Goal: Task Accomplishment & Management: Manage account settings

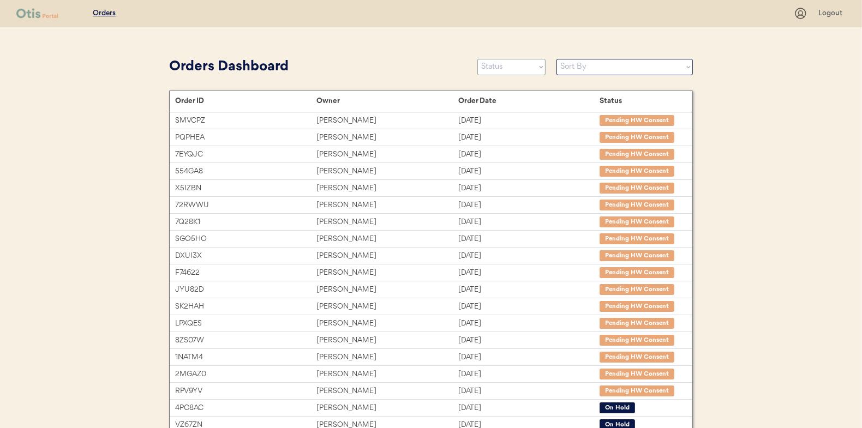
click at [495, 65] on select "Status On Hold New In Progress Complete Pending HW Consent Cancelled" at bounding box center [511, 67] width 68 height 16
select select ""new""
click at [477, 59] on select "Status On Hold New In Progress Complete Pending HW Consent Cancelled" at bounding box center [511, 67] width 68 height 16
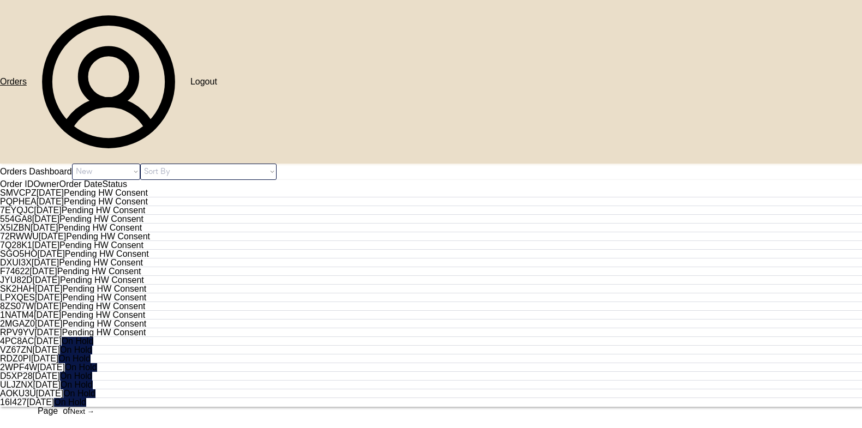
select select ""new""
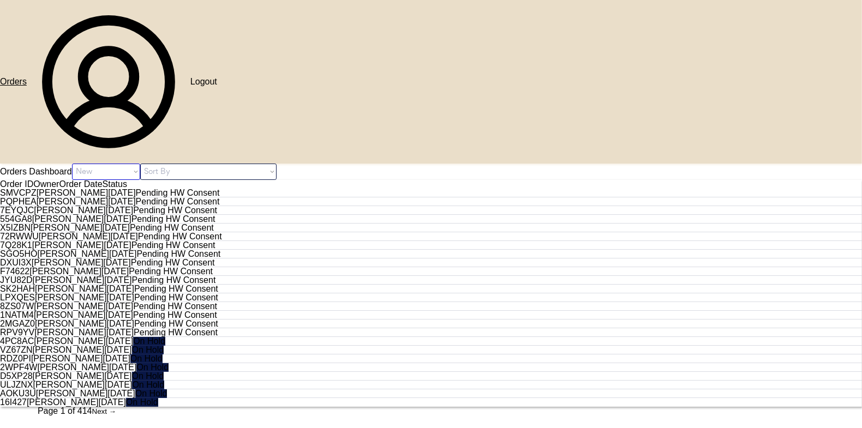
click at [140, 164] on select "Status On Hold New In Progress Complete Pending HW Consent Cancelled" at bounding box center [106, 172] width 68 height 16
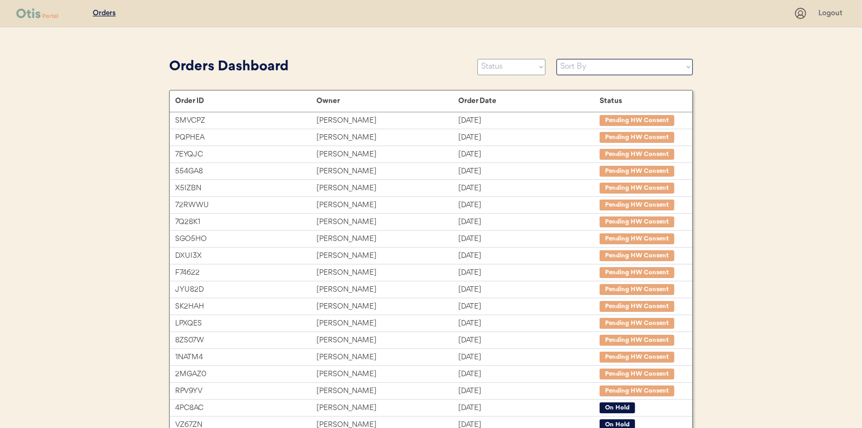
click at [498, 64] on select "Status On Hold New In Progress Complete Pending HW Consent Cancelled" at bounding box center [511, 67] width 68 height 16
click at [477, 59] on select "Status On Hold New In Progress Complete Pending HW Consent Cancelled" at bounding box center [511, 67] width 68 height 16
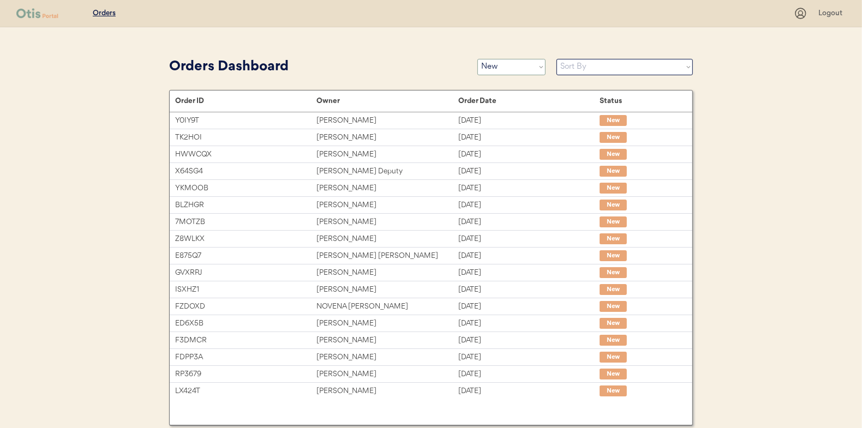
click at [501, 67] on select "Status On Hold New In Progress Complete Pending HW Consent Cancelled" at bounding box center [511, 67] width 68 height 16
select select ""on_hold""
click at [477, 59] on select "Status On Hold New In Progress Complete Pending HW Consent Cancelled" at bounding box center [511, 67] width 68 height 16
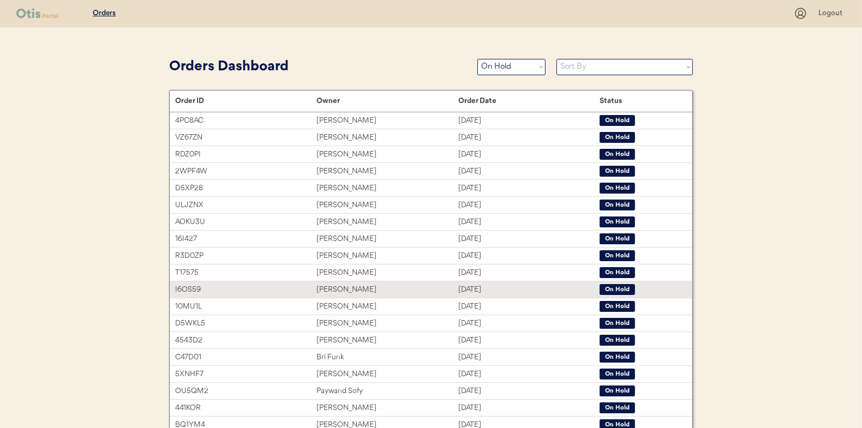
click at [333, 286] on div "[PERSON_NAME]" at bounding box center [386, 290] width 141 height 13
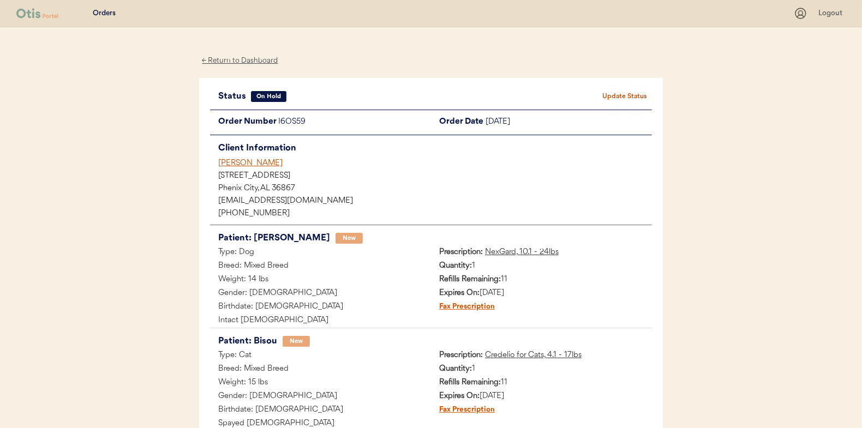
click at [626, 95] on button "Update Status" at bounding box center [624, 96] width 55 height 15
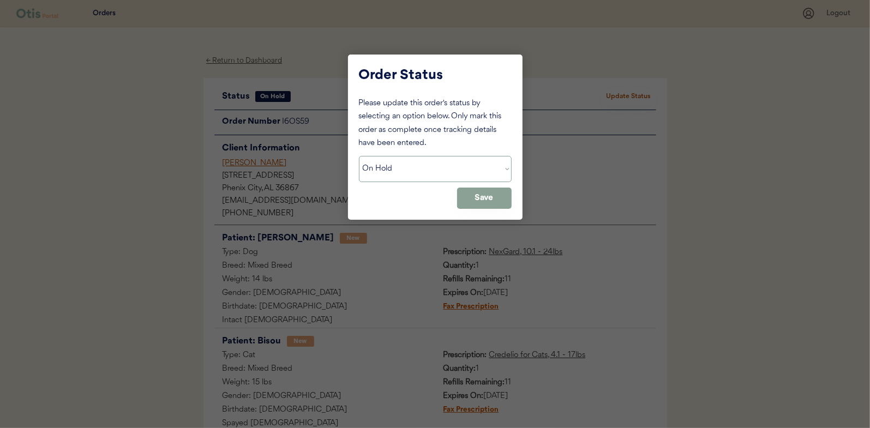
click at [408, 169] on select "Status On Hold New In Progress Complete Pending HW Consent Cancelled" at bounding box center [435, 169] width 153 height 26
select select ""new""
click at [359, 156] on select "Status On Hold New In Progress Complete Pending HW Consent Cancelled" at bounding box center [435, 169] width 153 height 26
click at [485, 197] on button "Save" at bounding box center [484, 198] width 55 height 21
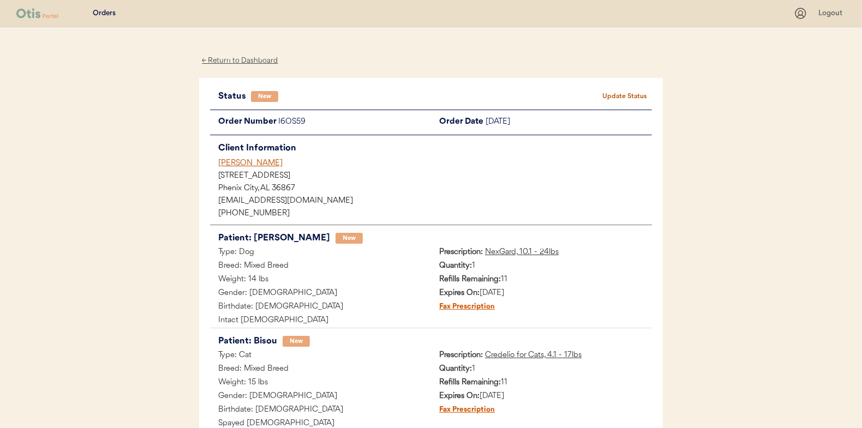
click at [230, 60] on div "← Return to Dashboard" at bounding box center [240, 61] width 82 height 13
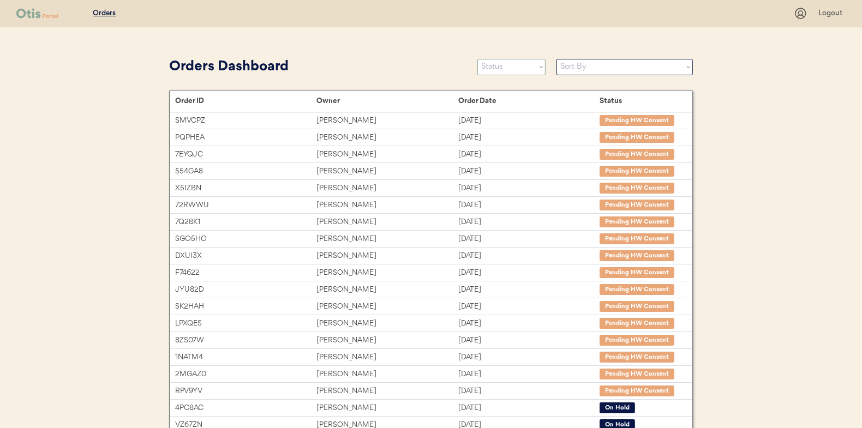
click at [486, 67] on select "Status On Hold New In Progress Complete Pending HW Consent Cancelled" at bounding box center [511, 67] width 68 height 16
select select ""new""
click at [477, 59] on select "Status On Hold New In Progress Complete Pending HW Consent Cancelled" at bounding box center [511, 67] width 68 height 16
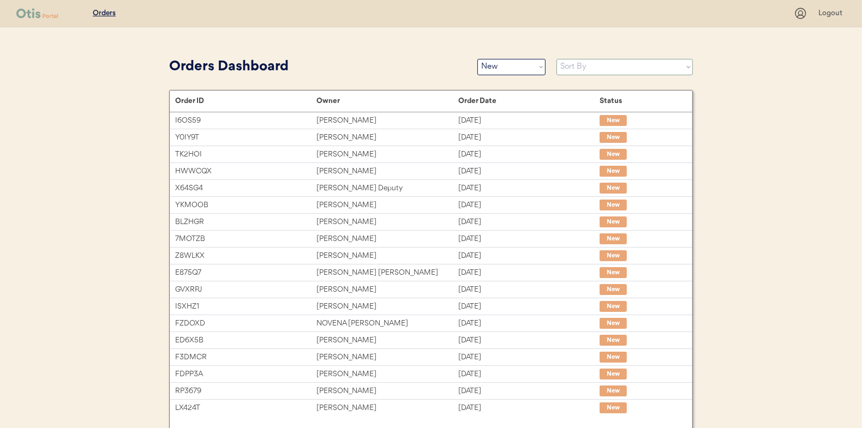
click at [576, 70] on select "Sort By Order Date (Newest → Oldest) Order Date (Oldest → Newest)" at bounding box center [624, 67] width 136 height 16
select select ""Order Date (Oldest → Newest)""
click at [556, 59] on select "Sort By Order Date (Newest → Oldest) Order Date (Oldest → Newest)" at bounding box center [624, 67] width 136 height 16
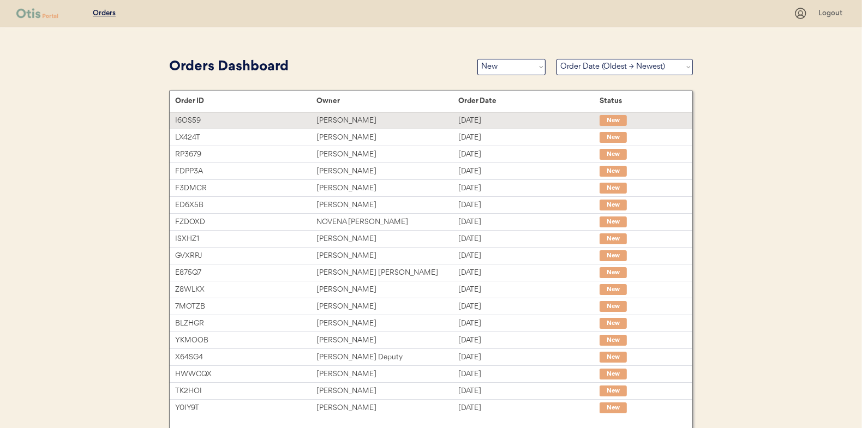
click at [335, 118] on div "Vera Ryals" at bounding box center [386, 121] width 141 height 13
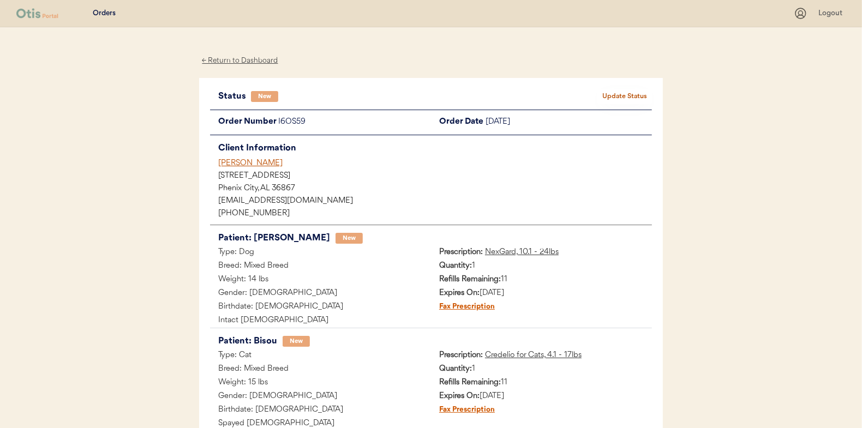
click at [116, 215] on div "Orders Logout ← Return to Dashboard Status New Update Status Order Number I6OS5…" at bounding box center [431, 272] width 862 height 545
click at [627, 92] on button "Update Status" at bounding box center [624, 96] width 55 height 15
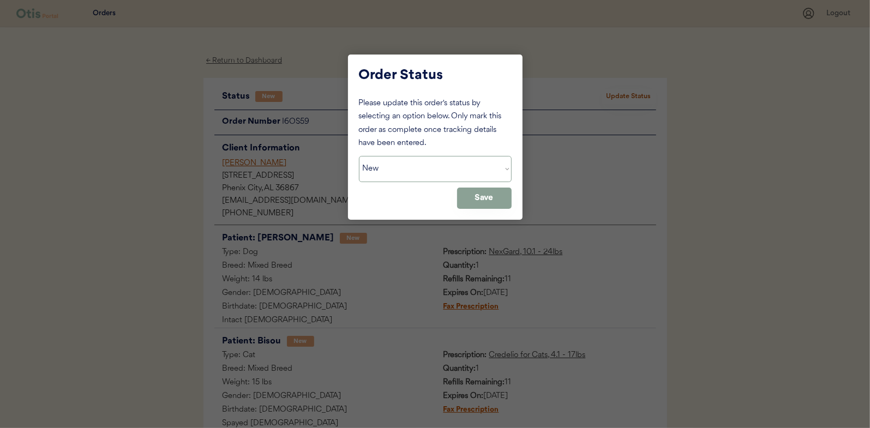
click at [388, 174] on select "Status On Hold New In Progress Complete Pending HW Consent Cancelled" at bounding box center [435, 169] width 153 height 26
select select ""in_progress""
click at [359, 156] on select "Status On Hold New In Progress Complete Pending HW Consent Cancelled" at bounding box center [435, 169] width 153 height 26
click at [464, 196] on button "Save" at bounding box center [484, 198] width 55 height 21
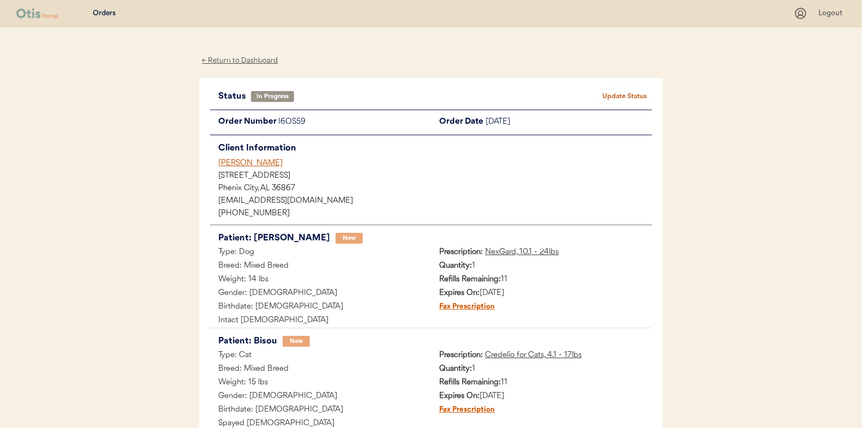
click at [234, 56] on div "← Return to Dashboard" at bounding box center [240, 61] width 82 height 13
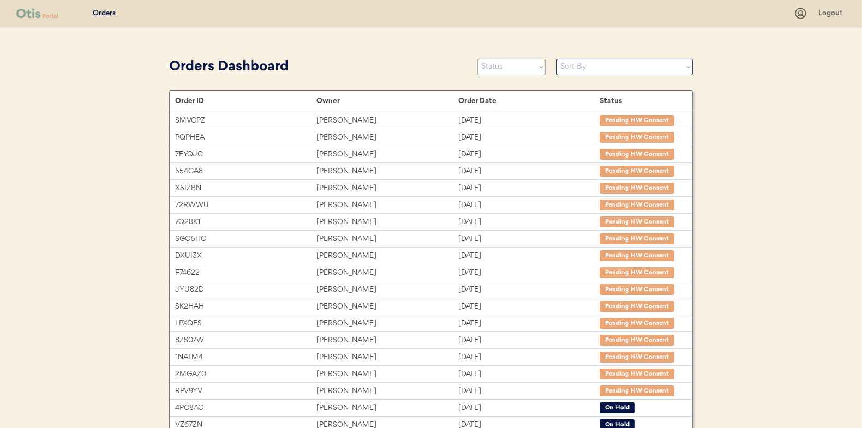
click at [502, 70] on select "Status On Hold New In Progress Complete Pending HW Consent Cancelled" at bounding box center [511, 67] width 68 height 16
select select ""new""
click at [477, 59] on select "Status On Hold New In Progress Complete Pending HW Consent Cancelled" at bounding box center [511, 67] width 68 height 16
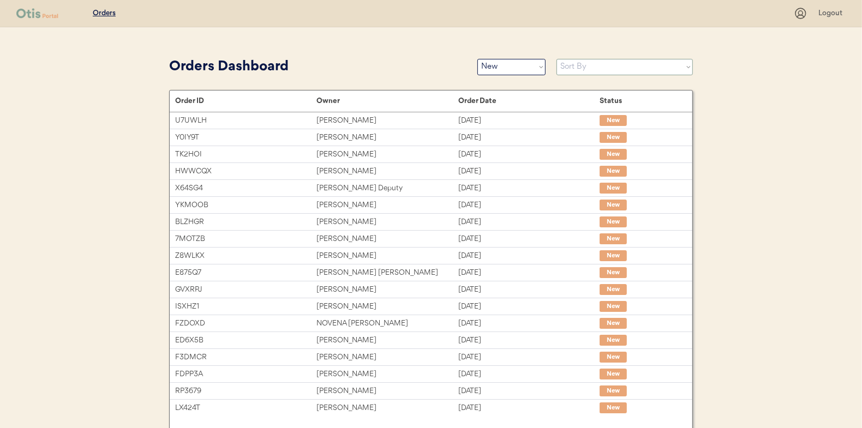
click at [585, 65] on select "Sort By Order Date (Newest → Oldest) Order Date (Oldest → Newest)" at bounding box center [624, 67] width 136 height 16
select select ""Order Date (Oldest → Newest)""
click at [556, 59] on select "Sort By Order Date (Newest → Oldest) Order Date (Oldest → Newest)" at bounding box center [624, 67] width 136 height 16
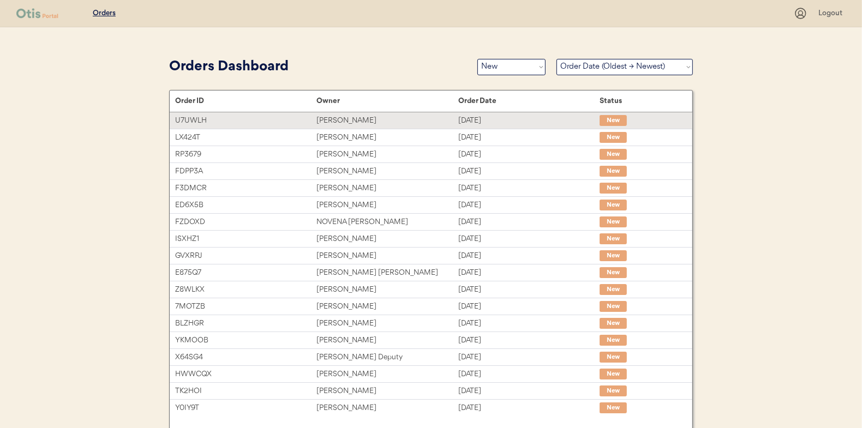
click at [333, 122] on div "Laura Ospina" at bounding box center [386, 121] width 141 height 13
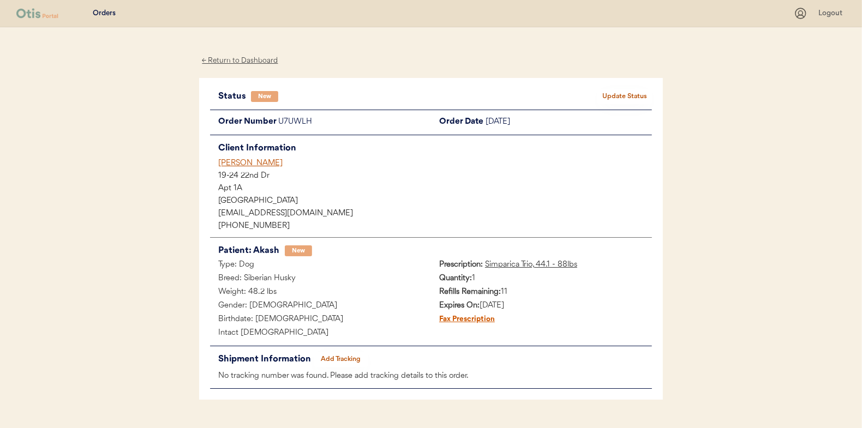
click at [621, 94] on button "Update Status" at bounding box center [624, 96] width 55 height 15
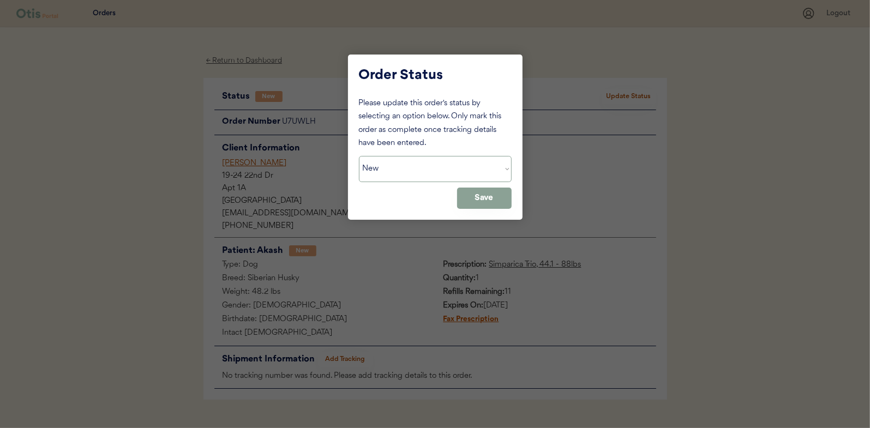
click at [408, 171] on select "Status On Hold New In Progress Complete Pending HW Consent Cancelled" at bounding box center [435, 169] width 153 height 26
select select ""in_progress""
click at [359, 156] on select "Status On Hold New In Progress Complete Pending HW Consent Cancelled" at bounding box center [435, 169] width 153 height 26
click at [511, 194] on button "Save" at bounding box center [484, 198] width 55 height 21
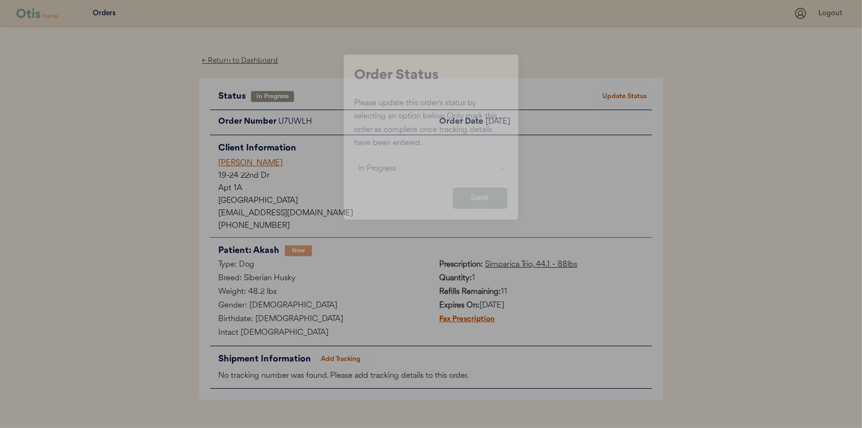
click at [484, 198] on body "Patients Consults Orders Logout ← Return to Dashboard Status In Progress Update…" at bounding box center [431, 214] width 862 height 428
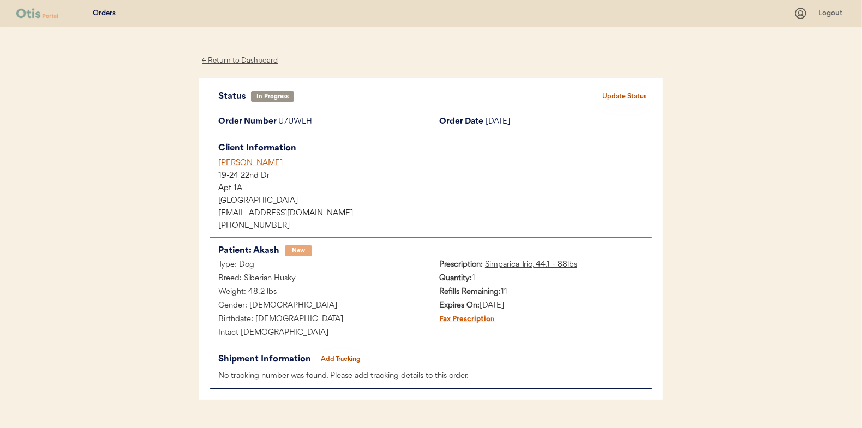
click at [223, 62] on div "← Return to Dashboard" at bounding box center [240, 61] width 82 height 13
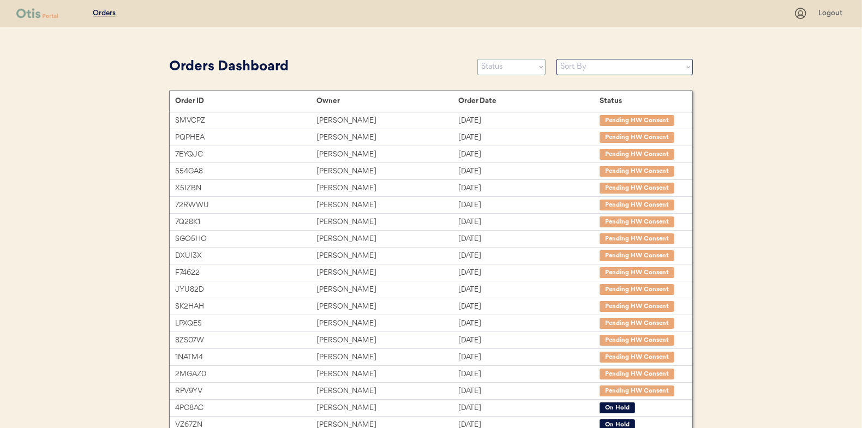
click at [487, 68] on select "Status On Hold New In Progress Complete Pending HW Consent Cancelled" at bounding box center [511, 67] width 68 height 16
click at [477, 59] on select "Status On Hold New In Progress Complete Pending HW Consent Cancelled" at bounding box center [511, 67] width 68 height 16
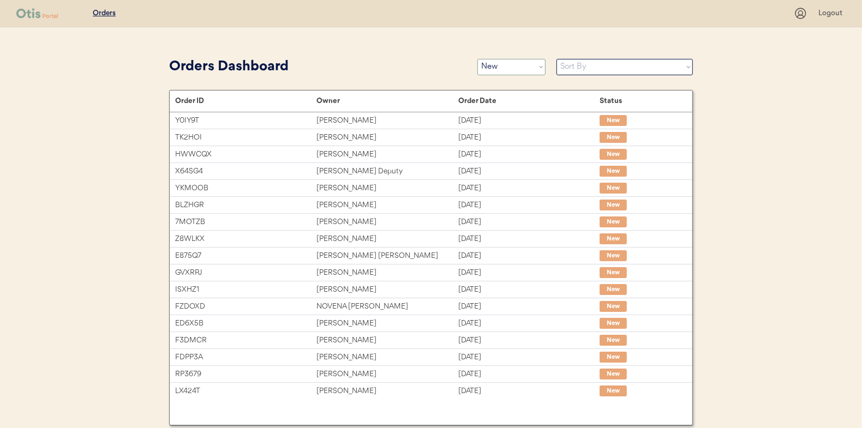
click at [492, 63] on select "Status On Hold New In Progress Complete Pending HW Consent Cancelled" at bounding box center [511, 67] width 68 height 16
click at [477, 59] on select "Status On Hold New In Progress Complete Pending HW Consent Cancelled" at bounding box center [511, 67] width 68 height 16
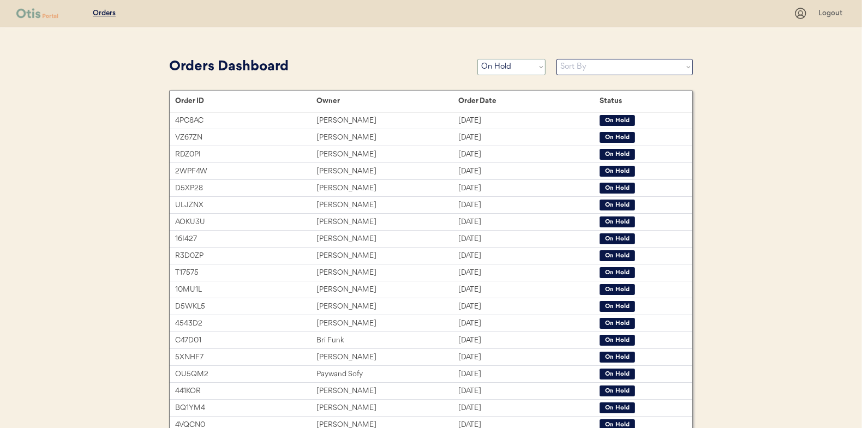
click at [499, 70] on select "Status On Hold New In Progress Complete Pending HW Consent Cancelled" at bounding box center [511, 67] width 68 height 16
click at [477, 59] on select "Status On Hold New In Progress Complete Pending HW Consent Cancelled" at bounding box center [511, 67] width 68 height 16
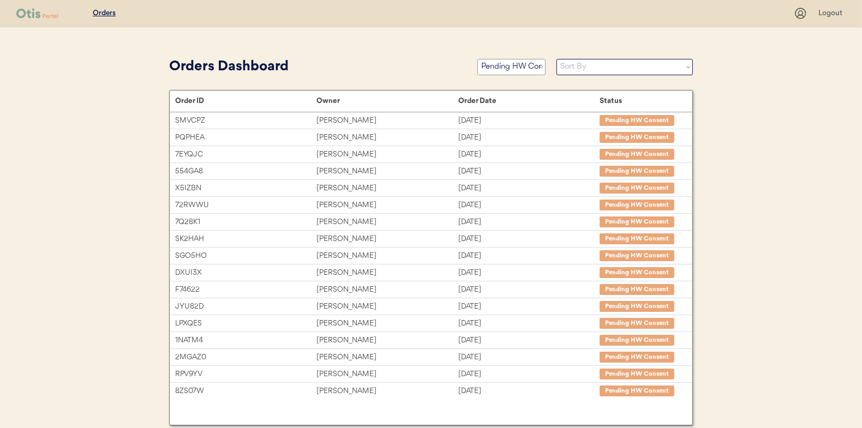
click at [518, 63] on select "Status On Hold New In Progress Complete Pending HW Consent Cancelled" at bounding box center [511, 67] width 68 height 16
select select ""new""
click at [477, 59] on select "Status On Hold New In Progress Complete Pending HW Consent Cancelled" at bounding box center [511, 67] width 68 height 16
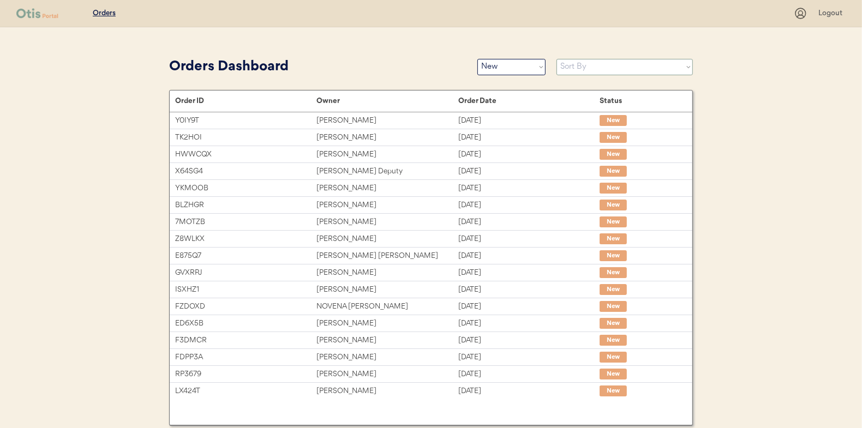
click at [602, 64] on select "Sort By Order Date (Newest → Oldest) Order Date (Oldest → Newest)" at bounding box center [624, 67] width 136 height 16
select select ""Order Date (Oldest → Newest)""
click at [556, 59] on select "Sort By Order Date (Newest → Oldest) Order Date (Oldest → Newest)" at bounding box center [624, 67] width 136 height 16
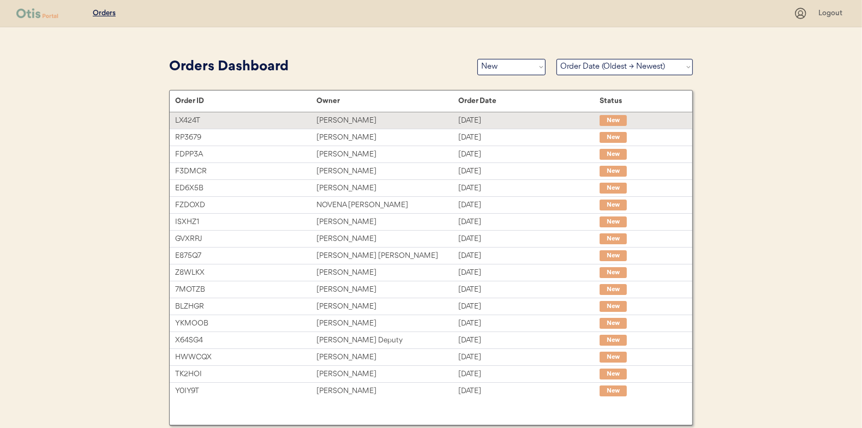
click at [320, 120] on div "[PERSON_NAME]" at bounding box center [386, 121] width 141 height 13
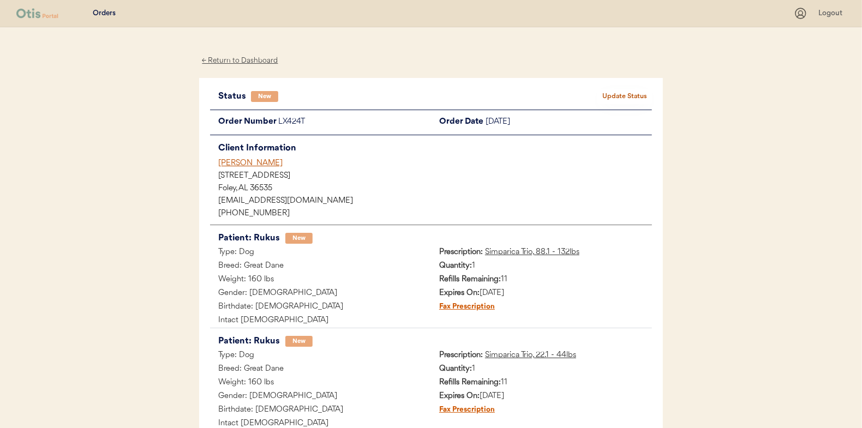
click at [620, 95] on button "Update Status" at bounding box center [624, 96] width 55 height 15
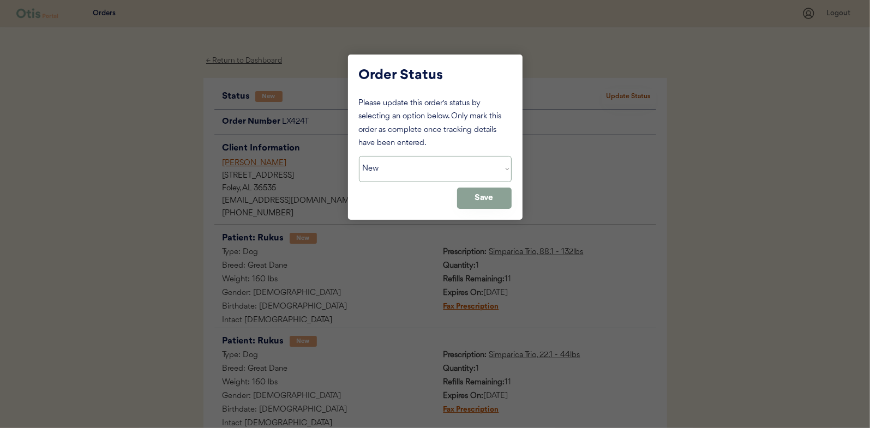
click at [414, 167] on select "Status On Hold New In Progress Complete Pending HW Consent Cancelled" at bounding box center [435, 169] width 153 height 26
select select ""in_progress""
click at [359, 156] on select "Status On Hold New In Progress Complete Pending HW Consent Cancelled" at bounding box center [435, 169] width 153 height 26
click at [485, 198] on button "Save" at bounding box center [484, 198] width 55 height 21
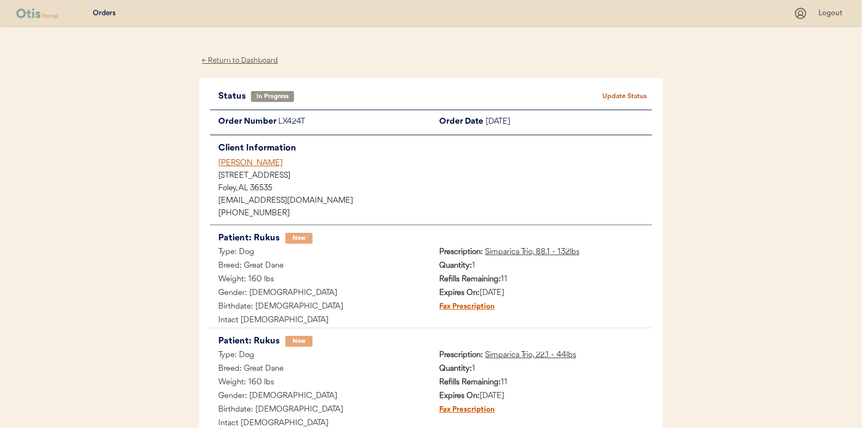
click at [237, 59] on div "← Return to Dashboard" at bounding box center [240, 61] width 82 height 13
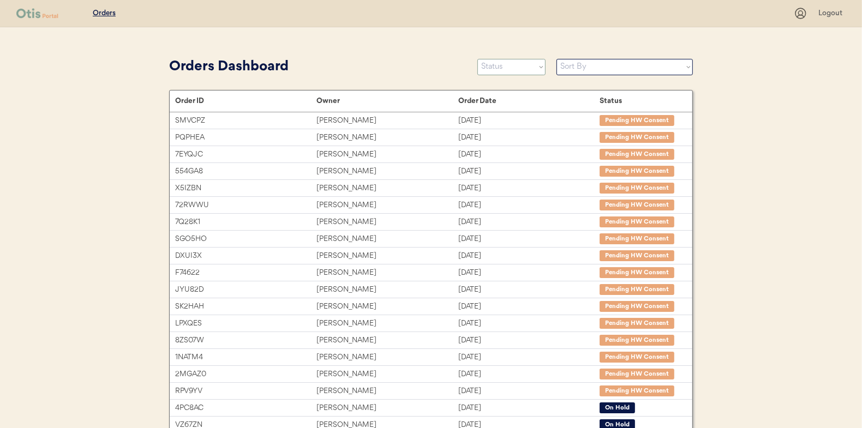
click at [509, 69] on select "Status On Hold New In Progress Complete Pending HW Consent Cancelled" at bounding box center [511, 67] width 68 height 16
select select ""new""
click at [477, 59] on select "Status On Hold New In Progress Complete Pending HW Consent Cancelled" at bounding box center [511, 67] width 68 height 16
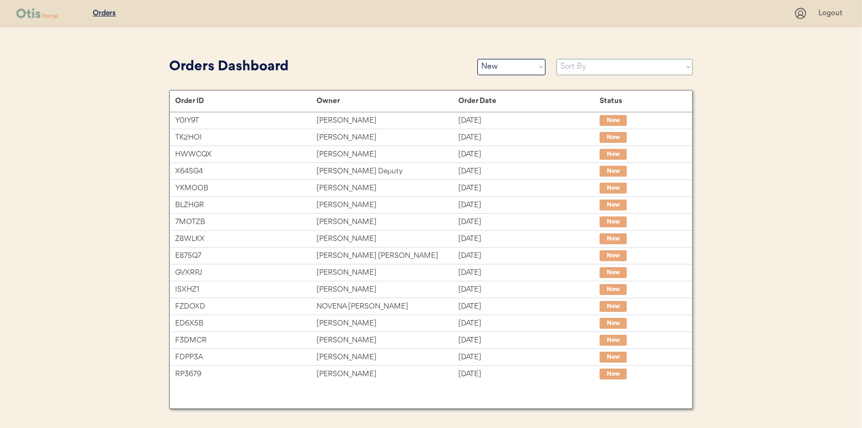
click at [580, 62] on select "Sort By Order Date (Newest → Oldest) Order Date (Oldest → Newest)" at bounding box center [624, 67] width 136 height 16
select select ""Order Date (Oldest → Newest)""
click at [556, 59] on select "Sort By Order Date (Newest → Oldest) Order Date (Oldest → Newest)" at bounding box center [624, 67] width 136 height 16
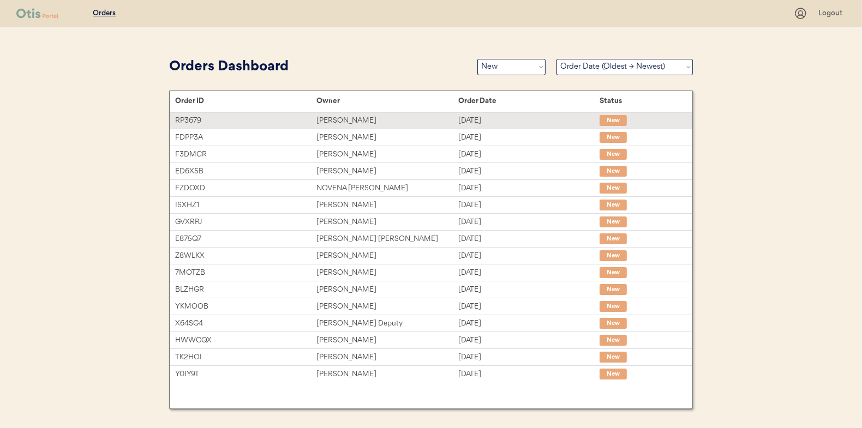
click at [348, 117] on div "Sherrele Hill" at bounding box center [386, 121] width 141 height 13
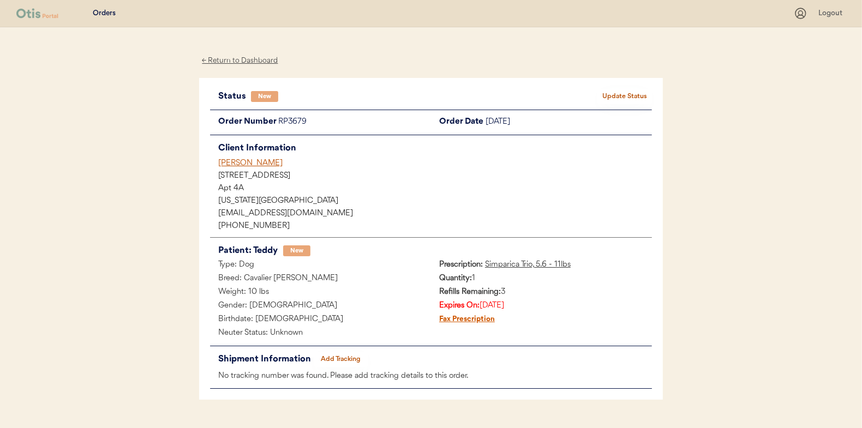
click at [614, 94] on button "Update Status" at bounding box center [624, 96] width 55 height 15
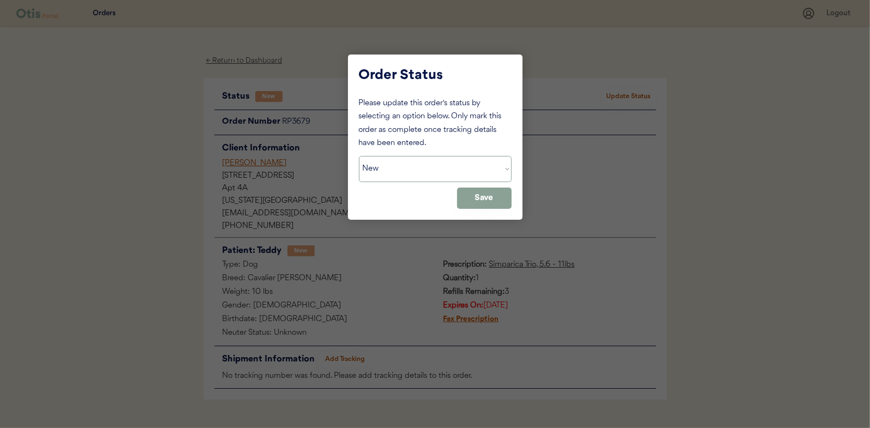
click at [414, 161] on select "Status On Hold New In Progress Complete Pending HW Consent Cancelled" at bounding box center [435, 169] width 153 height 26
select select ""in_progress""
click at [359, 156] on select "Status On Hold New In Progress Complete Pending HW Consent Cancelled" at bounding box center [435, 169] width 153 height 26
click at [480, 194] on button "Save" at bounding box center [484, 198] width 55 height 21
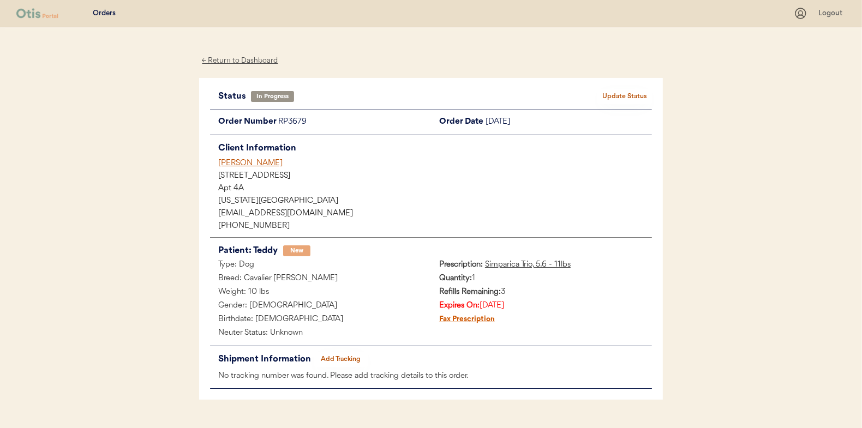
click at [149, 83] on div "Patients Consults Orders Logout ← Return to Dashboard Status In Progress Update…" at bounding box center [431, 227] width 862 height 454
click at [246, 61] on div "← Return to Dashboard" at bounding box center [240, 61] width 82 height 13
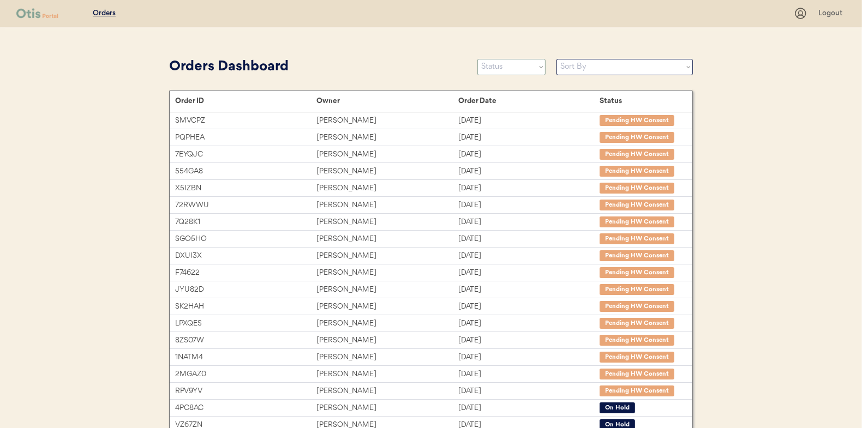
click at [502, 67] on select "Status On Hold New In Progress Complete Pending HW Consent Cancelled" at bounding box center [511, 67] width 68 height 16
select select ""new""
click at [477, 59] on select "Status On Hold New In Progress Complete Pending HW Consent Cancelled" at bounding box center [511, 67] width 68 height 16
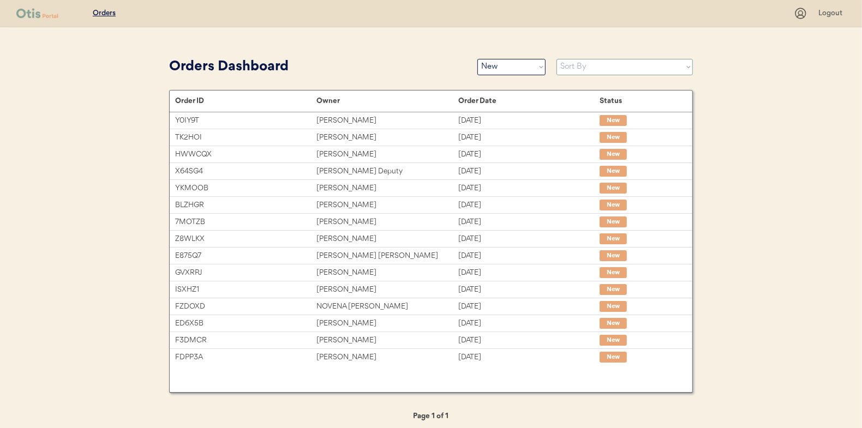
click at [559, 67] on select "Sort By Order Date (Newest → Oldest) Order Date (Oldest → Newest)" at bounding box center [624, 67] width 136 height 16
select select ""Order Date (Oldest → Newest)""
click at [556, 59] on select "Sort By Order Date (Newest → Oldest) Order Date (Oldest → Newest)" at bounding box center [624, 67] width 136 height 16
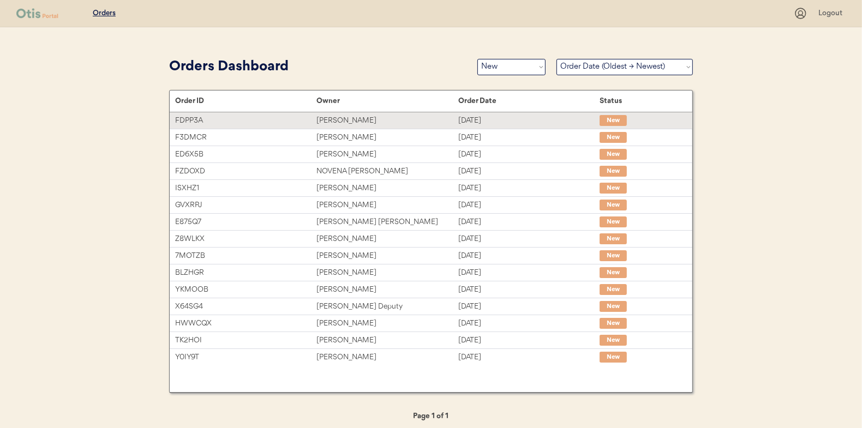
drag, startPoint x: 351, startPoint y: 118, endPoint x: 13, endPoint y: 112, distance: 337.8
click at [350, 118] on div "Rosa McCall" at bounding box center [386, 121] width 141 height 13
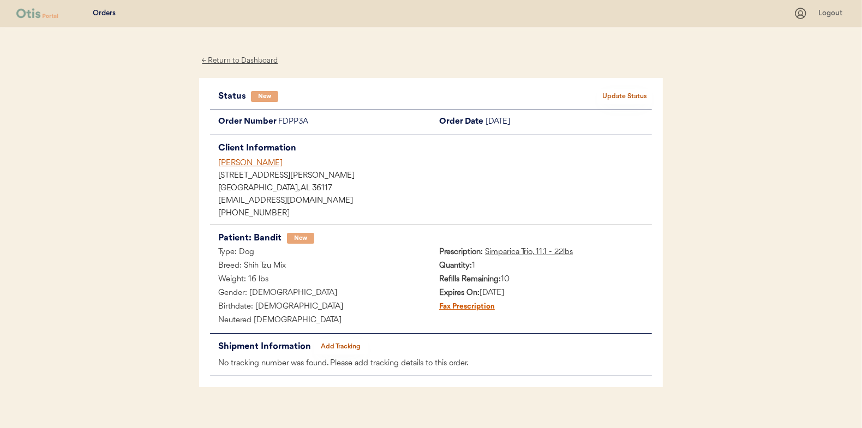
click at [632, 97] on button "Update Status" at bounding box center [624, 96] width 55 height 15
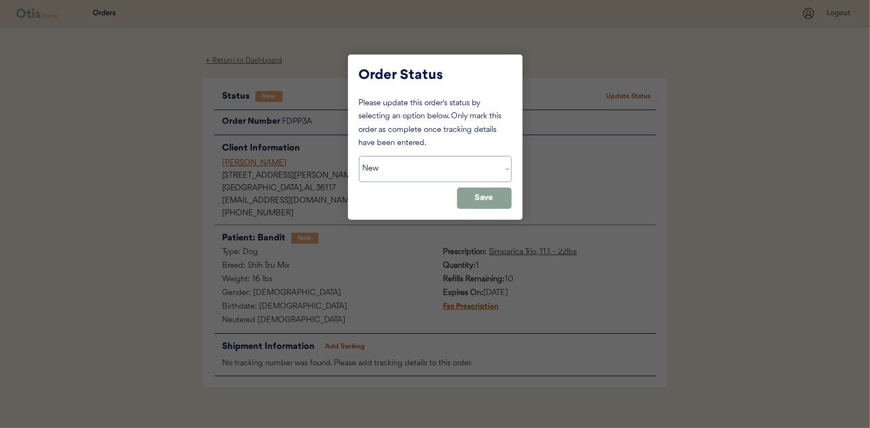
click at [382, 173] on select "Status On Hold New In Progress Complete Pending HW Consent Cancelled" at bounding box center [435, 169] width 153 height 26
select select ""in_progress""
click at [359, 156] on select "Status On Hold New In Progress Complete Pending HW Consent Cancelled" at bounding box center [435, 169] width 153 height 26
click at [479, 200] on button "Save" at bounding box center [484, 198] width 55 height 21
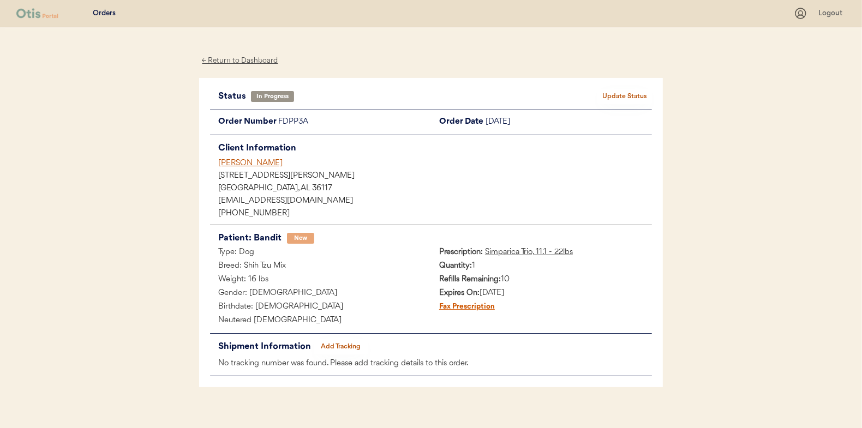
click at [230, 61] on div "← Return to Dashboard" at bounding box center [240, 61] width 82 height 13
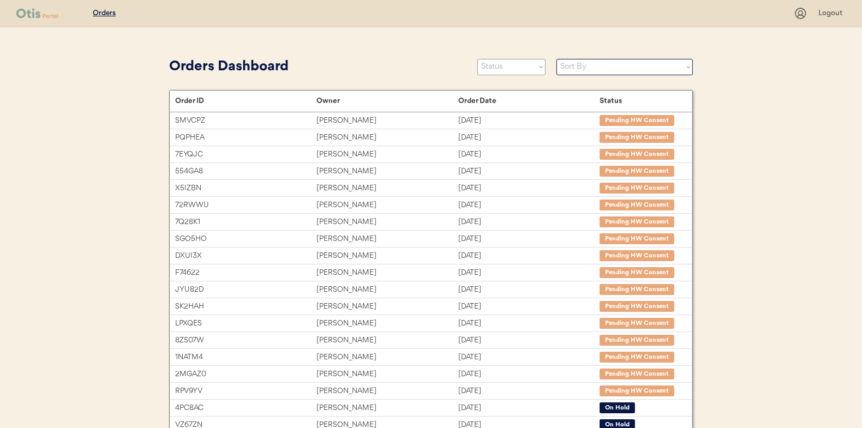
click at [510, 70] on select "Status On Hold New In Progress Complete Pending HW Consent Cancelled" at bounding box center [511, 67] width 68 height 16
select select ""new""
click at [477, 59] on select "Status On Hold New In Progress Complete Pending HW Consent Cancelled" at bounding box center [511, 67] width 68 height 16
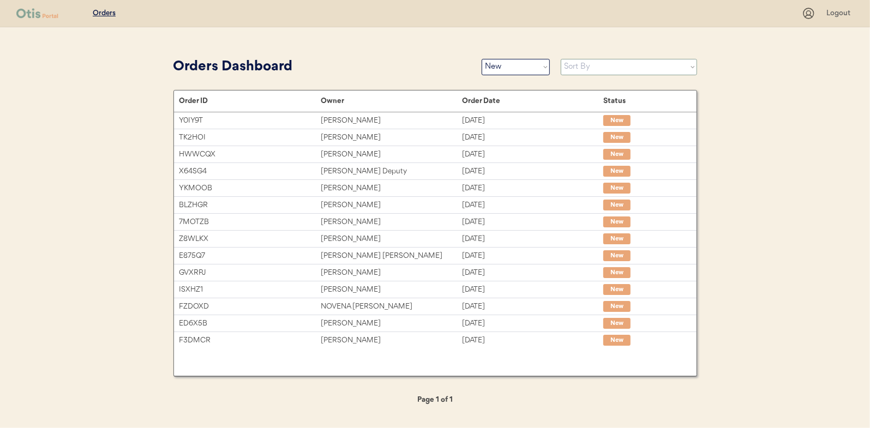
click at [573, 69] on select "Sort By Order Date (Newest → Oldest) Order Date (Oldest → Newest)" at bounding box center [629, 67] width 136 height 16
select select ""Order Date (Oldest → Newest)""
click at [561, 59] on select "Sort By Order Date (Newest → Oldest) Order Date (Oldest → Newest)" at bounding box center [629, 67] width 136 height 16
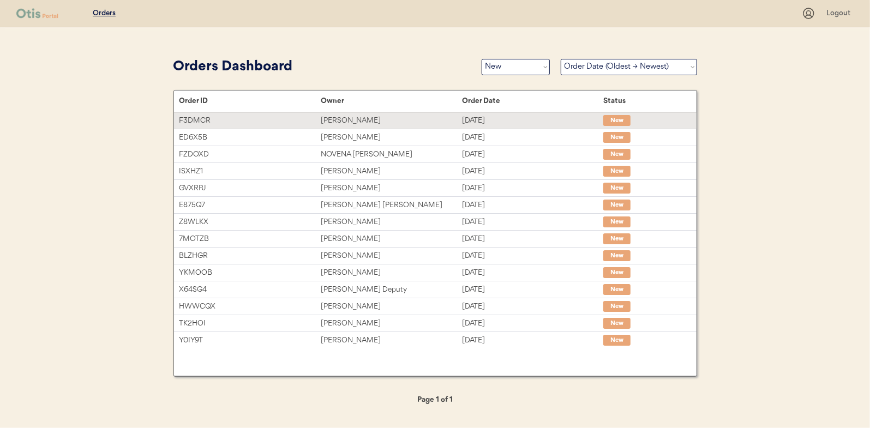
click at [361, 119] on div "Somer Barchini" at bounding box center [391, 121] width 141 height 13
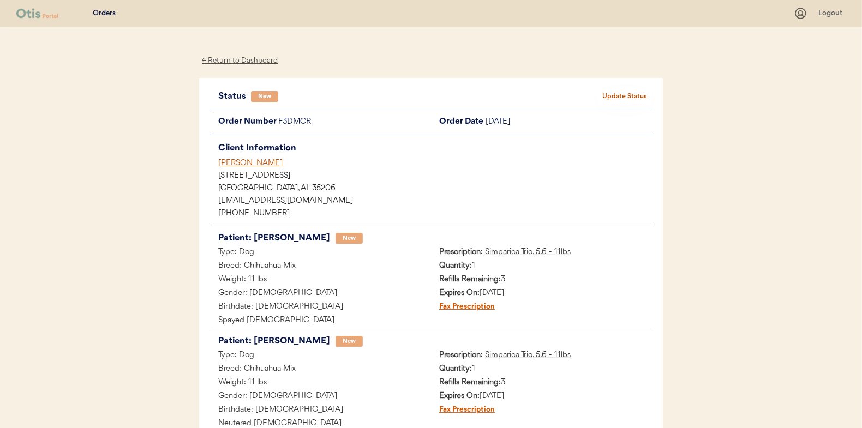
click at [626, 94] on button "Update Status" at bounding box center [624, 96] width 55 height 15
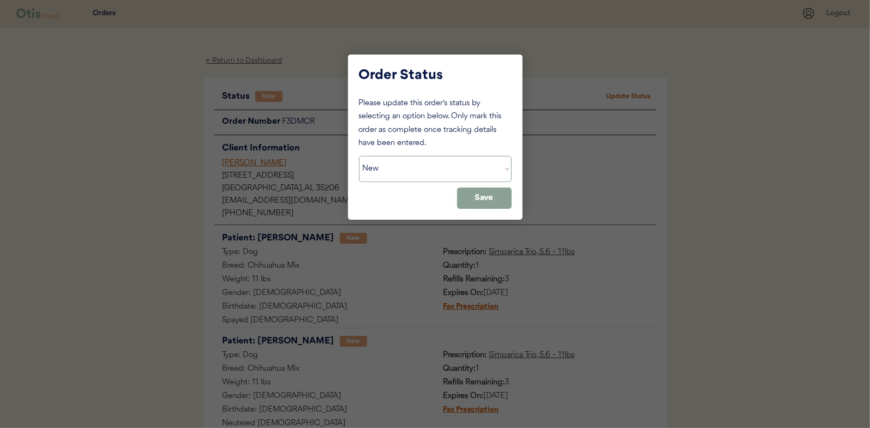
click at [386, 157] on select "Status On Hold New In Progress Complete Pending HW Consent Cancelled" at bounding box center [435, 169] width 153 height 26
select select ""in_progress""
click at [359, 156] on select "Status On Hold New In Progress Complete Pending HW Consent Cancelled" at bounding box center [435, 169] width 153 height 26
click at [481, 200] on button "Save" at bounding box center [484, 198] width 55 height 21
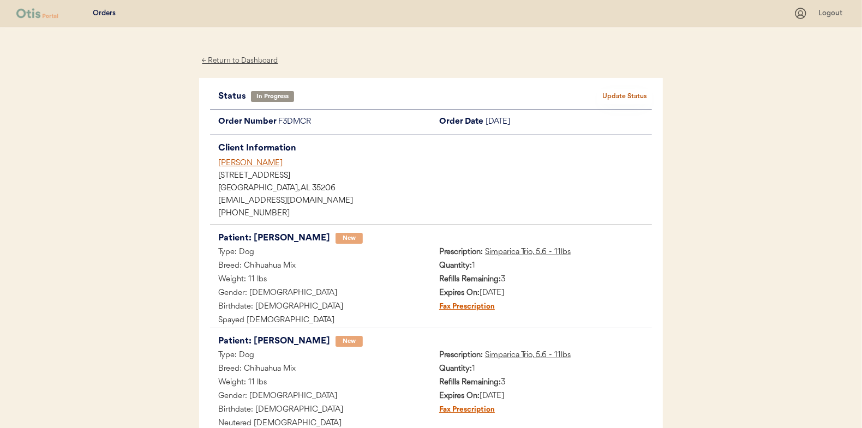
click at [248, 63] on div "← Return to Dashboard" at bounding box center [240, 61] width 82 height 13
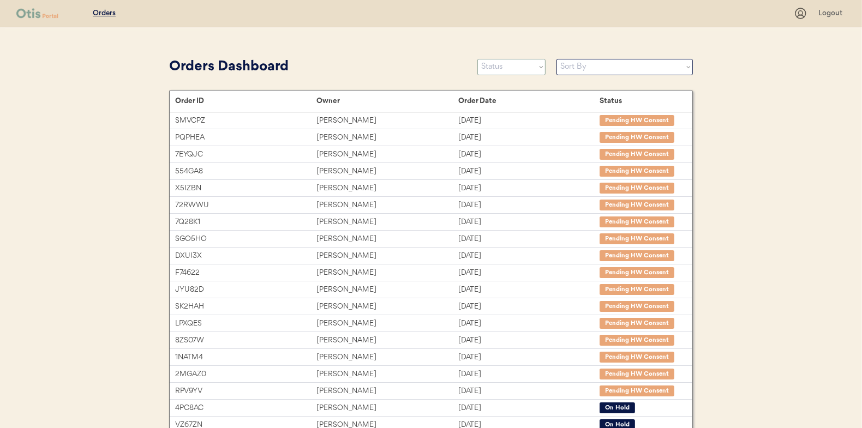
click at [499, 64] on select "Status On Hold New In Progress Complete Pending HW Consent Cancelled" at bounding box center [511, 67] width 68 height 16
select select ""new""
click at [477, 59] on select "Status On Hold New In Progress Complete Pending HW Consent Cancelled" at bounding box center [511, 67] width 68 height 16
click at [570, 67] on select "Sort By Order Date (Newest → Oldest) Order Date (Oldest → Newest)" at bounding box center [624, 67] width 136 height 16
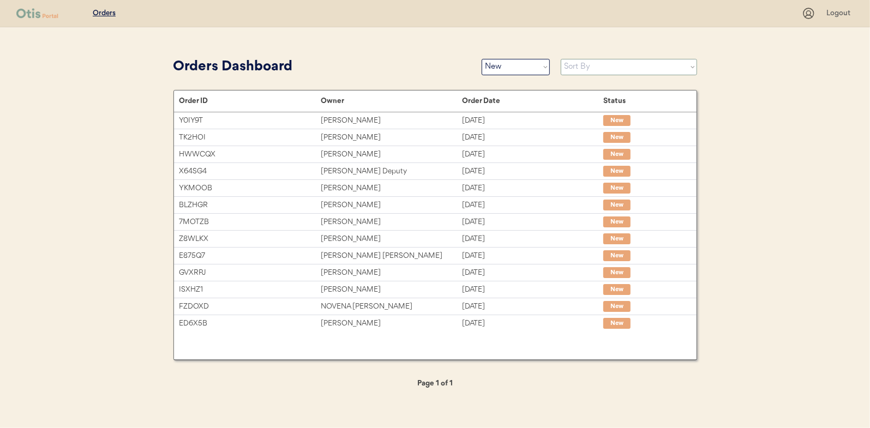
select select ""Order Date (Oldest → Newest)""
click at [561, 59] on select "Sort By Order Date (Newest → Oldest) Order Date (Oldest → Newest)" at bounding box center [629, 67] width 136 height 16
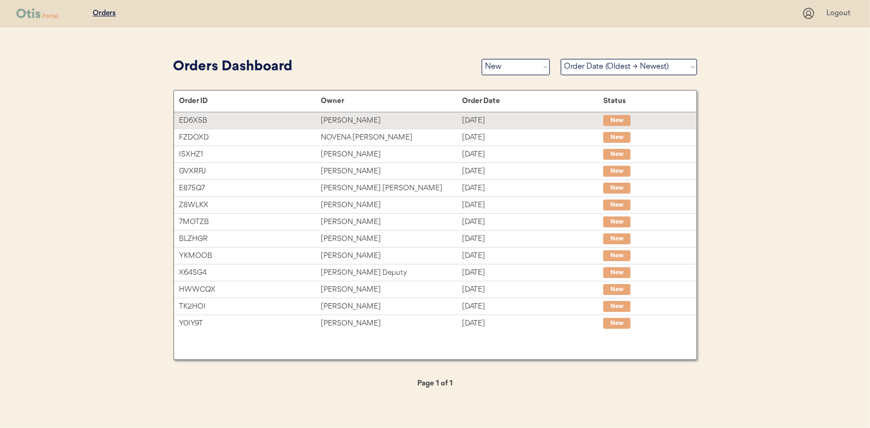
click at [336, 119] on div "[PERSON_NAME]" at bounding box center [391, 121] width 141 height 13
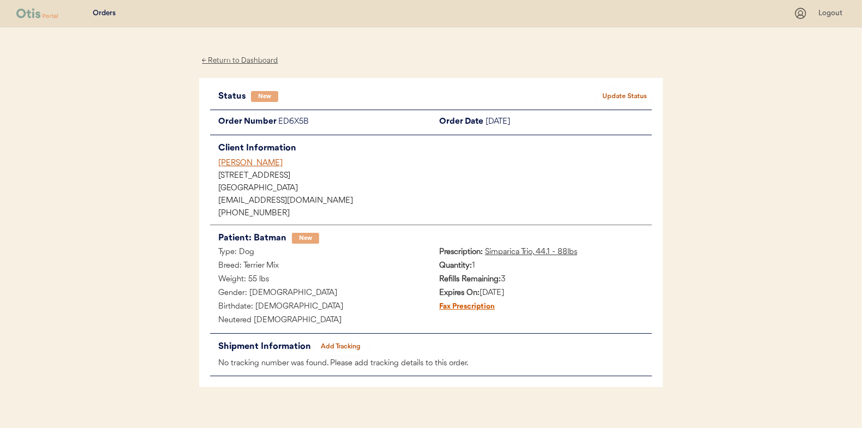
click at [631, 95] on button "Update Status" at bounding box center [624, 96] width 55 height 15
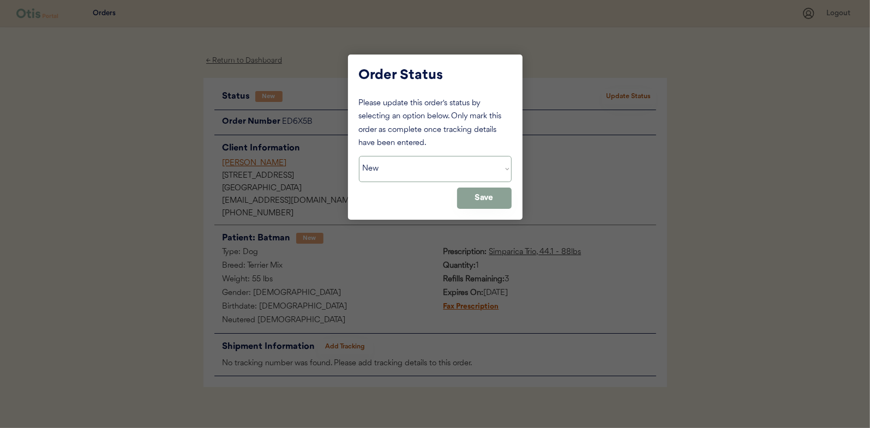
click at [402, 176] on select "Status On Hold New In Progress Complete Pending HW Consent Cancelled" at bounding box center [435, 169] width 153 height 26
select select ""in_progress""
click at [359, 156] on select "Status On Hold New In Progress Complete Pending HW Consent Cancelled" at bounding box center [435, 169] width 153 height 26
click at [460, 194] on button "Save" at bounding box center [484, 198] width 55 height 21
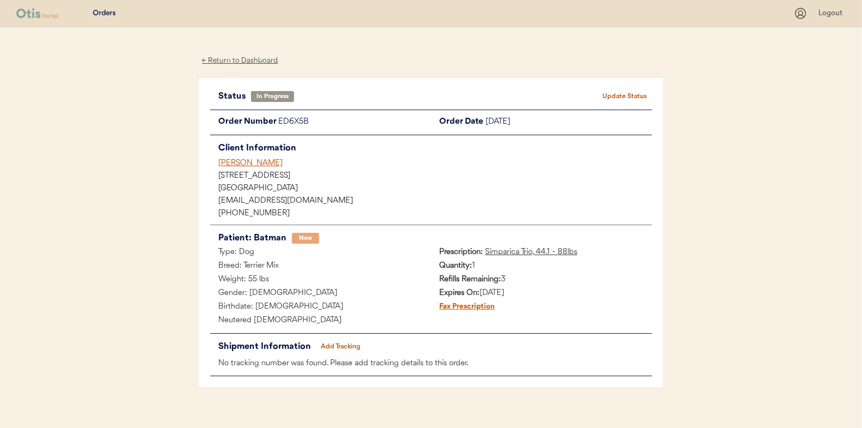
click at [223, 58] on div "← Return to Dashboard" at bounding box center [240, 61] width 82 height 13
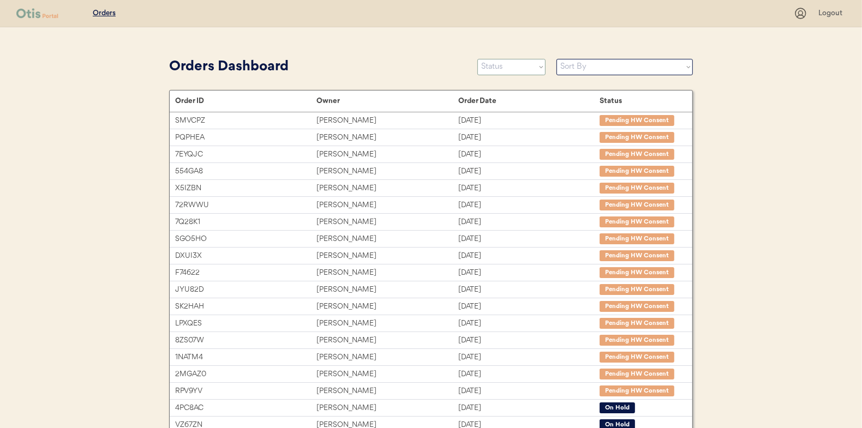
click at [506, 65] on select "Status On Hold New In Progress Complete Pending HW Consent Cancelled" at bounding box center [511, 67] width 68 height 16
select select ""new""
click at [477, 59] on select "Status On Hold New In Progress Complete Pending HW Consent Cancelled" at bounding box center [511, 67] width 68 height 16
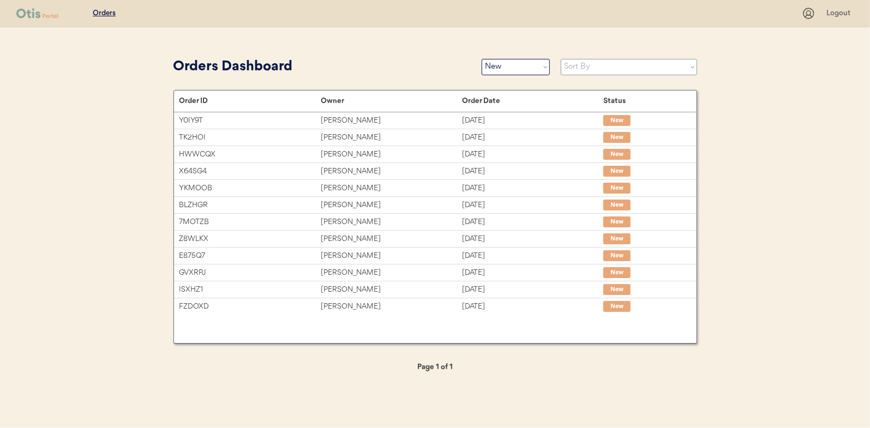
click at [585, 70] on select "Sort By Order Date (Newest → Oldest) Order Date (Oldest → Newest)" at bounding box center [629, 67] width 136 height 16
select select ""Order Date (Oldest → Newest)""
click at [561, 59] on select "Sort By Order Date (Newest → Oldest) Order Date (Oldest → Newest)" at bounding box center [629, 67] width 136 height 16
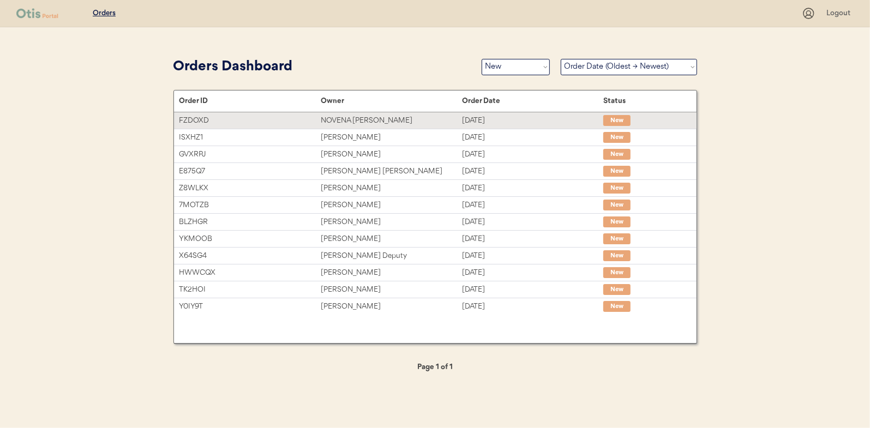
click at [348, 121] on div "NOVENA CARNES" at bounding box center [391, 121] width 141 height 13
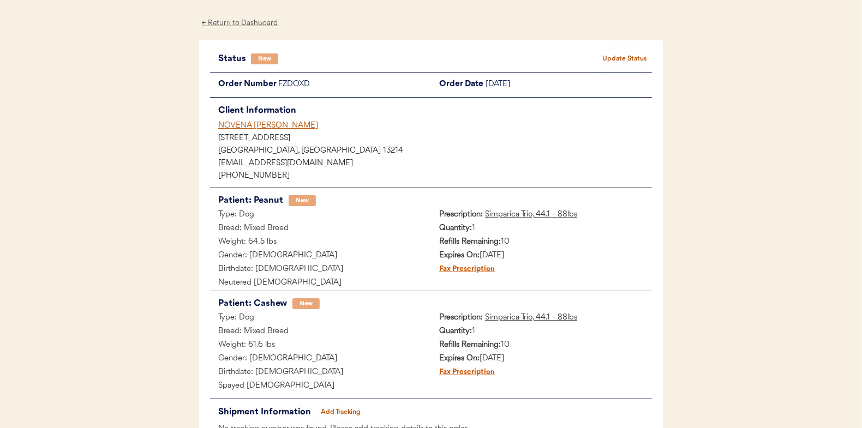
scroll to position [55, 0]
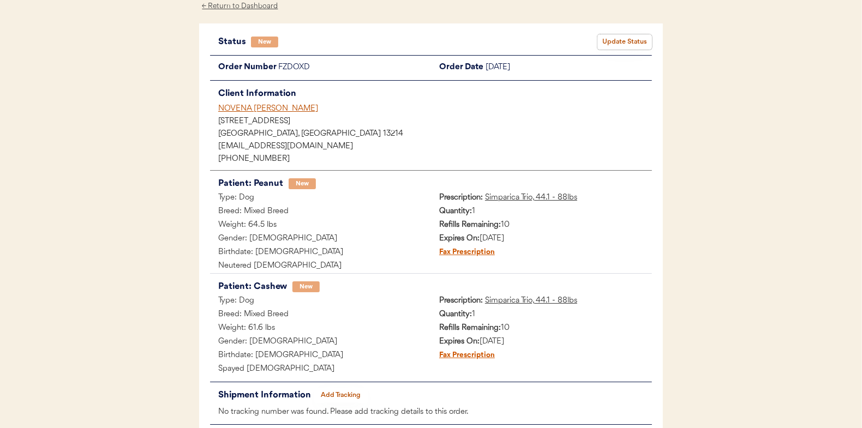
click at [613, 40] on button "Update Status" at bounding box center [624, 41] width 55 height 15
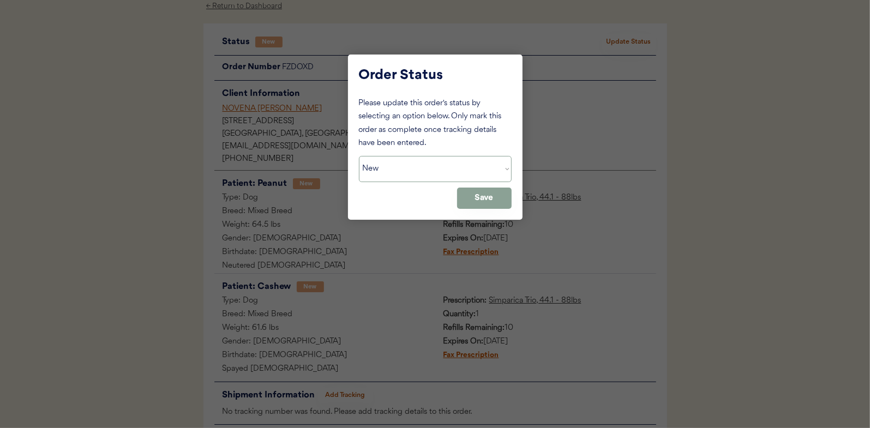
click at [420, 172] on select "Status On Hold New In Progress Complete Pending HW Consent Cancelled" at bounding box center [435, 169] width 153 height 26
select select ""in_progress""
click at [359, 156] on select "Status On Hold New In Progress Complete Pending HW Consent Cancelled" at bounding box center [435, 169] width 153 height 26
click at [478, 196] on button "Save" at bounding box center [484, 198] width 55 height 21
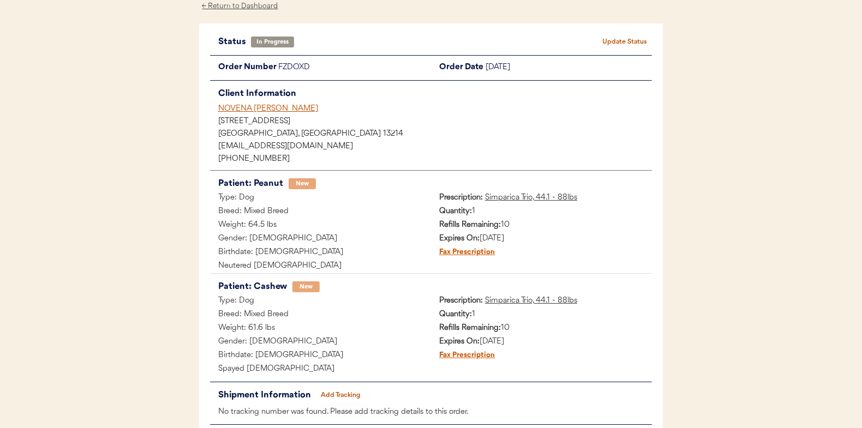
scroll to position [0, 0]
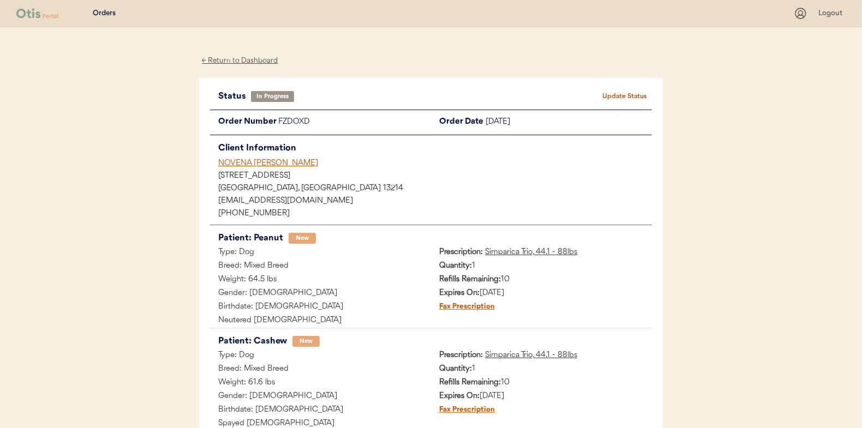
click at [235, 59] on div "← Return to Dashboard" at bounding box center [240, 61] width 82 height 13
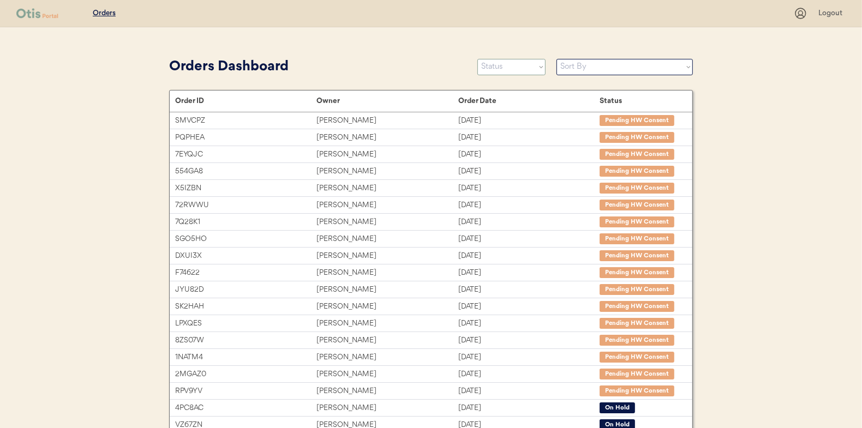
click at [496, 73] on select "Status On Hold New In Progress Complete Pending HW Consent Cancelled" at bounding box center [511, 67] width 68 height 16
select select ""new""
click at [477, 59] on select "Status On Hold New In Progress Complete Pending HW Consent Cancelled" at bounding box center [511, 67] width 68 height 16
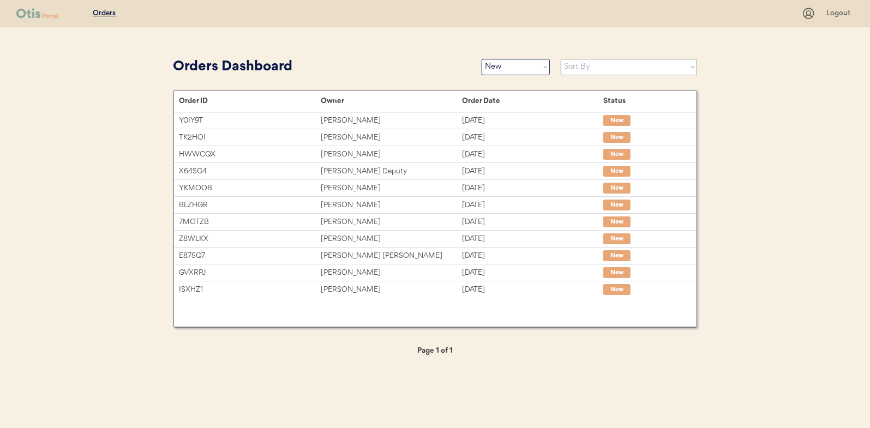
click at [573, 65] on select "Sort By Order Date (Newest → Oldest) Order Date (Oldest → Newest)" at bounding box center [629, 67] width 136 height 16
select select ""Order Date (Oldest → Newest)""
click at [561, 59] on select "Sort By Order Date (Newest → Oldest) Order Date (Oldest → Newest)" at bounding box center [629, 67] width 136 height 16
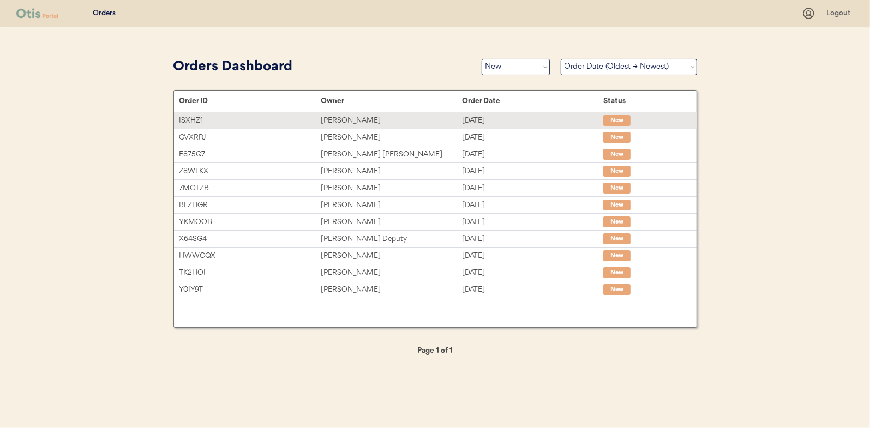
click at [360, 120] on div "[PERSON_NAME]" at bounding box center [391, 121] width 141 height 13
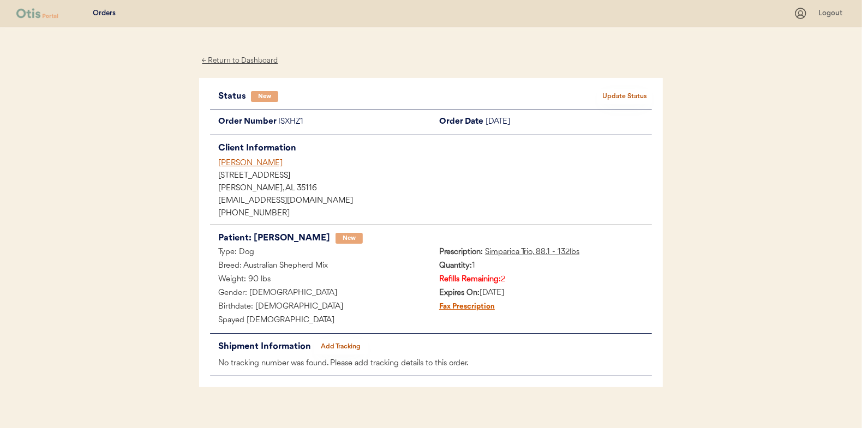
click at [627, 99] on button "Update Status" at bounding box center [624, 96] width 55 height 15
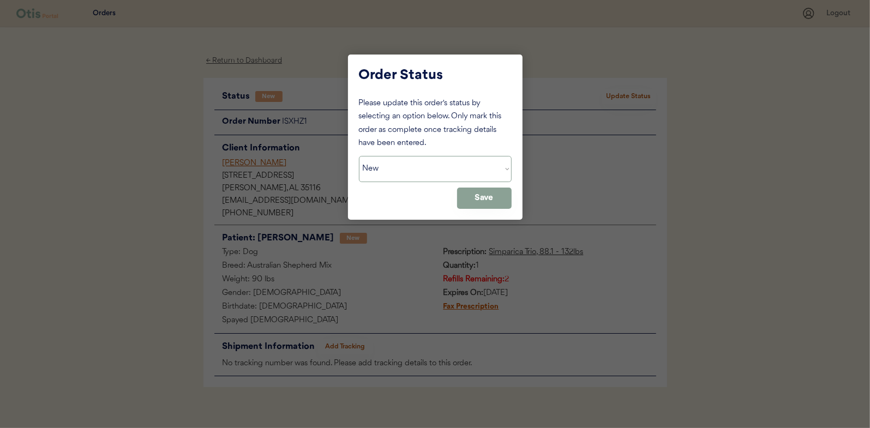
click at [406, 168] on select "Status On Hold New In Progress Complete Pending HW Consent Cancelled" at bounding box center [435, 169] width 153 height 26
select select ""in_progress""
click at [359, 156] on select "Status On Hold New In Progress Complete Pending HW Consent Cancelled" at bounding box center [435, 169] width 153 height 26
click at [477, 202] on button "Save" at bounding box center [484, 198] width 55 height 21
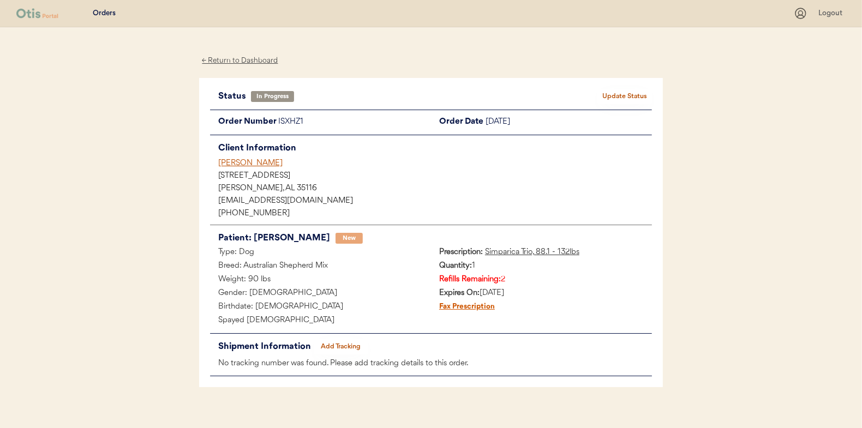
click at [243, 62] on div "← Return to Dashboard" at bounding box center [240, 61] width 82 height 13
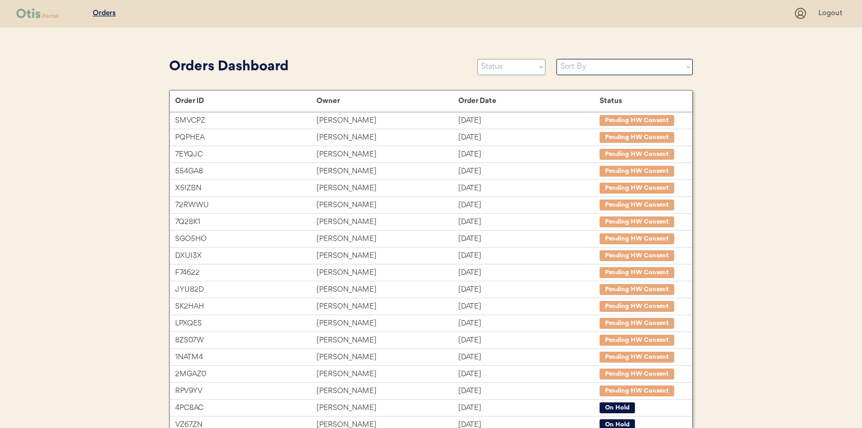
click at [513, 67] on select "Status On Hold New In Progress Complete Pending HW Consent Cancelled" at bounding box center [511, 67] width 68 height 16
select select ""new""
click at [477, 59] on select "Status On Hold New In Progress Complete Pending HW Consent Cancelled" at bounding box center [511, 67] width 68 height 16
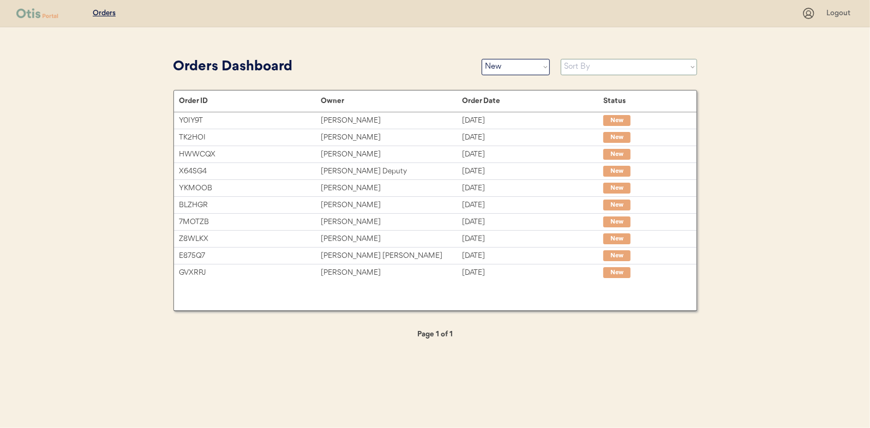
click at [588, 67] on select "Sort By Order Date (Newest → Oldest) Order Date (Oldest → Newest)" at bounding box center [629, 67] width 136 height 16
select select ""Order Date (Oldest → Newest)""
click at [561, 59] on select "Sort By Order Date (Newest → Oldest) Order Date (Oldest → Newest)" at bounding box center [629, 67] width 136 height 16
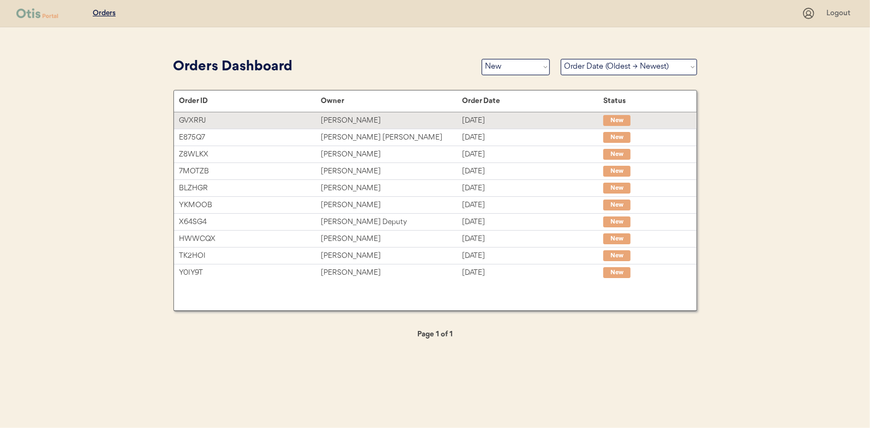
click at [350, 116] on div "Helen Budrock" at bounding box center [391, 121] width 141 height 13
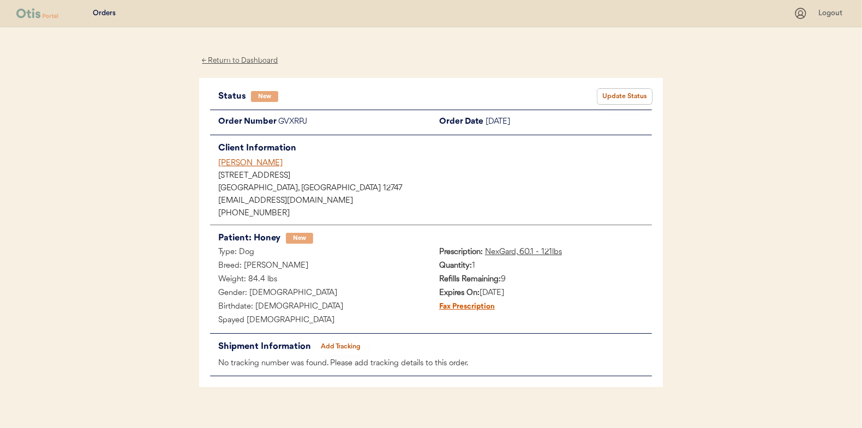
click at [616, 99] on button "Update Status" at bounding box center [624, 96] width 55 height 15
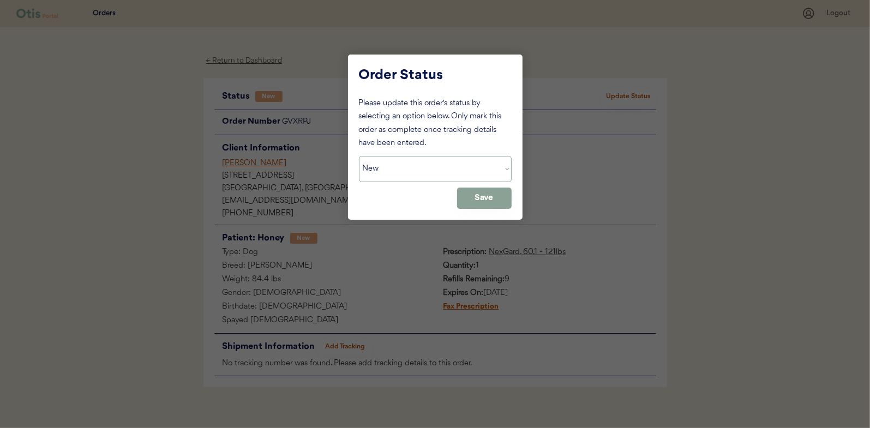
click at [382, 171] on select "Status On Hold New In Progress Complete Pending HW Consent Cancelled" at bounding box center [435, 169] width 153 height 26
select select ""in_progress""
click at [359, 156] on select "Status On Hold New In Progress Complete Pending HW Consent Cancelled" at bounding box center [435, 169] width 153 height 26
click at [506, 201] on button "Save" at bounding box center [484, 198] width 55 height 21
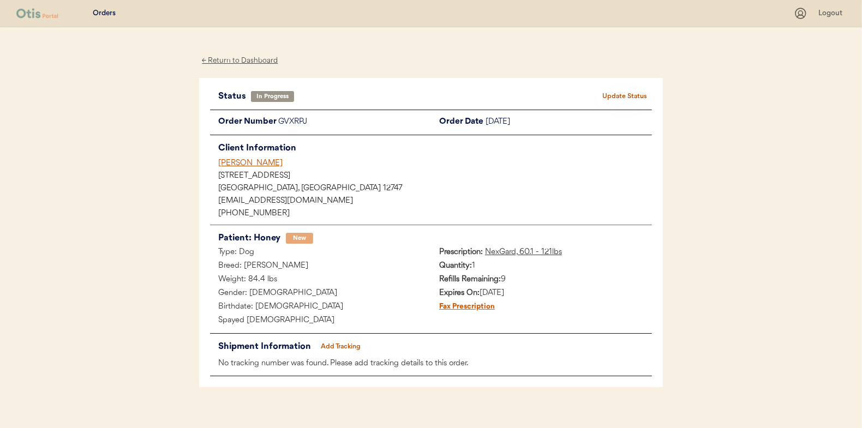
click at [243, 59] on div "← Return to Dashboard" at bounding box center [240, 61] width 82 height 13
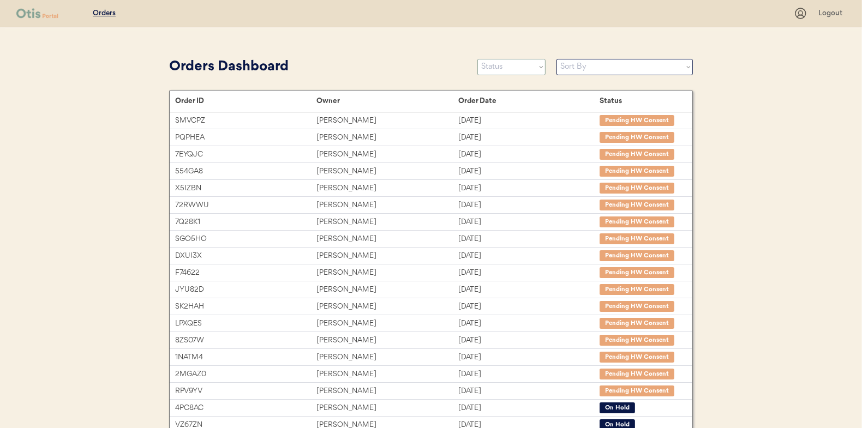
click at [507, 68] on select "Status On Hold New In Progress Complete Pending HW Consent Cancelled" at bounding box center [511, 67] width 68 height 16
select select ""new""
click at [477, 59] on select "Status On Hold New In Progress Complete Pending HW Consent Cancelled" at bounding box center [511, 67] width 68 height 16
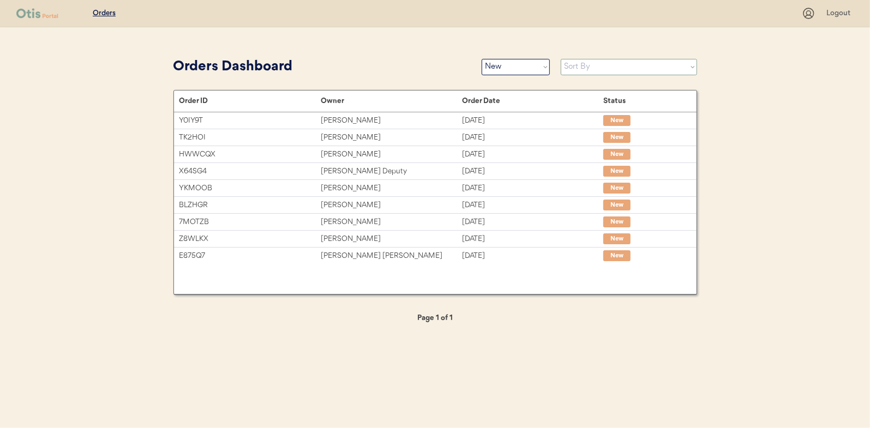
click at [584, 67] on select "Sort By Order Date (Newest → Oldest) Order Date (Oldest → Newest)" at bounding box center [629, 67] width 136 height 16
select select ""Order Date (Oldest → Newest)""
click at [561, 59] on select "Sort By Order Date (Newest → Oldest) Order Date (Oldest → Newest)" at bounding box center [629, 67] width 136 height 16
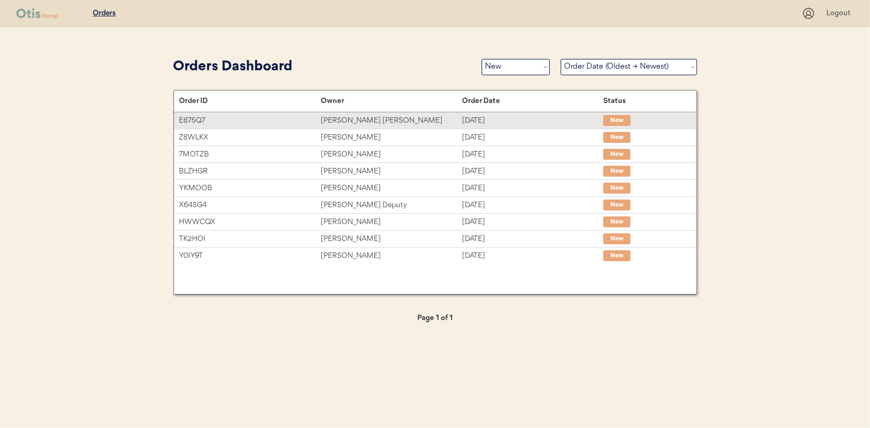
click at [354, 122] on div "[PERSON_NAME] [PERSON_NAME]" at bounding box center [391, 121] width 141 height 13
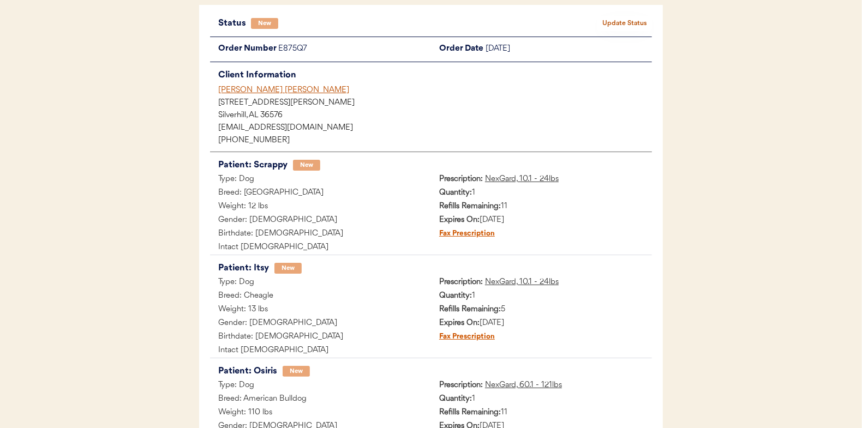
scroll to position [56, 0]
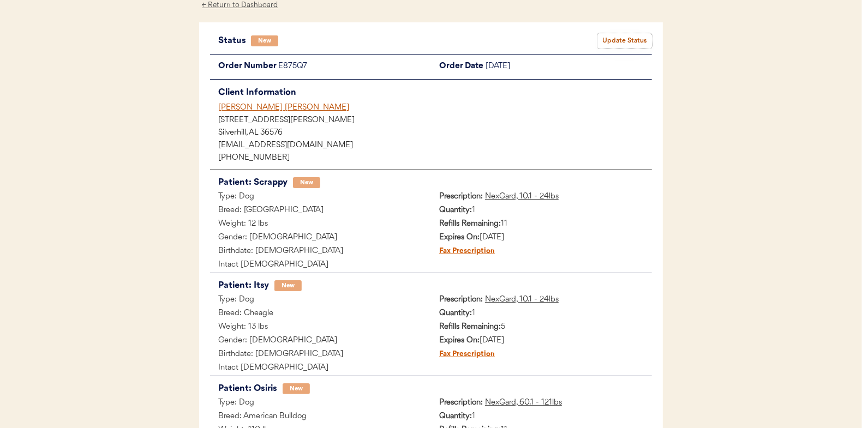
click at [609, 39] on button "Update Status" at bounding box center [624, 40] width 55 height 15
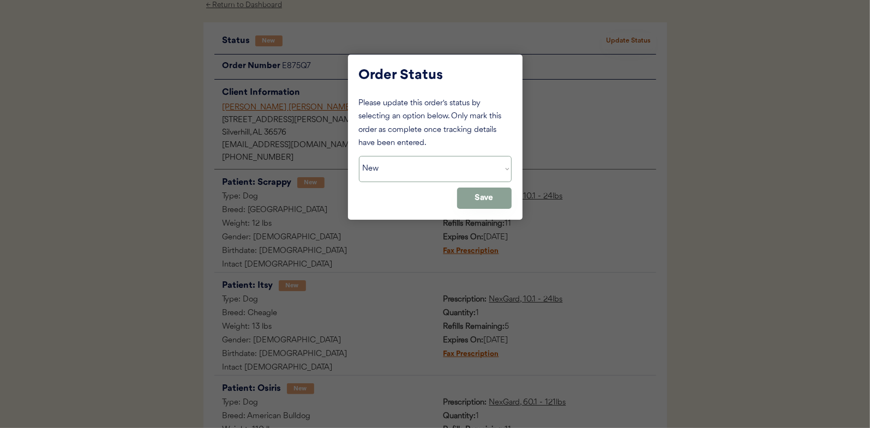
click at [367, 158] on select "Status On Hold New In Progress Complete Pending HW Consent Cancelled" at bounding box center [435, 169] width 153 height 26
select select ""in_progress""
click at [359, 156] on select "Status On Hold New In Progress Complete Pending HW Consent Cancelled" at bounding box center [435, 169] width 153 height 26
click at [477, 199] on button "Save" at bounding box center [484, 198] width 55 height 21
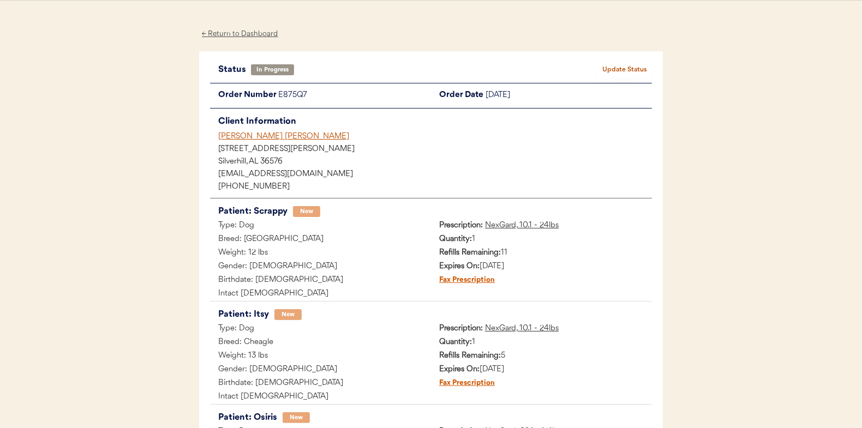
scroll to position [0, 0]
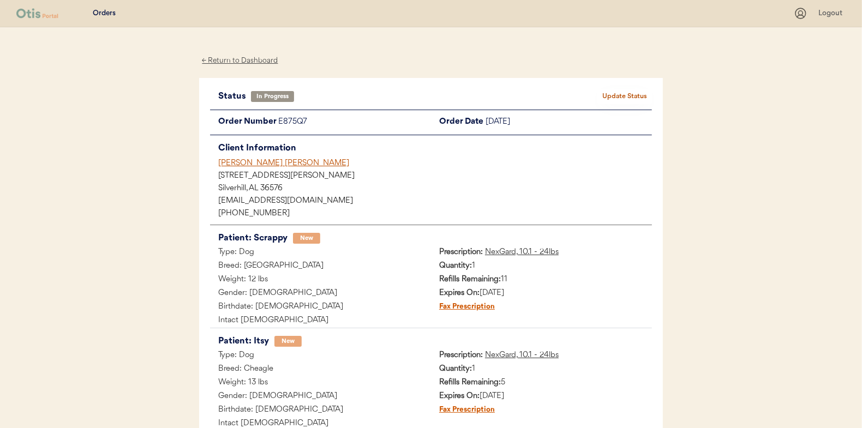
click at [236, 62] on div "← Return to Dashboard" at bounding box center [240, 61] width 82 height 13
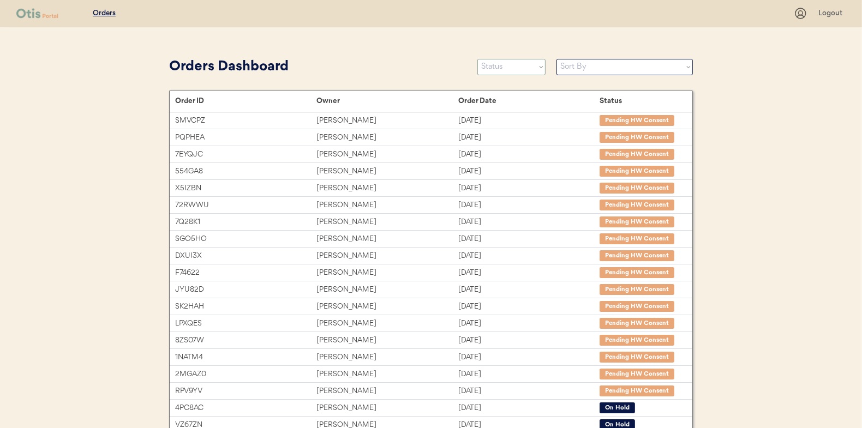
drag, startPoint x: 500, startPoint y: 61, endPoint x: 500, endPoint y: 69, distance: 7.6
click at [500, 61] on select "Status On Hold New In Progress Complete Pending HW Consent Cancelled" at bounding box center [511, 67] width 68 height 16
select select ""new""
click at [477, 59] on select "Status On Hold New In Progress Complete Pending HW Consent Cancelled" at bounding box center [511, 67] width 68 height 16
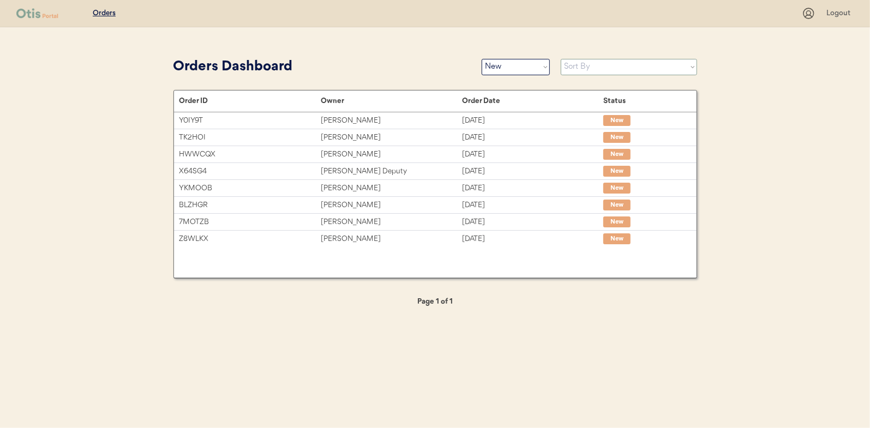
click at [584, 67] on select "Sort By Order Date (Newest → Oldest) Order Date (Oldest → Newest)" at bounding box center [629, 67] width 136 height 16
select select ""Order Date (Oldest → Newest)""
click at [561, 59] on select "Sort By Order Date (Newest → Oldest) Order Date (Oldest → Newest)" at bounding box center [629, 67] width 136 height 16
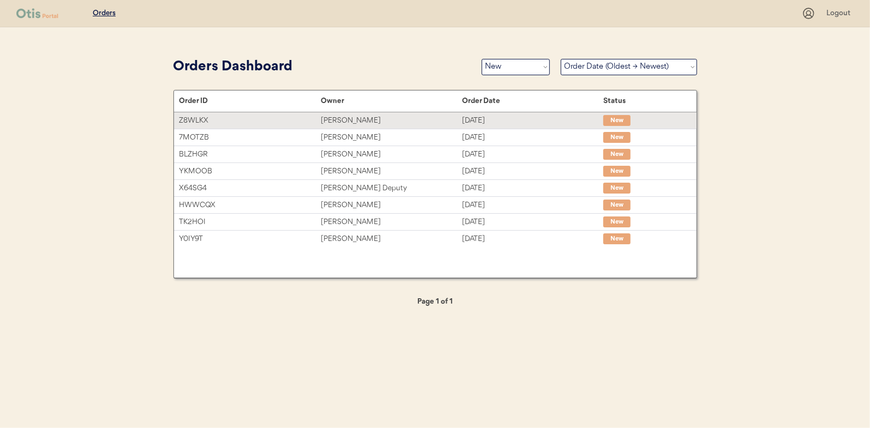
click at [339, 119] on div "[PERSON_NAME]" at bounding box center [391, 121] width 141 height 13
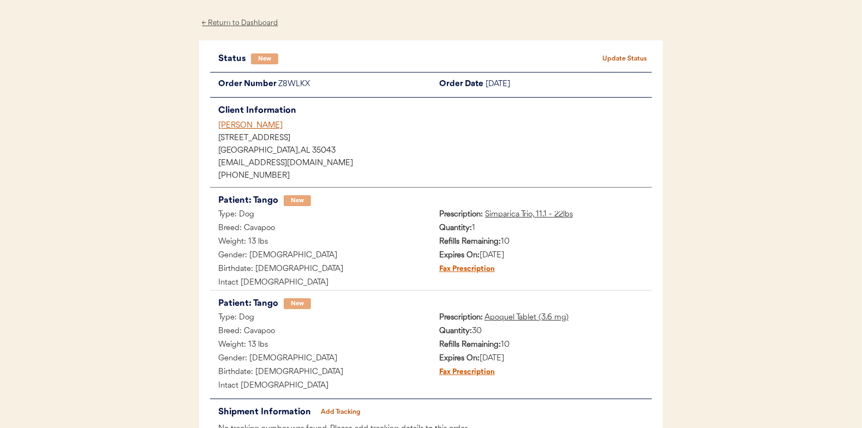
scroll to position [55, 0]
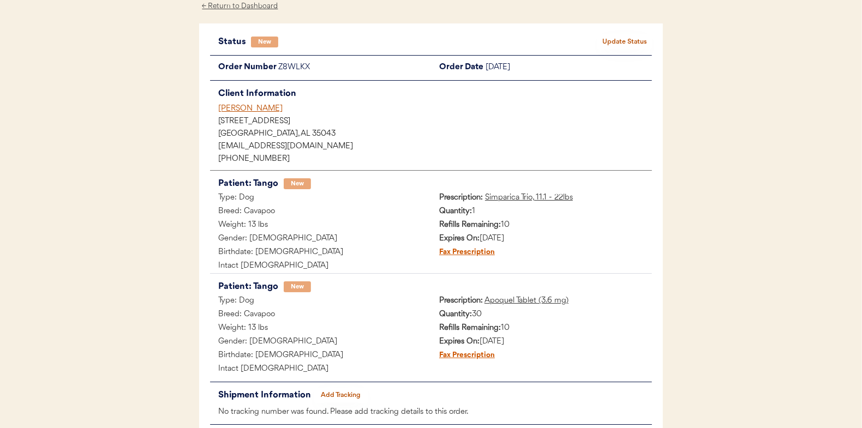
click at [618, 39] on button "Update Status" at bounding box center [624, 41] width 55 height 15
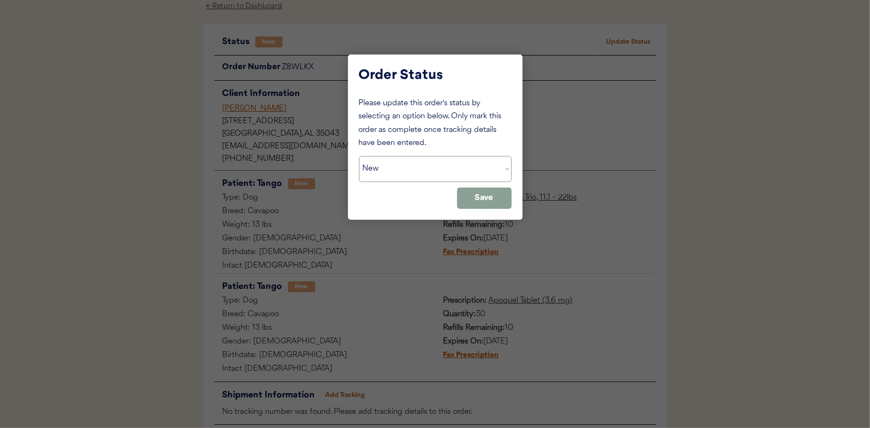
click at [385, 170] on select "Status On Hold New In Progress Complete Pending HW Consent Cancelled" at bounding box center [435, 169] width 153 height 26
select select ""in_progress""
click at [359, 156] on select "Status On Hold New In Progress Complete Pending HW Consent Cancelled" at bounding box center [435, 169] width 153 height 26
click at [476, 200] on button "Save" at bounding box center [484, 198] width 55 height 21
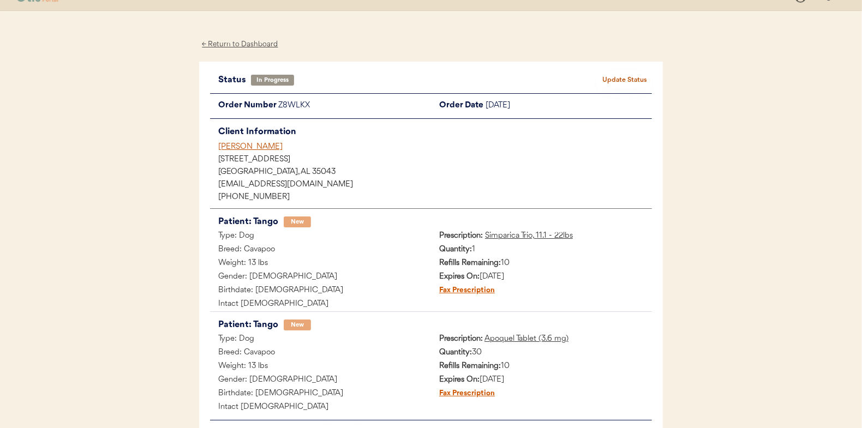
scroll to position [0, 0]
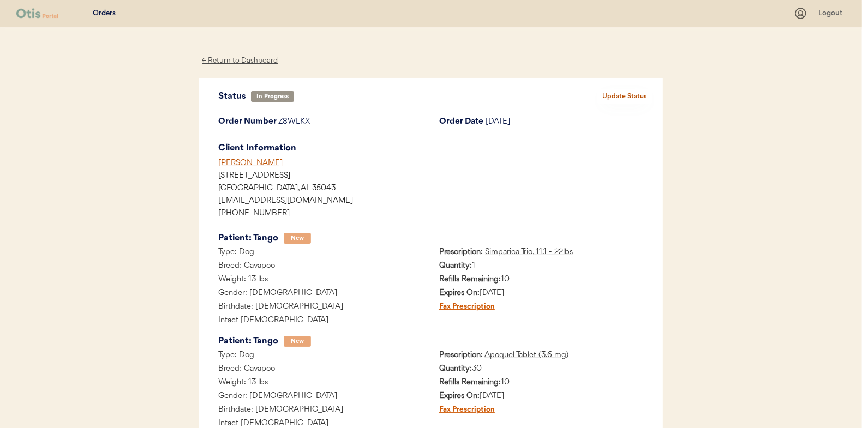
click at [248, 60] on div "← Return to Dashboard" at bounding box center [240, 61] width 82 height 13
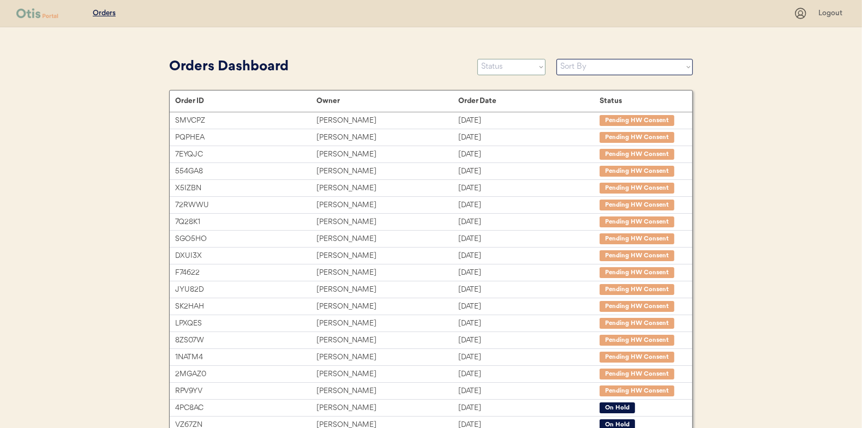
click at [505, 64] on select "Status On Hold New In Progress Complete Pending HW Consent Cancelled" at bounding box center [511, 67] width 68 height 16
select select ""new""
click at [477, 59] on select "Status On Hold New In Progress Complete Pending HW Consent Cancelled" at bounding box center [511, 67] width 68 height 16
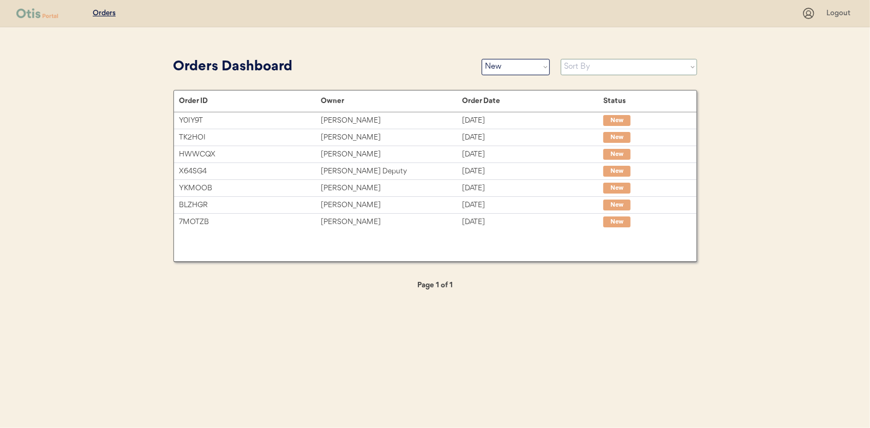
drag, startPoint x: 566, startPoint y: 67, endPoint x: 569, endPoint y: 73, distance: 6.6
click at [566, 67] on select "Sort By Order Date (Newest → Oldest) Order Date (Oldest → Newest)" at bounding box center [629, 67] width 136 height 16
select select ""Order Date (Oldest → Newest)""
click at [561, 59] on select "Sort By Order Date (Newest → Oldest) Order Date (Oldest → Newest)" at bounding box center [629, 67] width 136 height 16
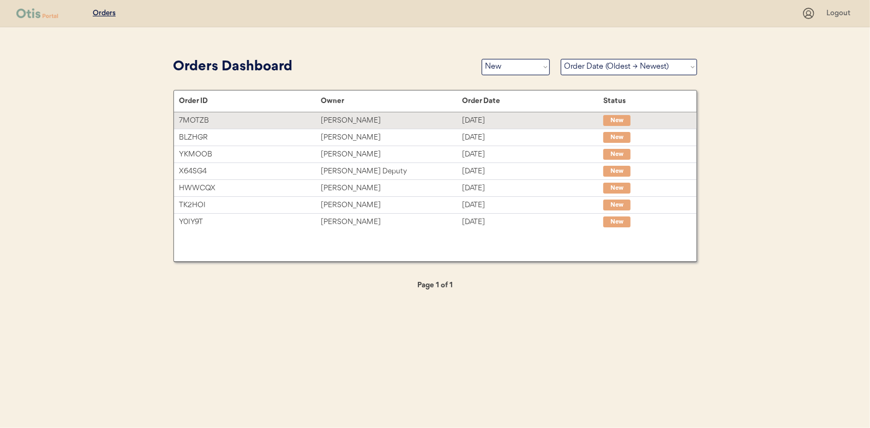
click at [328, 122] on div "[PERSON_NAME]" at bounding box center [391, 121] width 141 height 13
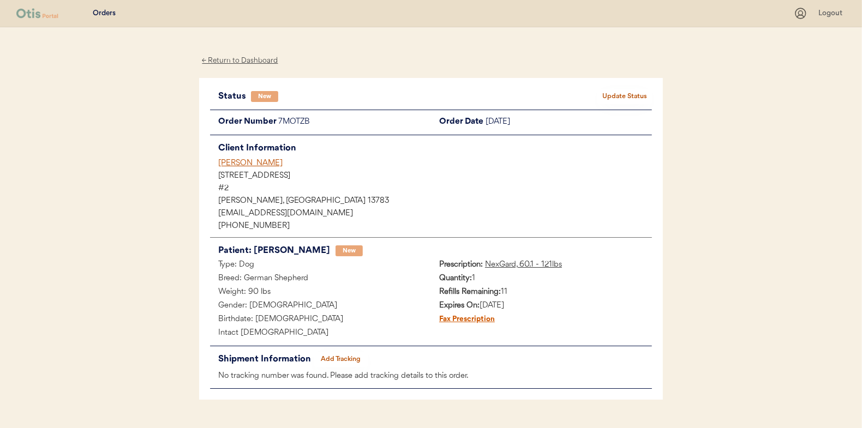
click at [615, 95] on button "Update Status" at bounding box center [624, 96] width 55 height 15
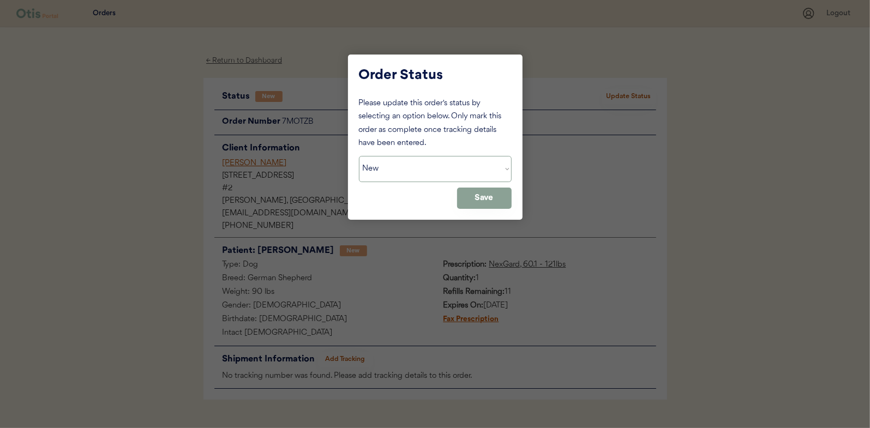
click at [400, 170] on select "Status On Hold New In Progress Complete Pending HW Consent Cancelled" at bounding box center [435, 169] width 153 height 26
select select ""in_progress""
click at [359, 156] on select "Status On Hold New In Progress Complete Pending HW Consent Cancelled" at bounding box center [435, 169] width 153 height 26
click at [490, 195] on button "Save" at bounding box center [484, 198] width 55 height 21
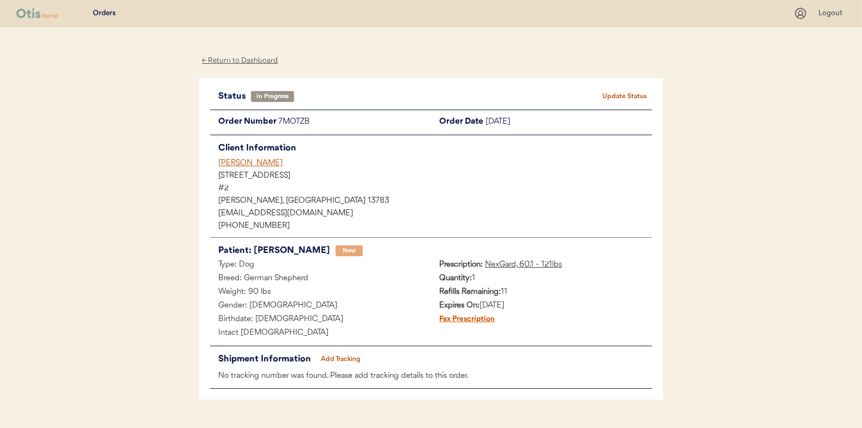
click at [240, 61] on div "← Return to Dashboard" at bounding box center [240, 61] width 82 height 13
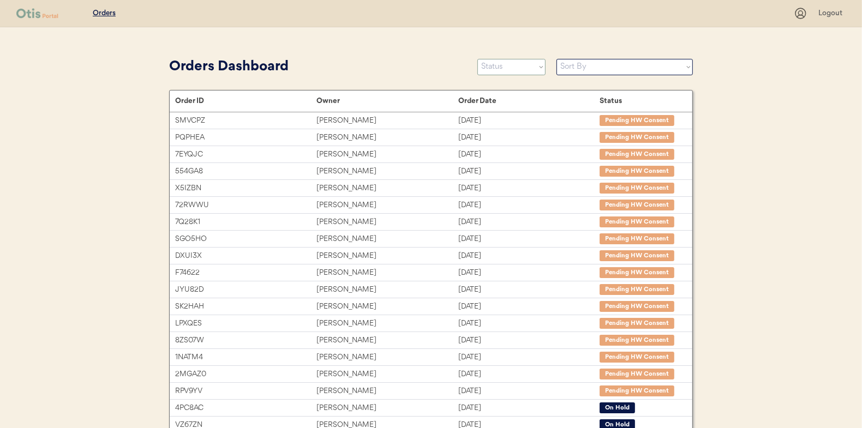
click at [505, 69] on select "Status On Hold New In Progress Complete Pending HW Consent Cancelled" at bounding box center [511, 67] width 68 height 16
select select ""new""
click at [477, 59] on select "Status On Hold New In Progress Complete Pending HW Consent Cancelled" at bounding box center [511, 67] width 68 height 16
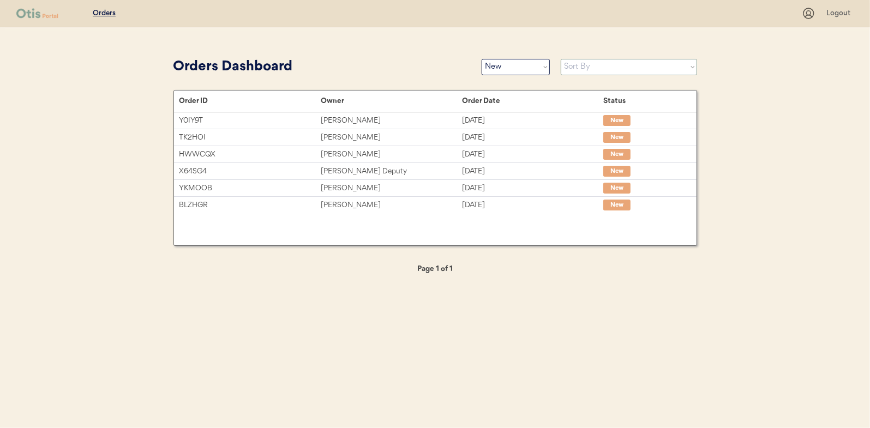
drag, startPoint x: 572, startPoint y: 64, endPoint x: 574, endPoint y: 76, distance: 11.6
click at [572, 64] on select "Sort By Order Date (Newest → Oldest) Order Date (Oldest → Newest)" at bounding box center [629, 67] width 136 height 16
select select ""Order Date (Oldest → Newest)""
click at [561, 59] on select "Sort By Order Date (Newest → Oldest) Order Date (Oldest → Newest)" at bounding box center [629, 67] width 136 height 16
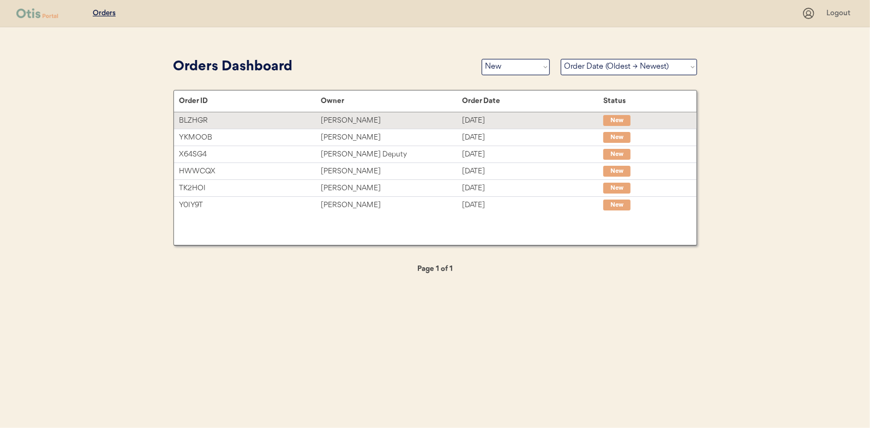
click at [339, 117] on div "Tiffany Davis" at bounding box center [391, 121] width 141 height 13
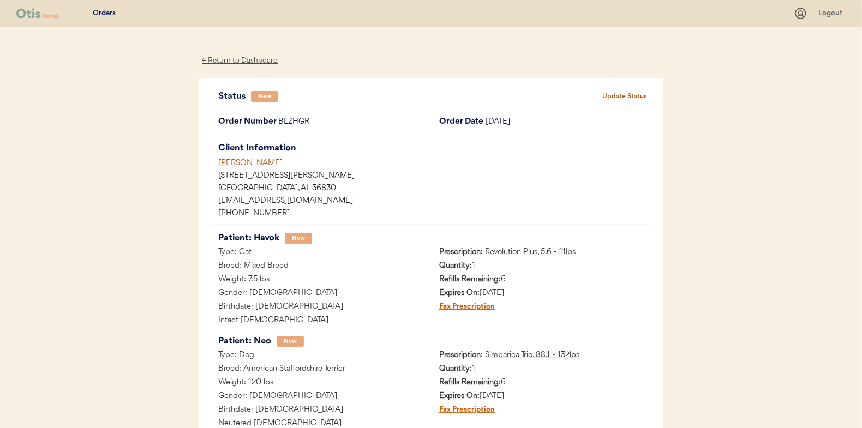
click at [626, 85] on div "Status New Update Status Order Number BLZHGR Order Date [DATE] Client Informati…" at bounding box center [431, 336] width 464 height 516
click at [621, 93] on button "Update Status" at bounding box center [624, 96] width 55 height 15
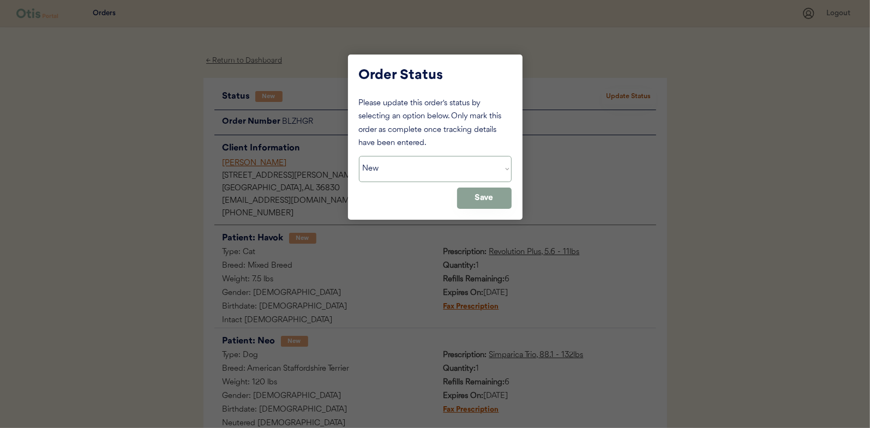
click at [393, 175] on select "Status On Hold New In Progress Complete Pending HW Consent Cancelled" at bounding box center [435, 169] width 153 height 26
select select ""in_progress""
click at [359, 156] on select "Status On Hold New In Progress Complete Pending HW Consent Cancelled" at bounding box center [435, 169] width 153 height 26
click at [472, 193] on button "Save" at bounding box center [484, 198] width 55 height 21
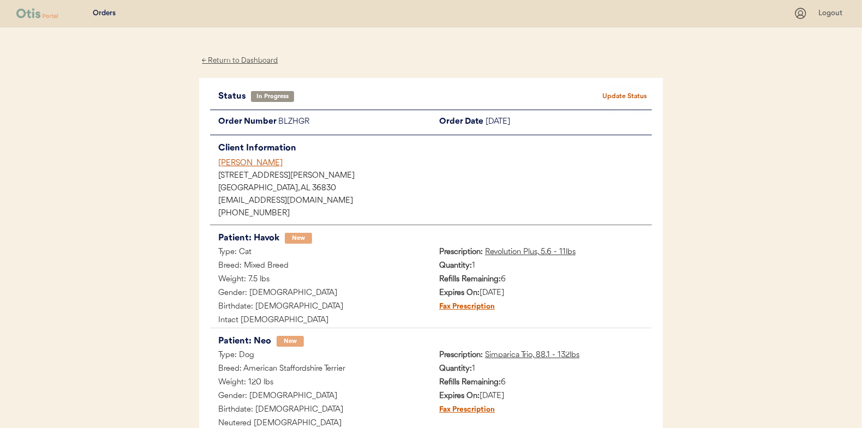
click at [235, 62] on div "← Return to Dashboard" at bounding box center [240, 61] width 82 height 13
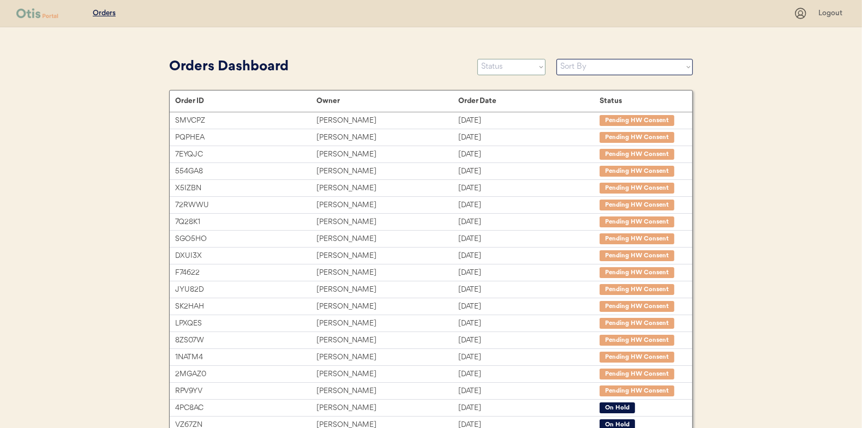
click at [504, 67] on select "Status On Hold New In Progress Complete Pending HW Consent Cancelled" at bounding box center [511, 67] width 68 height 16
select select ""new""
click at [477, 59] on select "Status On Hold New In Progress Complete Pending HW Consent Cancelled" at bounding box center [511, 67] width 68 height 16
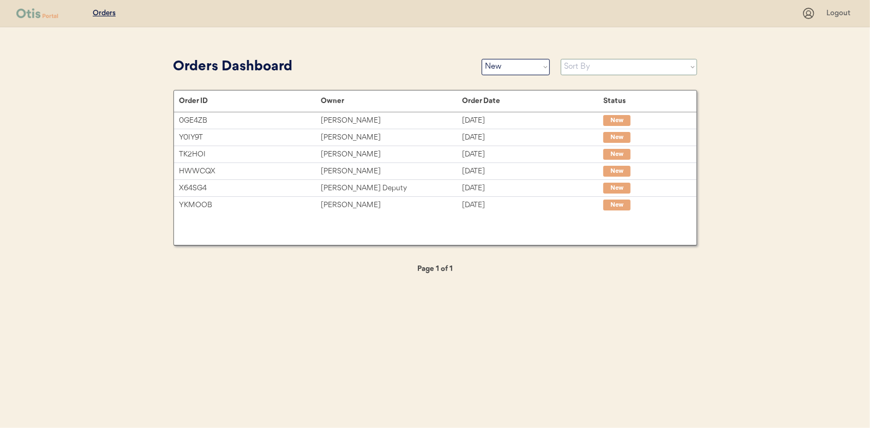
click at [573, 70] on select "Sort By Order Date (Newest → Oldest) Order Date (Oldest → Newest)" at bounding box center [629, 67] width 136 height 16
select select ""Order Date (Oldest → Newest)""
click at [561, 59] on select "Sort By Order Date (Newest → Oldest) Order Date (Oldest → Newest)" at bounding box center [629, 67] width 136 height 16
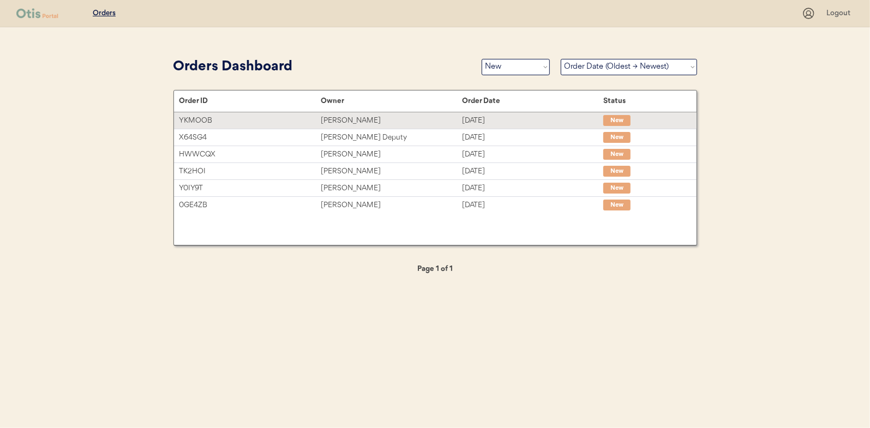
click at [337, 122] on div "[PERSON_NAME]" at bounding box center [391, 121] width 141 height 13
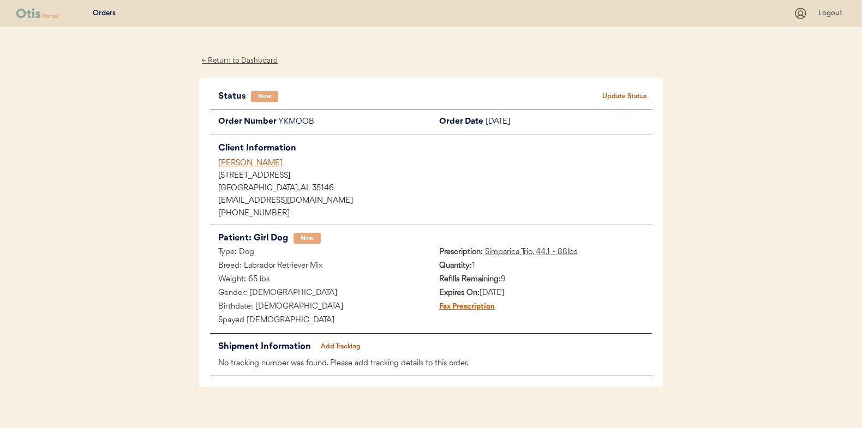
click at [618, 92] on button "Update Status" at bounding box center [624, 96] width 55 height 15
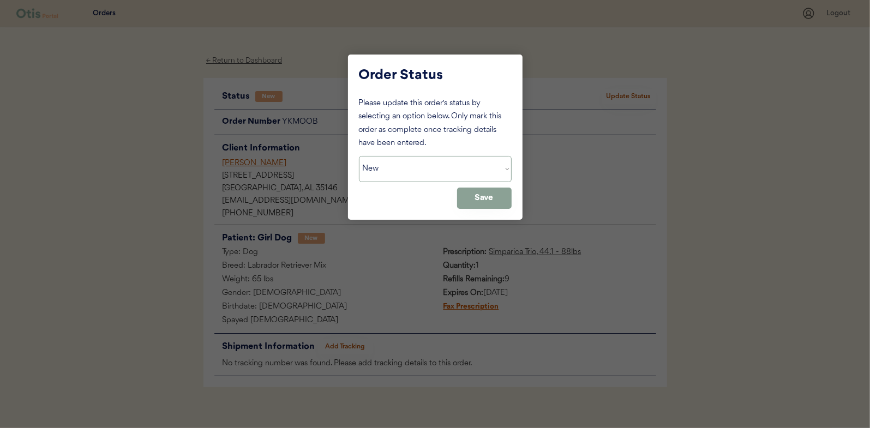
click at [409, 163] on select "Status On Hold New In Progress Complete Pending HW Consent Cancelled" at bounding box center [435, 169] width 153 height 26
select select ""in_progress""
click at [359, 156] on select "Status On Hold New In Progress Complete Pending HW Consent Cancelled" at bounding box center [435, 169] width 153 height 26
click at [494, 200] on button "Save" at bounding box center [484, 198] width 55 height 21
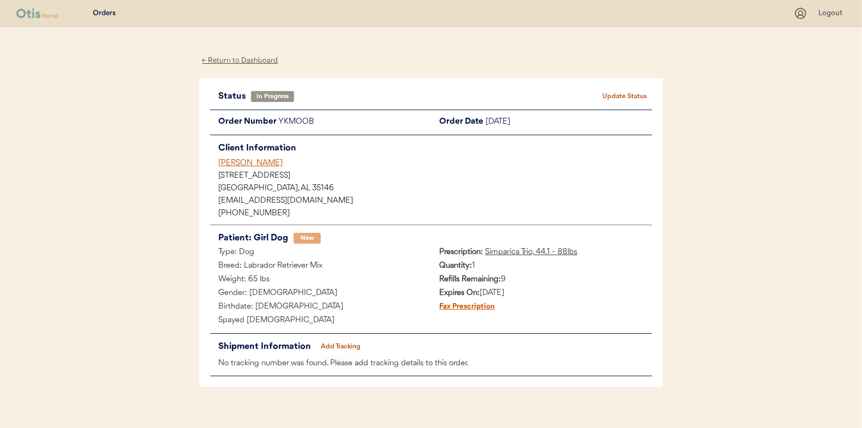
click at [238, 62] on div "← Return to Dashboard" at bounding box center [240, 61] width 82 height 13
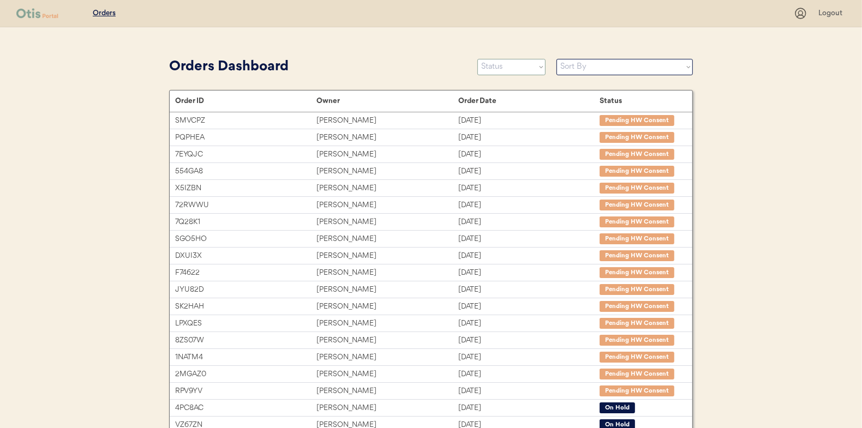
click at [510, 62] on select "Status On Hold New In Progress Complete Pending HW Consent Cancelled" at bounding box center [511, 67] width 68 height 16
select select ""new""
click at [477, 59] on select "Status On Hold New In Progress Complete Pending HW Consent Cancelled" at bounding box center [511, 67] width 68 height 16
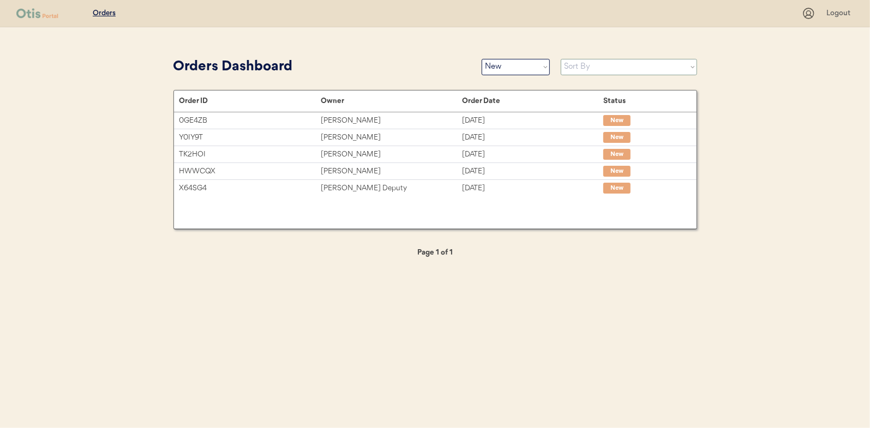
click at [579, 71] on select "Sort By Order Date (Newest → Oldest) Order Date (Oldest → Newest)" at bounding box center [629, 67] width 136 height 16
select select ""Order Date (Oldest → Newest)""
click at [561, 59] on select "Sort By Order Date (Newest → Oldest) Order Date (Oldest → Newest)" at bounding box center [629, 67] width 136 height 16
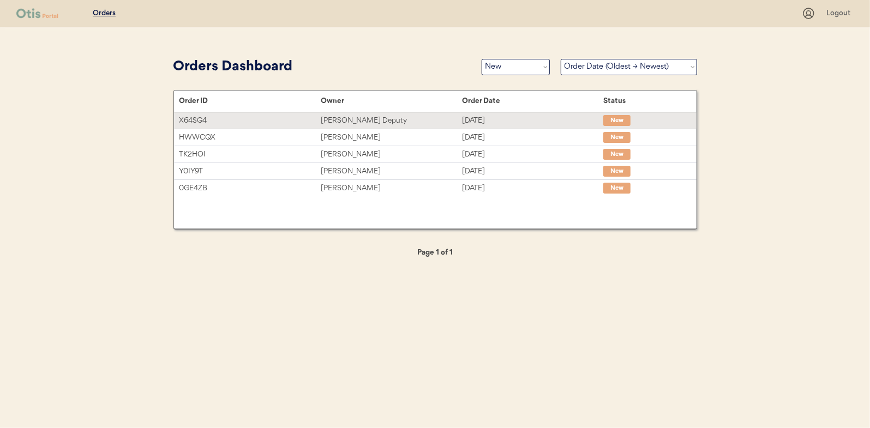
click at [342, 120] on div "[PERSON_NAME] Deputy" at bounding box center [391, 121] width 141 height 13
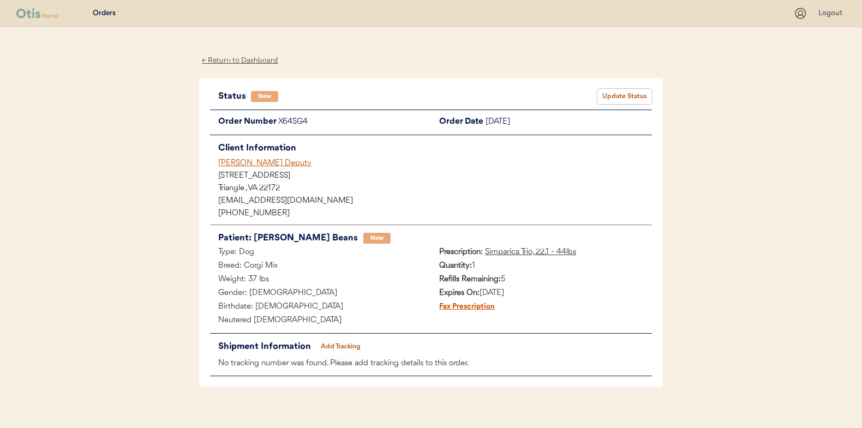
click at [613, 91] on button "Update Status" at bounding box center [624, 96] width 55 height 15
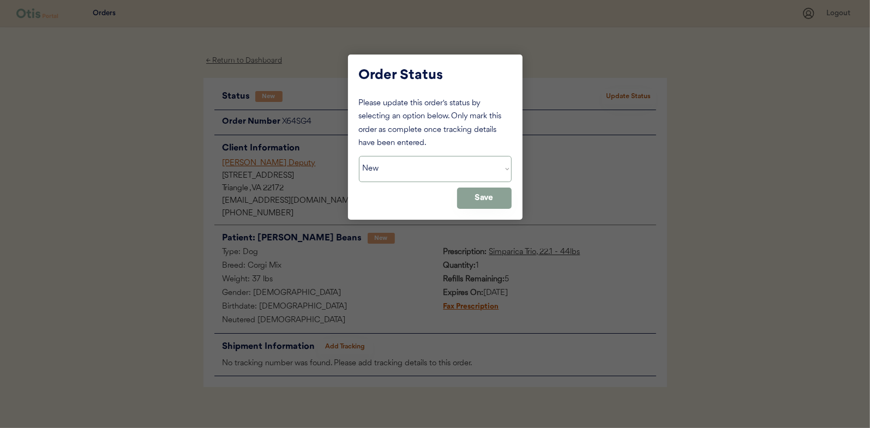
click at [392, 161] on select "Status On Hold New In Progress Complete Pending HW Consent Cancelled" at bounding box center [435, 169] width 153 height 26
select select ""in_progress""
click at [359, 156] on select "Status On Hold New In Progress Complete Pending HW Consent Cancelled" at bounding box center [435, 169] width 153 height 26
click at [482, 206] on button "Save" at bounding box center [484, 198] width 55 height 21
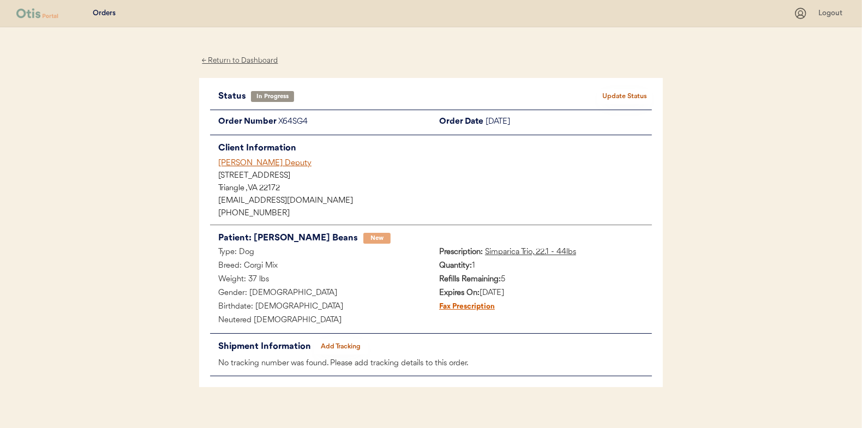
click at [240, 64] on div "← Return to Dashboard" at bounding box center [240, 61] width 82 height 13
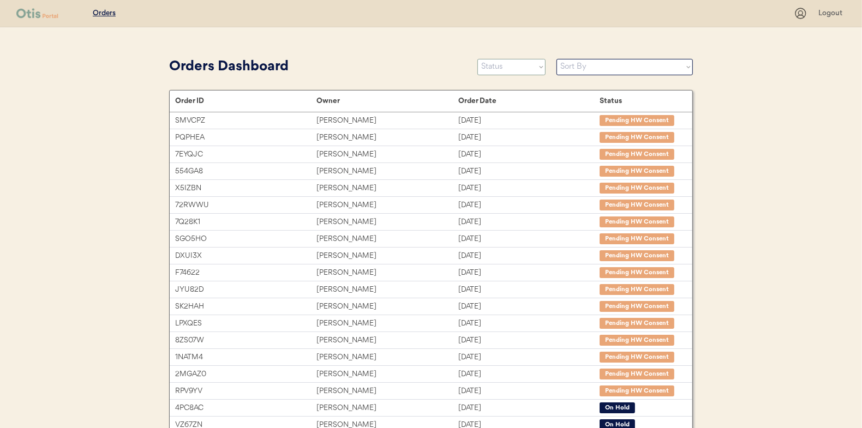
click at [500, 69] on select "Status On Hold New In Progress Complete Pending HW Consent Cancelled" at bounding box center [511, 67] width 68 height 16
select select ""new""
click at [477, 59] on select "Status On Hold New In Progress Complete Pending HW Consent Cancelled" at bounding box center [511, 67] width 68 height 16
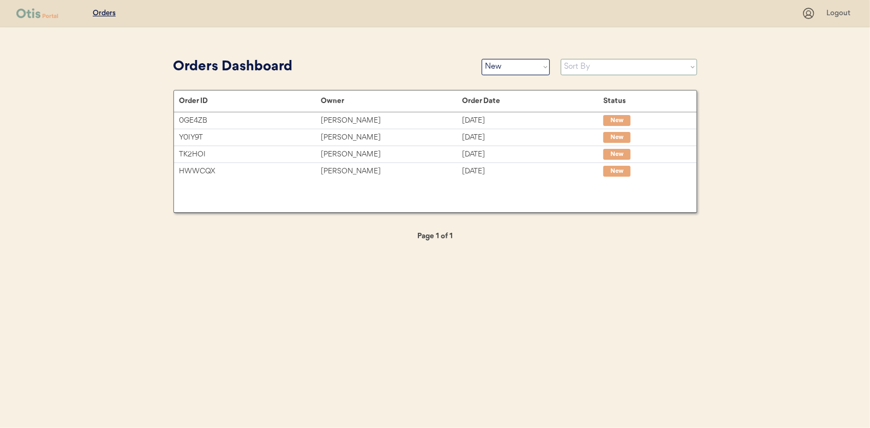
click at [585, 67] on select "Sort By Order Date (Newest → Oldest) Order Date (Oldest → Newest)" at bounding box center [629, 67] width 136 height 16
select select ""Order Date (Oldest → Newest)""
click at [561, 59] on select "Sort By Order Date (Newest → Oldest) Order Date (Oldest → Newest)" at bounding box center [629, 67] width 136 height 16
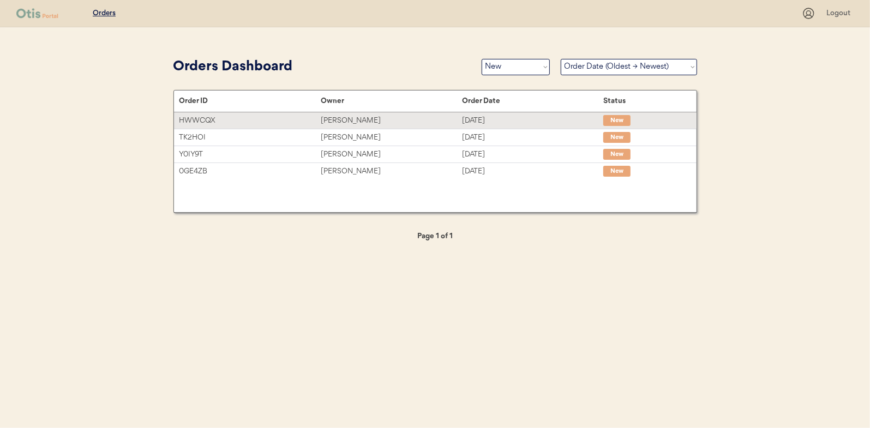
click at [349, 119] on div "Taurean Smith" at bounding box center [391, 121] width 141 height 13
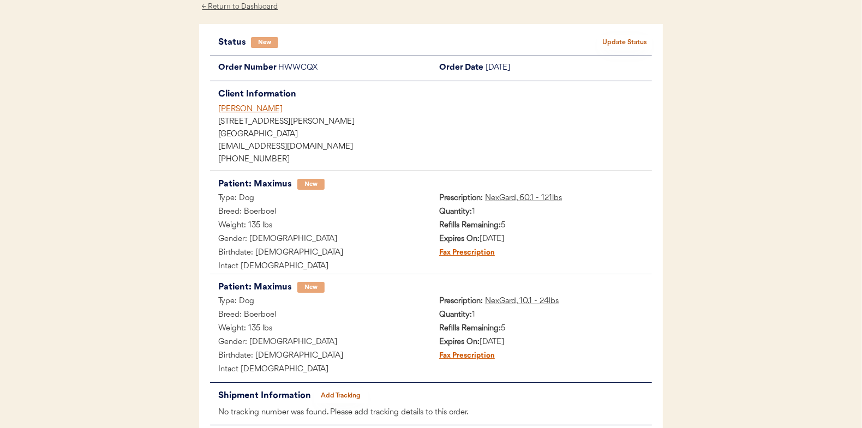
scroll to position [55, 0]
click at [637, 39] on button "Update Status" at bounding box center [624, 41] width 55 height 15
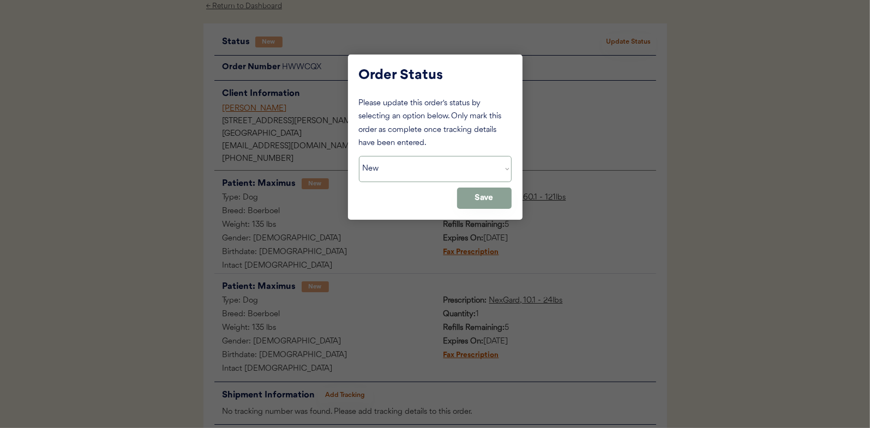
click at [400, 172] on select "Status On Hold New In Progress Complete Pending HW Consent Cancelled" at bounding box center [435, 169] width 153 height 26
select select ""in_progress""
click at [359, 156] on select "Status On Hold New In Progress Complete Pending HW Consent Cancelled" at bounding box center [435, 169] width 153 height 26
click at [482, 199] on button "Save" at bounding box center [484, 198] width 55 height 21
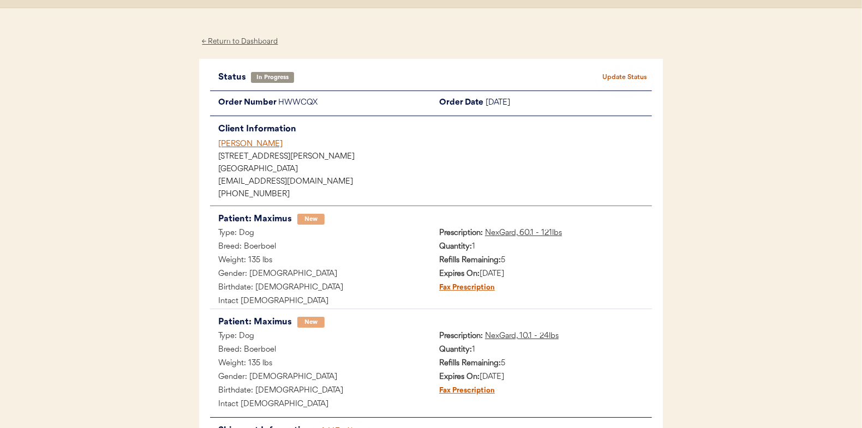
scroll to position [0, 0]
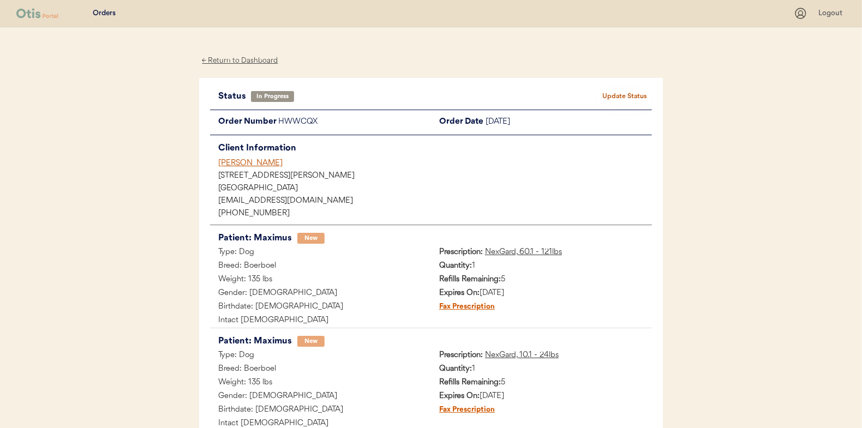
click at [256, 58] on div "← Return to Dashboard" at bounding box center [240, 61] width 82 height 13
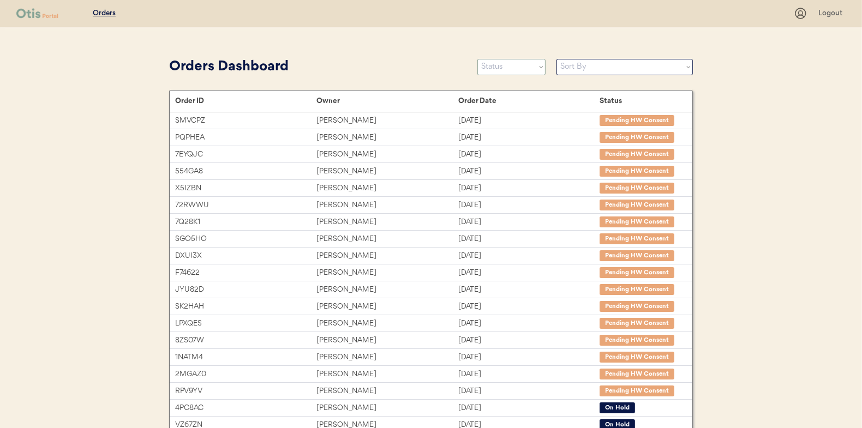
click at [490, 67] on select "Status On Hold New In Progress Complete Pending HW Consent Cancelled" at bounding box center [511, 67] width 68 height 16
select select ""new""
click at [477, 59] on select "Status On Hold New In Progress Complete Pending HW Consent Cancelled" at bounding box center [511, 67] width 68 height 16
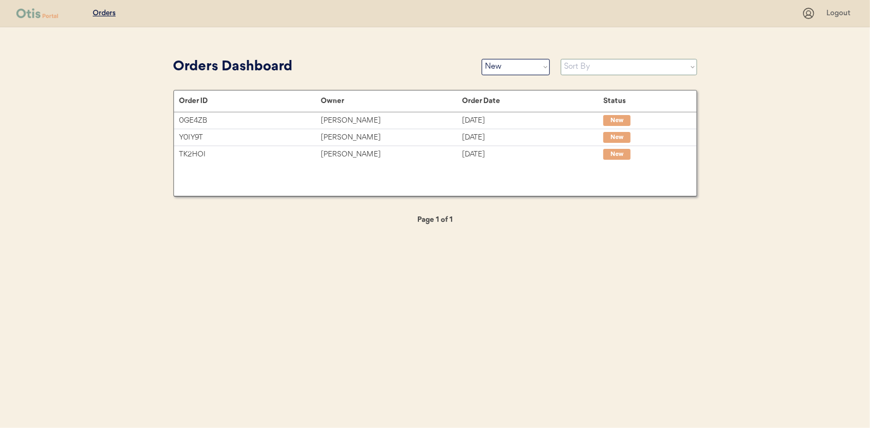
click at [573, 66] on select "Sort By Order Date (Newest → Oldest) Order Date (Oldest → Newest)" at bounding box center [629, 67] width 136 height 16
select select ""Order Date (Oldest → Newest)""
click at [561, 59] on select "Sort By Order Date (Newest → Oldest) Order Date (Oldest → Newest)" at bounding box center [629, 67] width 136 height 16
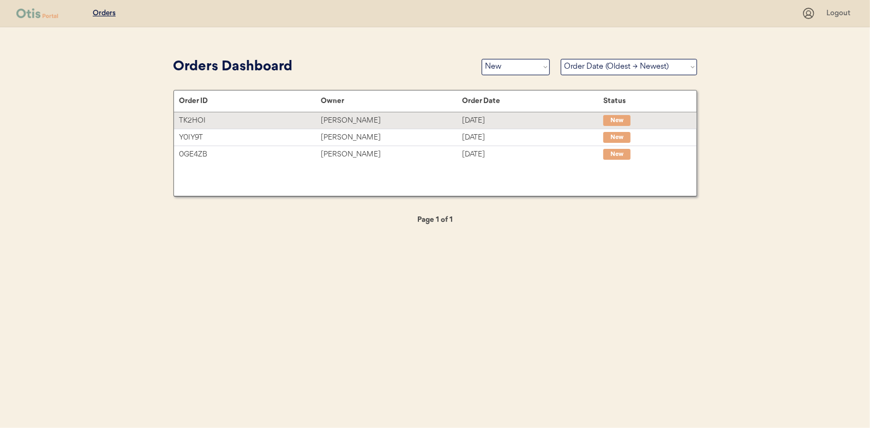
click at [349, 117] on div "Courtney Bishop" at bounding box center [391, 121] width 141 height 13
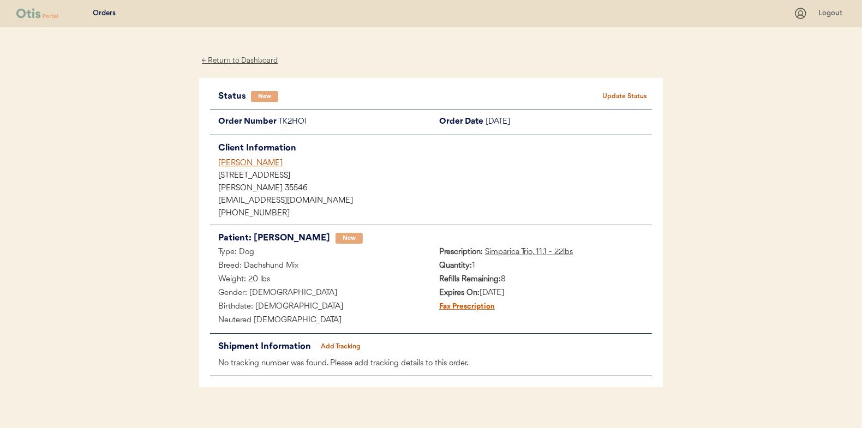
click at [624, 92] on button "Update Status" at bounding box center [624, 96] width 55 height 15
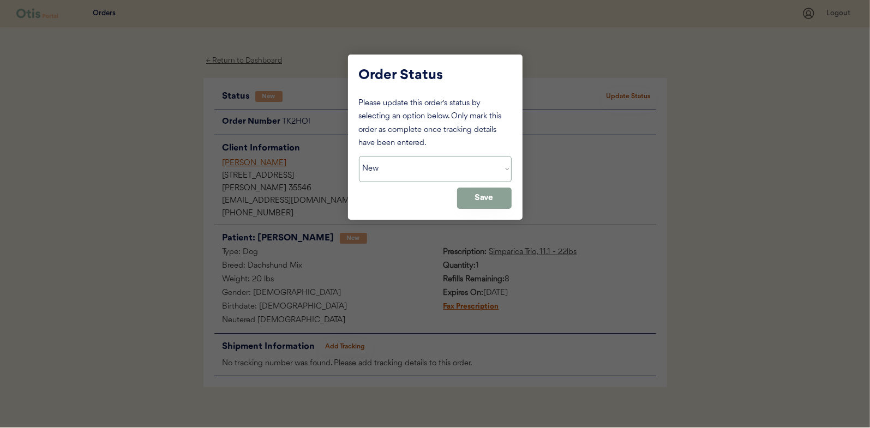
click at [417, 169] on select "Status On Hold New In Progress Complete Pending HW Consent Cancelled" at bounding box center [435, 169] width 153 height 26
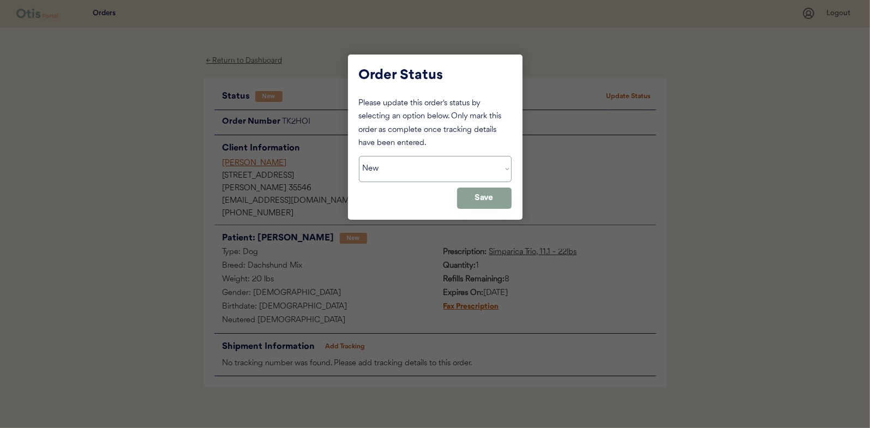
select select ""in_progress""
click at [359, 156] on select "Status On Hold New In Progress Complete Pending HW Consent Cancelled" at bounding box center [435, 169] width 153 height 26
click at [480, 186] on div "Please update this order's status by selecting an option below. Only mark this …" at bounding box center [435, 153] width 153 height 112
click at [480, 191] on button "Save" at bounding box center [484, 198] width 55 height 21
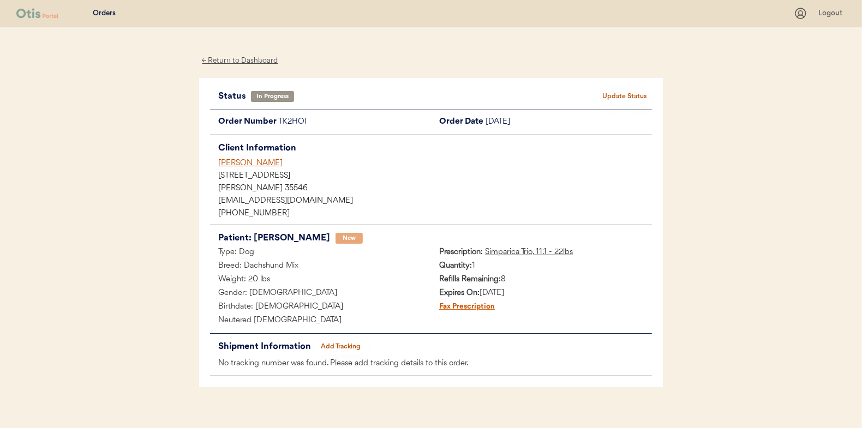
click at [224, 60] on div "← Return to Dashboard" at bounding box center [240, 61] width 82 height 13
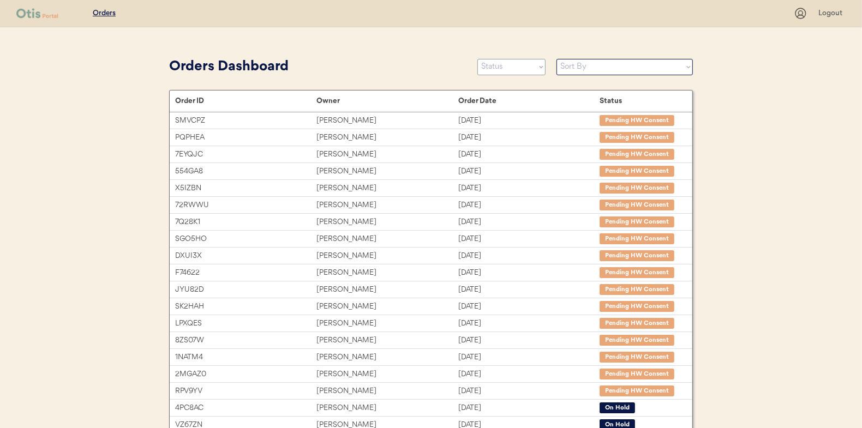
click at [496, 72] on select "Status On Hold New In Progress Complete Pending HW Consent Cancelled" at bounding box center [511, 67] width 68 height 16
select select ""new""
click at [477, 59] on select "Status On Hold New In Progress Complete Pending HW Consent Cancelled" at bounding box center [511, 67] width 68 height 16
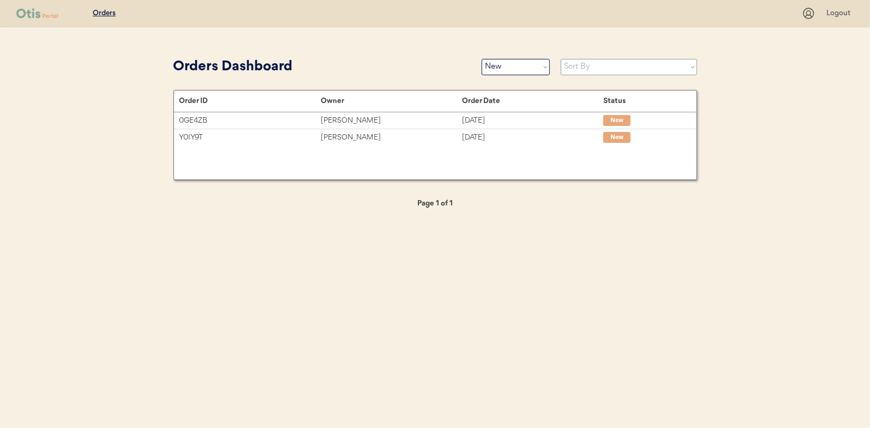
click at [574, 70] on select "Sort By Order Date (Newest → Oldest) Order Date (Oldest → Newest)" at bounding box center [629, 67] width 136 height 16
select select ""Order Date (Oldest → Newest)""
click at [561, 59] on select "Sort By Order Date (Newest → Oldest) Order Date (Oldest → Newest)" at bounding box center [629, 67] width 136 height 16
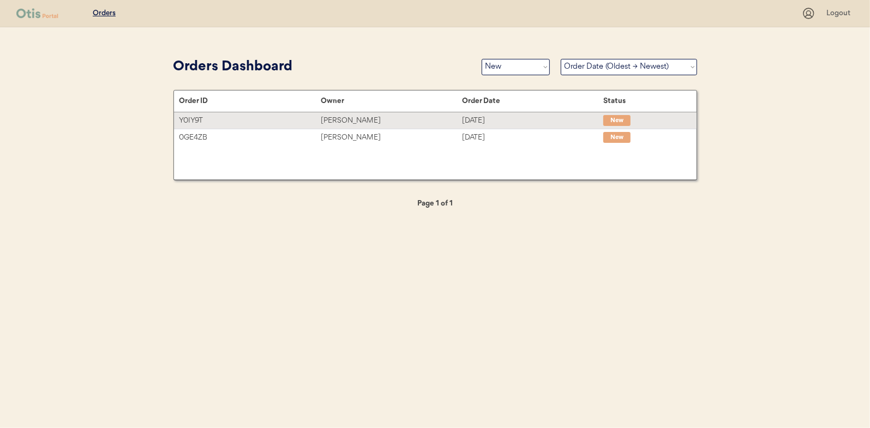
click at [339, 120] on div "[PERSON_NAME]" at bounding box center [391, 121] width 141 height 13
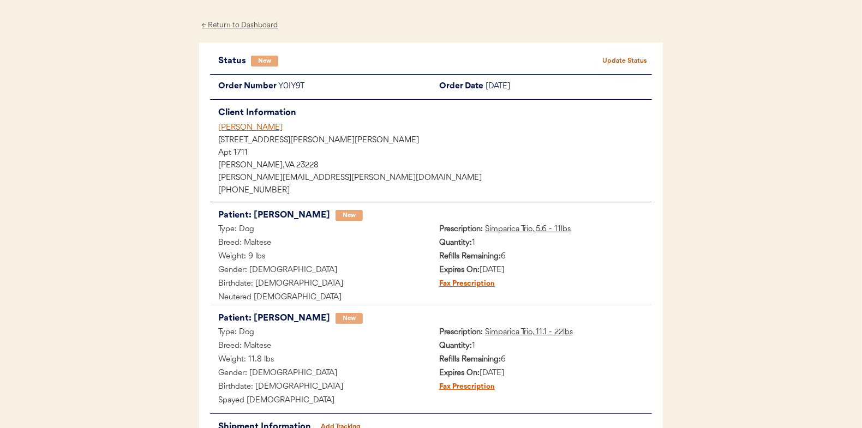
scroll to position [55, 0]
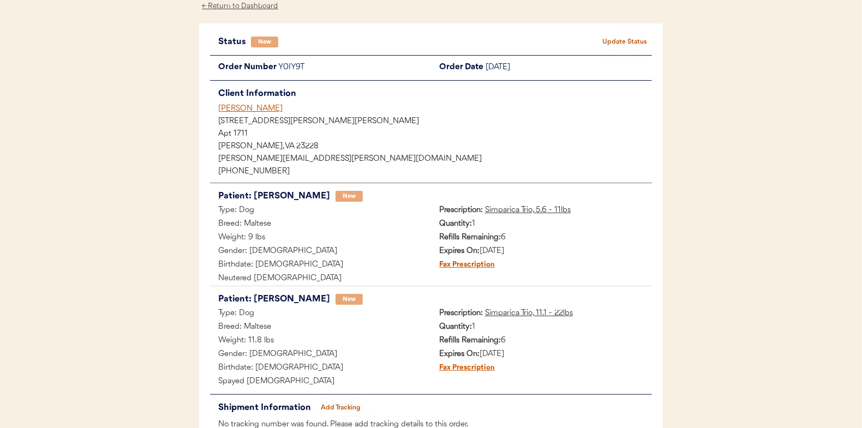
click at [620, 45] on button "Update Status" at bounding box center [624, 41] width 55 height 15
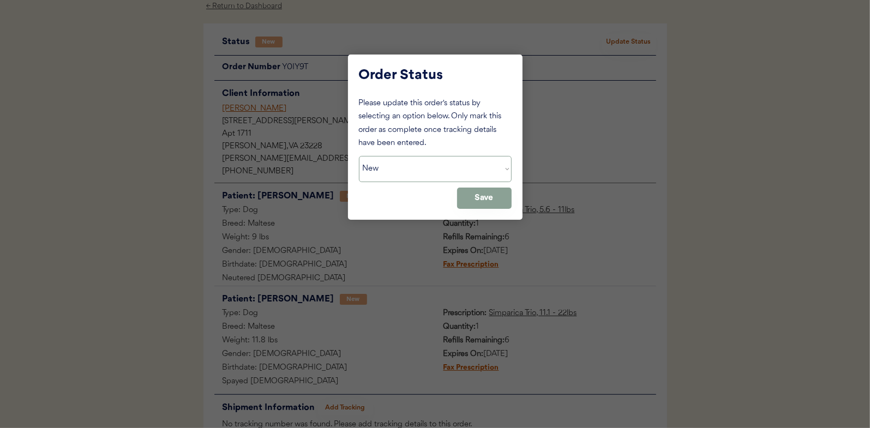
click at [400, 169] on select "Status On Hold New In Progress Complete Pending HW Consent Cancelled" at bounding box center [435, 169] width 153 height 26
select select ""in_progress""
click at [359, 156] on select "Status On Hold New In Progress Complete Pending HW Consent Cancelled" at bounding box center [435, 169] width 153 height 26
click at [488, 194] on button "Save" at bounding box center [484, 198] width 55 height 21
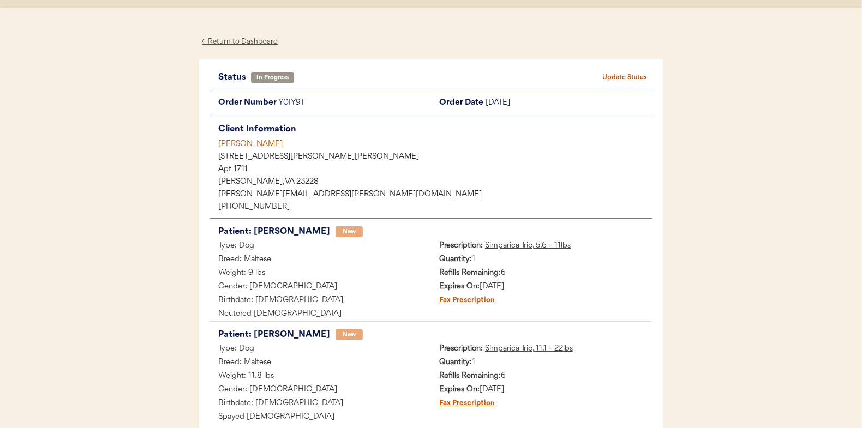
scroll to position [0, 0]
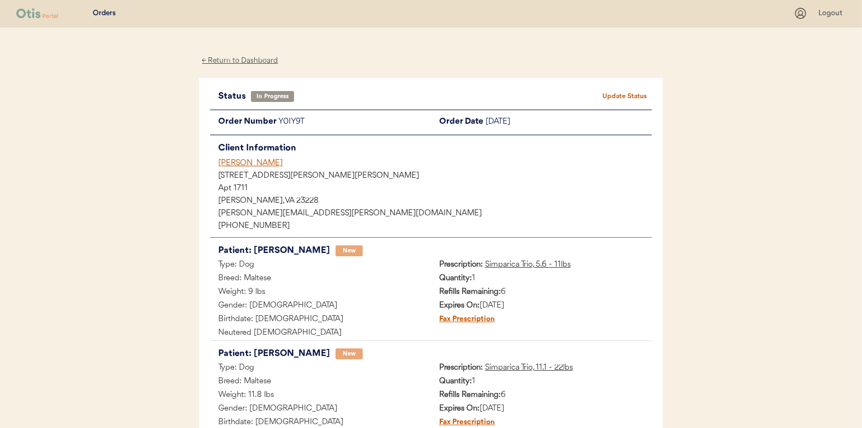
click at [247, 59] on div "← Return to Dashboard" at bounding box center [240, 61] width 82 height 13
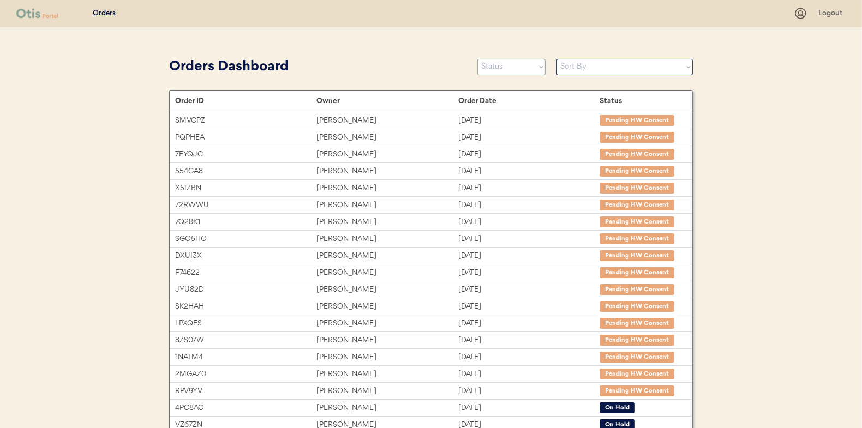
click at [494, 62] on select "Status On Hold New In Progress Complete Pending HW Consent Cancelled" at bounding box center [511, 67] width 68 height 16
select select ""new""
click at [477, 59] on select "Status On Hold New In Progress Complete Pending HW Consent Cancelled" at bounding box center [511, 67] width 68 height 16
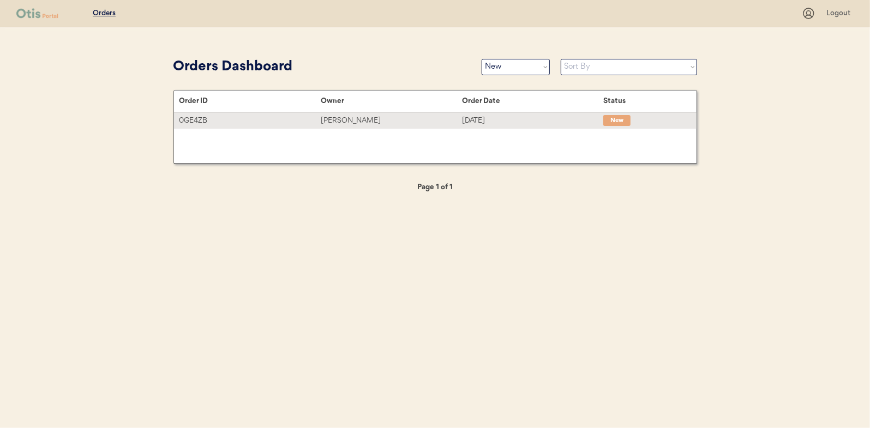
click at [339, 118] on div "[PERSON_NAME]" at bounding box center [391, 121] width 141 height 13
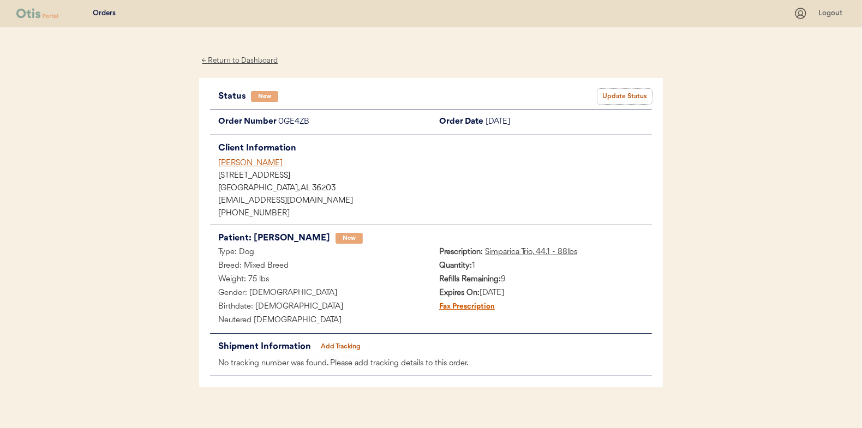
click at [618, 94] on button "Update Status" at bounding box center [624, 96] width 55 height 15
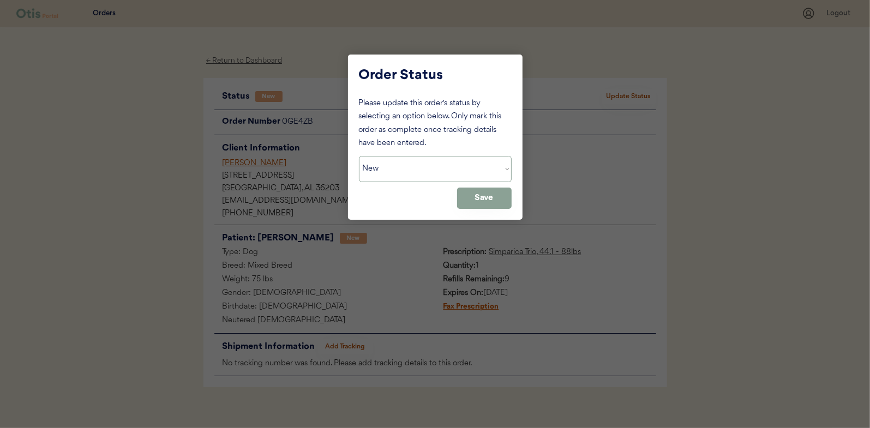
click at [386, 165] on select "Status On Hold New In Progress Complete Pending HW Consent Cancelled" at bounding box center [435, 169] width 153 height 26
select select ""in_progress""
click at [359, 156] on select "Status On Hold New In Progress Complete Pending HW Consent Cancelled" at bounding box center [435, 169] width 153 height 26
click at [478, 196] on button "Save" at bounding box center [484, 198] width 55 height 21
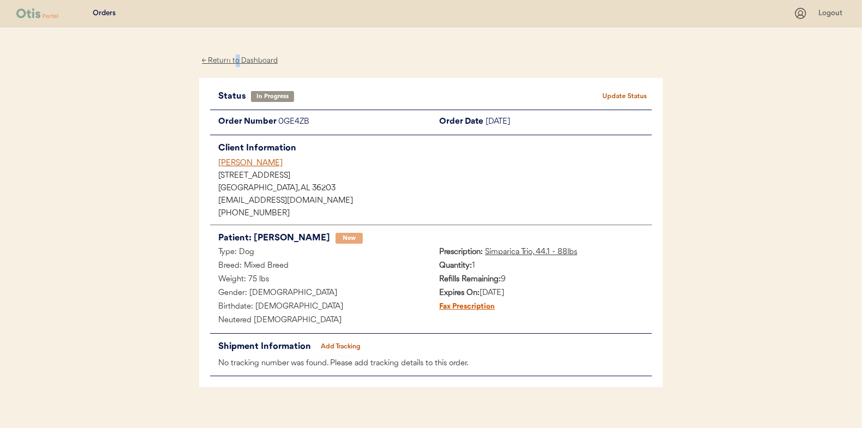
click at [238, 56] on div "← Return to Dashboard" at bounding box center [240, 61] width 82 height 13
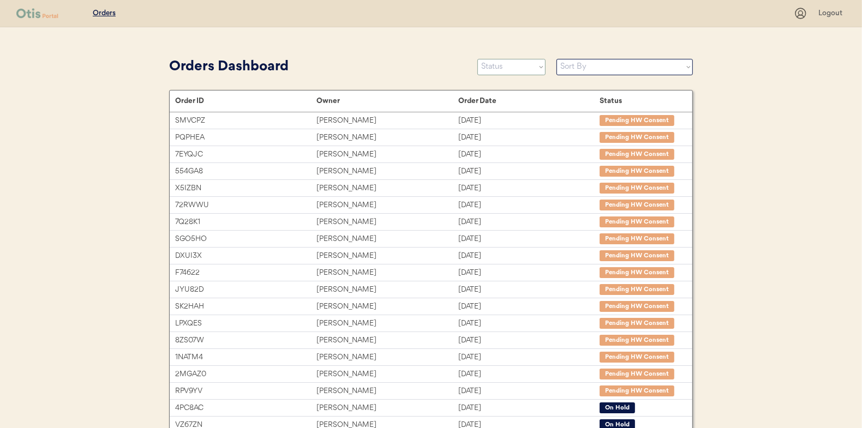
click at [499, 73] on select "Status On Hold New In Progress Complete Pending HW Consent Cancelled" at bounding box center [511, 67] width 68 height 16
select select ""new""
click at [477, 59] on select "Status On Hold New In Progress Complete Pending HW Consent Cancelled" at bounding box center [511, 67] width 68 height 16
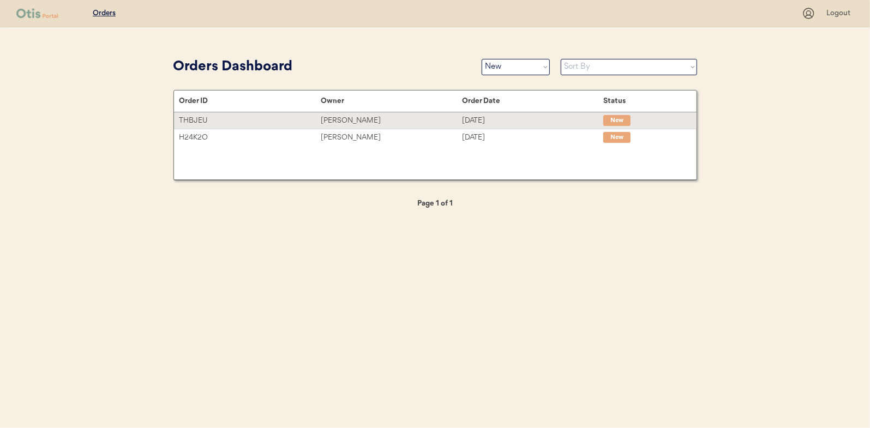
click at [346, 118] on div "[PERSON_NAME]" at bounding box center [391, 121] width 141 height 13
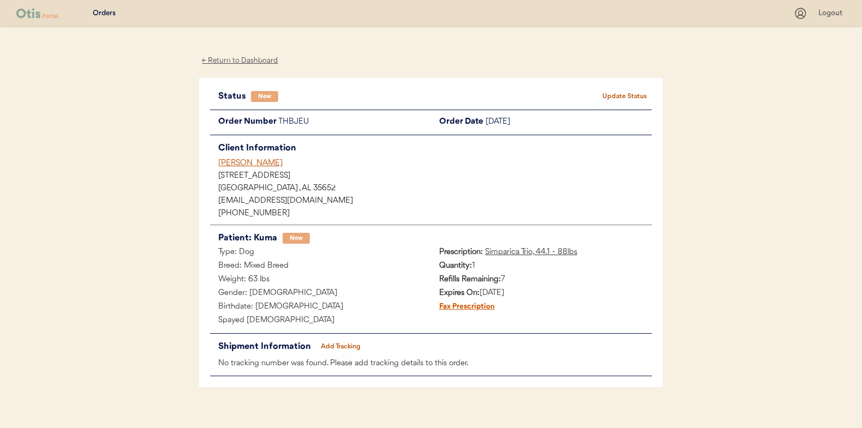
click at [633, 96] on button "Update Status" at bounding box center [624, 96] width 55 height 15
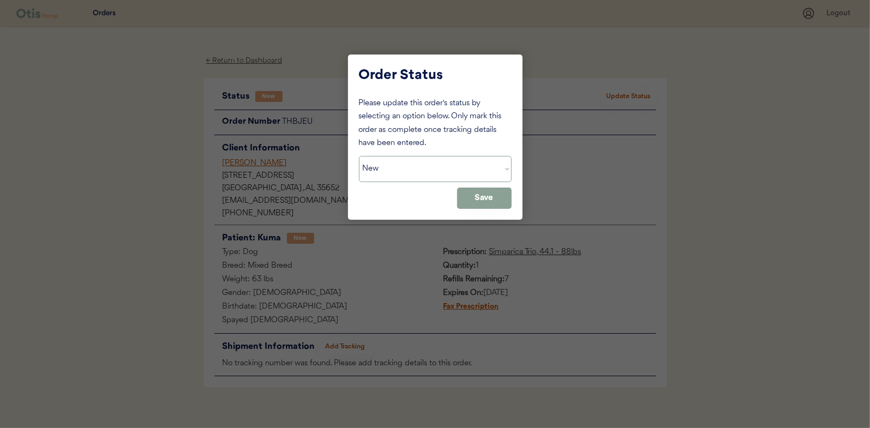
click at [390, 172] on select "Status On Hold New In Progress Complete Pending HW Consent Cancelled" at bounding box center [435, 169] width 153 height 26
select select ""in_progress""
click at [359, 156] on select "Status On Hold New In Progress Complete Pending HW Consent Cancelled" at bounding box center [435, 169] width 153 height 26
click at [470, 202] on button "Save" at bounding box center [484, 198] width 55 height 21
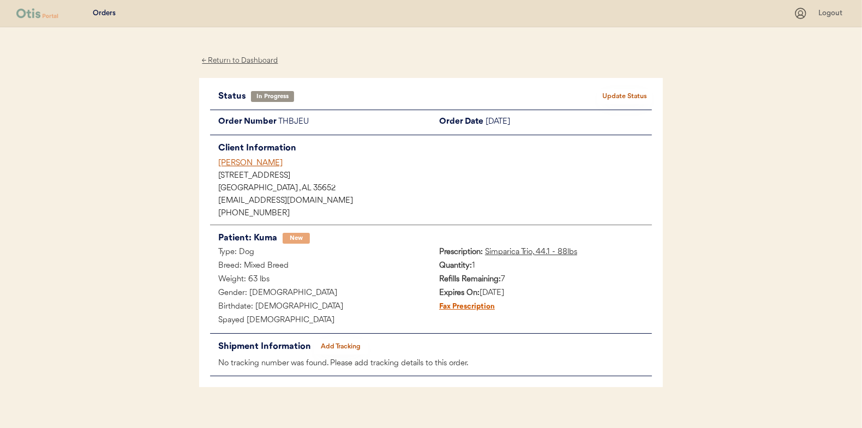
click at [231, 58] on div "← Return to Dashboard" at bounding box center [240, 61] width 82 height 13
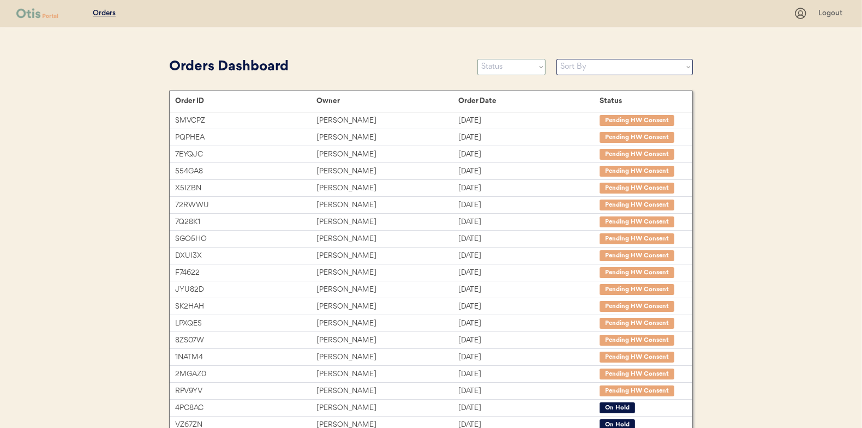
click at [496, 70] on select "Status On Hold New In Progress Complete Pending HW Consent Cancelled" at bounding box center [511, 67] width 68 height 16
select select ""new""
click at [477, 59] on select "Status On Hold New In Progress Complete Pending HW Consent Cancelled" at bounding box center [511, 67] width 68 height 16
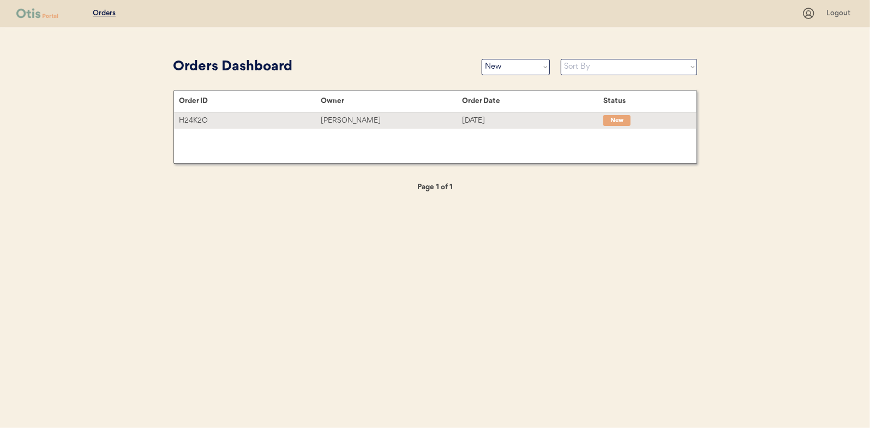
click at [346, 119] on div "[PERSON_NAME]" at bounding box center [391, 121] width 141 height 13
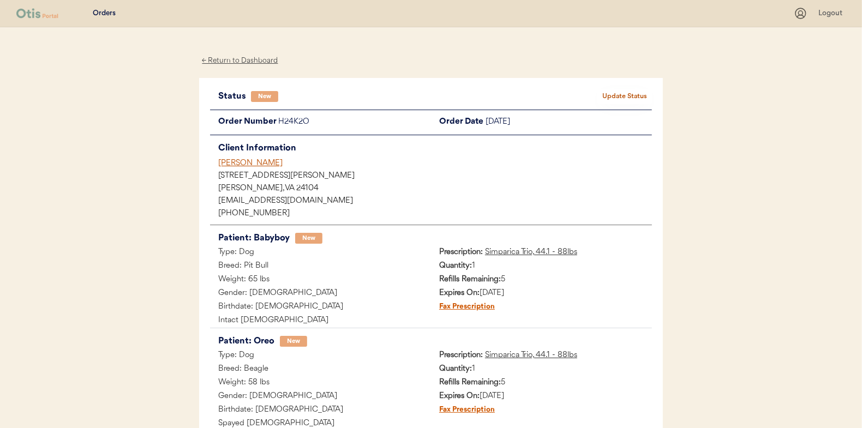
scroll to position [55, 0]
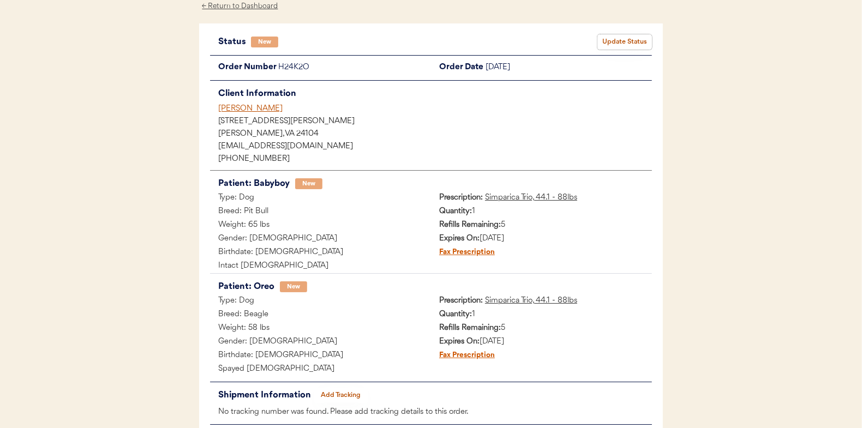
click at [614, 34] on button "Update Status" at bounding box center [624, 41] width 55 height 15
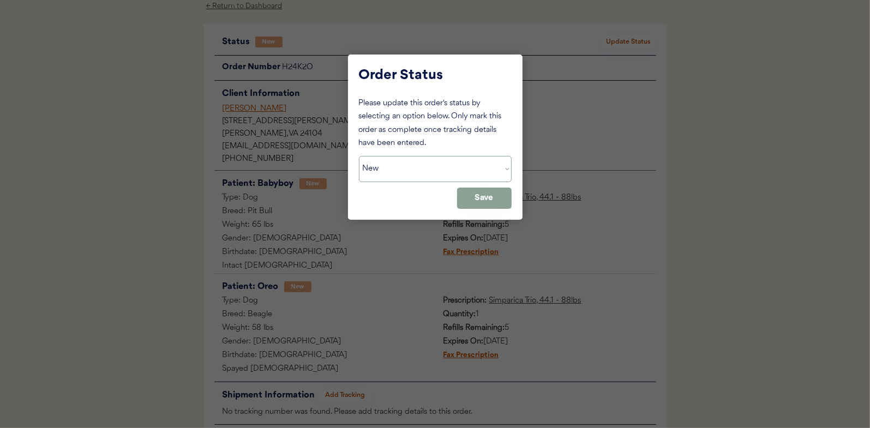
click at [396, 164] on select "Status On Hold New In Progress Complete Pending HW Consent Cancelled" at bounding box center [435, 169] width 153 height 26
select select ""in_progress""
click at [359, 156] on select "Status On Hold New In Progress Complete Pending HW Consent Cancelled" at bounding box center [435, 169] width 153 height 26
click at [499, 195] on button "Save" at bounding box center [484, 198] width 55 height 21
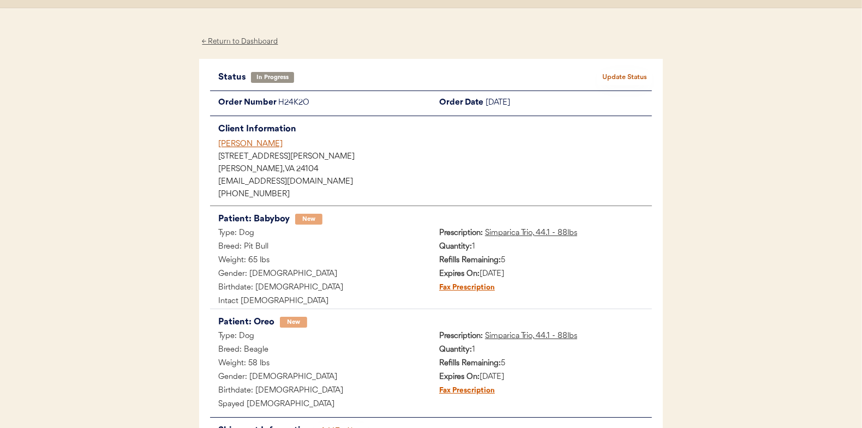
scroll to position [0, 0]
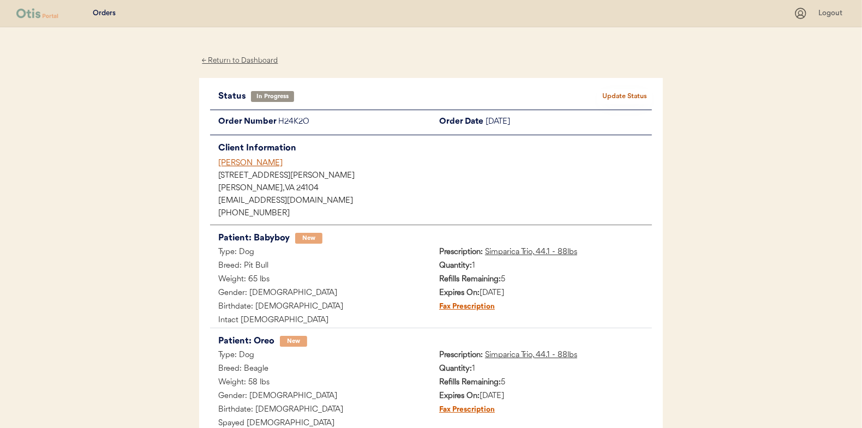
click at [243, 59] on div "← Return to Dashboard" at bounding box center [240, 61] width 82 height 13
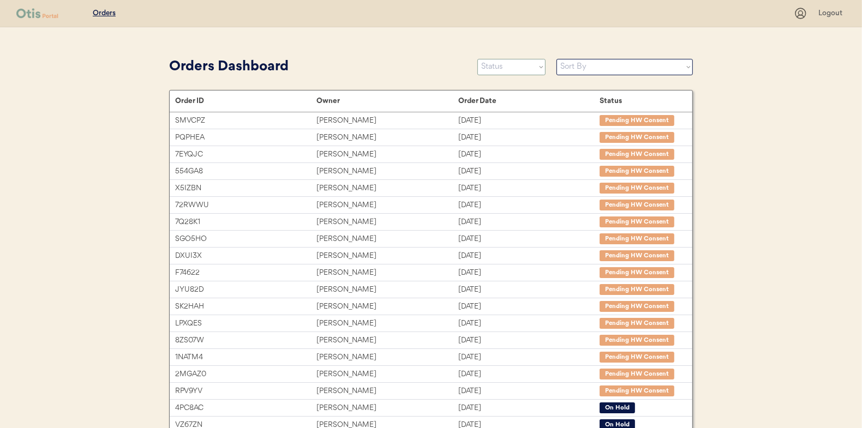
click at [508, 64] on select "Status On Hold New In Progress Complete Pending HW Consent Cancelled" at bounding box center [511, 67] width 68 height 16
select select ""new""
click at [477, 59] on select "Status On Hold New In Progress Complete Pending HW Consent Cancelled" at bounding box center [511, 67] width 68 height 16
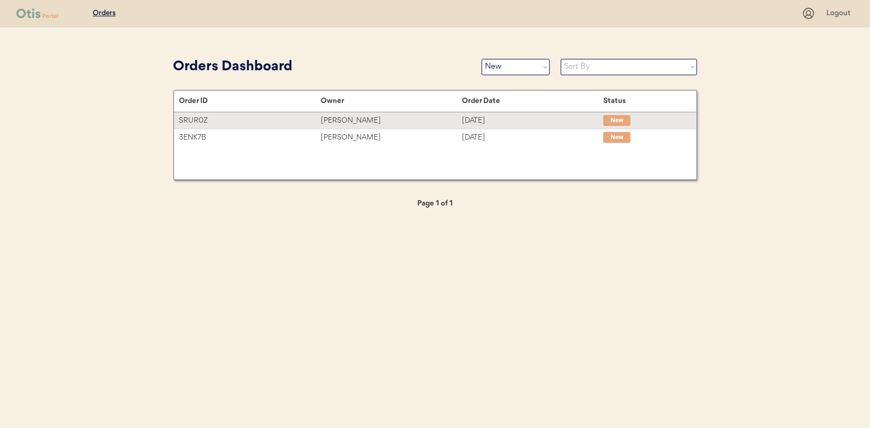
click at [344, 118] on div "[PERSON_NAME]" at bounding box center [391, 121] width 141 height 13
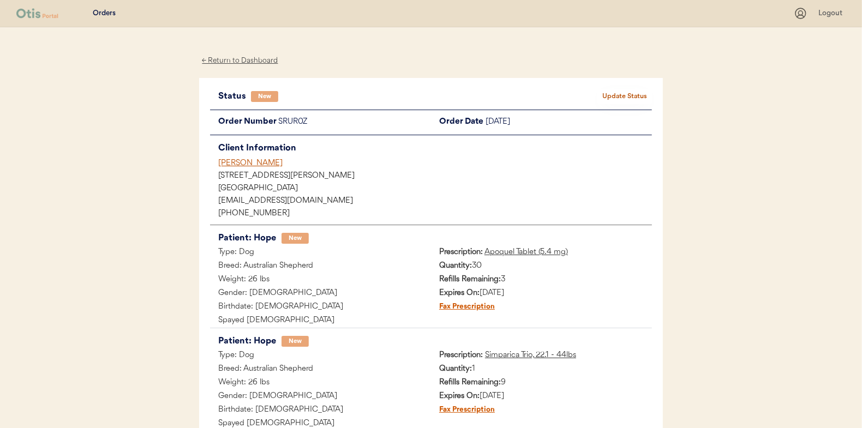
click at [631, 94] on button "Update Status" at bounding box center [624, 96] width 55 height 15
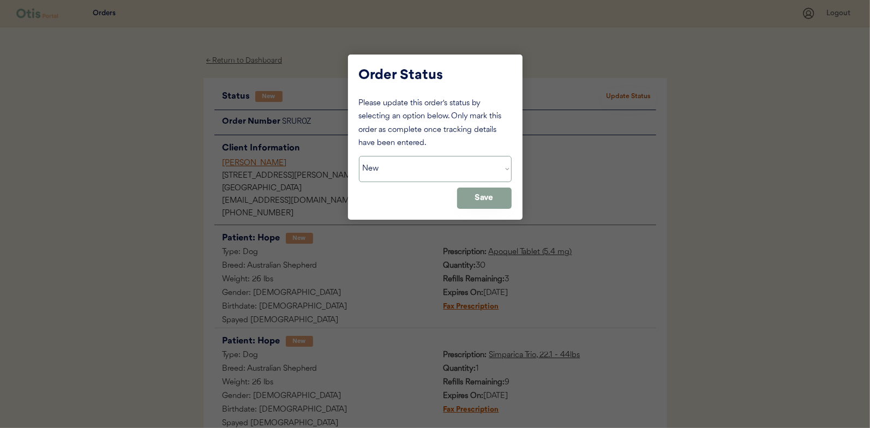
click at [443, 171] on select "Status On Hold New In Progress Complete Pending HW Consent Cancelled" at bounding box center [435, 169] width 153 height 26
select select ""in_progress""
click at [359, 156] on select "Status On Hold New In Progress Complete Pending HW Consent Cancelled" at bounding box center [435, 169] width 153 height 26
click at [491, 200] on button "Save" at bounding box center [484, 198] width 55 height 21
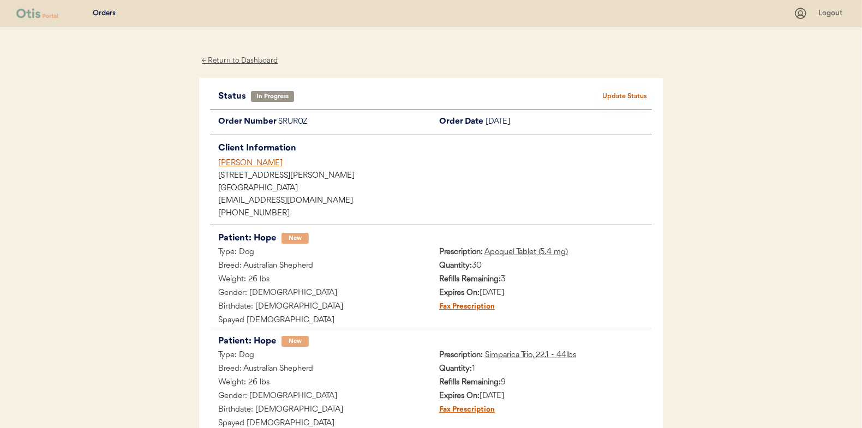
click at [235, 59] on div "← Return to Dashboard" at bounding box center [240, 61] width 82 height 13
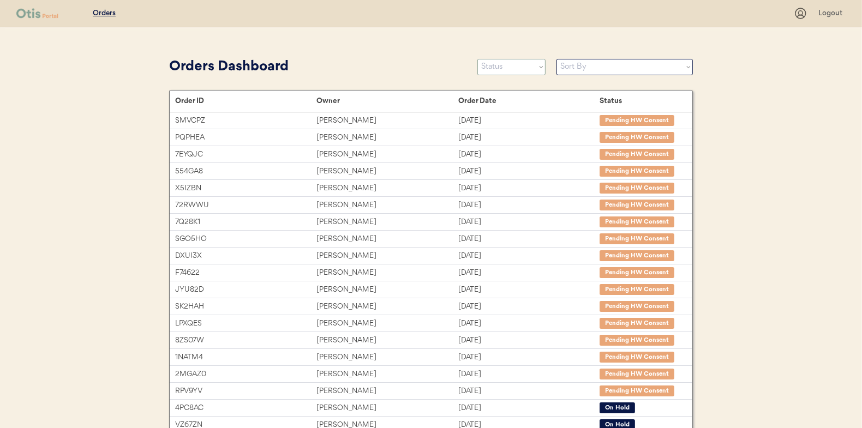
click at [496, 69] on select "Status On Hold New In Progress Complete Pending HW Consent Cancelled" at bounding box center [511, 67] width 68 height 16
select select ""new""
click at [477, 59] on select "Status On Hold New In Progress Complete Pending HW Consent Cancelled" at bounding box center [511, 67] width 68 height 16
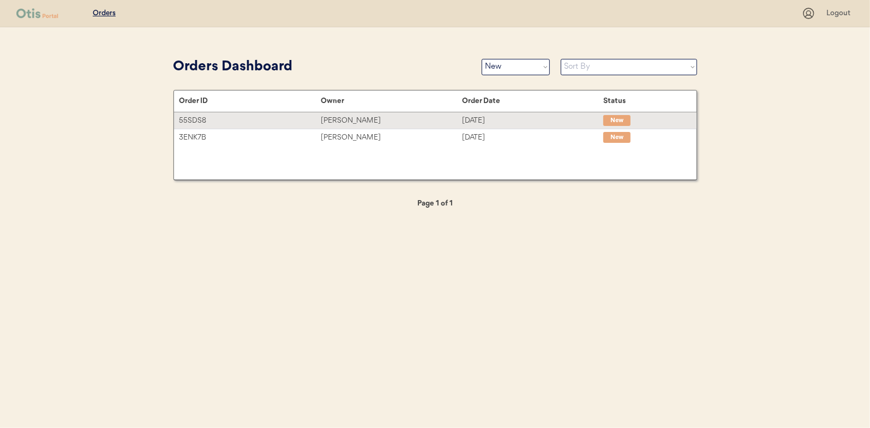
click at [344, 121] on div "[PERSON_NAME]" at bounding box center [391, 121] width 141 height 13
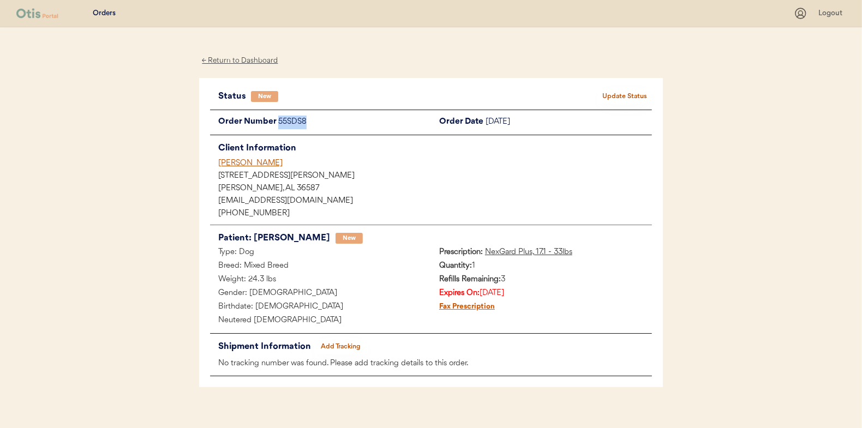
drag, startPoint x: 312, startPoint y: 119, endPoint x: 274, endPoint y: 119, distance: 37.6
click at [274, 119] on div "Order Number 55SDS8" at bounding box center [320, 123] width 221 height 14
drag, startPoint x: 274, startPoint y: 119, endPoint x: 297, endPoint y: 122, distance: 22.5
copy div "55SDS8"
click at [608, 97] on button "Update Status" at bounding box center [624, 96] width 55 height 15
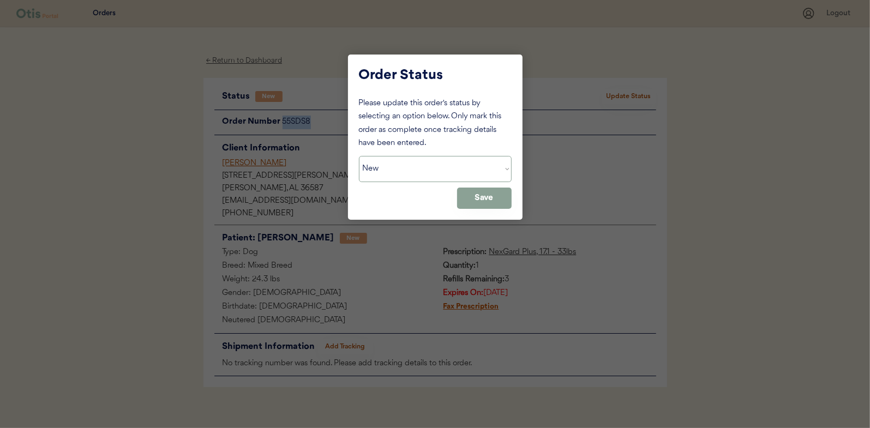
click at [377, 166] on select "Status On Hold New In Progress Complete Pending HW Consent Cancelled" at bounding box center [435, 169] width 153 height 26
select select ""on_hold""
click at [359, 156] on select "Status On Hold New In Progress Complete Pending HW Consent Cancelled" at bounding box center [435, 169] width 153 height 26
click at [475, 199] on button "Save" at bounding box center [484, 198] width 55 height 21
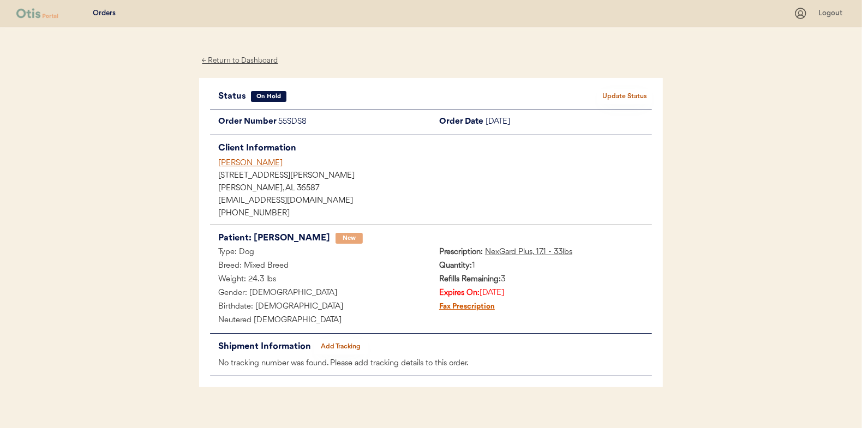
click at [229, 59] on div "← Return to Dashboard" at bounding box center [240, 61] width 82 height 13
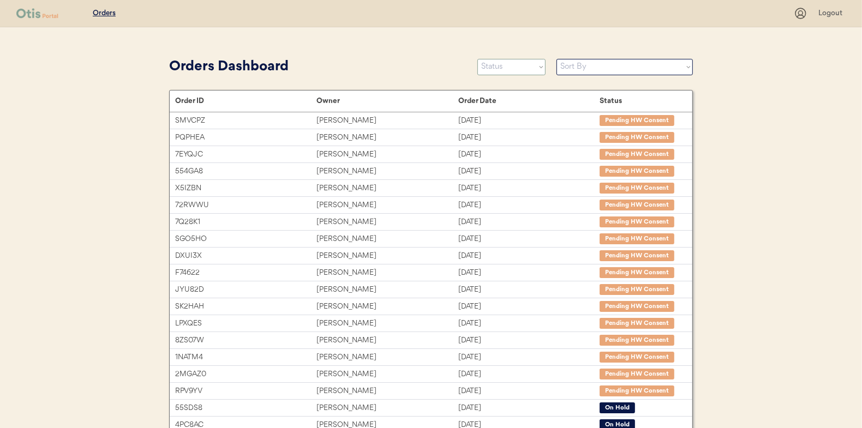
drag, startPoint x: 502, startPoint y: 70, endPoint x: 501, endPoint y: 75, distance: 5.5
click at [502, 70] on select "Status On Hold New In Progress Complete Pending HW Consent Cancelled" at bounding box center [511, 67] width 68 height 16
select select ""new""
click at [477, 59] on select "Status On Hold New In Progress Complete Pending HW Consent Cancelled" at bounding box center [511, 67] width 68 height 16
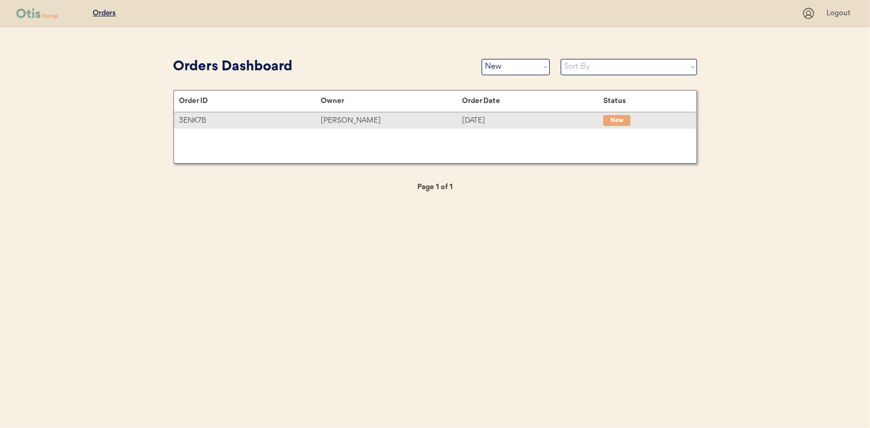
click at [346, 121] on div "[PERSON_NAME]" at bounding box center [391, 121] width 141 height 13
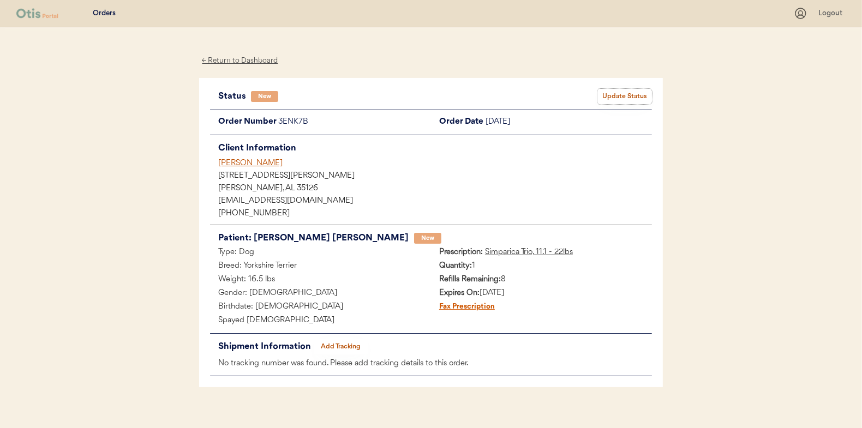
click at [615, 97] on button "Update Status" at bounding box center [624, 96] width 55 height 15
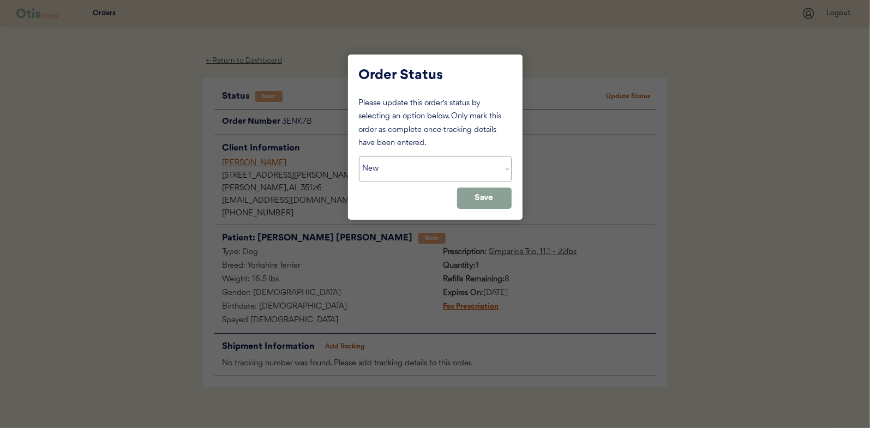
click at [426, 177] on select "Status On Hold New In Progress Complete Pending HW Consent Cancelled" at bounding box center [435, 169] width 153 height 26
select select ""in_progress""
click at [359, 156] on select "Status On Hold New In Progress Complete Pending HW Consent Cancelled" at bounding box center [435, 169] width 153 height 26
click at [482, 196] on button "Save" at bounding box center [484, 198] width 55 height 21
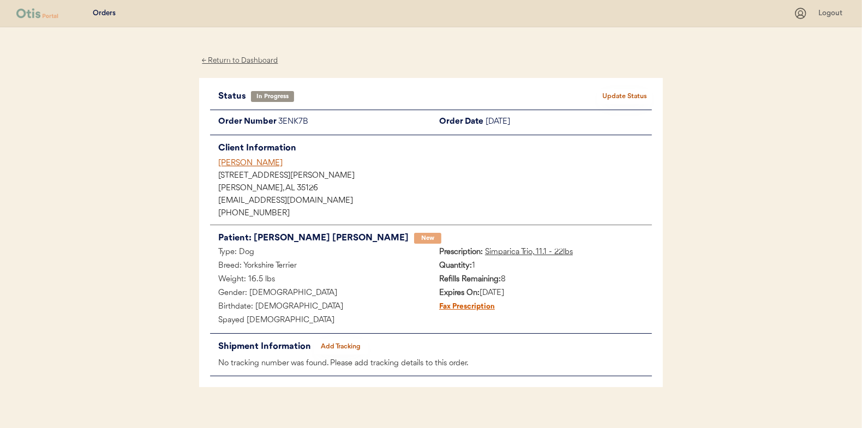
click at [231, 64] on div "← Return to Dashboard" at bounding box center [240, 61] width 82 height 13
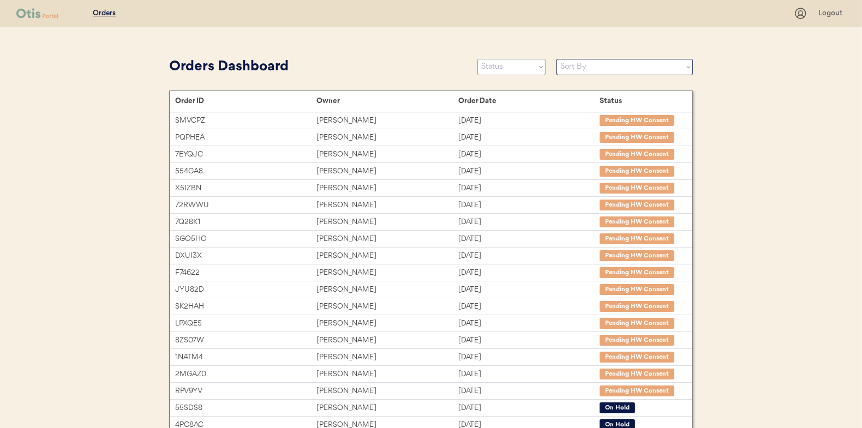
click at [491, 68] on select "Status On Hold New In Progress Complete Pending HW Consent Cancelled" at bounding box center [511, 67] width 68 height 16
click at [477, 59] on select "Status On Hold New In Progress Complete Pending HW Consent Cancelled" at bounding box center [511, 67] width 68 height 16
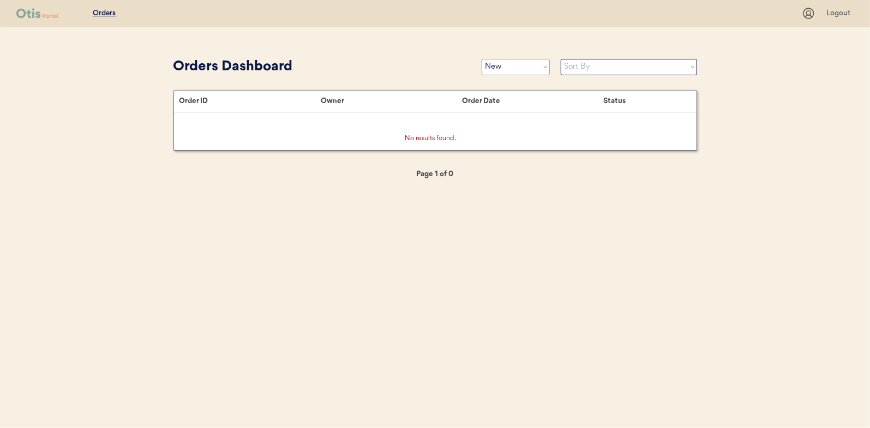
click at [500, 64] on select "Status On Hold New In Progress Complete Pending HW Consent Cancelled" at bounding box center [516, 67] width 68 height 16
select select ""in_progress""
click at [482, 59] on select "Status On Hold New In Progress Complete Pending HW Consent Cancelled" at bounding box center [516, 67] width 68 height 16
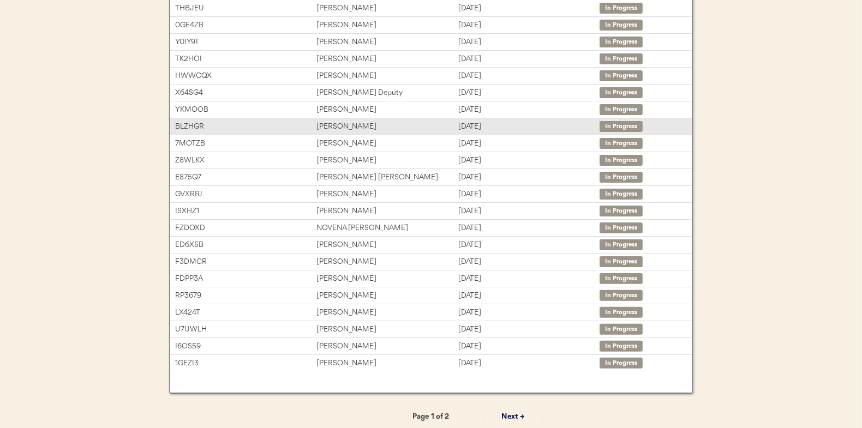
scroll to position [167, 0]
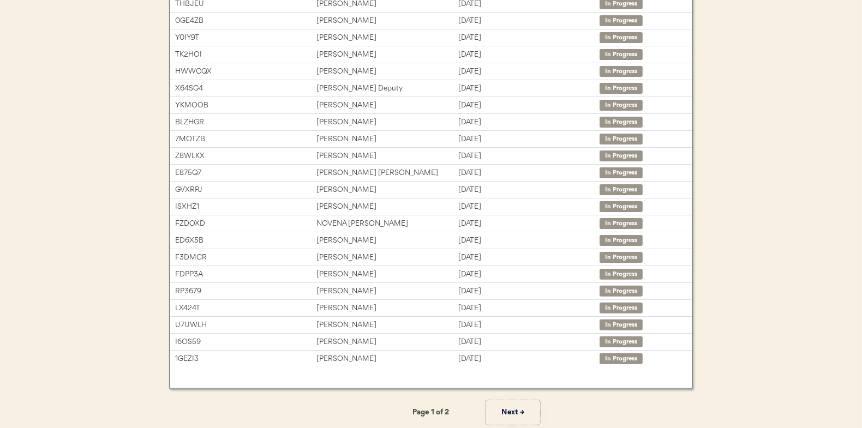
click at [507, 406] on button "Next →" at bounding box center [513, 412] width 55 height 25
click at [345, 411] on button "← Previous" at bounding box center [349, 412] width 55 height 25
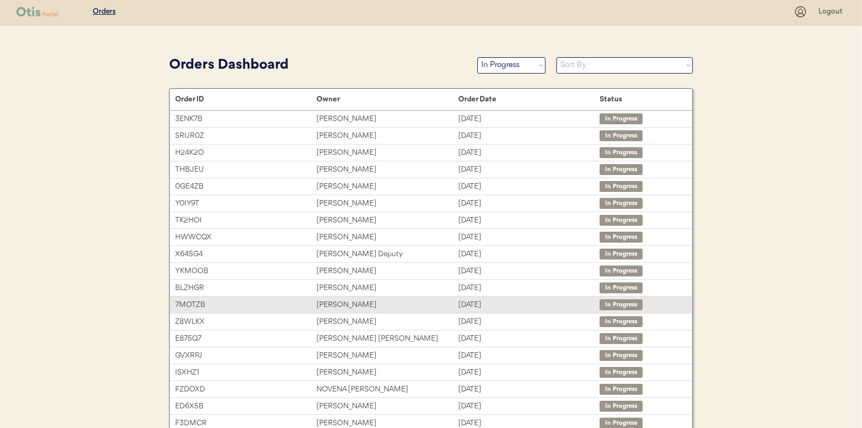
scroll to position [0, 0]
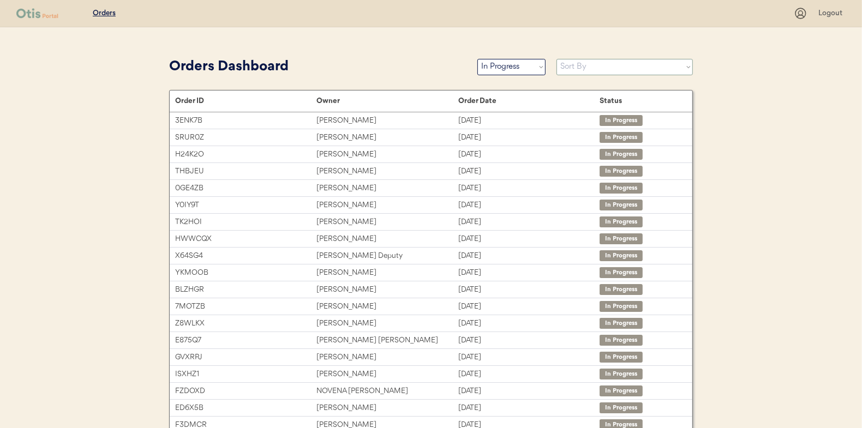
click at [593, 67] on select "Sort By Order Date (Newest → Oldest) Order Date (Oldest → Newest)" at bounding box center [624, 67] width 136 height 16
select select ""Order Date (Oldest → Newest)""
click at [556, 59] on select "Sort By Order Date (Newest → Oldest) Order Date (Oldest → Newest)" at bounding box center [624, 67] width 136 height 16
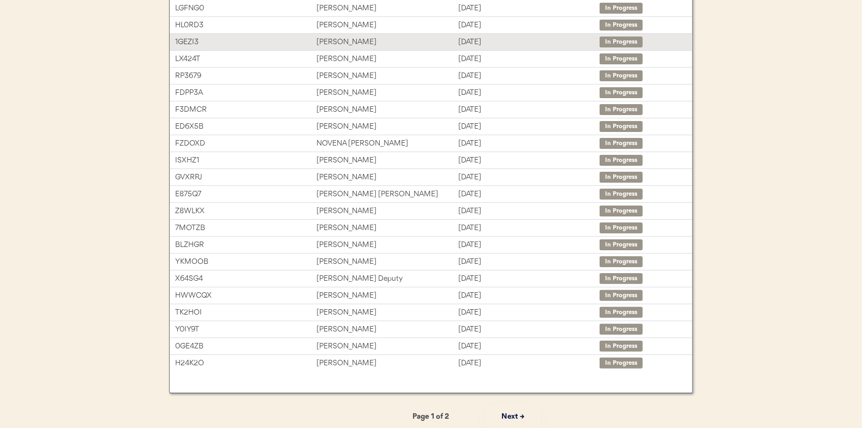
scroll to position [167, 0]
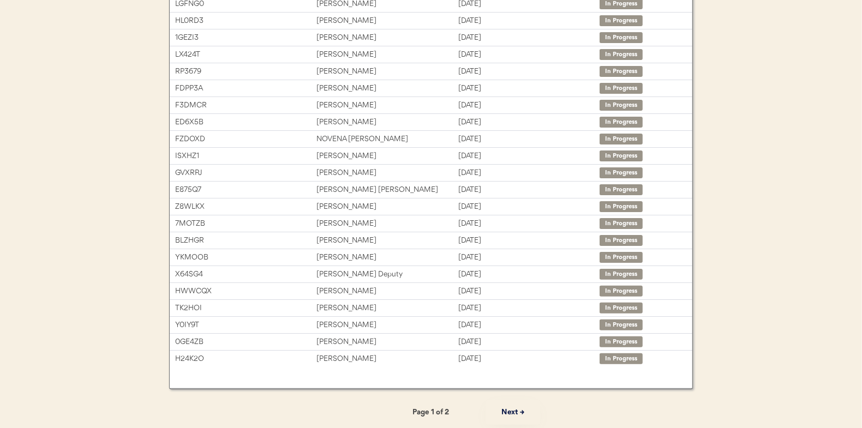
click at [507, 411] on button "Next →" at bounding box center [513, 412] width 55 height 25
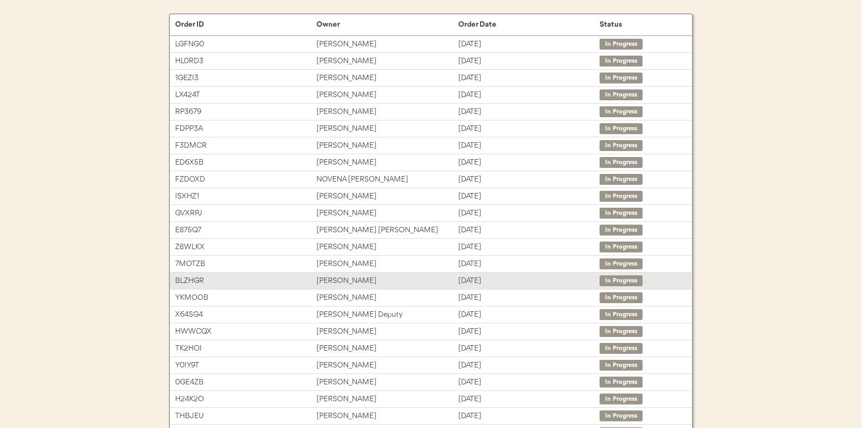
scroll to position [58, 0]
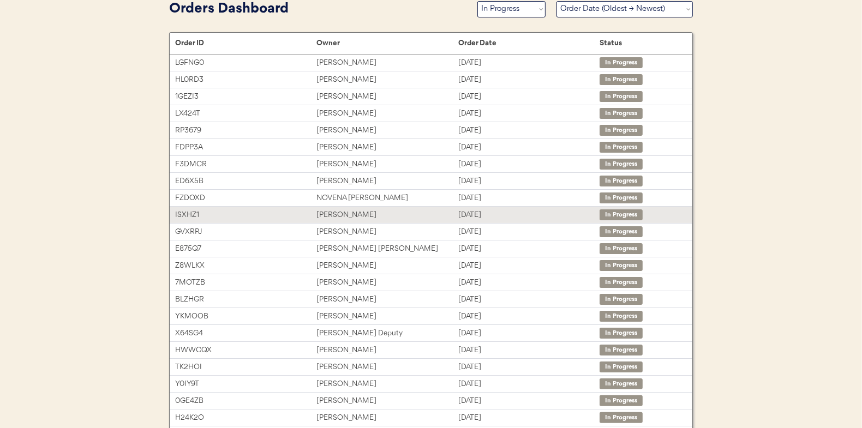
click at [342, 211] on div "Angela King" at bounding box center [386, 215] width 141 height 13
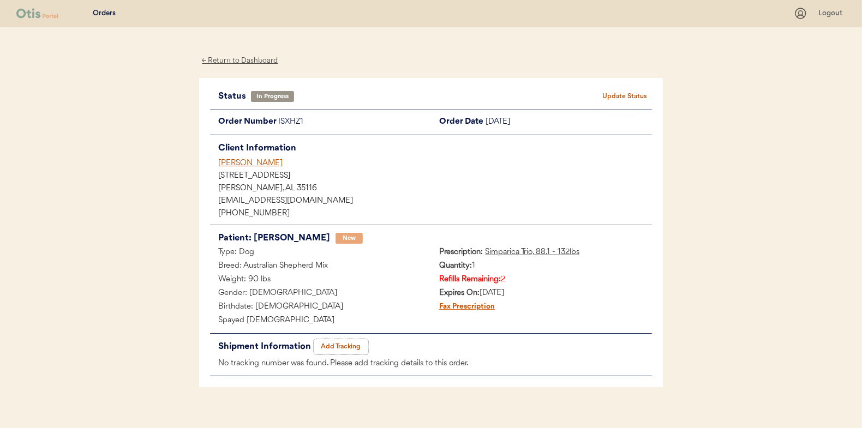
click at [342, 343] on button "Add Tracking" at bounding box center [341, 346] width 55 height 15
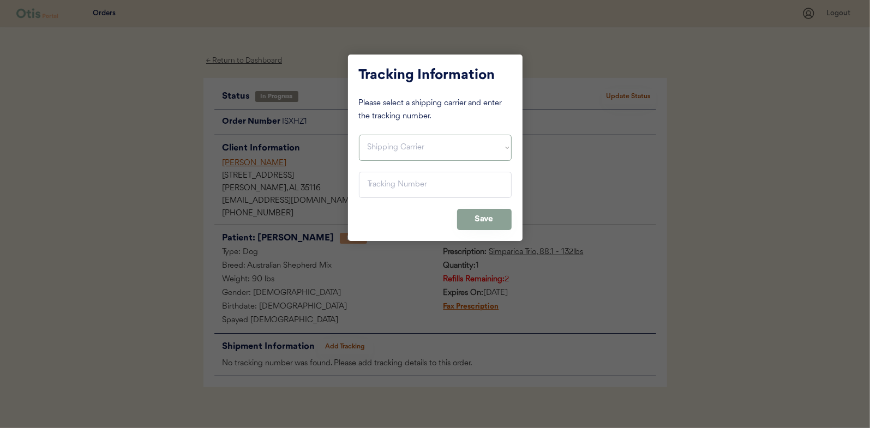
click at [394, 142] on select "Shipping Carrier FedEx FedEx Ground Economy UPS USPS" at bounding box center [435, 148] width 153 height 26
select select ""usps""
click at [359, 135] on select "Shipping Carrier FedEx FedEx Ground Economy UPS USPS" at bounding box center [435, 148] width 153 height 26
click at [373, 188] on input "input" at bounding box center [435, 185] width 153 height 26
paste input "9400150105799020870124"
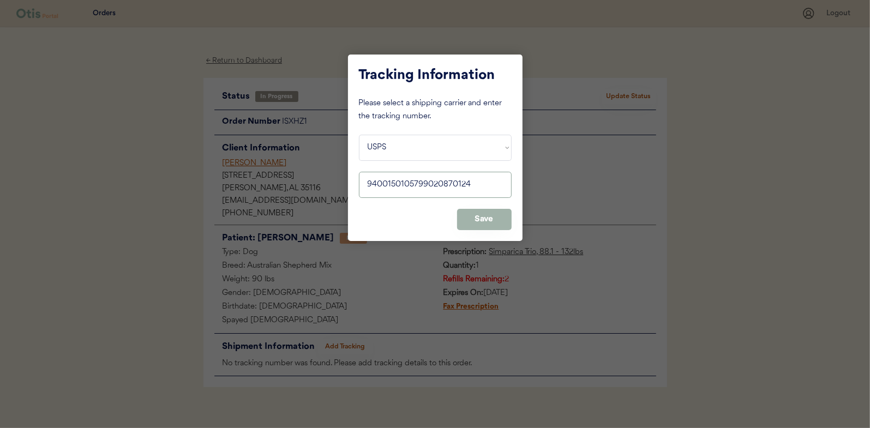
type input "9400150105799020870124"
click at [490, 213] on button "Save" at bounding box center [484, 219] width 55 height 21
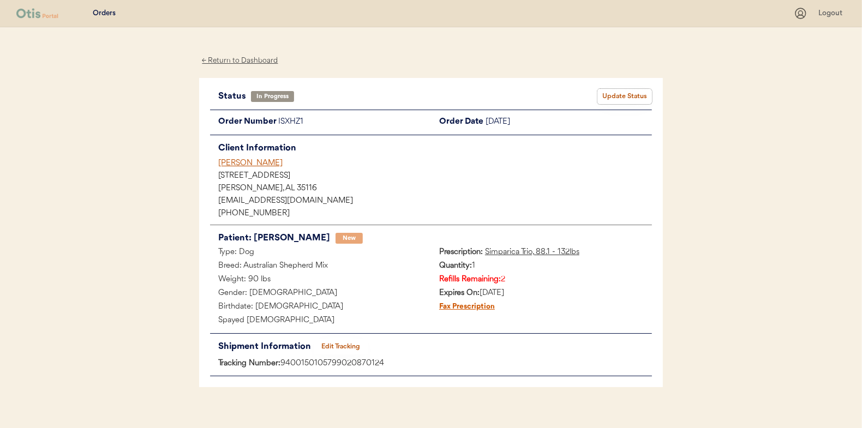
click at [620, 95] on button "Update Status" at bounding box center [624, 96] width 55 height 15
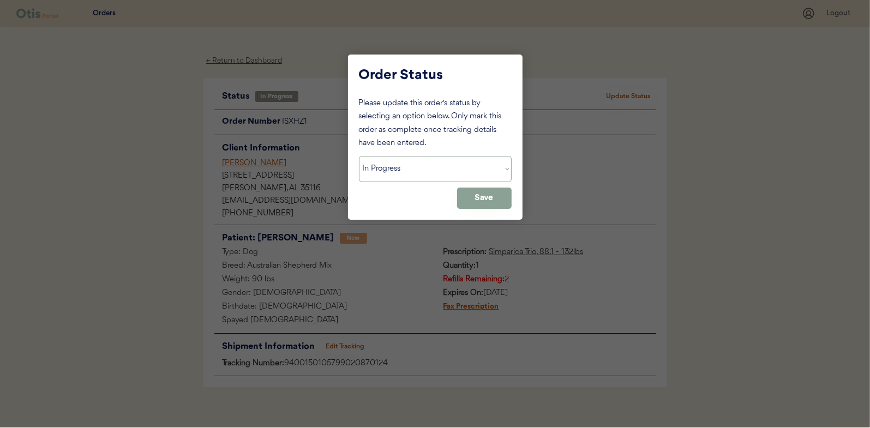
click at [388, 169] on select "Status On Hold New In Progress Complete Pending HW Consent Cancelled" at bounding box center [435, 169] width 153 height 26
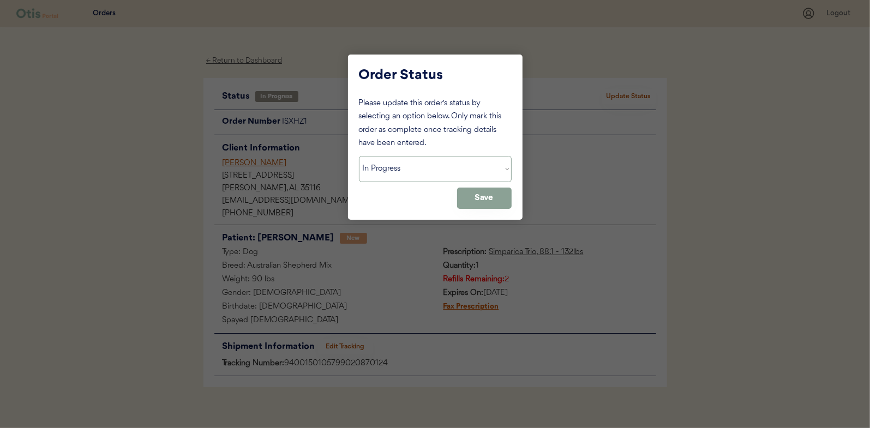
select select ""complete""
click at [359, 156] on select "Status On Hold New In Progress Complete Pending HW Consent Cancelled" at bounding box center [435, 169] width 153 height 26
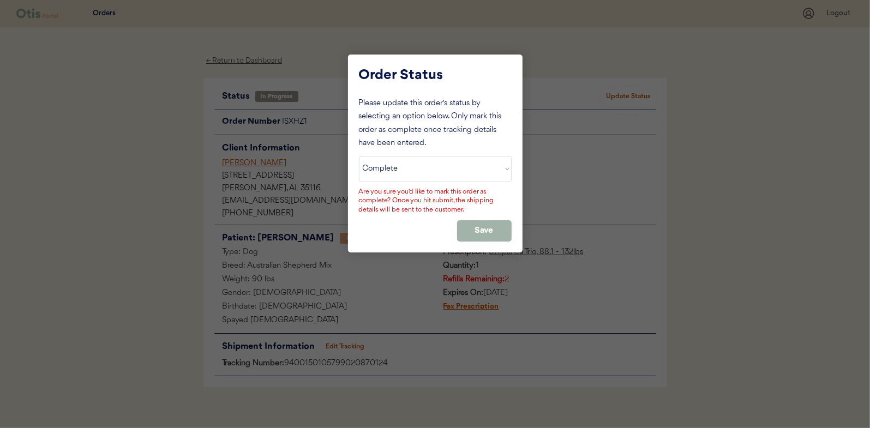
click at [482, 229] on button "Save" at bounding box center [484, 230] width 55 height 21
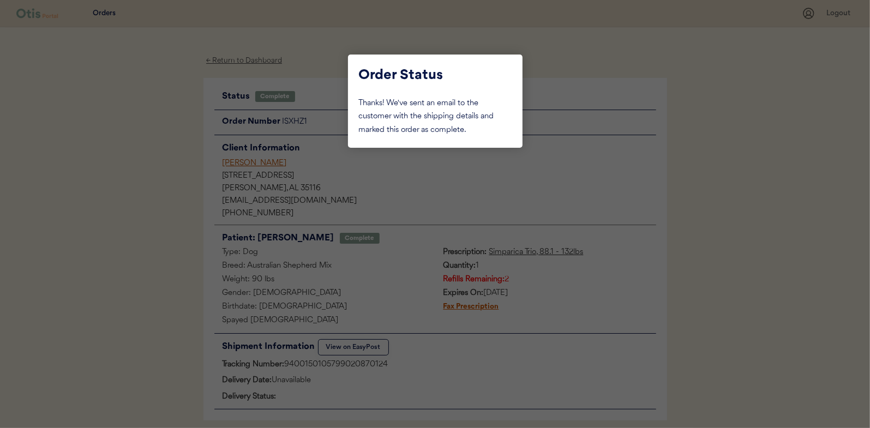
drag, startPoint x: 138, startPoint y: 167, endPoint x: 243, endPoint y: 139, distance: 108.5
click at [143, 167] on div at bounding box center [435, 214] width 870 height 428
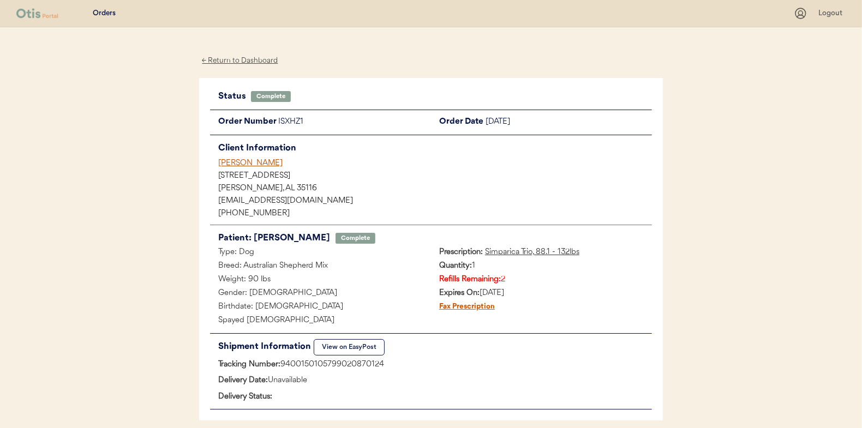
click at [245, 58] on div "← Return to Dashboard" at bounding box center [240, 61] width 82 height 13
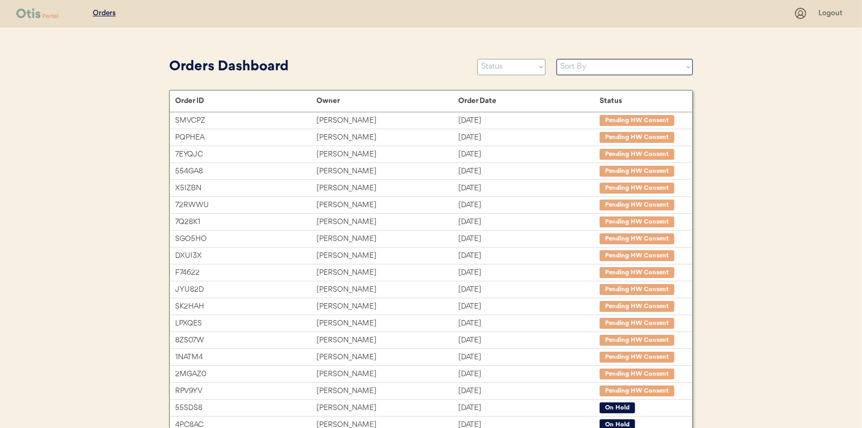
click at [502, 70] on select "Status On Hold New In Progress Complete Pending HW Consent Cancelled" at bounding box center [511, 67] width 68 height 16
select select ""in_progress""
click at [477, 59] on select "Status On Hold New In Progress Complete Pending HW Consent Cancelled" at bounding box center [511, 67] width 68 height 16
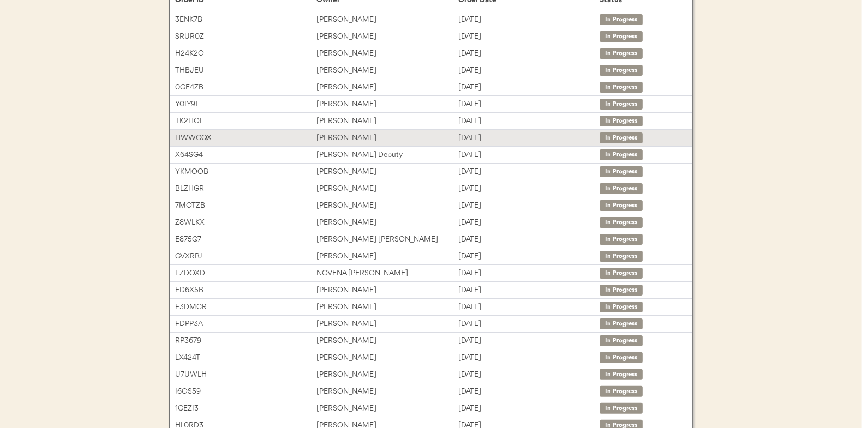
scroll to position [167, 0]
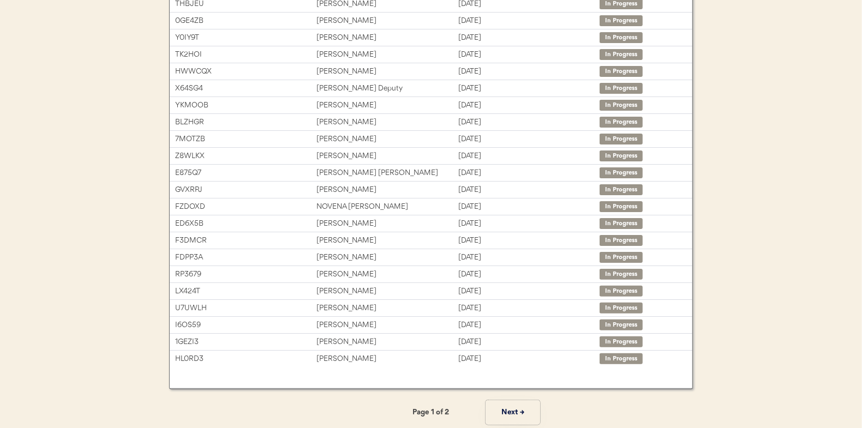
click at [515, 406] on button "Next →" at bounding box center [513, 412] width 55 height 25
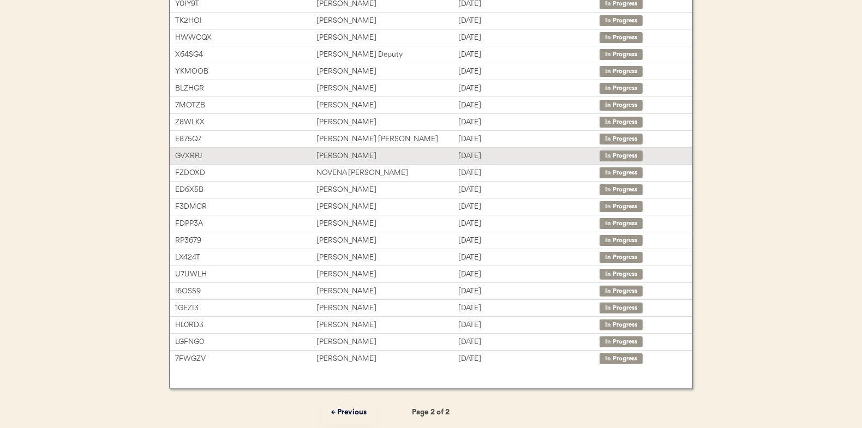
click at [339, 153] on div "Helen Budrock" at bounding box center [386, 156] width 141 height 13
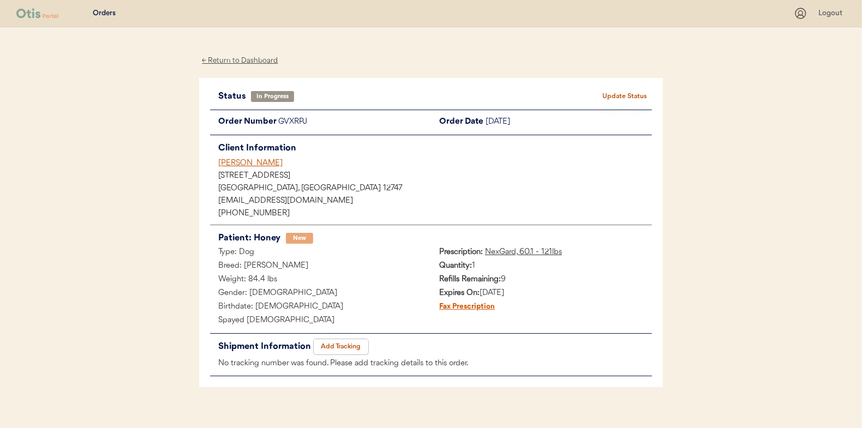
click at [338, 344] on button "Add Tracking" at bounding box center [341, 346] width 55 height 15
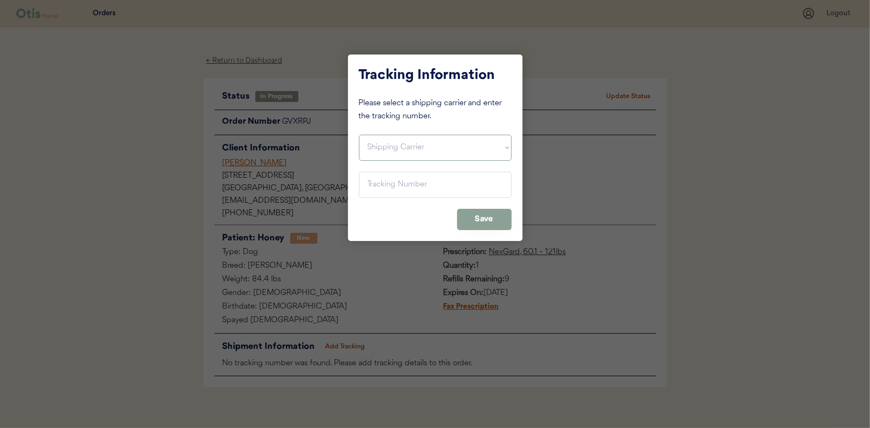
click at [372, 142] on select "Shipping Carrier FedEx FedEx Ground Economy UPS USPS" at bounding box center [435, 148] width 153 height 26
select select ""usps""
click at [359, 135] on select "Shipping Carrier FedEx FedEx Ground Economy UPS USPS" at bounding box center [435, 148] width 153 height 26
click at [378, 188] on input "input" at bounding box center [435, 185] width 153 height 26
paste input "9400150105799020864697"
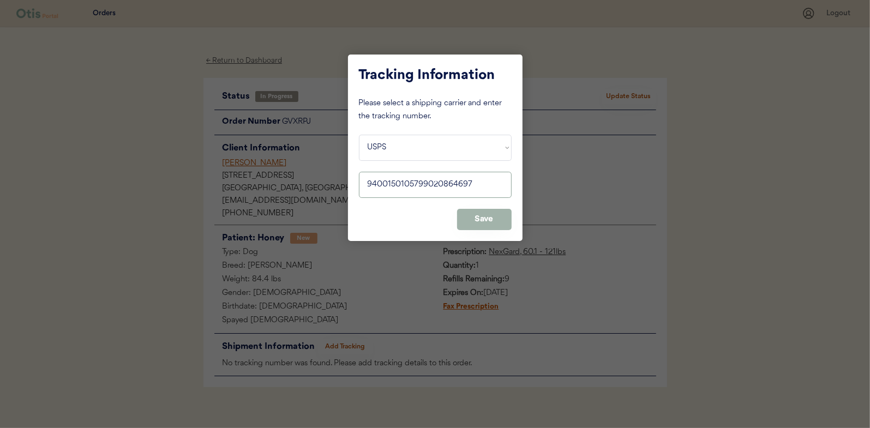
type input "9400150105799020864697"
click at [490, 216] on button "Save" at bounding box center [484, 219] width 55 height 21
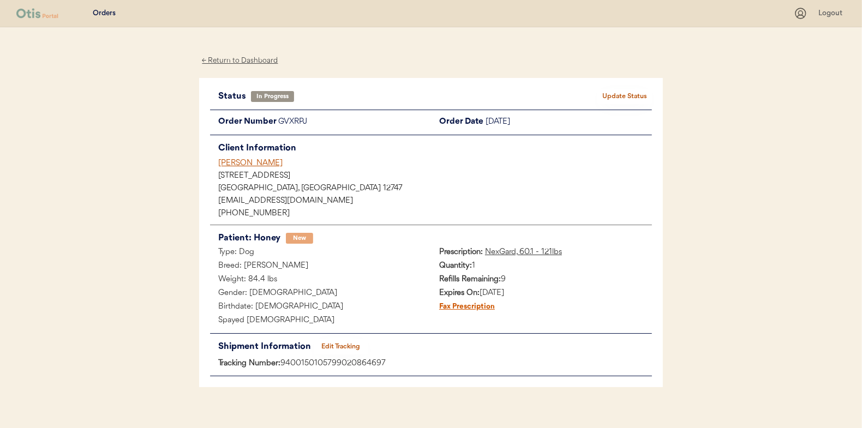
click at [625, 92] on button "Update Status" at bounding box center [624, 96] width 55 height 15
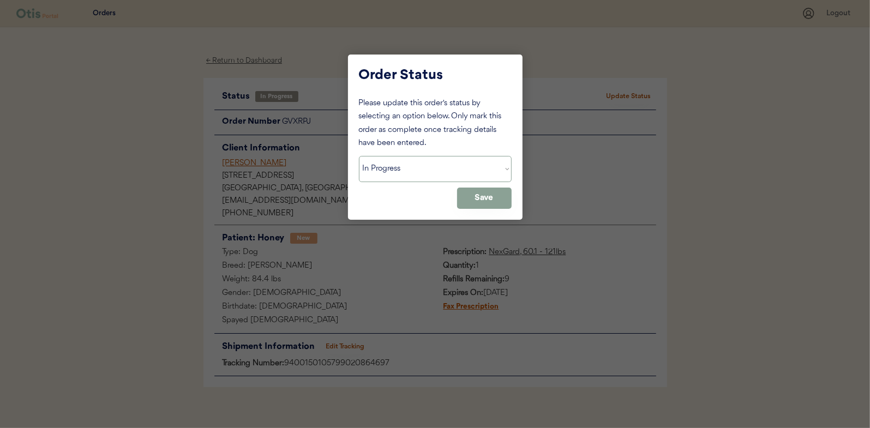
click at [397, 166] on select "Status On Hold New In Progress Complete Pending HW Consent Cancelled" at bounding box center [435, 169] width 153 height 26
select select ""complete""
click at [359, 156] on select "Status On Hold New In Progress Complete Pending HW Consent Cancelled" at bounding box center [435, 169] width 153 height 26
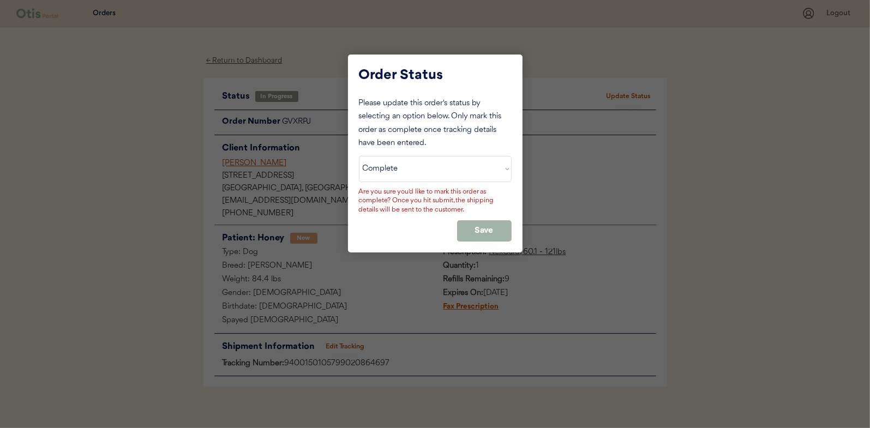
click at [477, 227] on button "Save" at bounding box center [484, 230] width 55 height 21
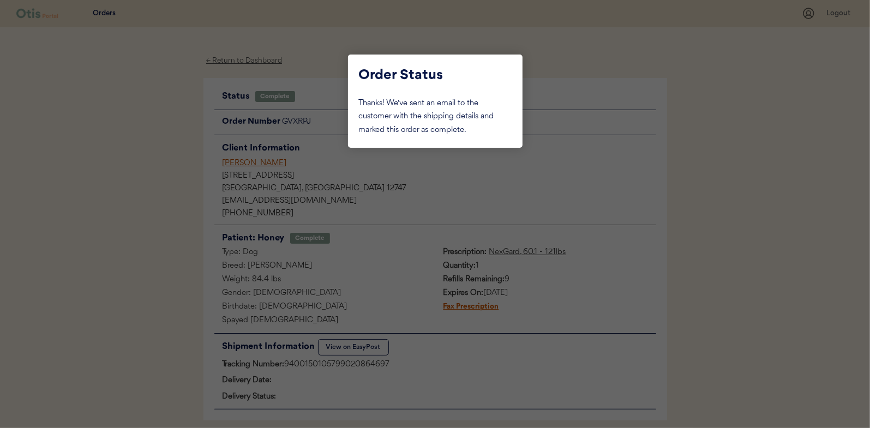
click at [129, 128] on div at bounding box center [435, 214] width 870 height 428
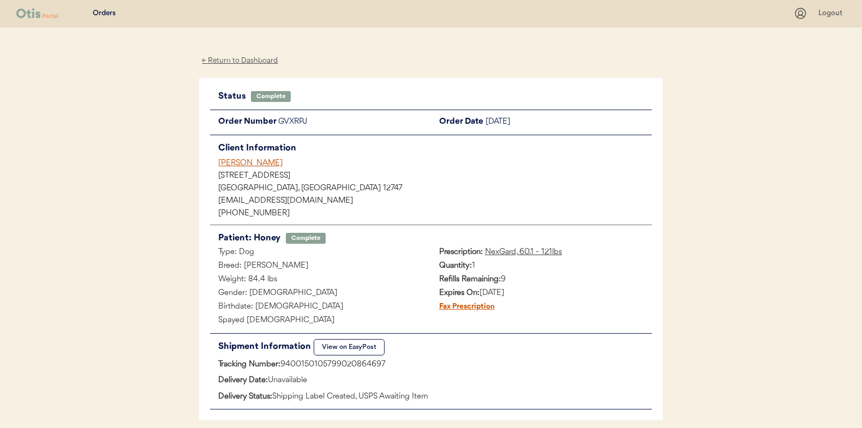
click at [221, 58] on div "← Return to Dashboard" at bounding box center [240, 61] width 82 height 13
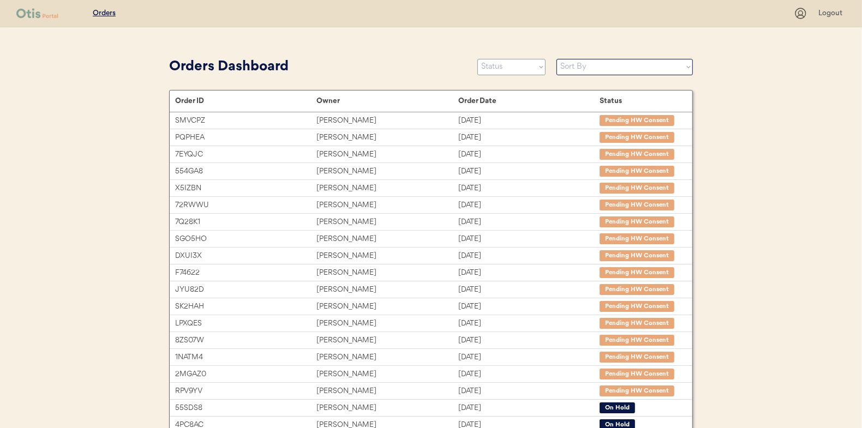
click at [510, 68] on select "Status On Hold New In Progress Complete Pending HW Consent Cancelled" at bounding box center [511, 67] width 68 height 16
select select ""in_progress""
click at [477, 59] on select "Status On Hold New In Progress Complete Pending HW Consent Cancelled" at bounding box center [511, 67] width 68 height 16
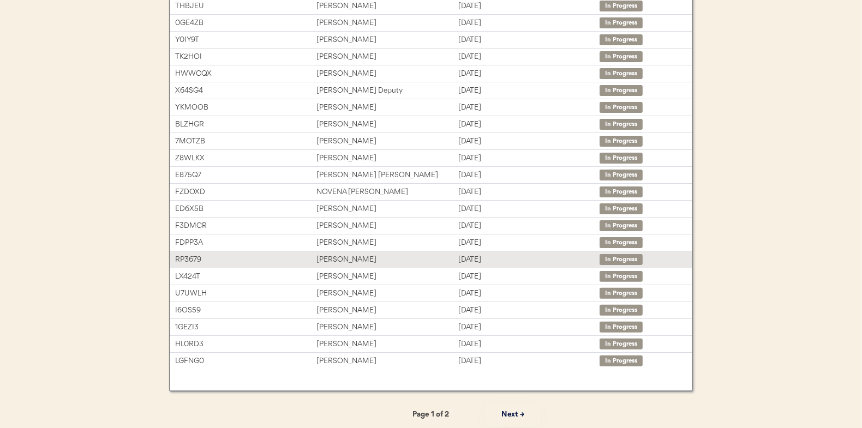
scroll to position [167, 0]
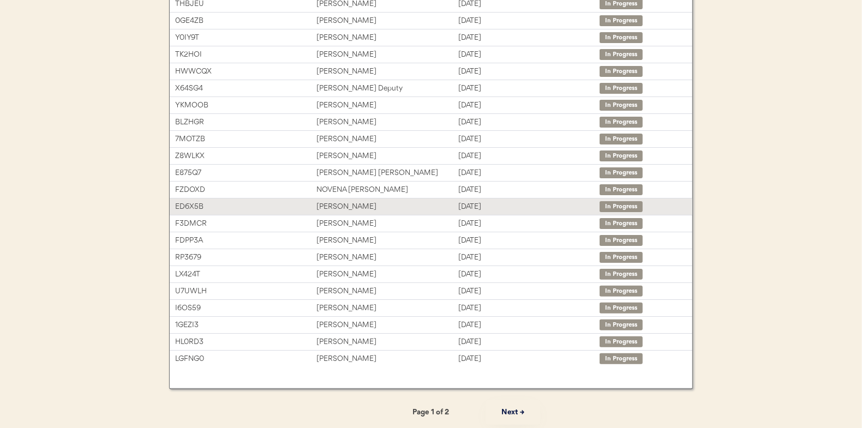
click at [332, 204] on div "[PERSON_NAME]" at bounding box center [386, 207] width 141 height 13
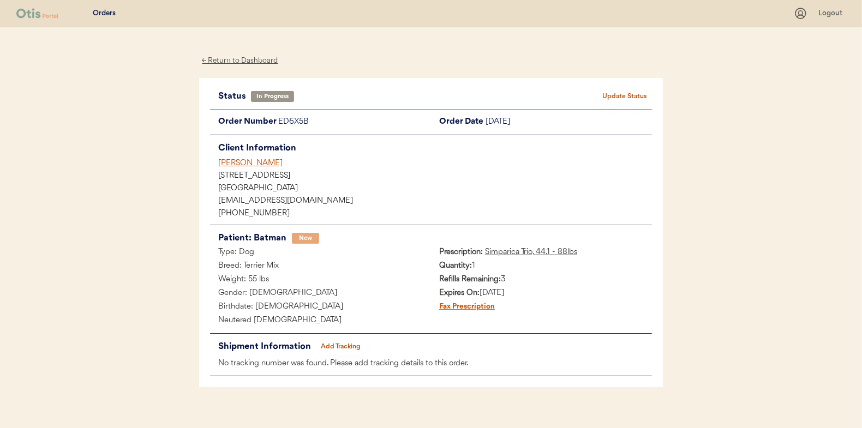
click at [361, 343] on button "Add Tracking" at bounding box center [341, 346] width 55 height 15
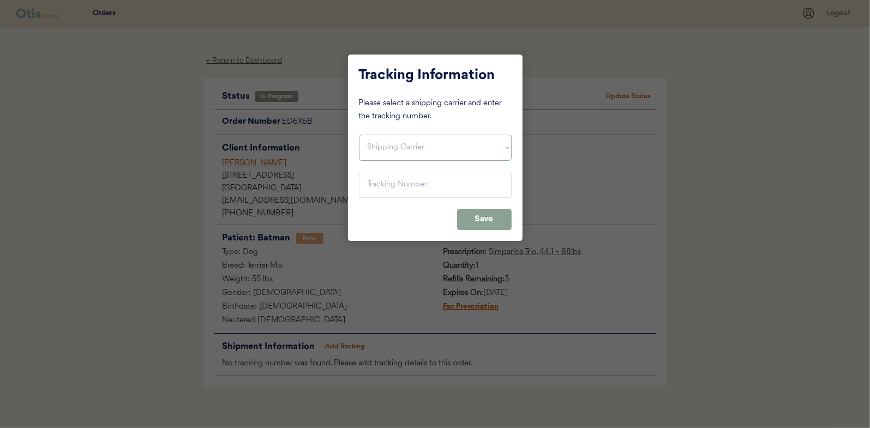
click at [373, 151] on select "Shipping Carrier FedEx FedEx Ground Economy UPS USPS" at bounding box center [435, 148] width 153 height 26
select select ""usps""
click at [359, 135] on select "Shipping Carrier FedEx FedEx Ground Economy UPS USPS" at bounding box center [435, 148] width 153 height 26
click at [372, 185] on input "input" at bounding box center [435, 185] width 153 height 26
paste input "9400150105799020868787"
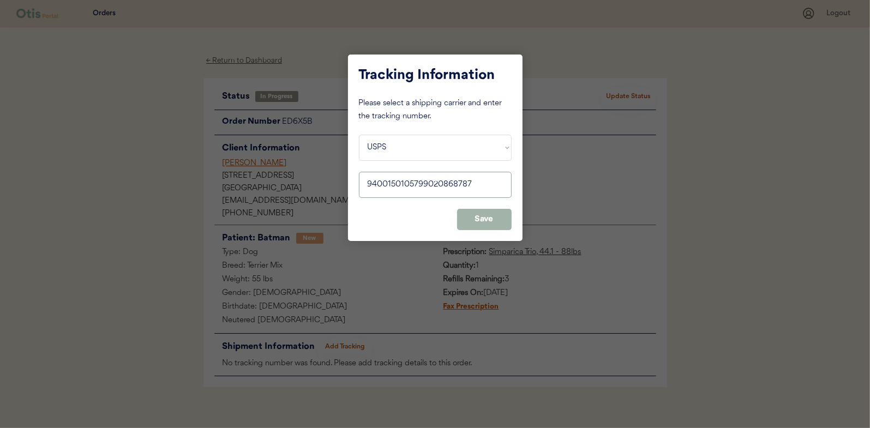
type input "9400150105799020868787"
click at [478, 218] on button "Save" at bounding box center [484, 219] width 55 height 21
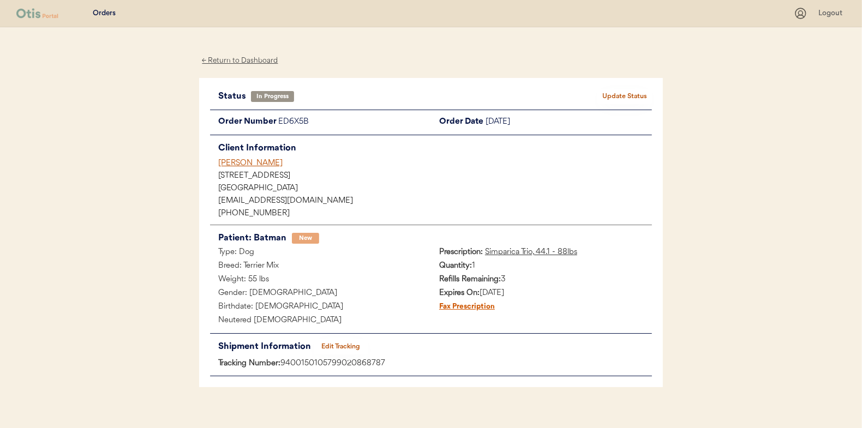
click at [617, 96] on button "Update Status" at bounding box center [624, 96] width 55 height 15
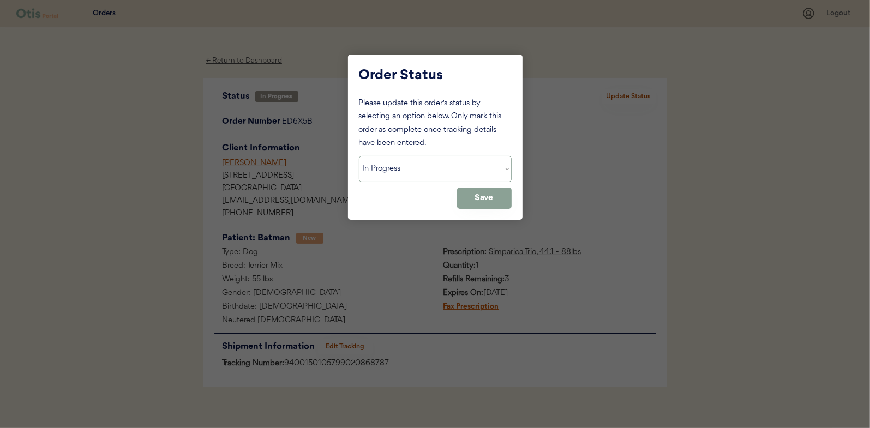
click at [406, 163] on select "Status On Hold New In Progress Complete Pending HW Consent Cancelled" at bounding box center [435, 169] width 153 height 26
select select ""complete""
click at [359, 156] on select "Status On Hold New In Progress Complete Pending HW Consent Cancelled" at bounding box center [435, 169] width 153 height 26
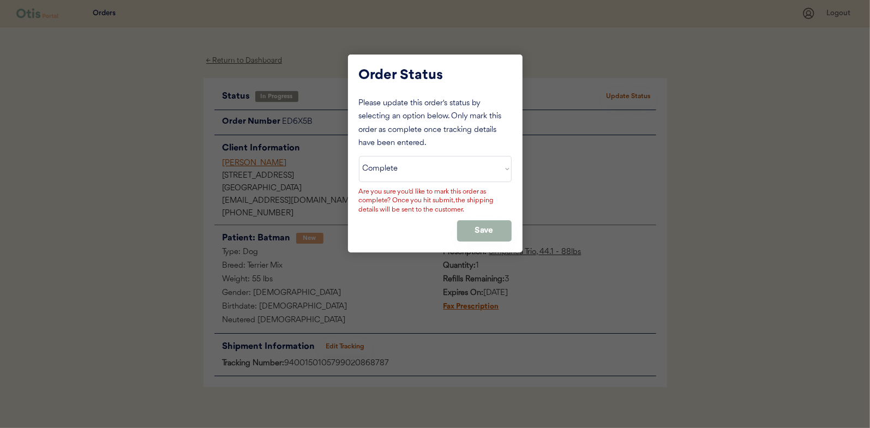
click at [482, 224] on button "Save" at bounding box center [484, 230] width 55 height 21
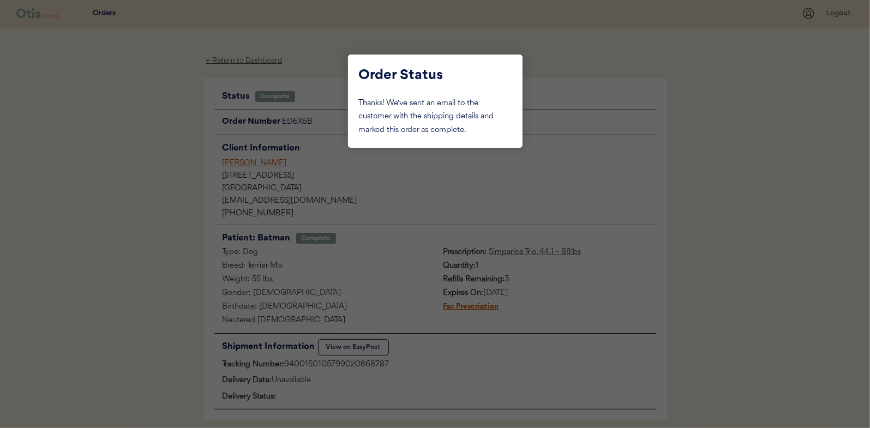
click at [163, 126] on div at bounding box center [435, 214] width 870 height 428
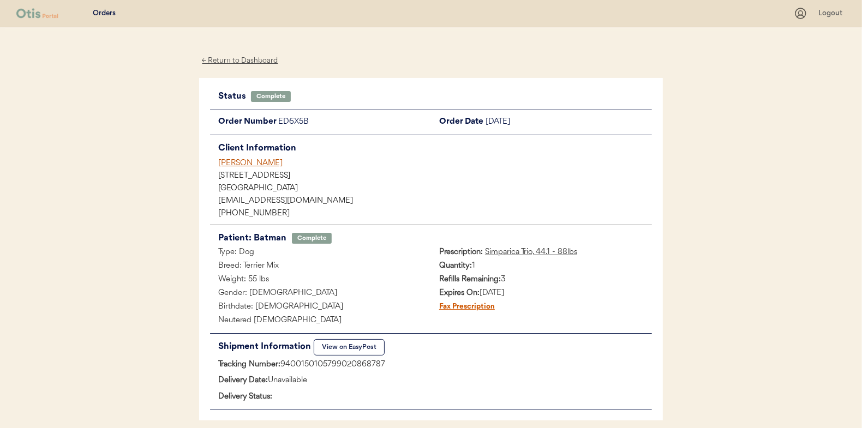
click at [237, 59] on div "← Return to Dashboard" at bounding box center [240, 61] width 82 height 13
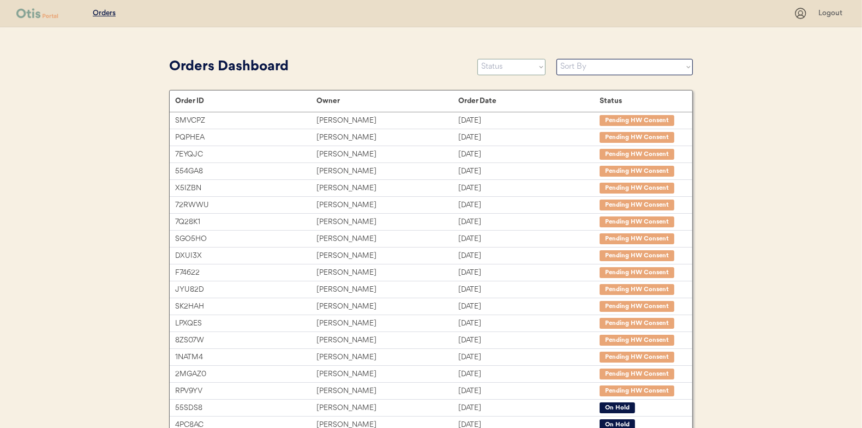
click at [498, 69] on select "Status On Hold New In Progress Complete Pending HW Consent Cancelled" at bounding box center [511, 67] width 68 height 16
select select ""in_progress""
click at [477, 59] on select "Status On Hold New In Progress Complete Pending HW Consent Cancelled" at bounding box center [511, 67] width 68 height 16
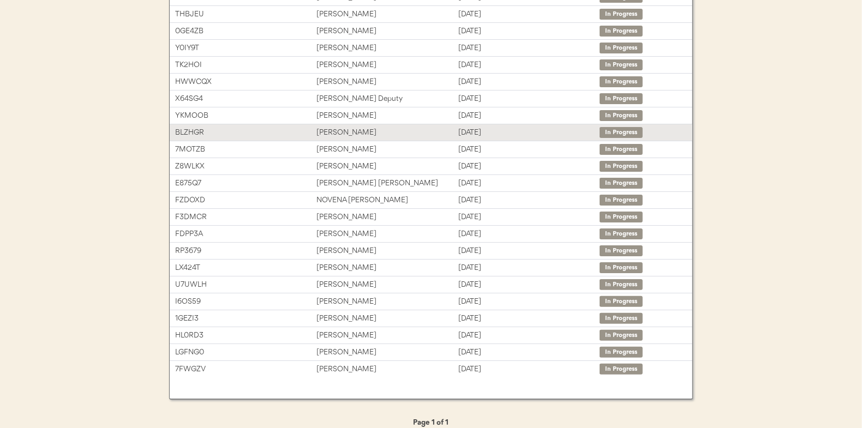
scroll to position [163, 0]
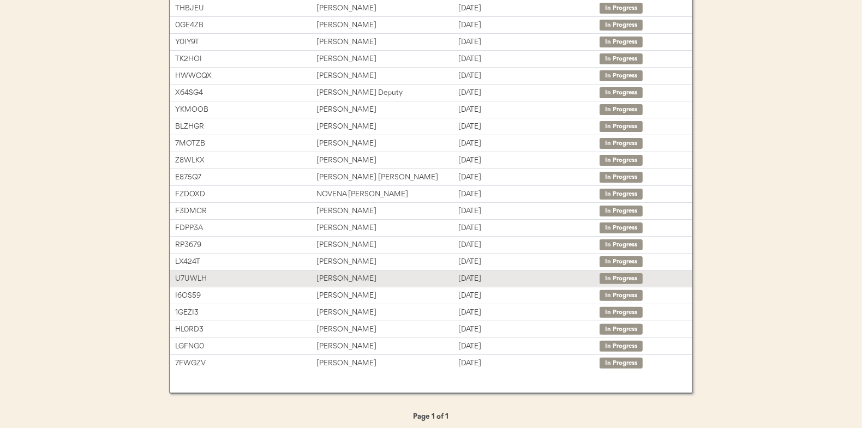
click at [344, 281] on div "[PERSON_NAME]" at bounding box center [386, 279] width 141 height 13
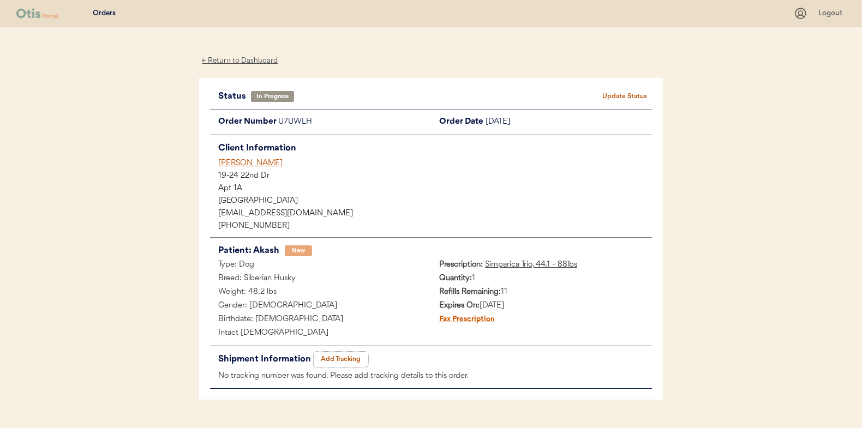
click at [344, 358] on button "Add Tracking" at bounding box center [341, 359] width 55 height 15
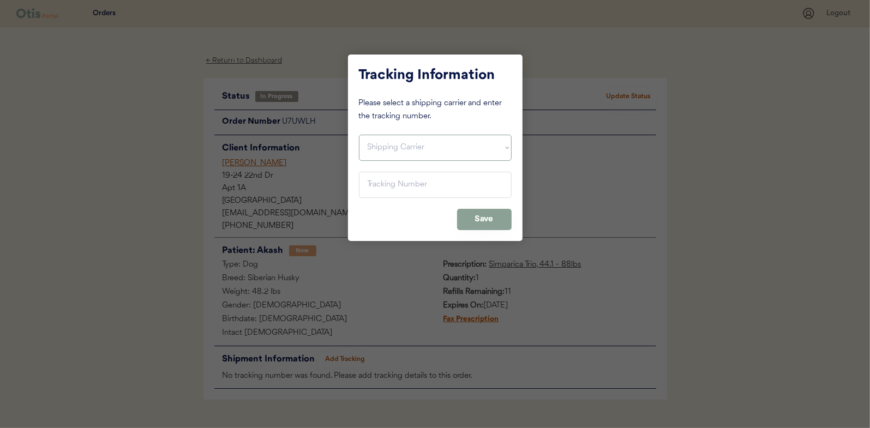
click at [376, 150] on select "Shipping Carrier FedEx FedEx Ground Economy UPS USPS" at bounding box center [435, 148] width 153 height 26
select select ""usps""
click at [359, 135] on select "Shipping Carrier FedEx FedEx Ground Economy UPS USPS" at bounding box center [435, 148] width 153 height 26
click at [367, 184] on input "input" at bounding box center [435, 185] width 153 height 26
paste input "9400150105800020875429"
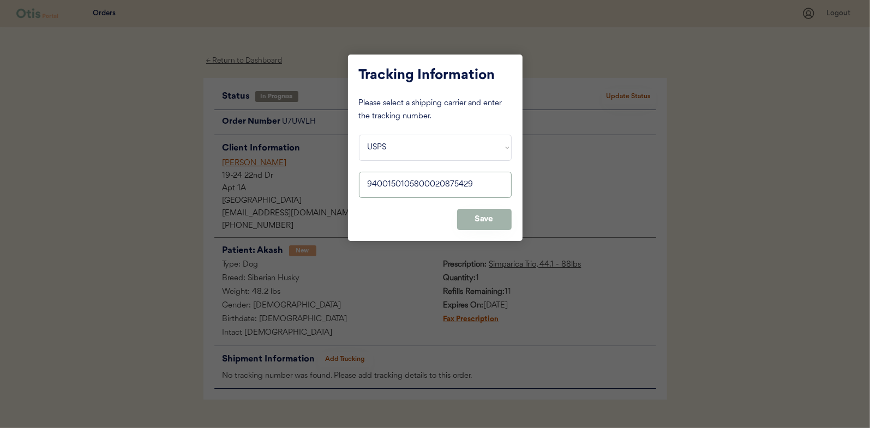
type input "9400150105800020875429"
click at [477, 216] on button "Save" at bounding box center [484, 219] width 55 height 21
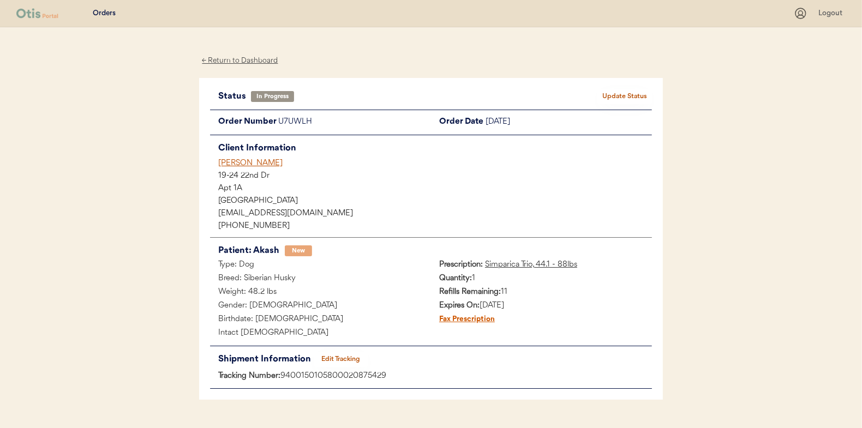
click at [623, 98] on button "Update Status" at bounding box center [624, 96] width 55 height 15
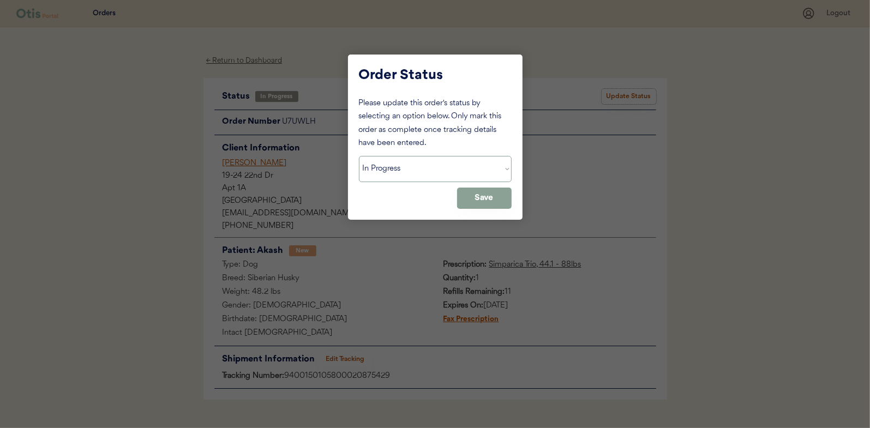
click at [399, 163] on select "Status On Hold New In Progress Complete Pending HW Consent Cancelled" at bounding box center [435, 169] width 153 height 26
select select ""complete""
click at [359, 156] on select "Status On Hold New In Progress Complete Pending HW Consent Cancelled" at bounding box center [435, 169] width 153 height 26
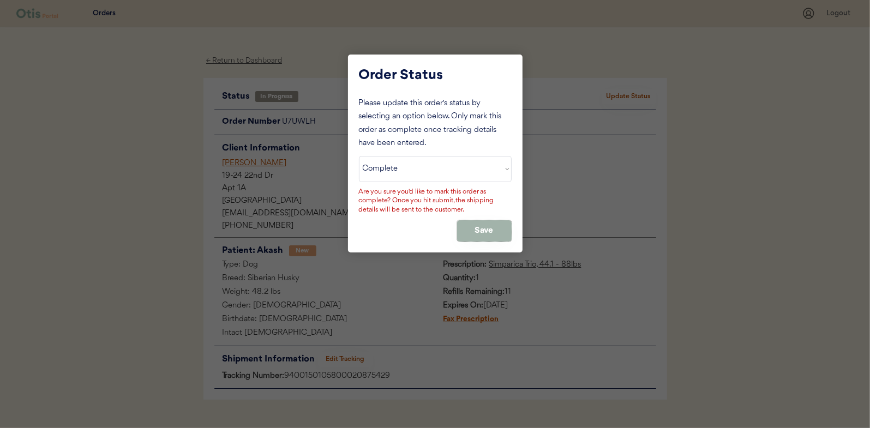
click at [488, 220] on button "Save" at bounding box center [484, 230] width 55 height 21
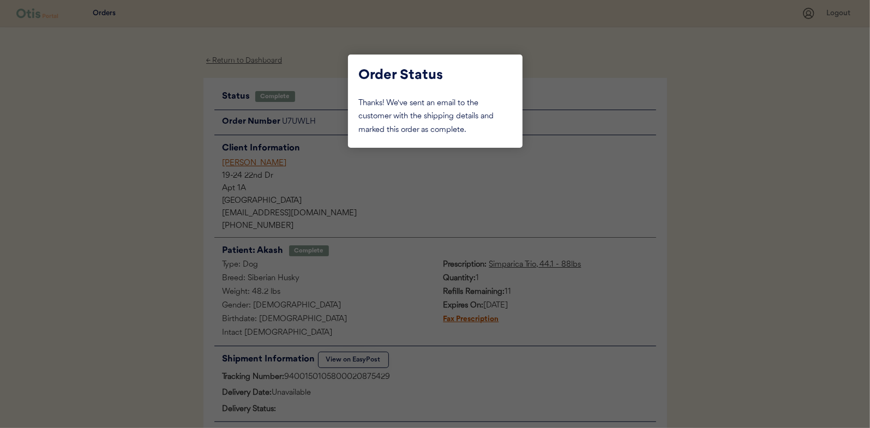
click at [130, 167] on div at bounding box center [435, 214] width 870 height 428
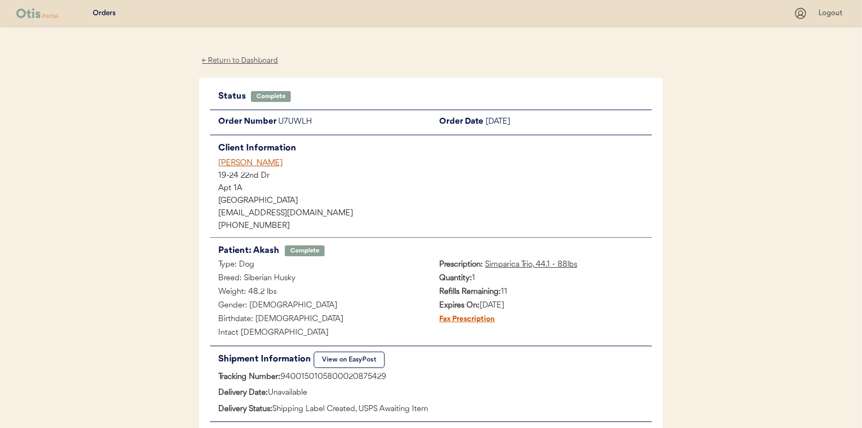
click at [251, 59] on div "← Return to Dashboard" at bounding box center [240, 61] width 82 height 13
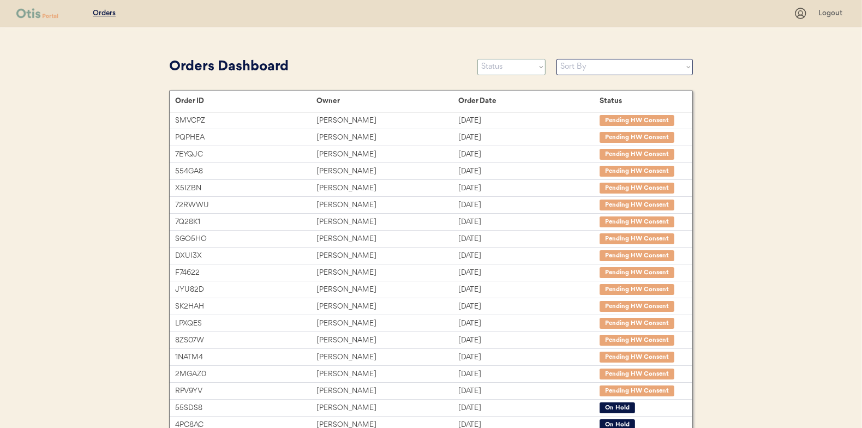
click at [494, 63] on select "Status On Hold New In Progress Complete Pending HW Consent Cancelled" at bounding box center [511, 67] width 68 height 16
click at [477, 59] on select "Status On Hold New In Progress Complete Pending HW Consent Cancelled" at bounding box center [511, 67] width 68 height 16
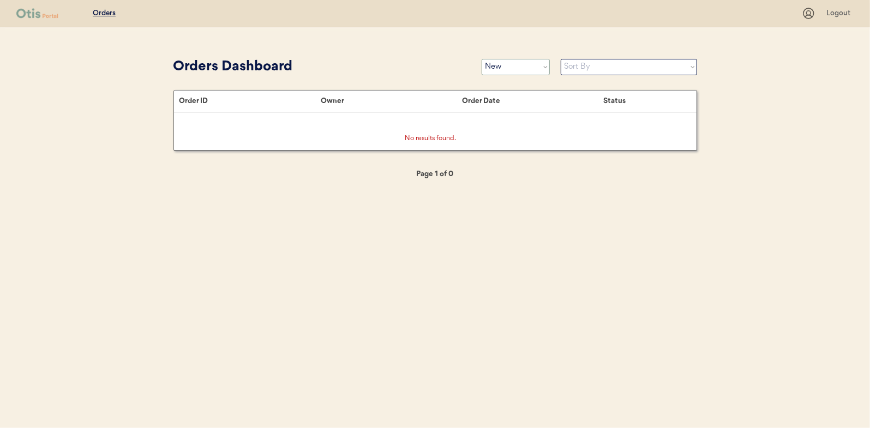
click at [519, 67] on select "Status On Hold New In Progress Complete Pending HW Consent Cancelled" at bounding box center [516, 67] width 68 height 16
select select ""in_progress""
click at [482, 59] on select "Status On Hold New In Progress Complete Pending HW Consent Cancelled" at bounding box center [516, 67] width 68 height 16
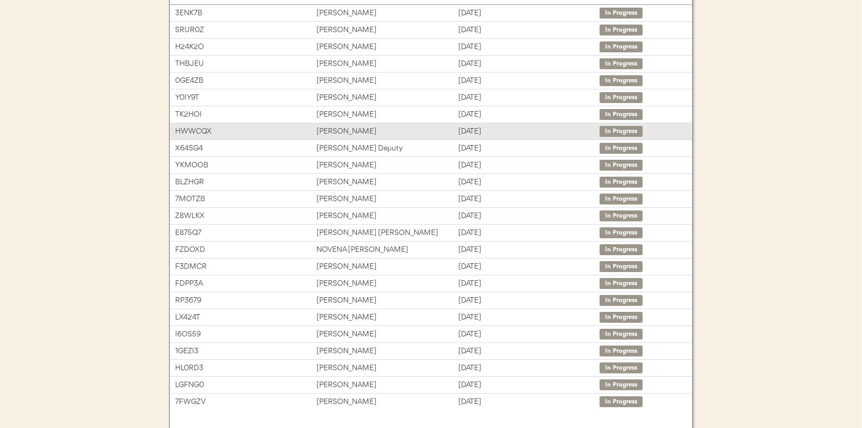
scroll to position [109, 0]
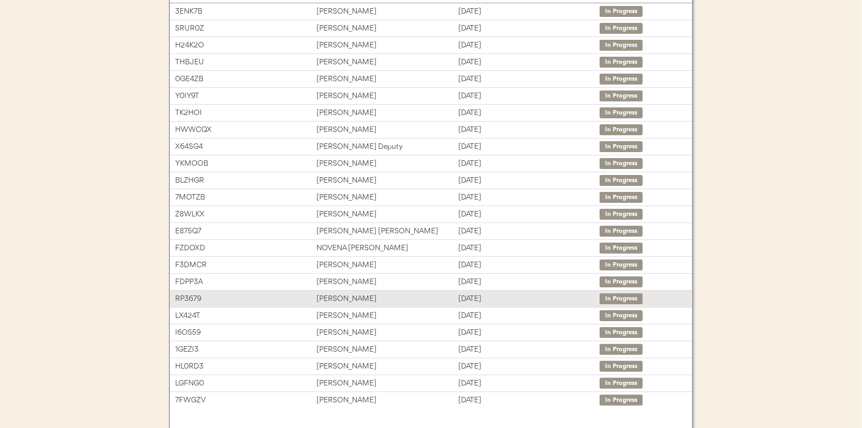
click at [345, 296] on div "[PERSON_NAME]" at bounding box center [386, 299] width 141 height 13
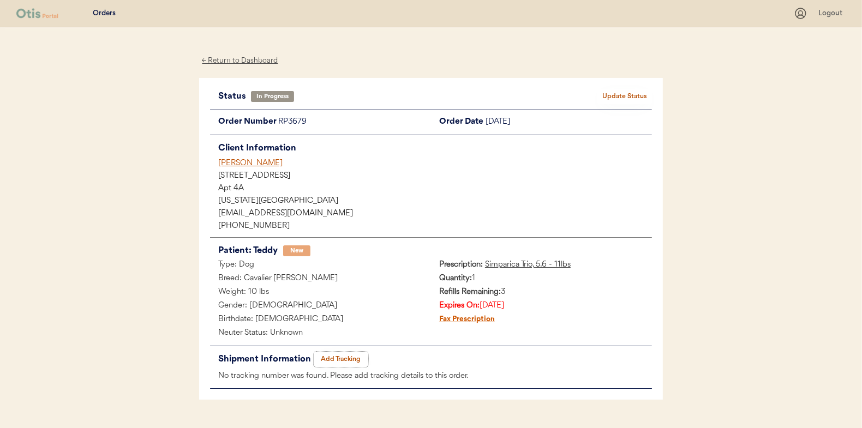
click at [342, 356] on button "Add Tracking" at bounding box center [341, 359] width 55 height 15
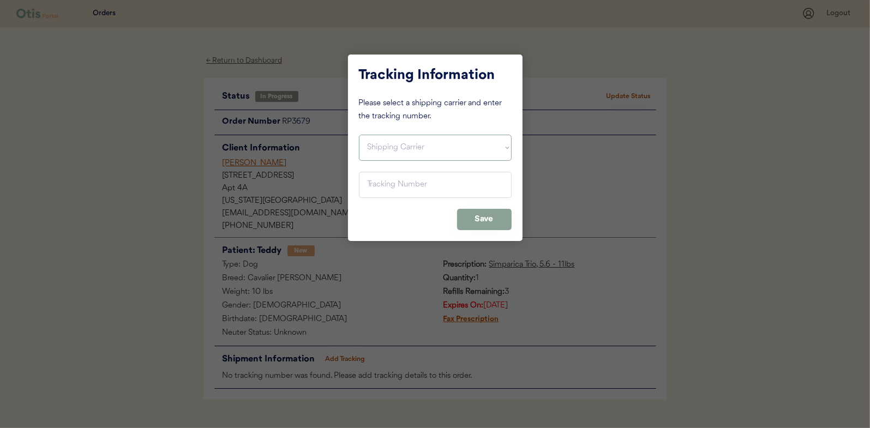
click at [384, 145] on select "Shipping Carrier FedEx FedEx Ground Economy UPS USPS" at bounding box center [435, 148] width 153 height 26
select select ""usps""
click at [359, 135] on select "Shipping Carrier FedEx FedEx Ground Economy UPS USPS" at bounding box center [435, 148] width 153 height 26
click at [386, 178] on input "input" at bounding box center [435, 185] width 153 height 26
paste input "9400150105800020874767"
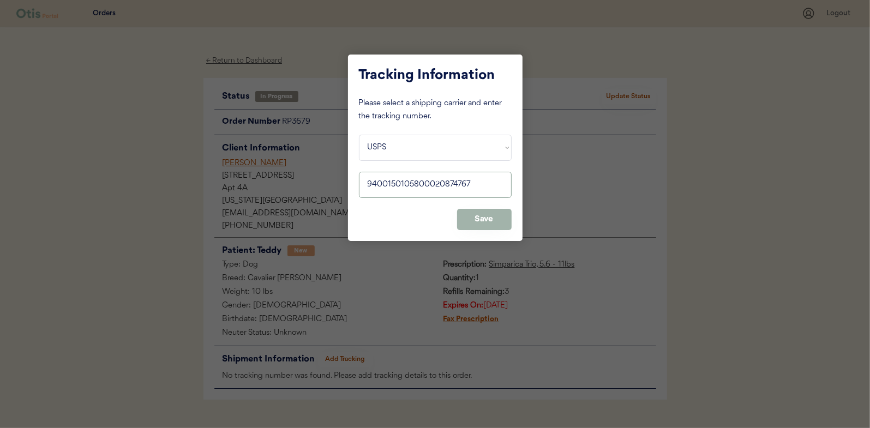
type input "9400150105800020874767"
click at [486, 218] on button "Save" at bounding box center [484, 219] width 55 height 21
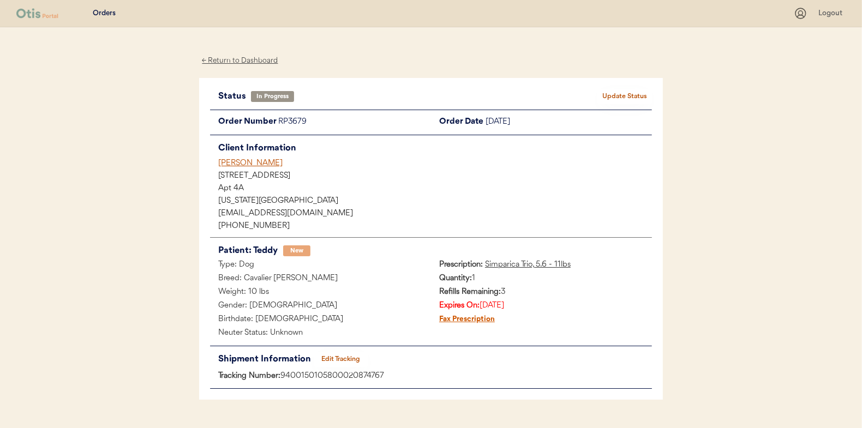
click at [619, 94] on button "Update Status" at bounding box center [624, 96] width 55 height 15
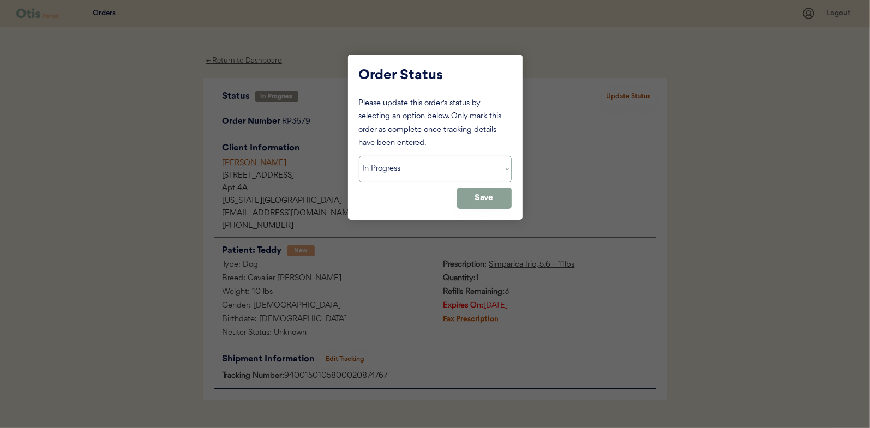
click at [380, 175] on select "Status On Hold New In Progress Complete Pending HW Consent Cancelled" at bounding box center [435, 169] width 153 height 26
select select ""complete""
click at [359, 156] on select "Status On Hold New In Progress Complete Pending HW Consent Cancelled" at bounding box center [435, 169] width 153 height 26
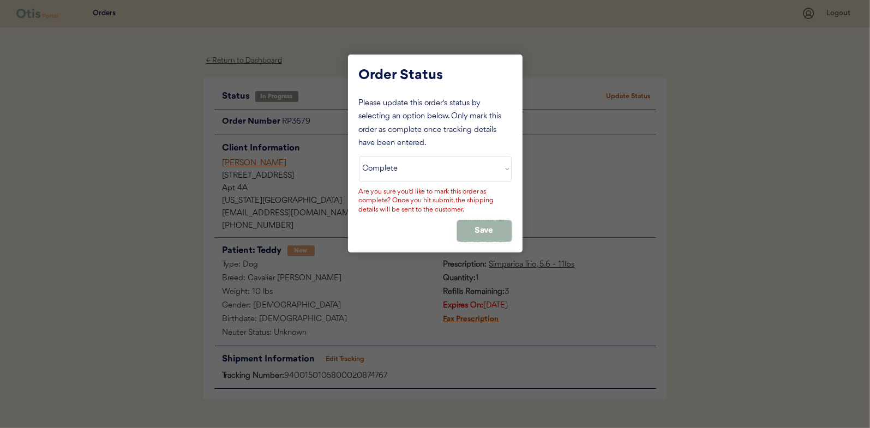
click at [475, 227] on button "Save" at bounding box center [484, 230] width 55 height 21
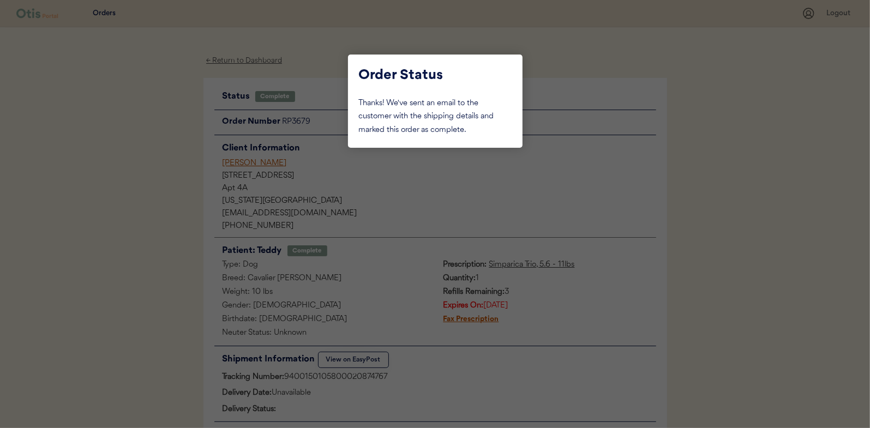
click at [161, 141] on div at bounding box center [435, 214] width 870 height 428
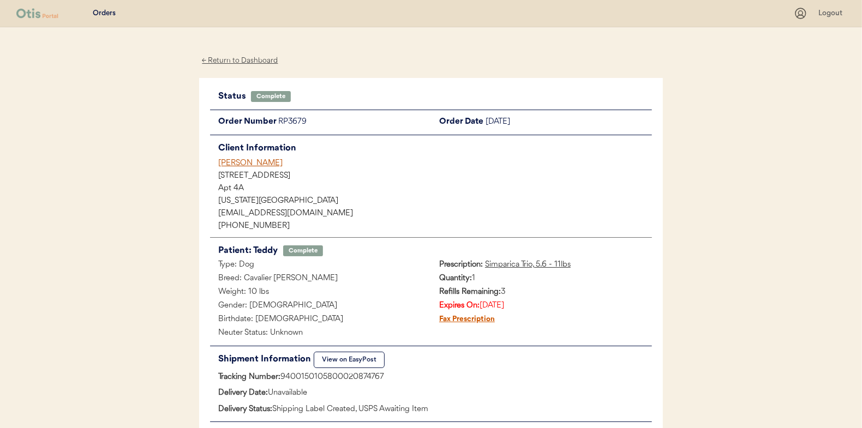
click at [250, 56] on div "← Return to Dashboard" at bounding box center [240, 61] width 82 height 13
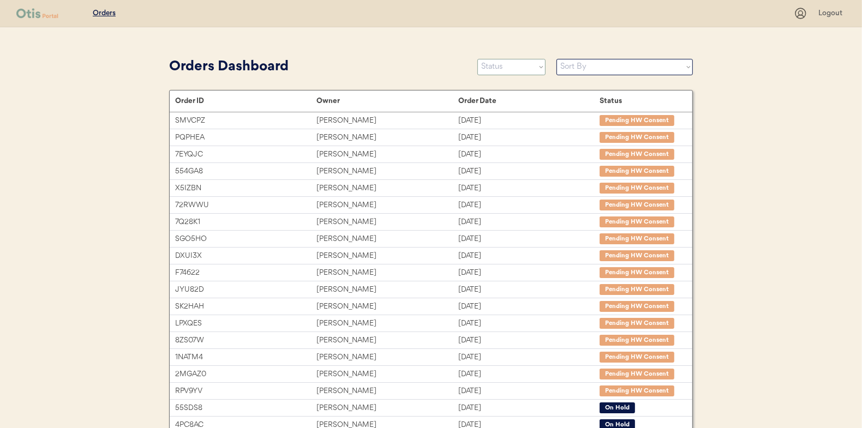
click at [524, 67] on select "Status On Hold New In Progress Complete Pending HW Consent Cancelled" at bounding box center [511, 67] width 68 height 16
select select ""new""
click at [477, 59] on select "Status On Hold New In Progress Complete Pending HW Consent Cancelled" at bounding box center [511, 67] width 68 height 16
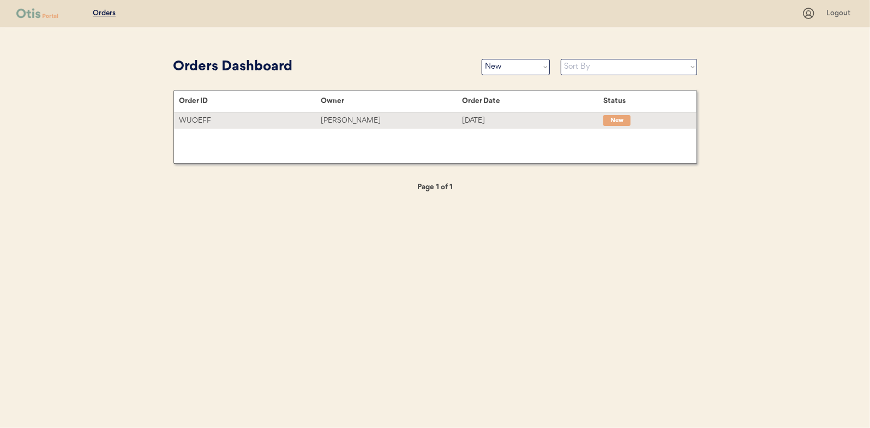
click at [349, 121] on div "[PERSON_NAME]" at bounding box center [391, 121] width 141 height 13
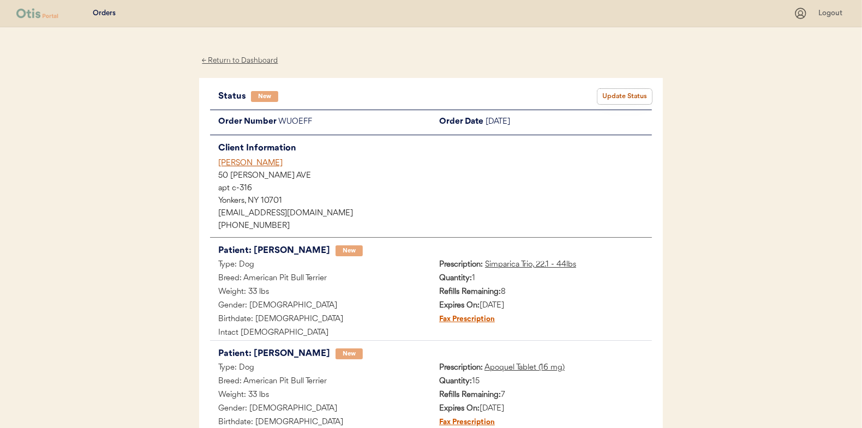
click at [626, 92] on button "Update Status" at bounding box center [624, 96] width 55 height 15
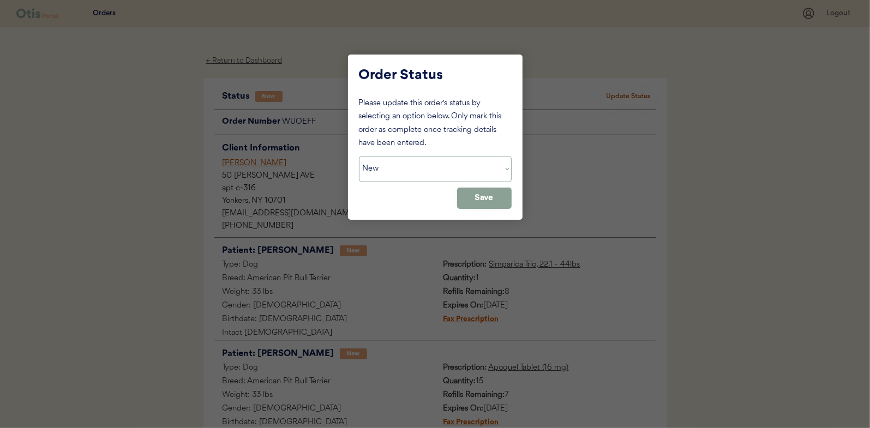
click at [397, 169] on select "Status On Hold New In Progress Complete Pending HW Consent Cancelled" at bounding box center [435, 169] width 153 height 26
select select ""in_progress""
click at [359, 156] on select "Status On Hold New In Progress Complete Pending HW Consent Cancelled" at bounding box center [435, 169] width 153 height 26
click at [482, 201] on button "Save" at bounding box center [484, 198] width 55 height 21
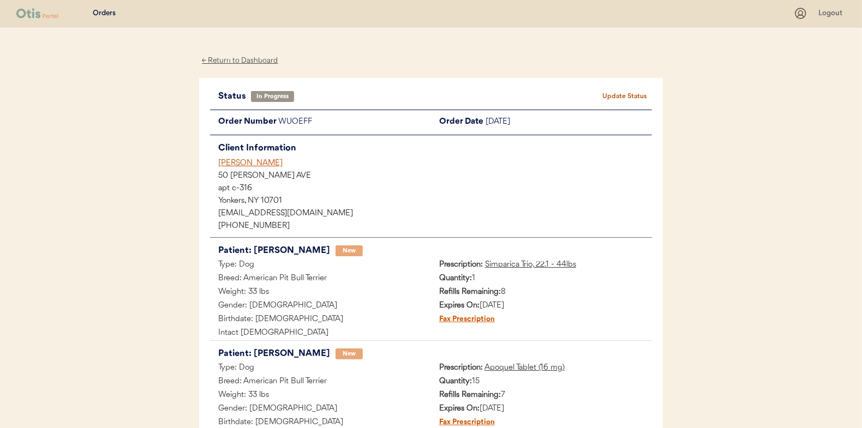
click at [234, 58] on div "← Return to Dashboard" at bounding box center [240, 61] width 82 height 13
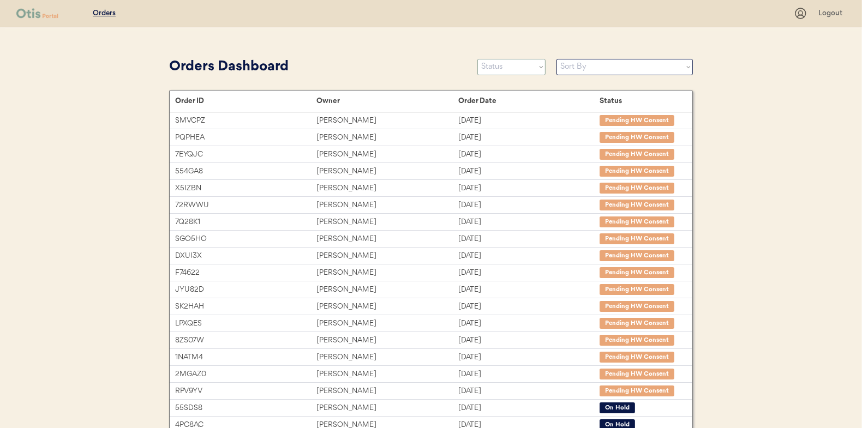
click at [508, 61] on select "Status On Hold New In Progress Complete Pending HW Consent Cancelled" at bounding box center [511, 67] width 68 height 16
click at [477, 59] on select "Status On Hold New In Progress Complete Pending HW Consent Cancelled" at bounding box center [511, 67] width 68 height 16
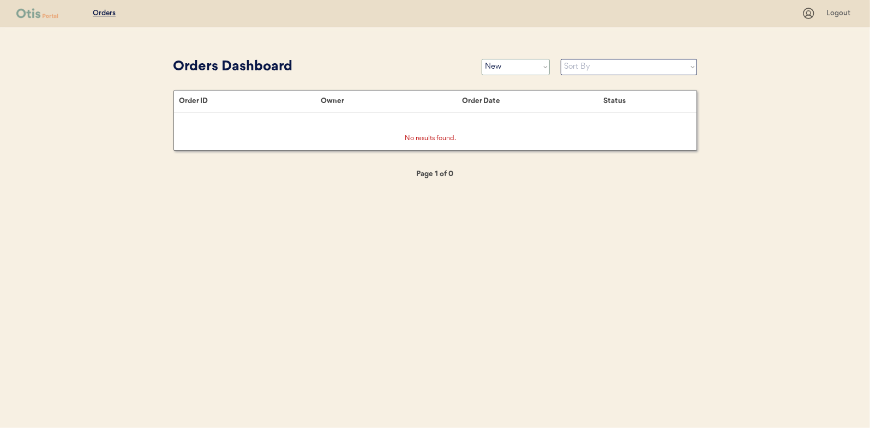
click at [522, 67] on select "Status On Hold New In Progress Complete Pending HW Consent Cancelled" at bounding box center [516, 67] width 68 height 16
select select ""in_progress""
click at [482, 59] on select "Status On Hold New In Progress Complete Pending HW Consent Cancelled" at bounding box center [516, 67] width 68 height 16
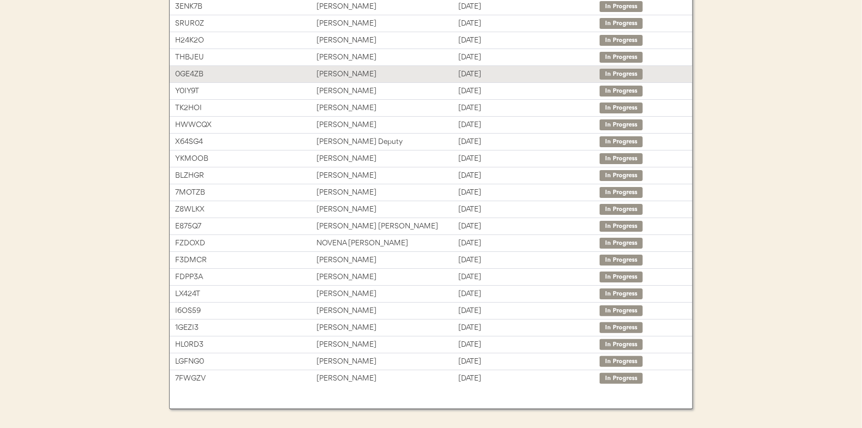
scroll to position [151, 0]
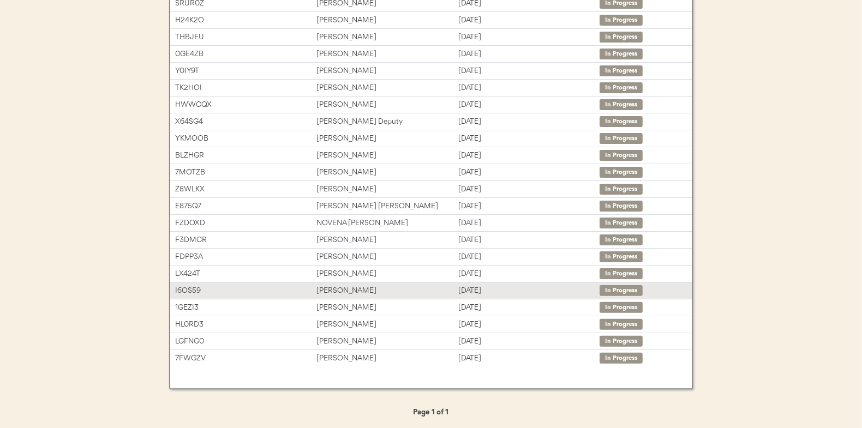
click at [332, 291] on div "Vera Ryals" at bounding box center [386, 291] width 141 height 13
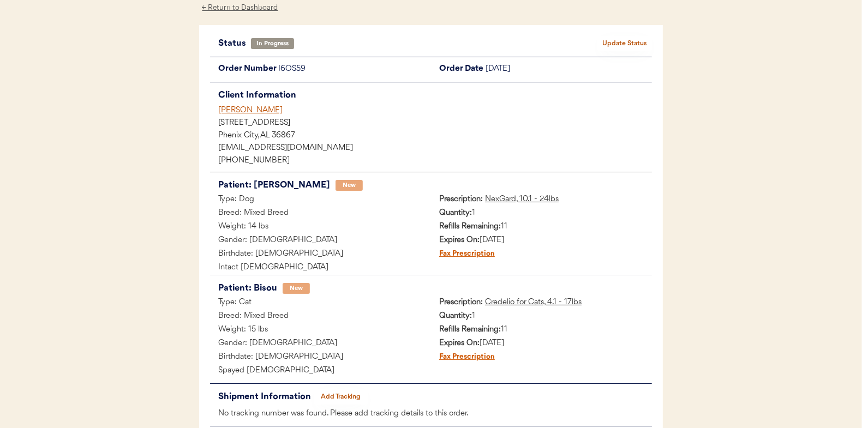
scroll to position [116, 0]
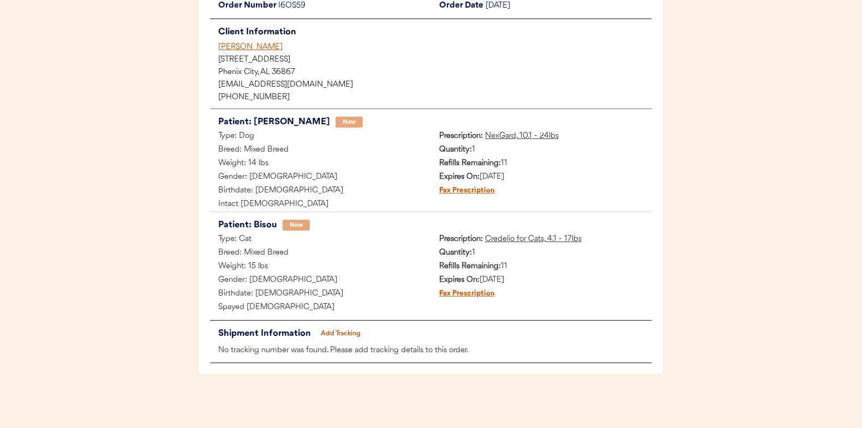
click at [337, 335] on button "Add Tracking" at bounding box center [341, 333] width 55 height 15
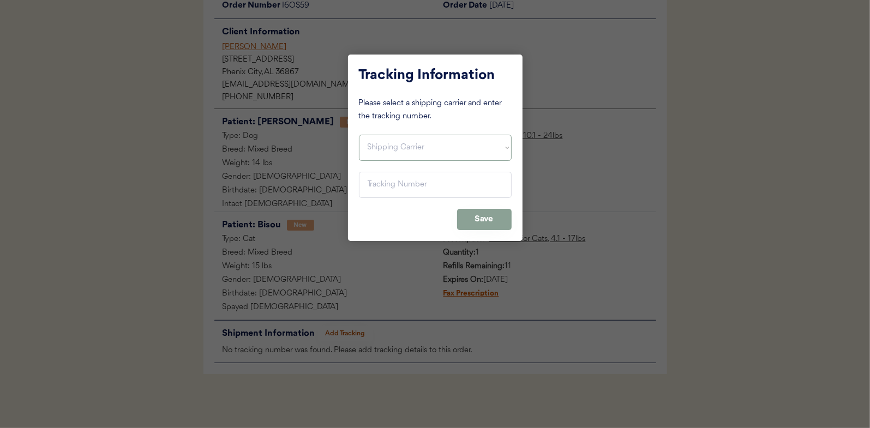
click at [403, 151] on select "Shipping Carrier FedEx FedEx Ground Economy UPS USPS" at bounding box center [435, 148] width 153 height 26
select select ""usps""
click at [359, 135] on select "Shipping Carrier FedEx FedEx Ground Economy UPS USPS" at bounding box center [435, 148] width 153 height 26
click at [379, 193] on input "input" at bounding box center [435, 185] width 153 height 26
paste input "9400150105798020894116"
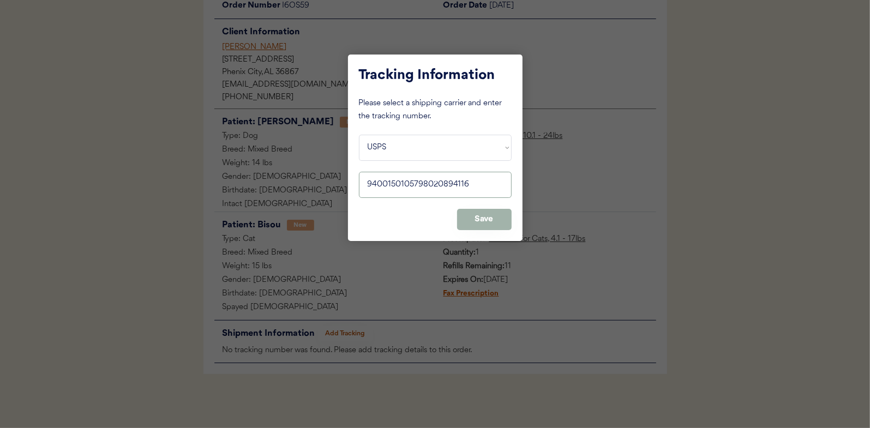
type input "9400150105798020894116"
click at [489, 218] on button "Save" at bounding box center [484, 219] width 55 height 21
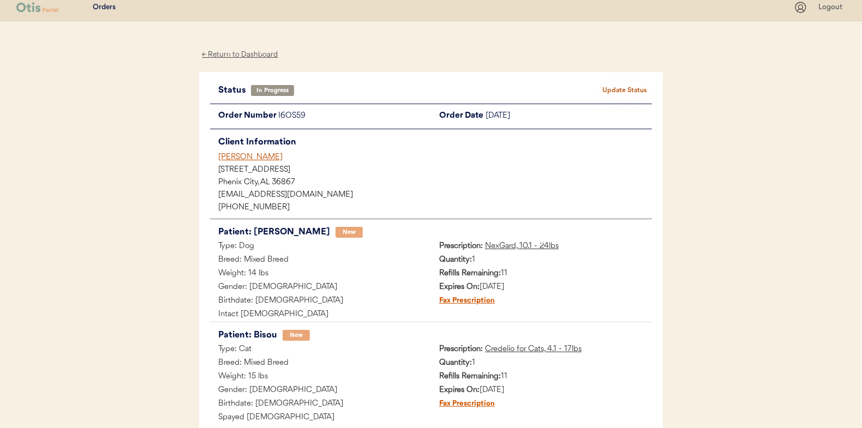
scroll to position [0, 0]
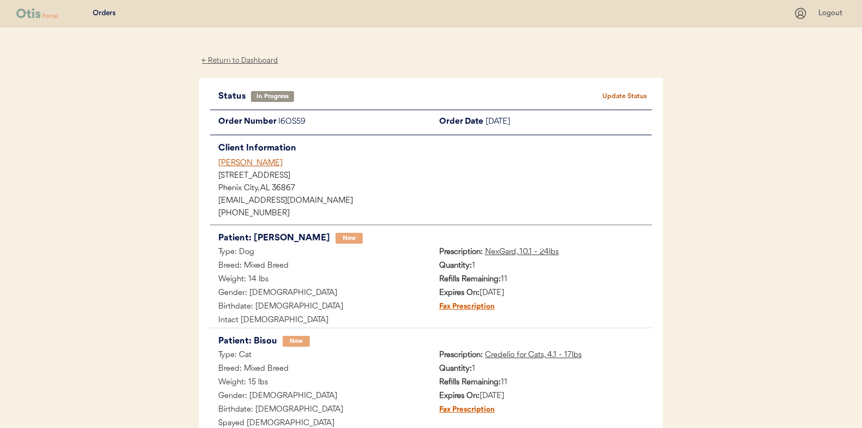
click at [626, 94] on button "Update Status" at bounding box center [624, 96] width 55 height 15
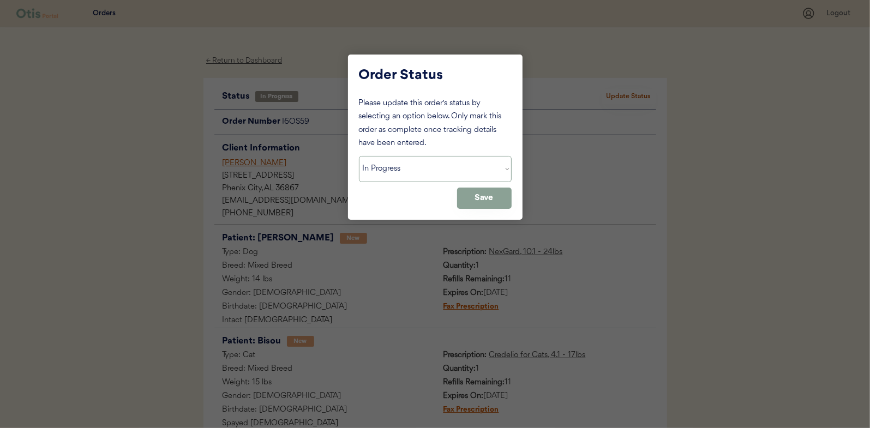
click at [384, 169] on select "Status On Hold New In Progress Complete Pending HW Consent Cancelled" at bounding box center [435, 169] width 153 height 26
select select ""complete""
click at [359, 156] on select "Status On Hold New In Progress Complete Pending HW Consent Cancelled" at bounding box center [435, 169] width 153 height 26
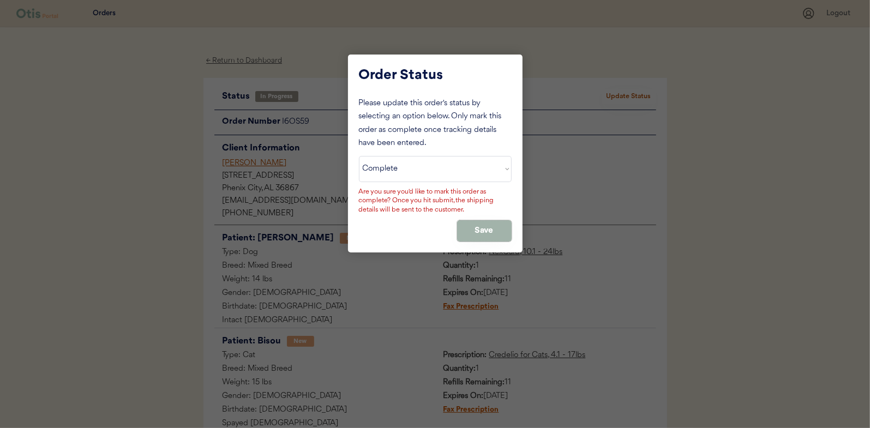
click at [475, 220] on button "Save" at bounding box center [484, 230] width 55 height 21
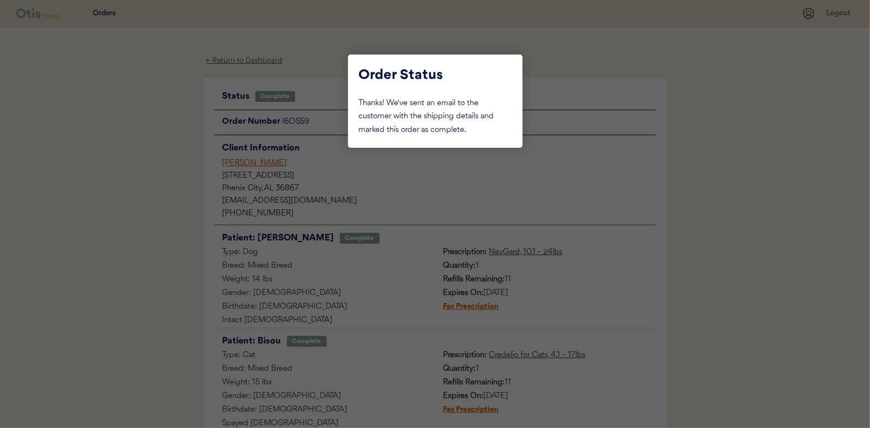
click at [183, 128] on div at bounding box center [435, 214] width 870 height 428
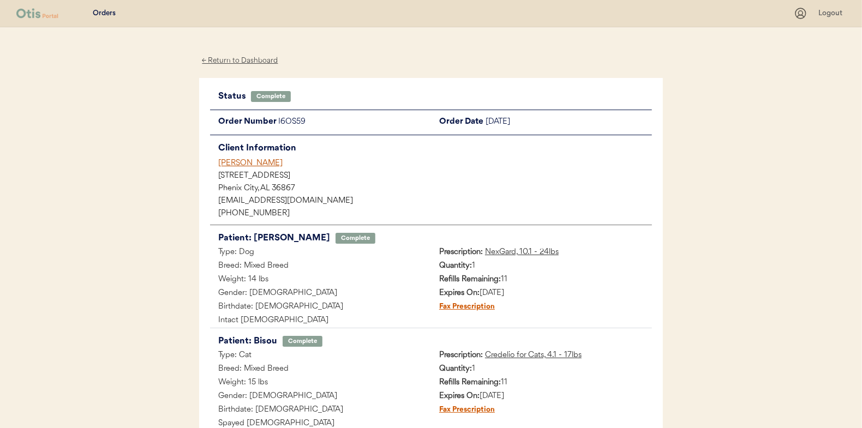
click at [243, 56] on div "← Return to Dashboard" at bounding box center [240, 61] width 82 height 13
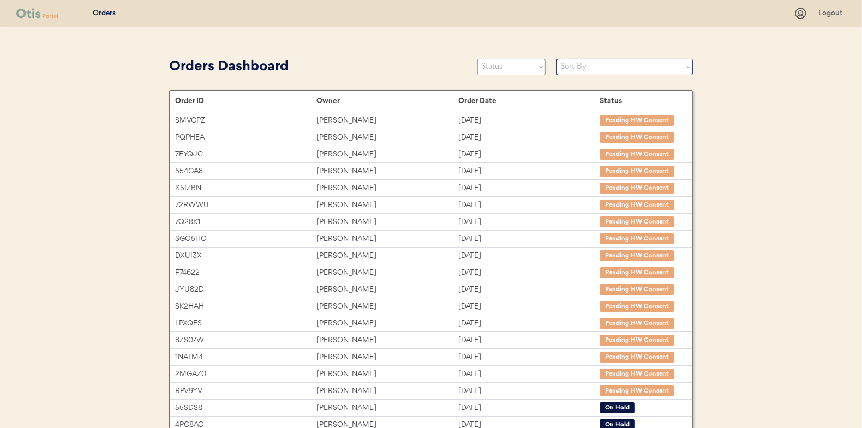
click at [505, 71] on select "Status On Hold New In Progress Complete Pending HW Consent Cancelled" at bounding box center [511, 67] width 68 height 16
select select ""in_progress""
click at [477, 59] on select "Status On Hold New In Progress Complete Pending HW Consent Cancelled" at bounding box center [511, 67] width 68 height 16
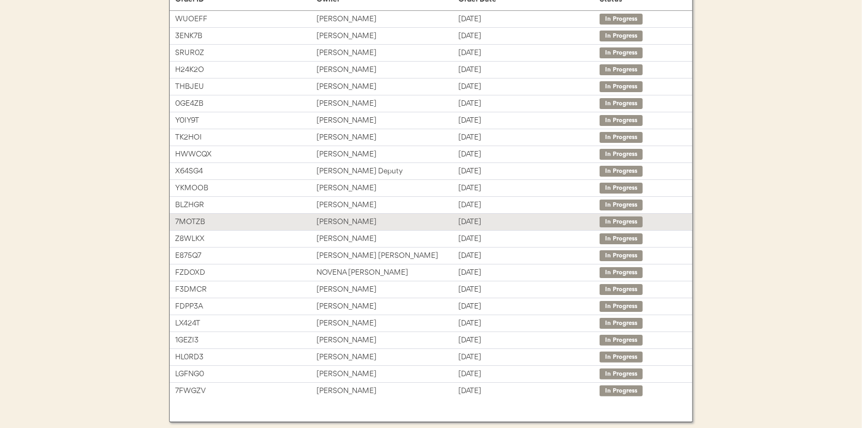
scroll to position [109, 0]
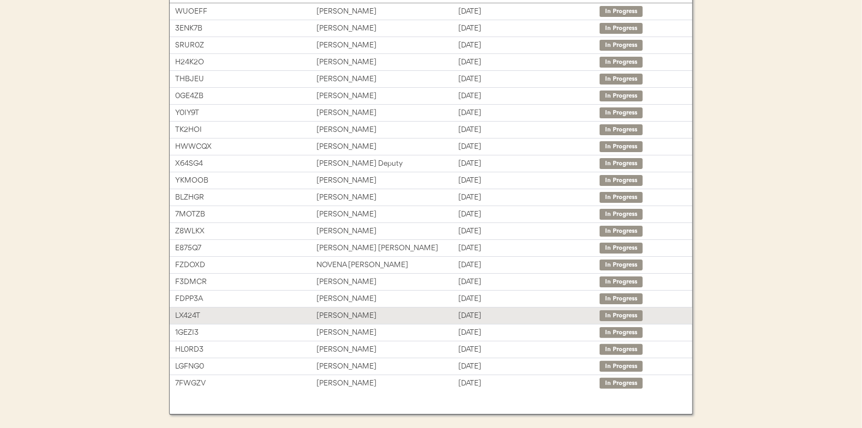
click at [333, 313] on div "[PERSON_NAME]" at bounding box center [386, 316] width 141 height 13
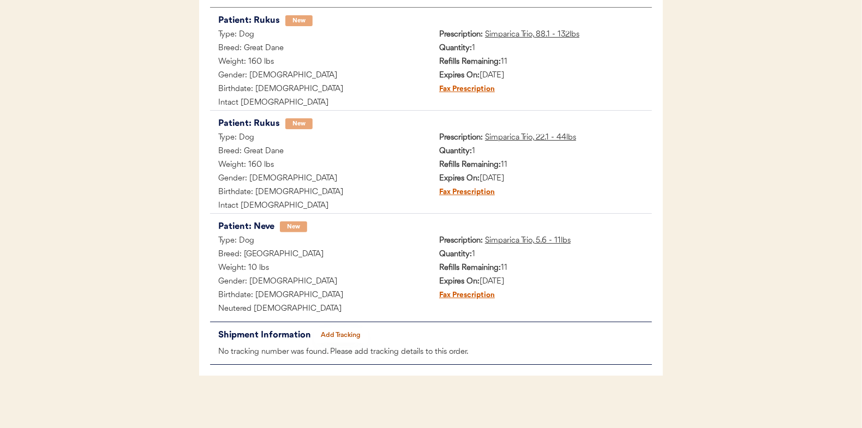
scroll to position [218, 0]
click at [339, 330] on button "Add Tracking" at bounding box center [341, 335] width 55 height 15
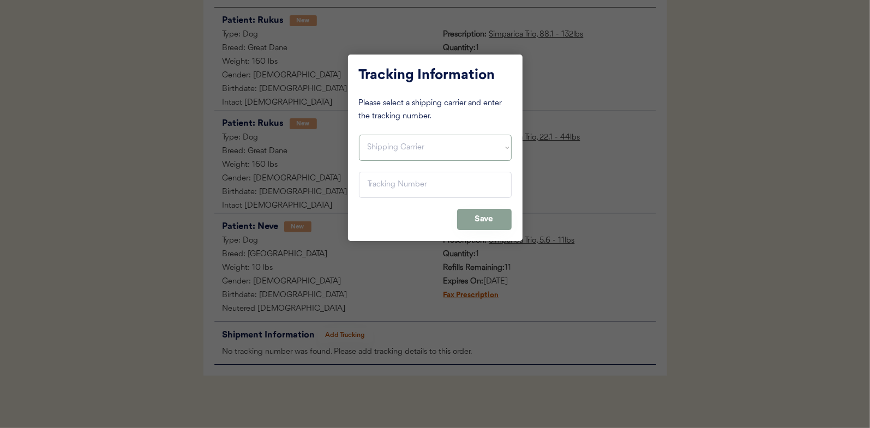
click at [380, 152] on select "Shipping Carrier FedEx FedEx Ground Economy UPS USPS" at bounding box center [435, 148] width 153 height 26
select select ""usps""
click at [359, 135] on select "Shipping Carrier FedEx FedEx Ground Economy UPS USPS" at bounding box center [435, 148] width 153 height 26
click at [376, 186] on input "input" at bounding box center [435, 185] width 153 height 26
paste input "9400150105496022525419"
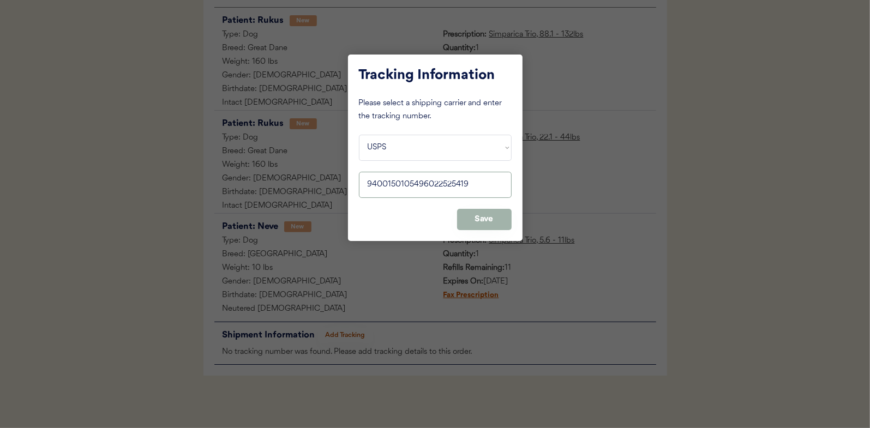
type input "9400150105496022525419"
click at [483, 218] on button "Save" at bounding box center [484, 219] width 55 height 21
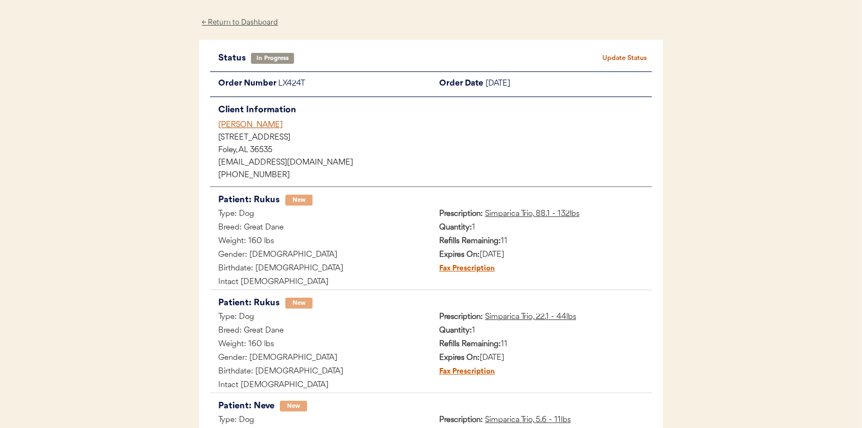
scroll to position [0, 0]
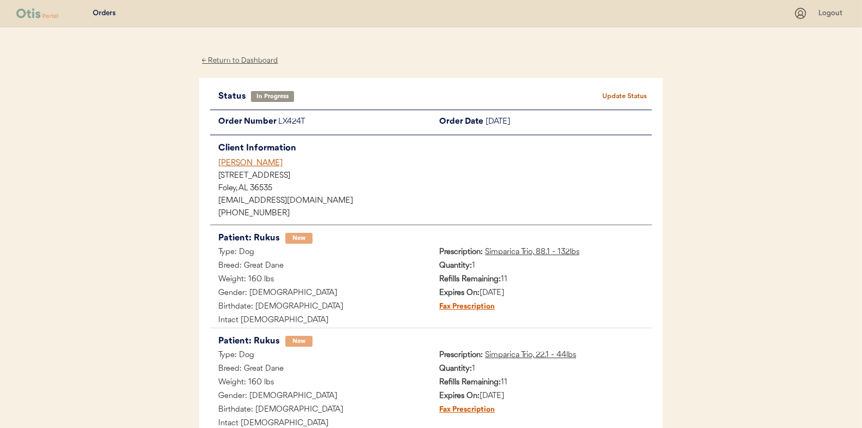
click at [630, 93] on button "Update Status" at bounding box center [624, 96] width 55 height 15
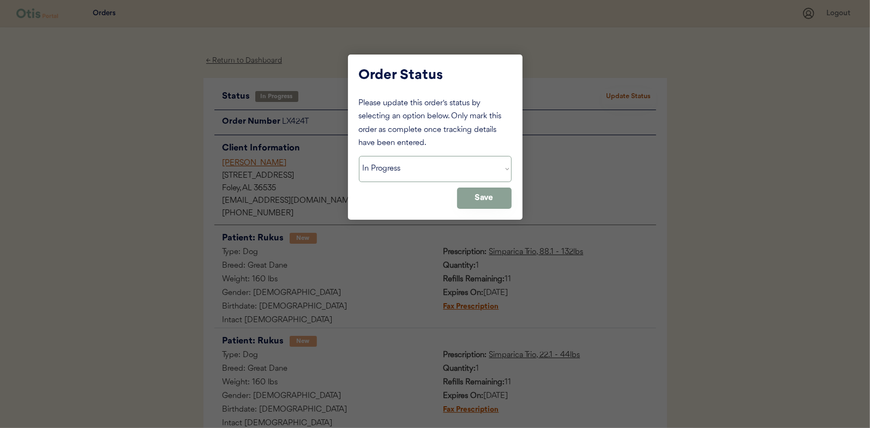
click at [397, 166] on select "Status On Hold New In Progress Complete Pending HW Consent Cancelled" at bounding box center [435, 169] width 153 height 26
select select ""complete""
click at [359, 156] on select "Status On Hold New In Progress Complete Pending HW Consent Cancelled" at bounding box center [435, 169] width 153 height 26
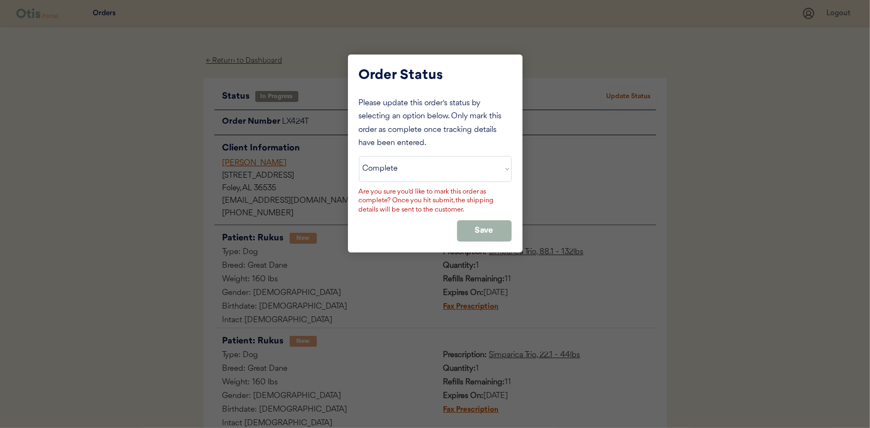
click at [475, 225] on button "Save" at bounding box center [484, 230] width 55 height 21
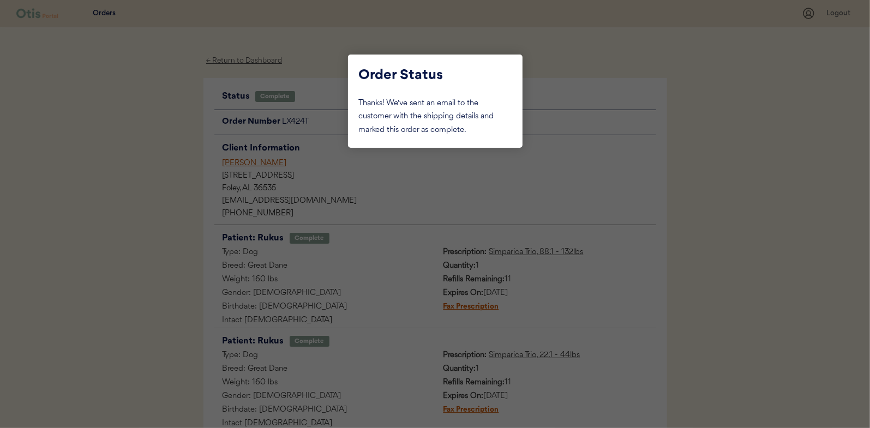
click at [159, 125] on div at bounding box center [435, 214] width 870 height 428
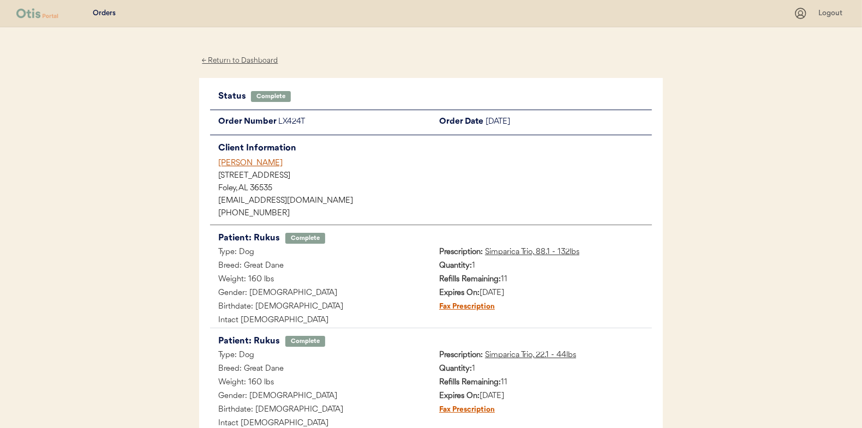
click at [229, 61] on div "← Return to Dashboard" at bounding box center [240, 61] width 82 height 13
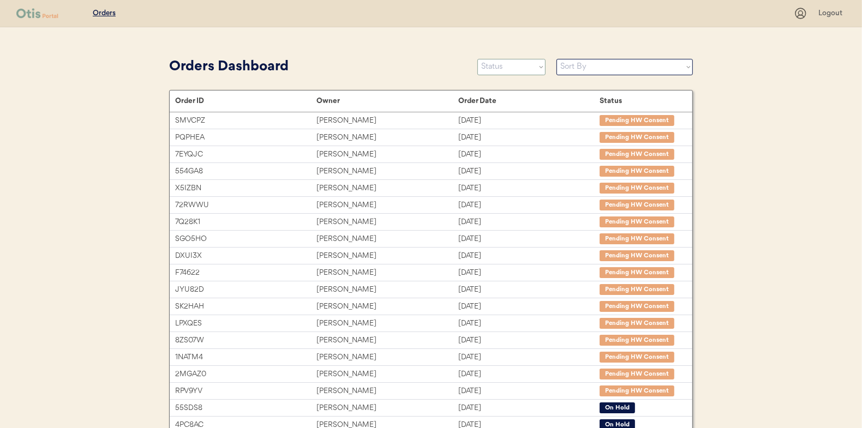
click at [500, 64] on select "Status On Hold New In Progress Complete Pending HW Consent Cancelled" at bounding box center [511, 67] width 68 height 16
select select ""in_progress""
click at [477, 59] on select "Status On Hold New In Progress Complete Pending HW Consent Cancelled" at bounding box center [511, 67] width 68 height 16
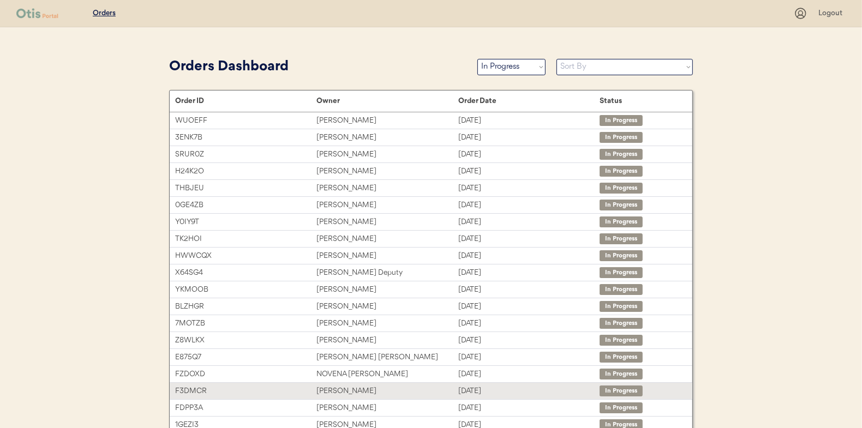
click at [341, 390] on div "[PERSON_NAME]" at bounding box center [386, 391] width 141 height 13
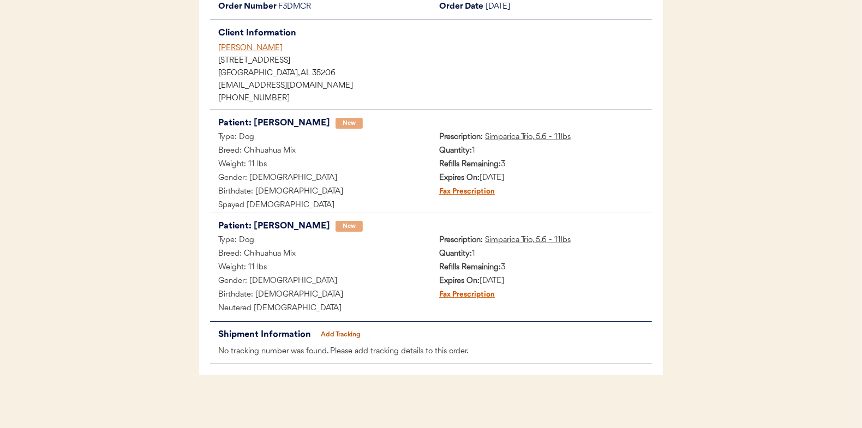
scroll to position [116, 0]
click at [337, 328] on button "Add Tracking" at bounding box center [341, 333] width 55 height 15
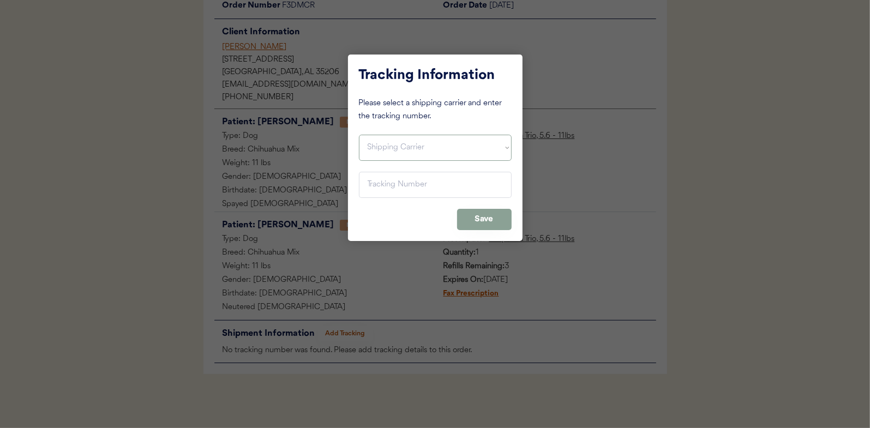
drag, startPoint x: 377, startPoint y: 146, endPoint x: 382, endPoint y: 158, distance: 13.5
click at [377, 146] on select "Shipping Carrier FedEx FedEx Ground Economy UPS USPS" at bounding box center [435, 148] width 153 height 26
select select ""usps""
click at [359, 135] on select "Shipping Carrier FedEx FedEx Ground Economy UPS USPS" at bounding box center [435, 148] width 153 height 26
click at [376, 187] on input "input" at bounding box center [435, 185] width 153 height 26
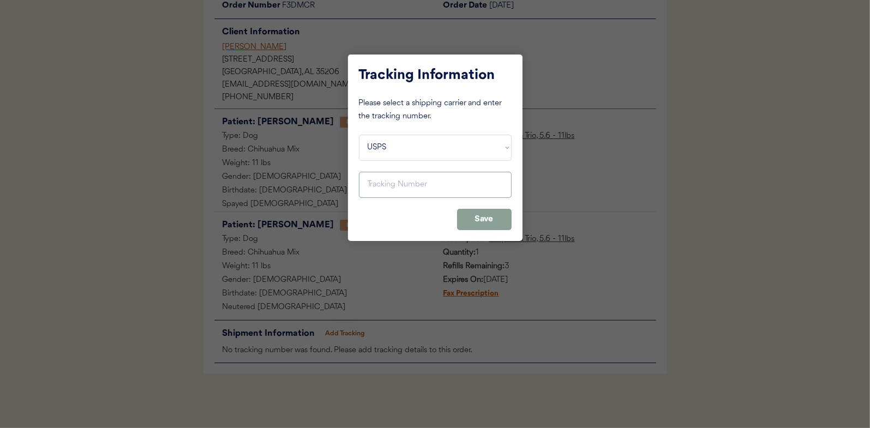
paste input "9400150105497021025696"
type input "9400150105497021025696"
click at [504, 222] on button "Save" at bounding box center [484, 219] width 55 height 21
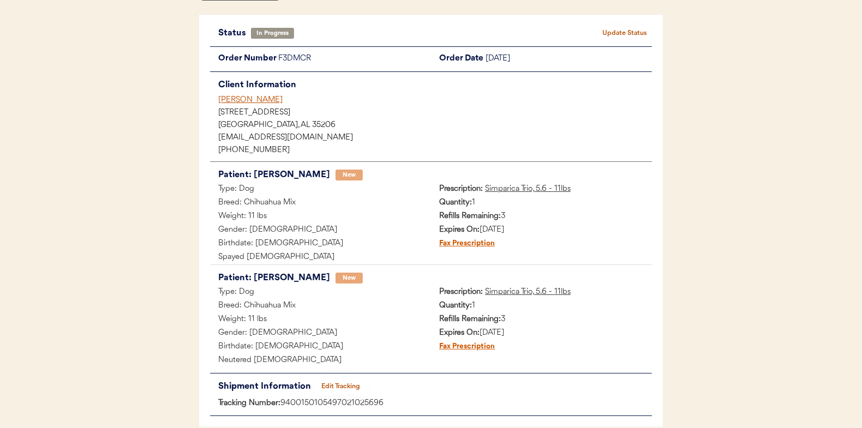
scroll to position [0, 0]
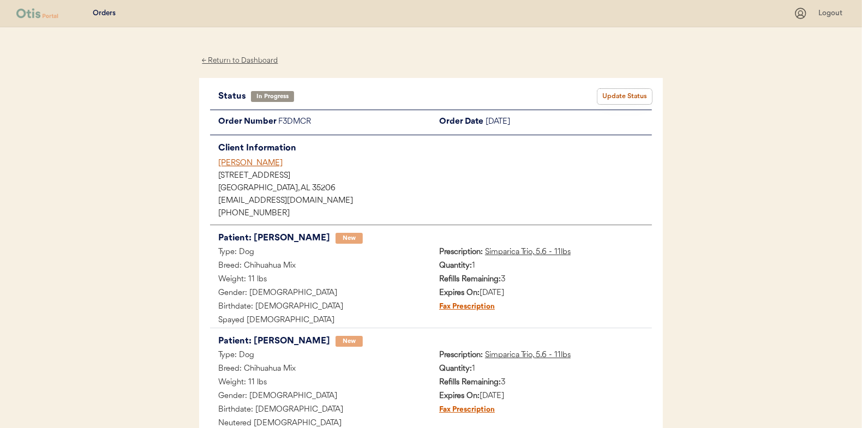
click at [621, 93] on button "Update Status" at bounding box center [624, 96] width 55 height 15
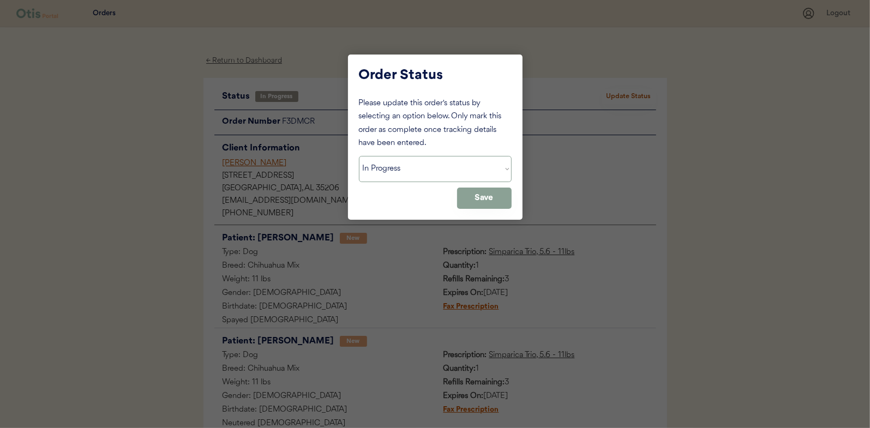
click at [387, 165] on select "Status On Hold New In Progress Complete Pending HW Consent Cancelled" at bounding box center [435, 169] width 153 height 26
select select ""complete""
click at [359, 156] on select "Status On Hold New In Progress Complete Pending HW Consent Cancelled" at bounding box center [435, 169] width 153 height 26
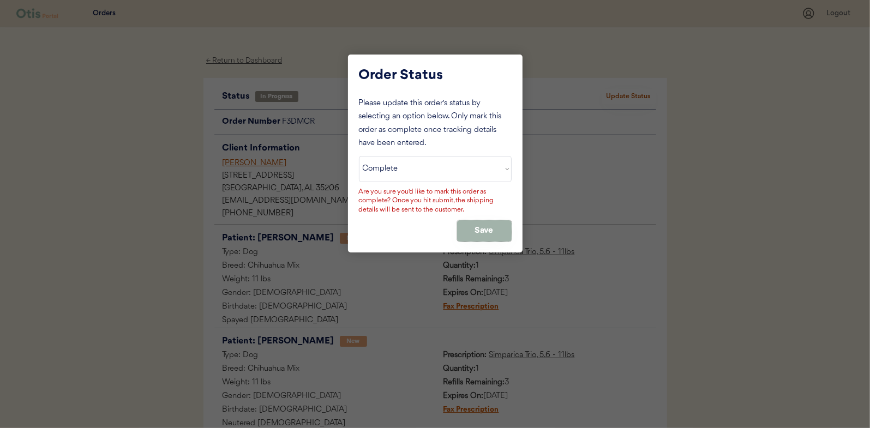
click at [500, 224] on button "Save" at bounding box center [484, 230] width 55 height 21
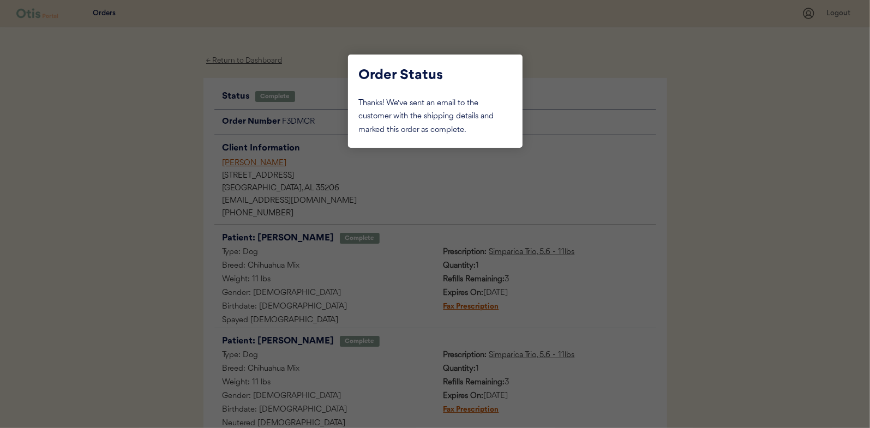
click at [175, 140] on div at bounding box center [435, 214] width 870 height 428
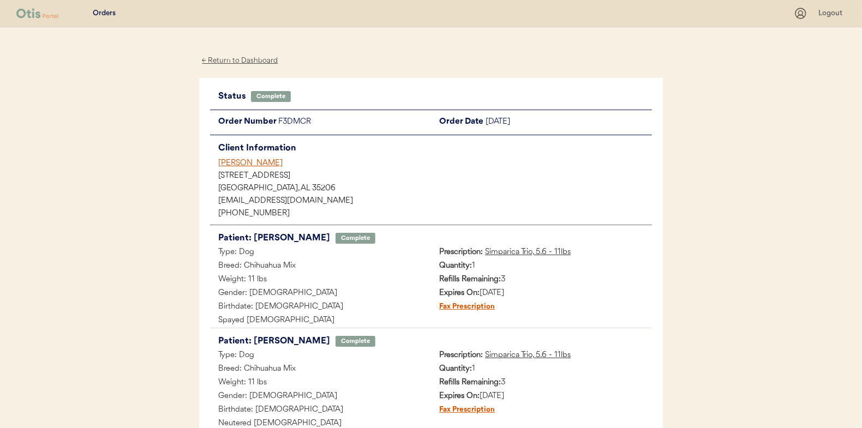
click at [257, 58] on div "← Return to Dashboard" at bounding box center [240, 61] width 82 height 13
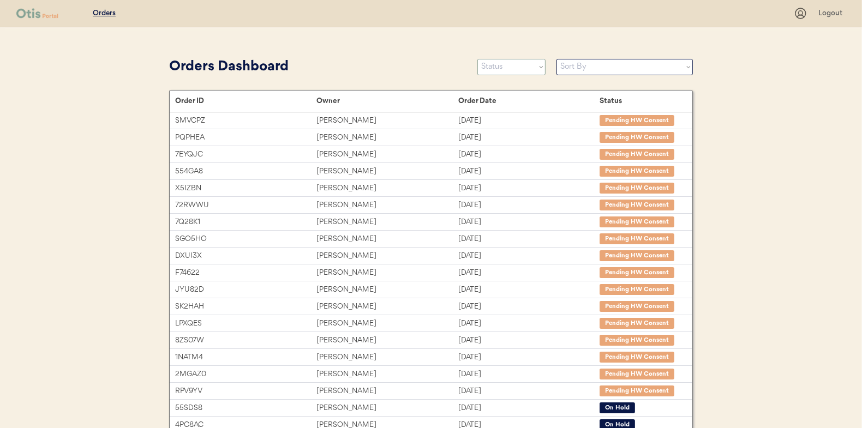
click at [499, 67] on select "Status On Hold New In Progress Complete Pending HW Consent Cancelled" at bounding box center [511, 67] width 68 height 16
select select ""in_progress""
click at [477, 59] on select "Status On Hold New In Progress Complete Pending HW Consent Cancelled" at bounding box center [511, 67] width 68 height 16
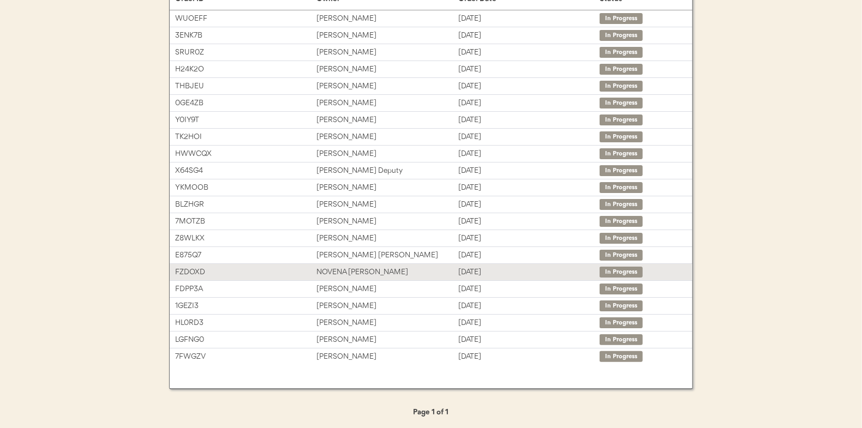
scroll to position [47, 0]
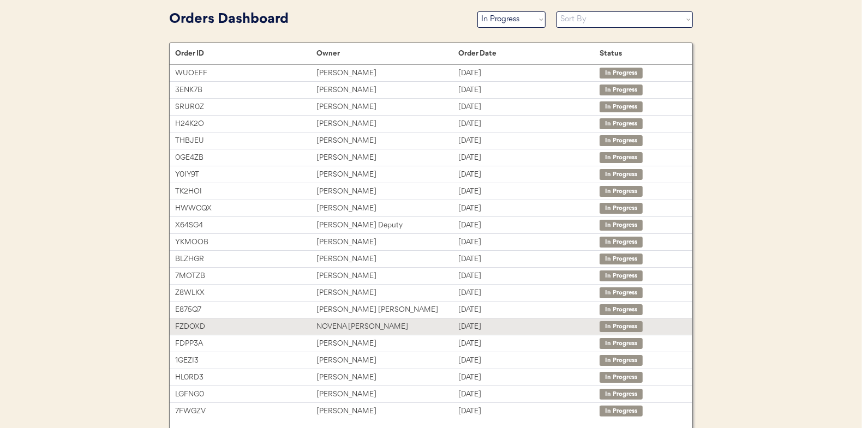
click at [348, 321] on div "NOVENA CARNES" at bounding box center [386, 327] width 141 height 13
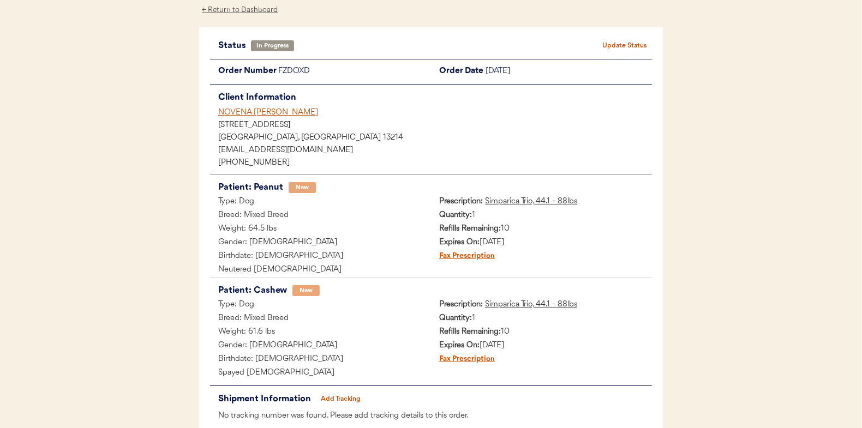
scroll to position [116, 0]
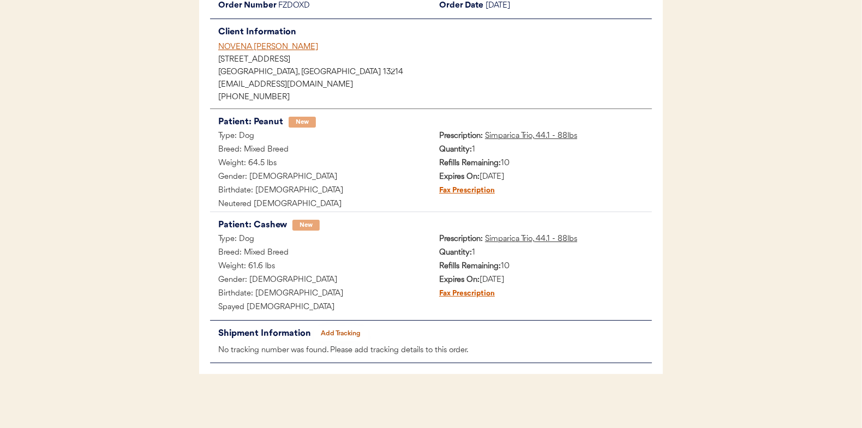
click at [348, 334] on button "Add Tracking" at bounding box center [341, 333] width 55 height 15
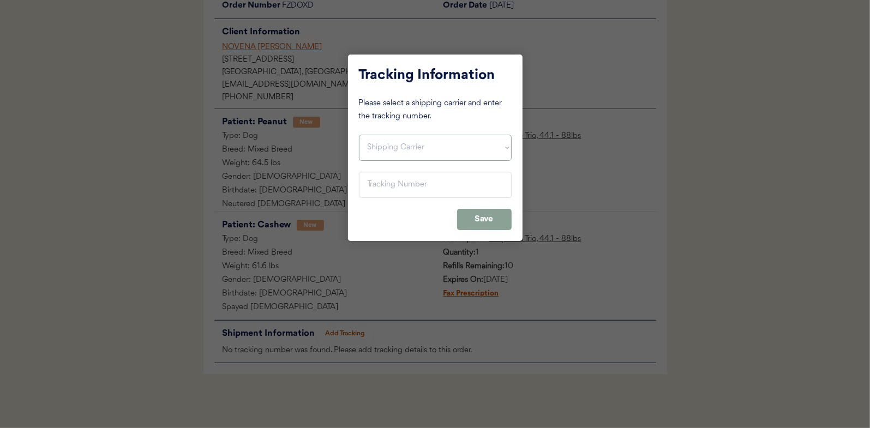
click at [384, 139] on select "Shipping Carrier FedEx FedEx Ground Economy UPS USPS" at bounding box center [435, 148] width 153 height 26
select select ""usps""
click at [359, 135] on select "Shipping Carrier FedEx FedEx Ground Economy UPS USPS" at bounding box center [435, 148] width 153 height 26
click at [381, 185] on input "input" at bounding box center [435, 185] width 153 height 26
paste input "9400150105496022524887"
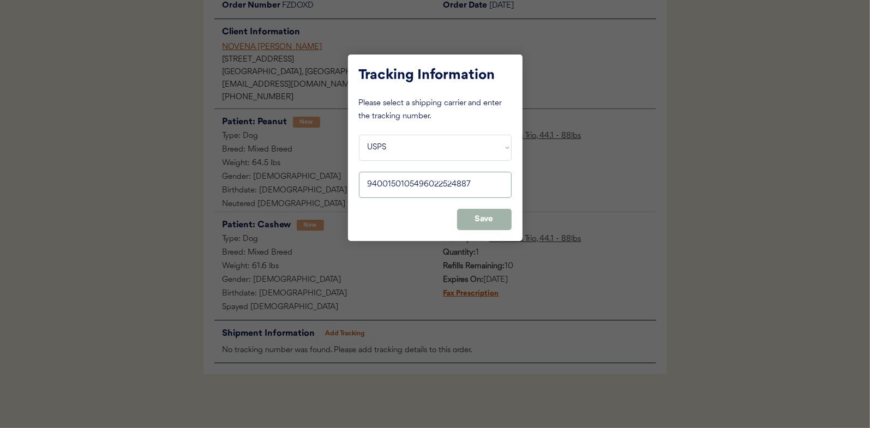
type input "9400150105496022524887"
click at [477, 216] on button "Save" at bounding box center [484, 219] width 55 height 21
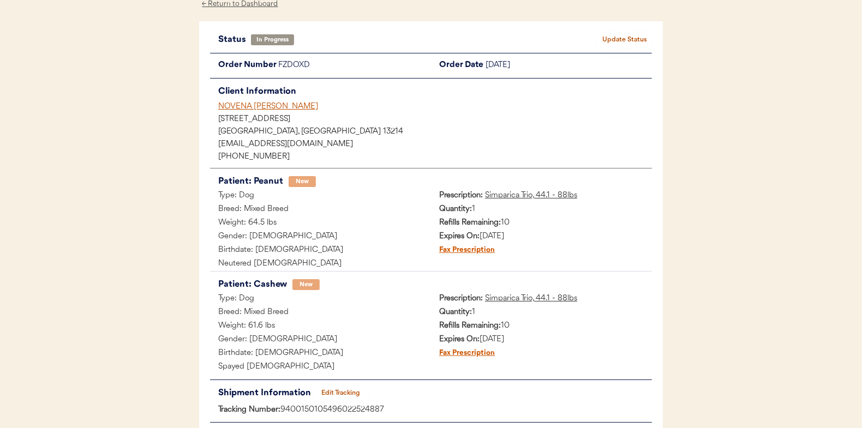
scroll to position [0, 0]
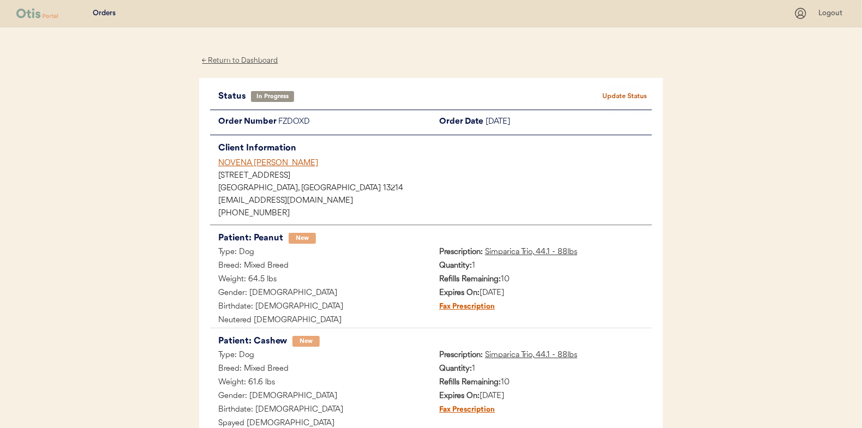
click at [626, 91] on button "Update Status" at bounding box center [624, 96] width 55 height 15
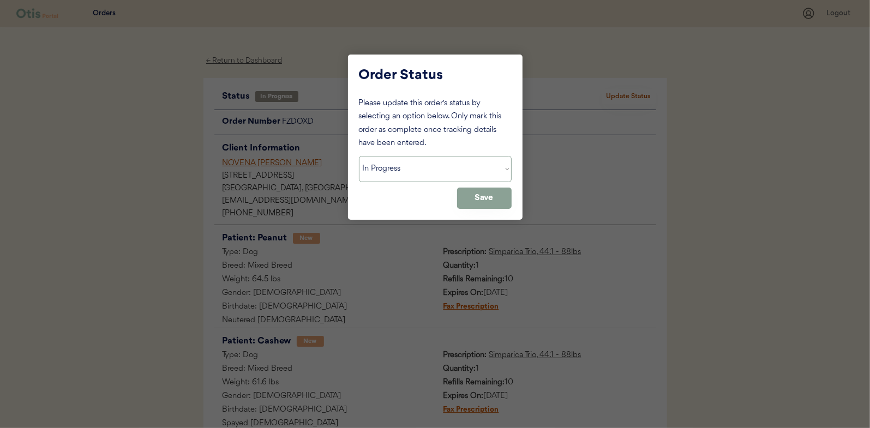
click at [394, 169] on select "Status On Hold New In Progress Complete Pending HW Consent Cancelled" at bounding box center [435, 169] width 153 height 26
select select ""complete""
click at [359, 156] on select "Status On Hold New In Progress Complete Pending HW Consent Cancelled" at bounding box center [435, 169] width 153 height 26
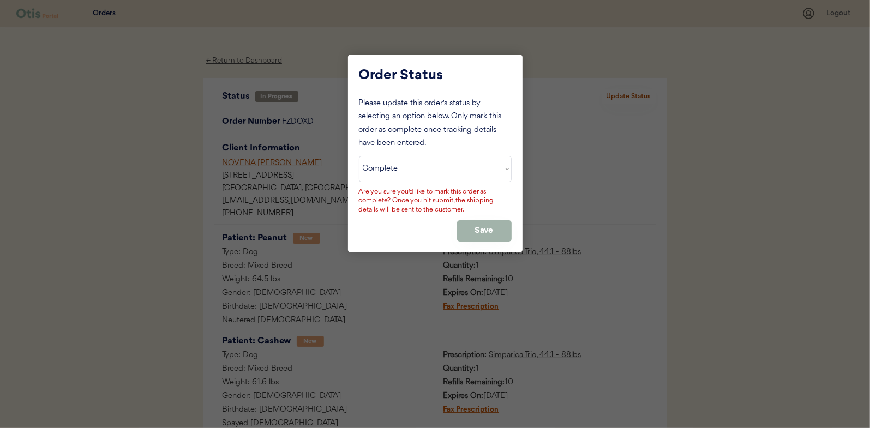
click at [475, 227] on button "Save" at bounding box center [484, 230] width 55 height 21
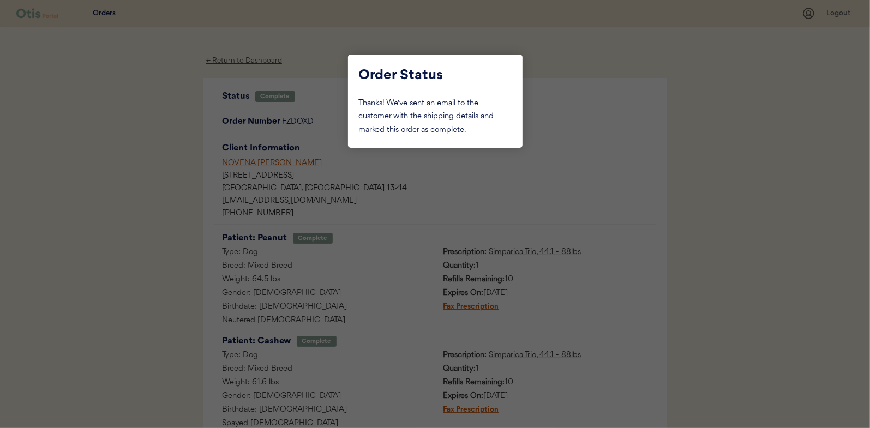
click at [155, 133] on div at bounding box center [435, 214] width 870 height 428
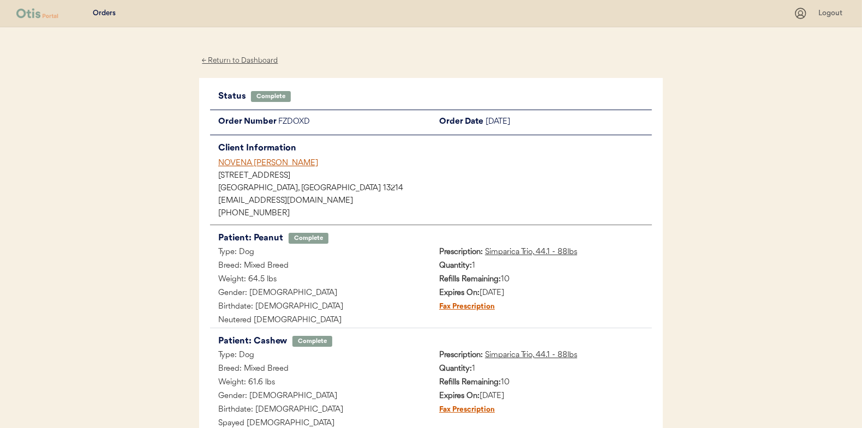
click at [230, 61] on div "← Return to Dashboard" at bounding box center [240, 61] width 82 height 13
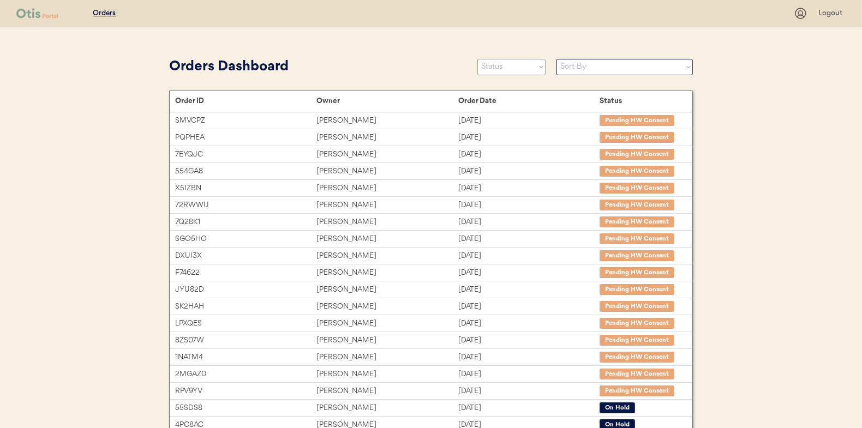
click at [512, 68] on select "Status On Hold New In Progress Complete Pending HW Consent Cancelled" at bounding box center [511, 67] width 68 height 16
click at [477, 59] on select "Status On Hold New In Progress Complete Pending HW Consent Cancelled" at bounding box center [511, 67] width 68 height 16
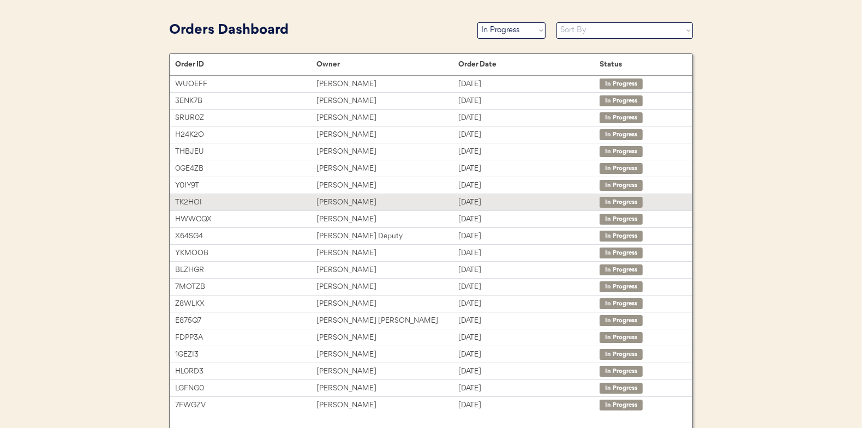
scroll to position [55, 0]
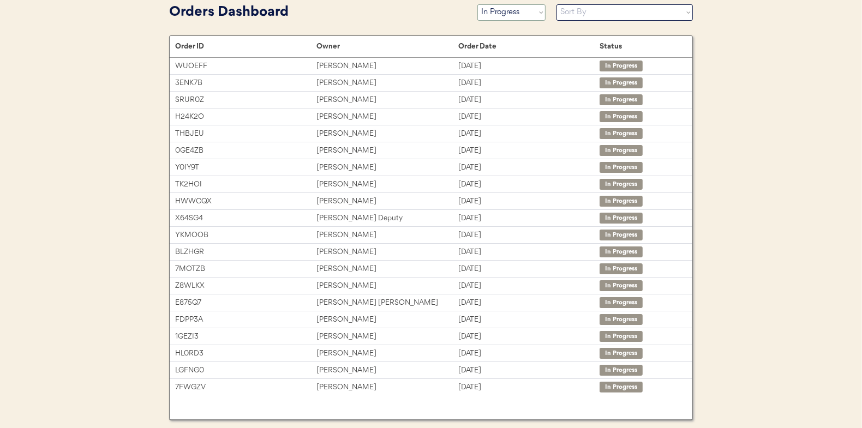
click at [514, 14] on select "Status On Hold New In Progress Complete Pending HW Consent Cancelled" at bounding box center [511, 12] width 68 height 16
click at [477, 4] on select "Status On Hold New In Progress Complete Pending HW Consent Cancelled" at bounding box center [511, 12] width 68 height 16
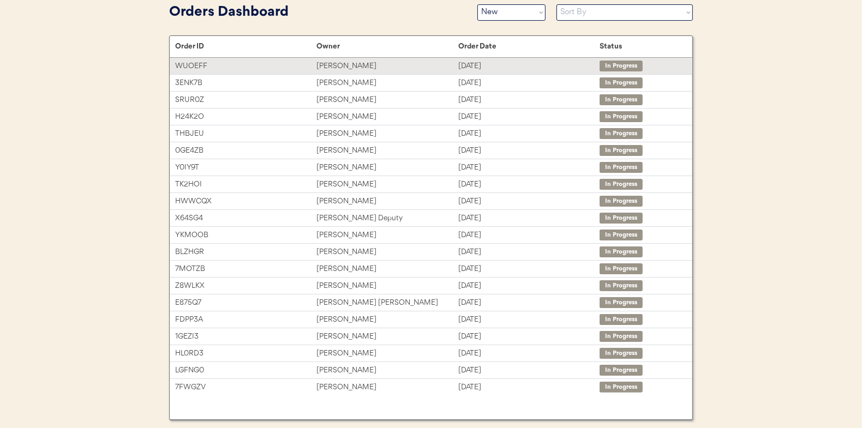
scroll to position [0, 0]
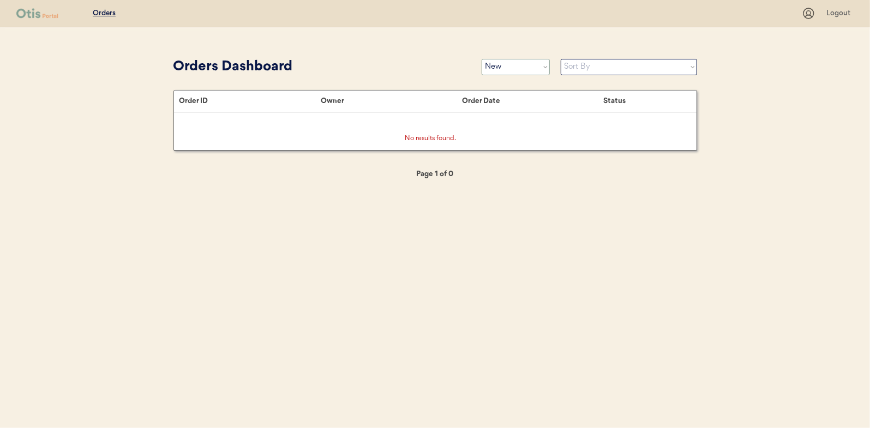
click at [518, 64] on select "Status On Hold New In Progress Complete Pending HW Consent Cancelled" at bounding box center [516, 67] width 68 height 16
select select ""in_progress""
click at [482, 59] on select "Status On Hold New In Progress Complete Pending HW Consent Cancelled" at bounding box center [516, 67] width 68 height 16
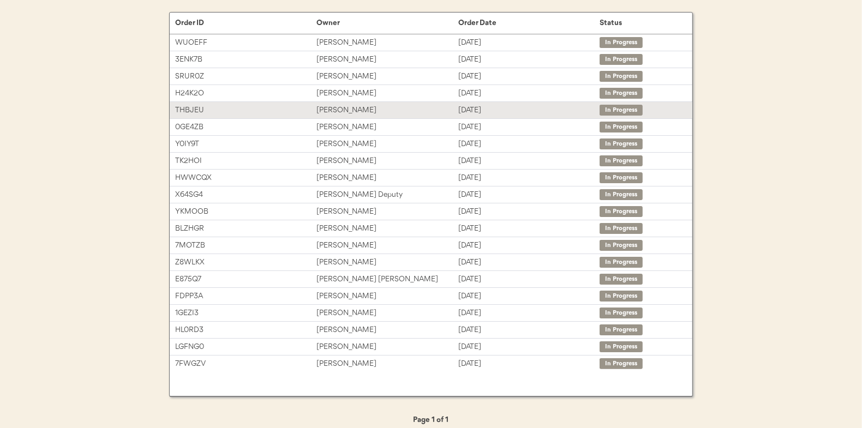
scroll to position [86, 0]
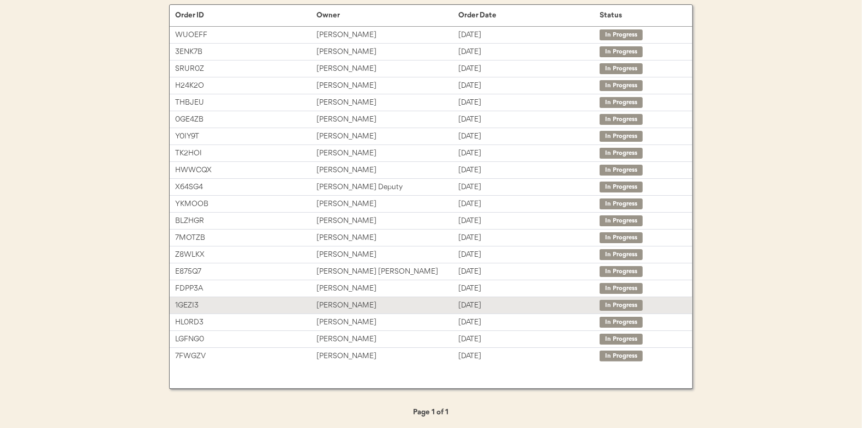
click at [341, 301] on div "[PERSON_NAME]" at bounding box center [386, 306] width 141 height 13
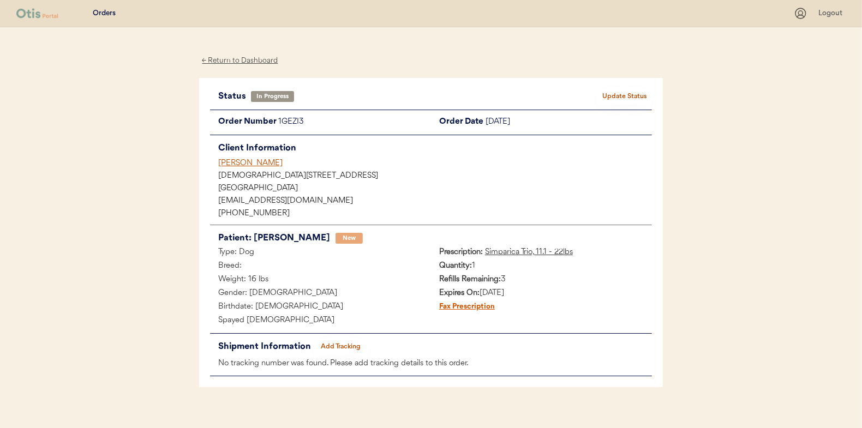
click at [331, 344] on button "Add Tracking" at bounding box center [341, 346] width 55 height 15
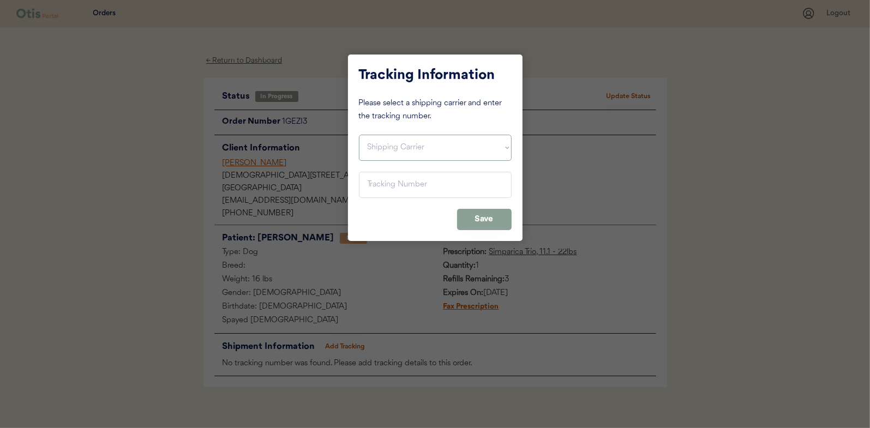
click at [364, 147] on select "Shipping Carrier FedEx FedEx Ground Economy UPS USPS" at bounding box center [435, 148] width 153 height 26
select select ""usps""
click at [359, 135] on select "Shipping Carrier FedEx FedEx Ground Economy UPS USPS" at bounding box center [435, 148] width 153 height 26
click at [376, 190] on input "input" at bounding box center [435, 185] width 153 height 26
type input "9400 1501 0549 7020 9410 27"
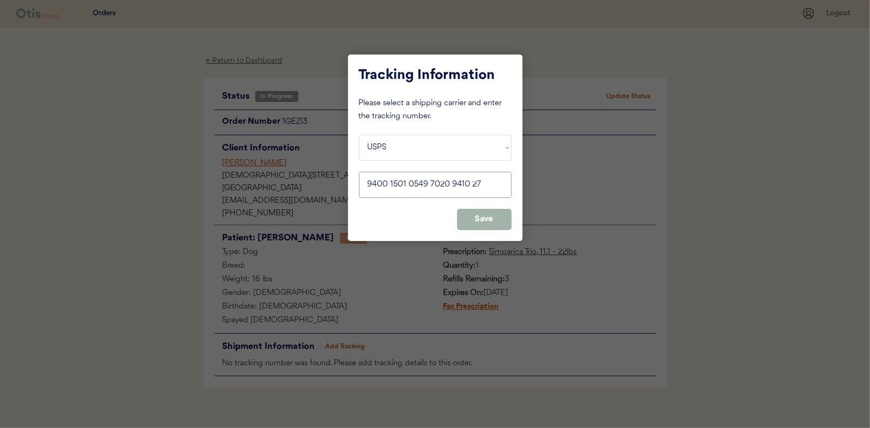
click at [474, 212] on button "Save" at bounding box center [484, 219] width 55 height 21
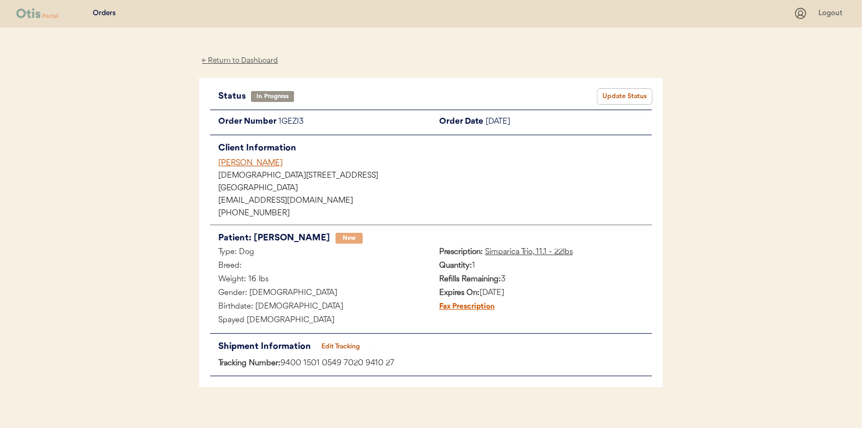
click at [626, 92] on button "Update Status" at bounding box center [624, 96] width 55 height 15
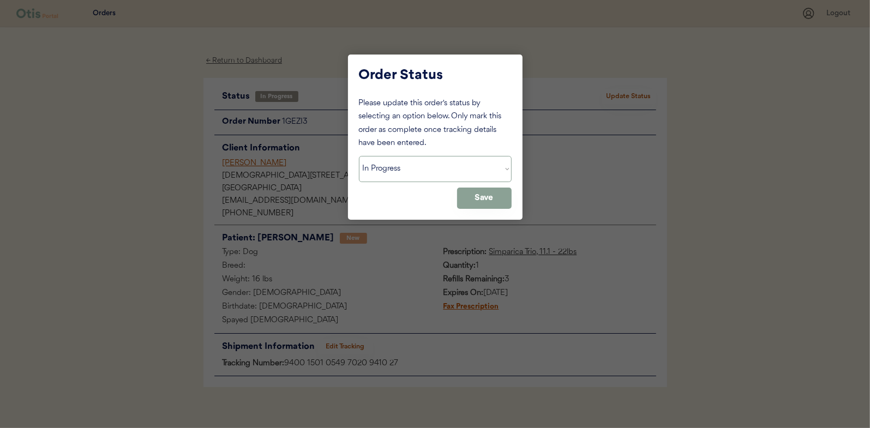
click at [408, 166] on select "Status On Hold New In Progress Complete Pending HW Consent Cancelled" at bounding box center [435, 169] width 153 height 26
select select ""complete""
click at [359, 156] on select "Status On Hold New In Progress Complete Pending HW Consent Cancelled" at bounding box center [435, 169] width 153 height 26
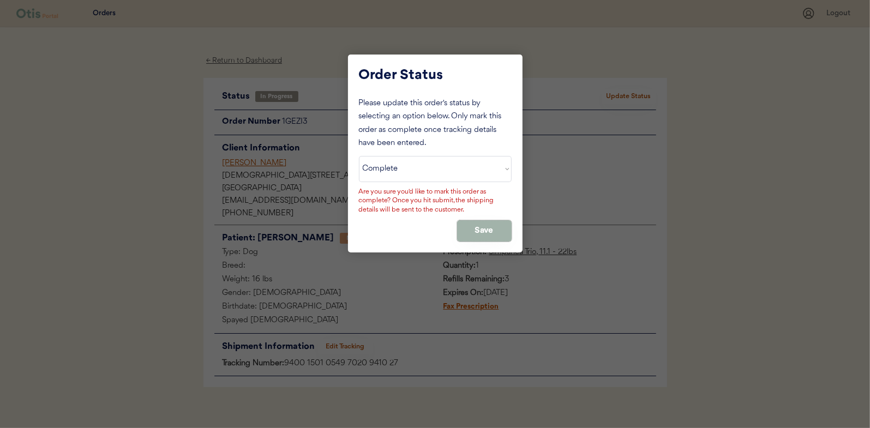
click at [486, 222] on button "Save" at bounding box center [484, 230] width 55 height 21
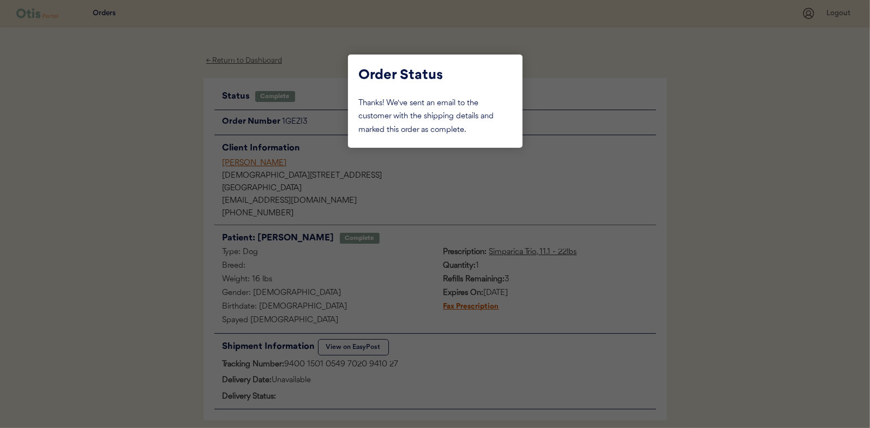
click at [158, 137] on div at bounding box center [435, 214] width 870 height 428
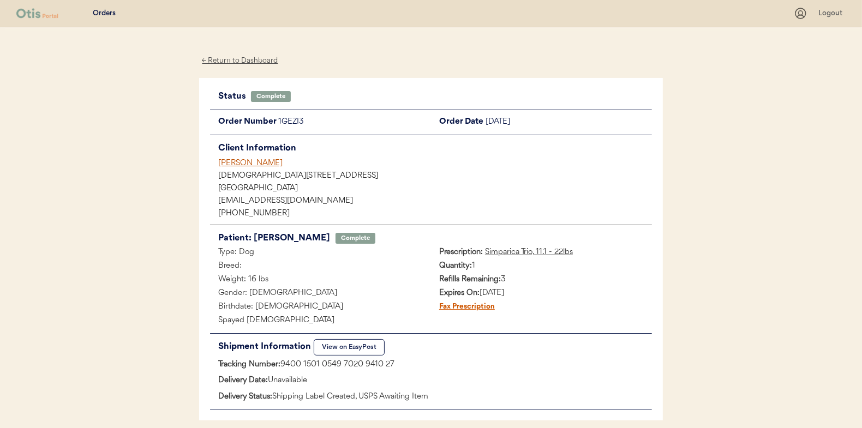
click at [235, 58] on div "← Return to Dashboard" at bounding box center [240, 61] width 82 height 13
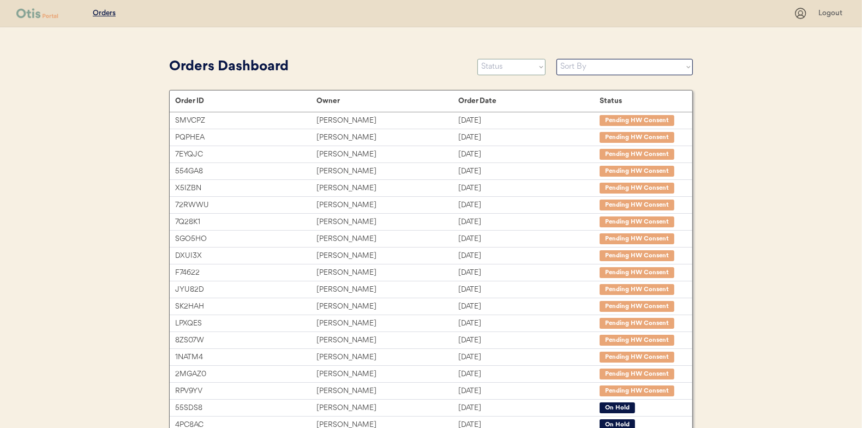
click at [501, 63] on select "Status On Hold New In Progress Complete Pending HW Consent Cancelled" at bounding box center [511, 67] width 68 height 16
select select ""in_progress""
click at [477, 59] on select "Status On Hold New In Progress Complete Pending HW Consent Cancelled" at bounding box center [511, 67] width 68 height 16
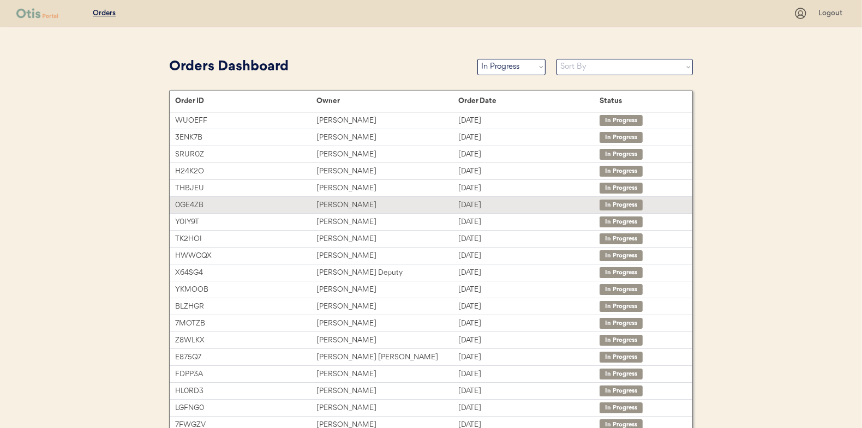
scroll to position [69, 0]
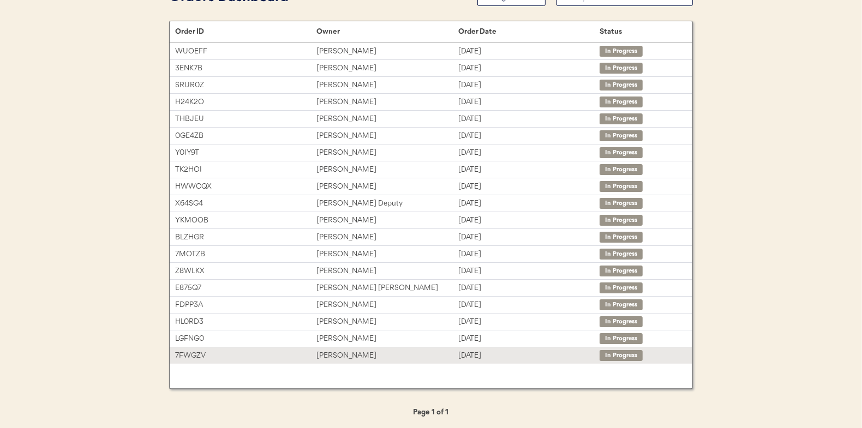
click at [357, 350] on div "Kenneth Fortune" at bounding box center [386, 356] width 141 height 13
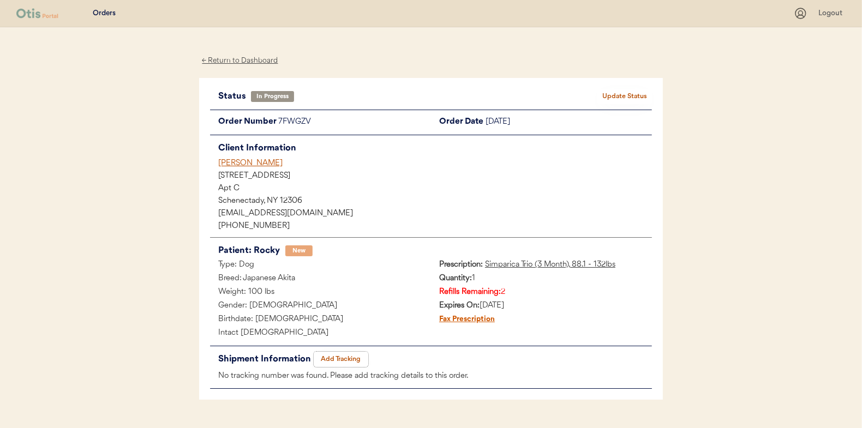
click at [347, 358] on button "Add Tracking" at bounding box center [341, 359] width 55 height 15
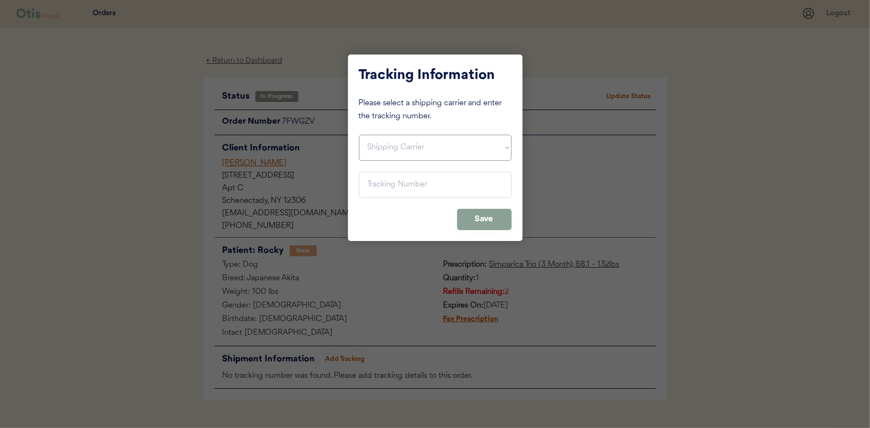
click at [378, 136] on select "Shipping Carrier FedEx FedEx Ground Economy UPS USPS" at bounding box center [435, 148] width 153 height 26
select select ""usps""
click at [359, 135] on select "Shipping Carrier FedEx FedEx Ground Economy UPS USPS" at bounding box center [435, 148] width 153 height 26
click at [386, 185] on input "input" at bounding box center [435, 185] width 153 height 26
type input "9400 1501 0580 0020 8091 41"
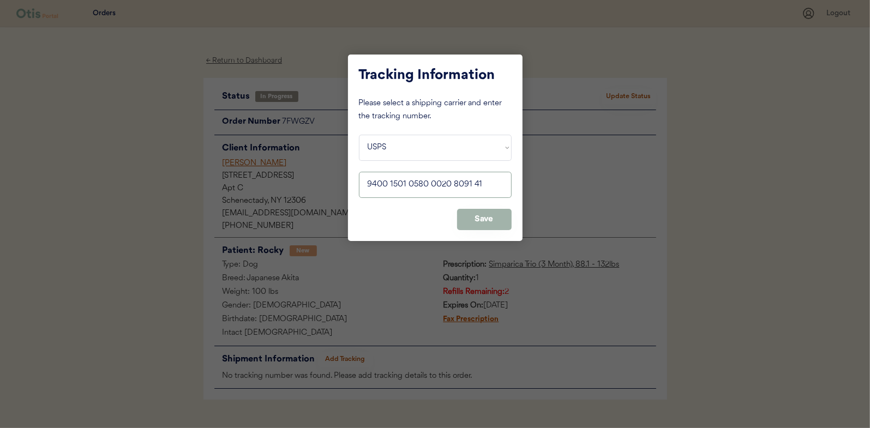
click at [488, 222] on button "Save" at bounding box center [484, 219] width 55 height 21
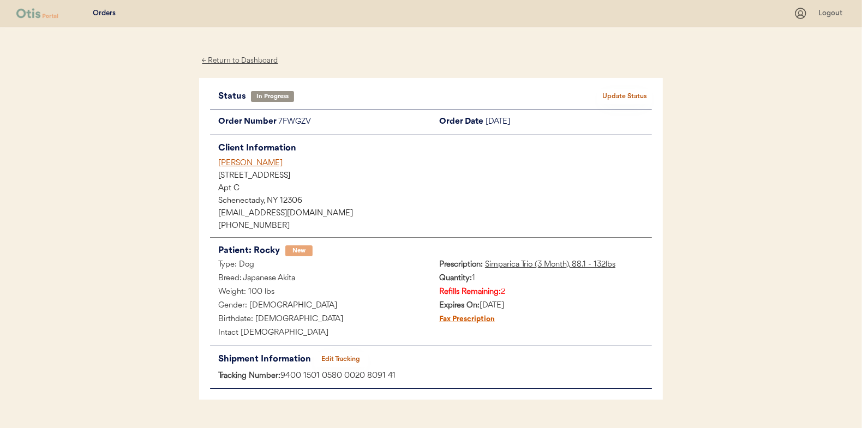
click at [626, 93] on button "Update Status" at bounding box center [624, 96] width 55 height 15
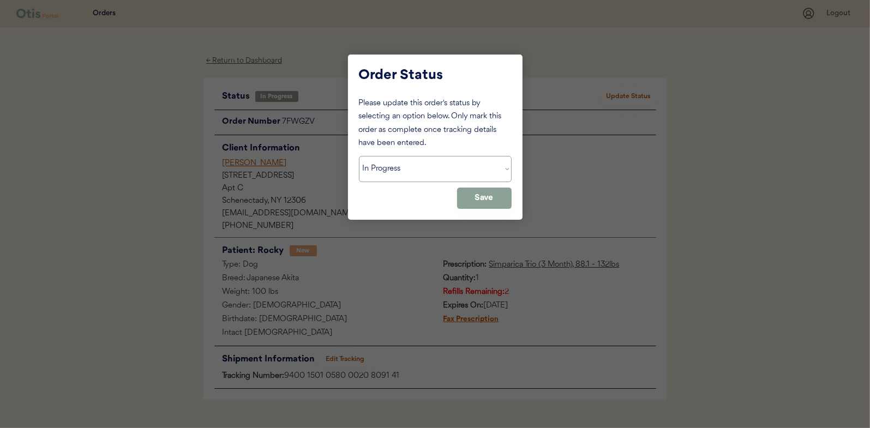
click at [405, 161] on select "Status On Hold New In Progress Complete Pending HW Consent Cancelled" at bounding box center [435, 169] width 153 height 26
select select ""complete""
click at [359, 156] on select "Status On Hold New In Progress Complete Pending HW Consent Cancelled" at bounding box center [435, 169] width 153 height 26
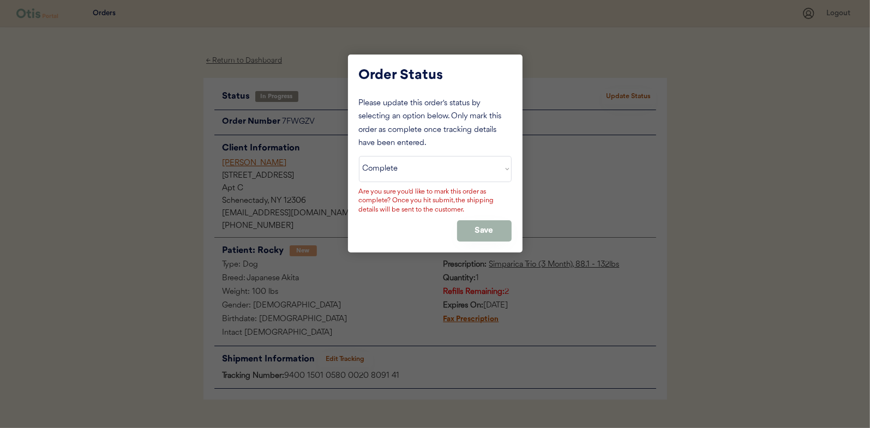
click at [467, 225] on button "Save" at bounding box center [484, 230] width 55 height 21
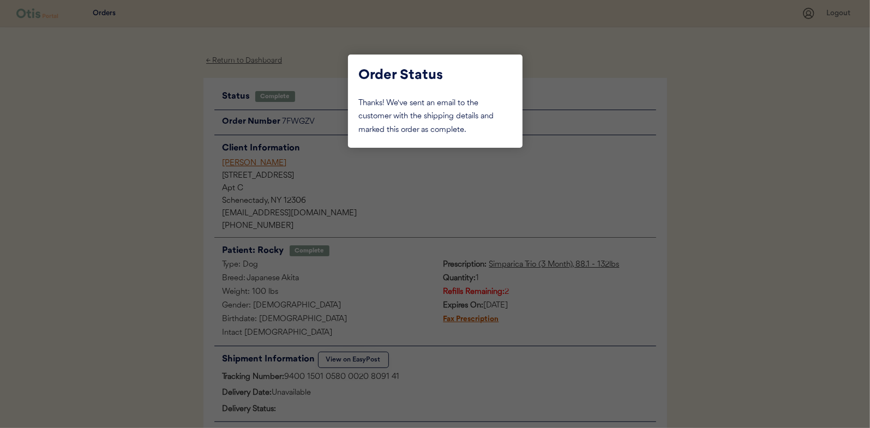
drag, startPoint x: 116, startPoint y: 119, endPoint x: 237, endPoint y: 107, distance: 121.7
click at [120, 119] on div at bounding box center [435, 214] width 870 height 428
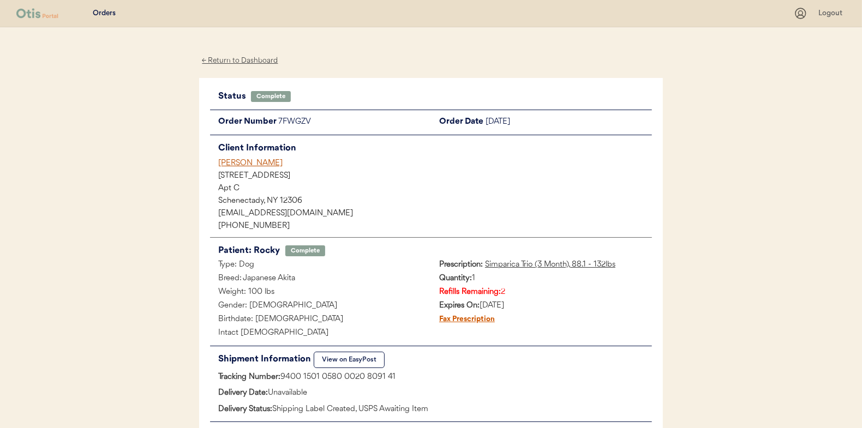
click at [249, 59] on div "← Return to Dashboard" at bounding box center [240, 61] width 82 height 13
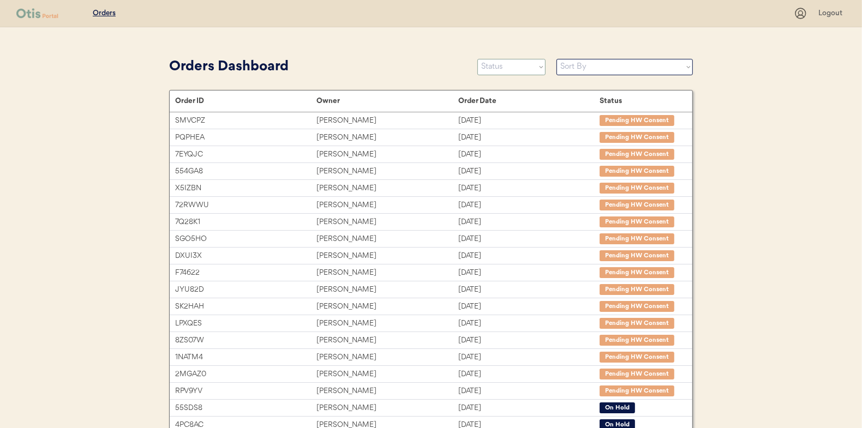
click at [491, 70] on select "Status On Hold New In Progress Complete Pending HW Consent Cancelled" at bounding box center [511, 67] width 68 height 16
select select ""in_progress""
click at [477, 59] on select "Status On Hold New In Progress Complete Pending HW Consent Cancelled" at bounding box center [511, 67] width 68 height 16
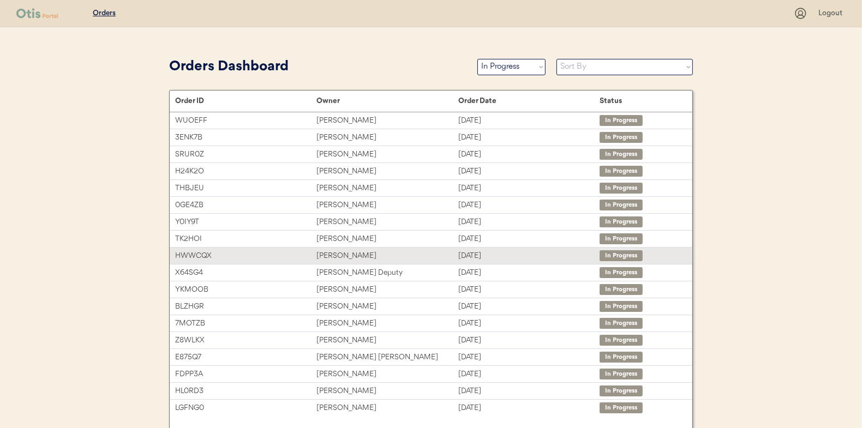
scroll to position [53, 0]
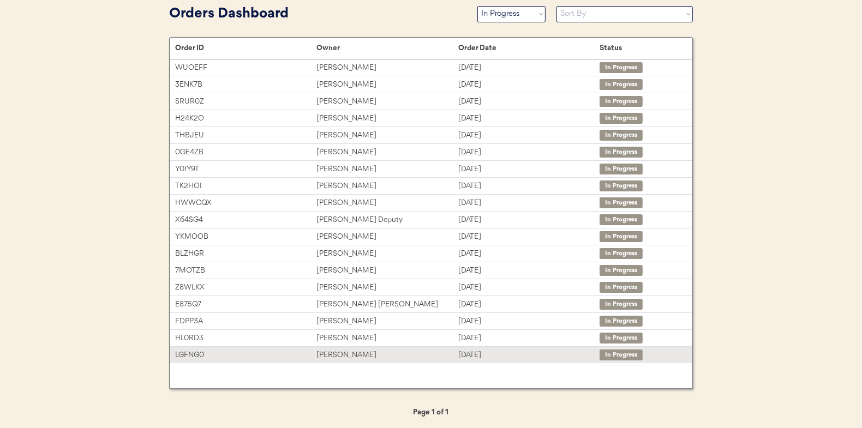
click at [321, 351] on div "[PERSON_NAME]" at bounding box center [386, 355] width 141 height 13
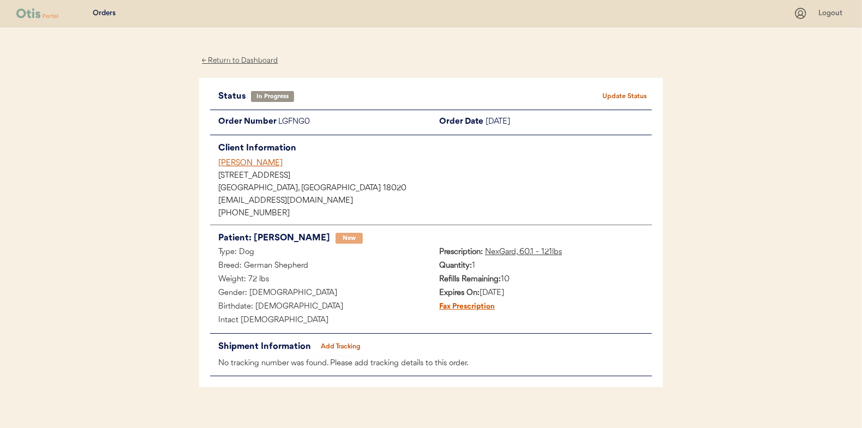
click at [338, 345] on button "Add Tracking" at bounding box center [341, 346] width 55 height 15
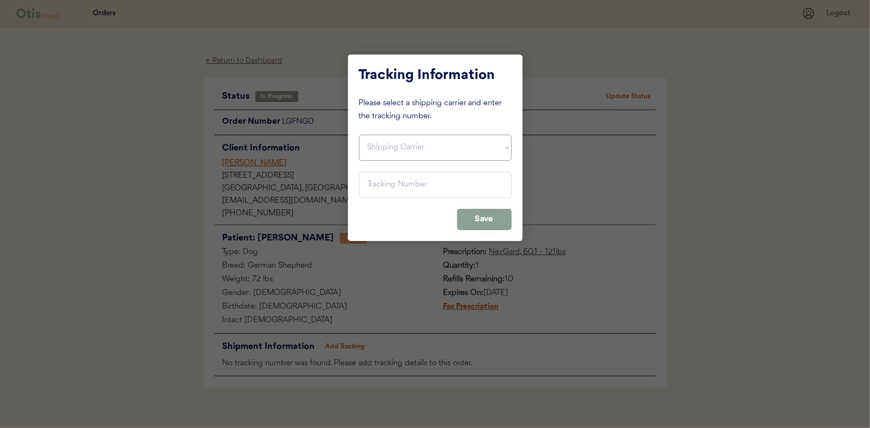
click at [378, 147] on select "Shipping Carrier FedEx FedEx Ground Economy UPS USPS" at bounding box center [435, 148] width 153 height 26
select select ""usps""
click at [359, 135] on select "Shipping Carrier FedEx FedEx Ground Economy UPS USPS" at bounding box center [435, 148] width 153 height 26
click at [384, 185] on input "input" at bounding box center [435, 185] width 153 height 26
type input "9400 1501 0580 0020 8109 94"
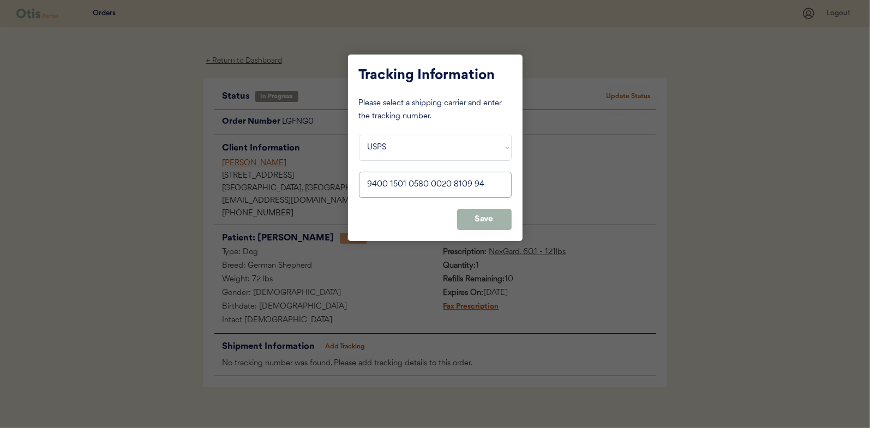
click at [481, 212] on button "Save" at bounding box center [484, 219] width 55 height 21
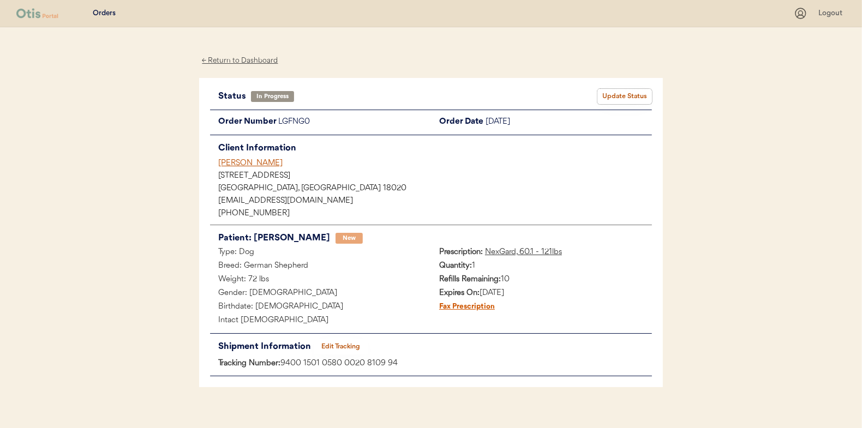
click at [620, 97] on button "Update Status" at bounding box center [624, 96] width 55 height 15
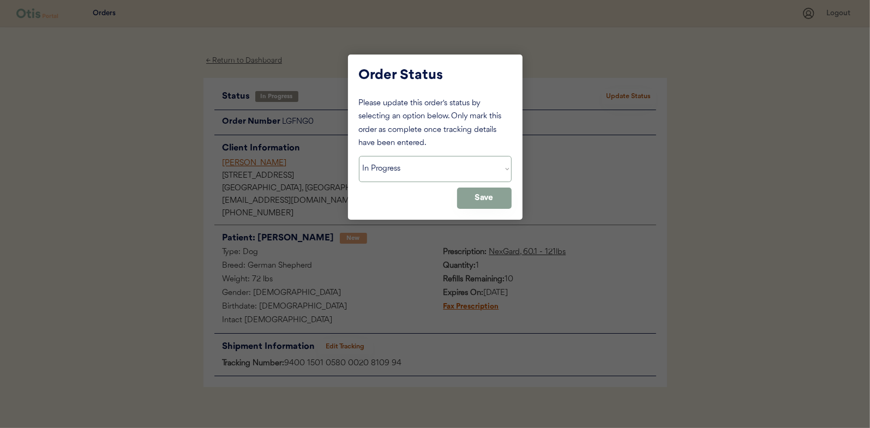
click at [415, 170] on select "Status On Hold New In Progress Complete Pending HW Consent Cancelled" at bounding box center [435, 169] width 153 height 26
select select ""complete""
click at [359, 156] on select "Status On Hold New In Progress Complete Pending HW Consent Cancelled" at bounding box center [435, 169] width 153 height 26
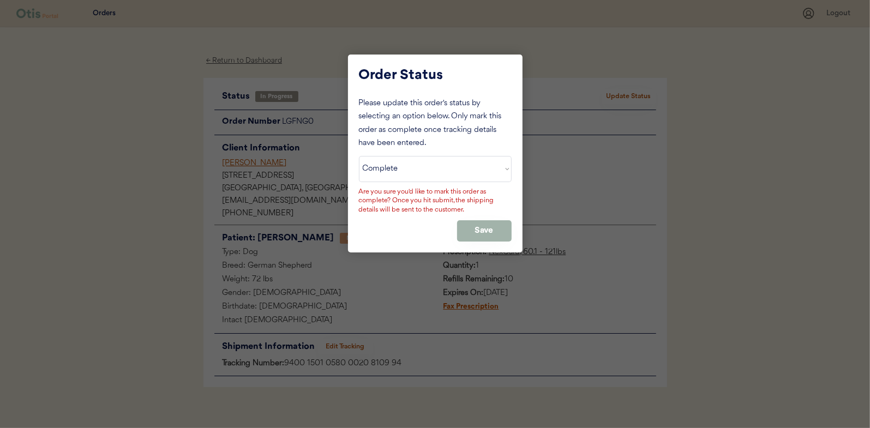
click at [476, 232] on button "Save" at bounding box center [484, 230] width 55 height 21
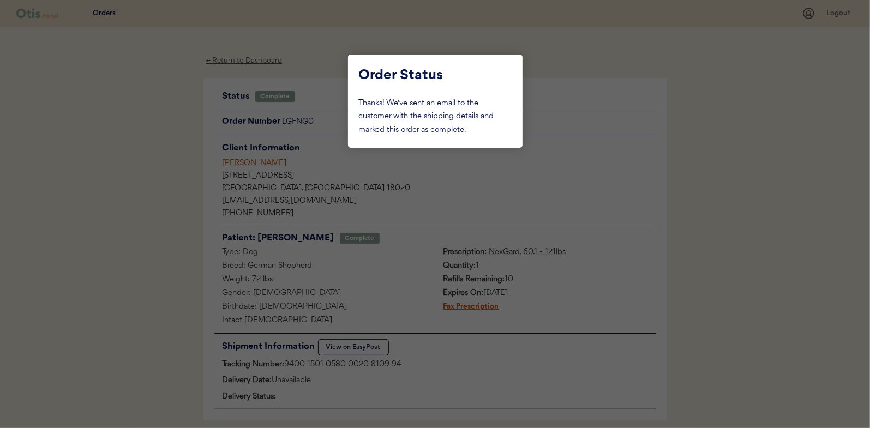
click at [161, 141] on div at bounding box center [435, 214] width 870 height 428
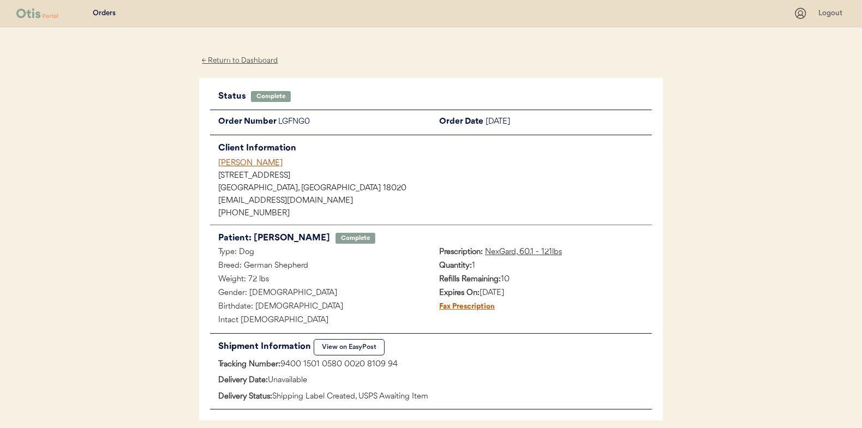
click at [235, 61] on div "← Return to Dashboard" at bounding box center [240, 61] width 82 height 13
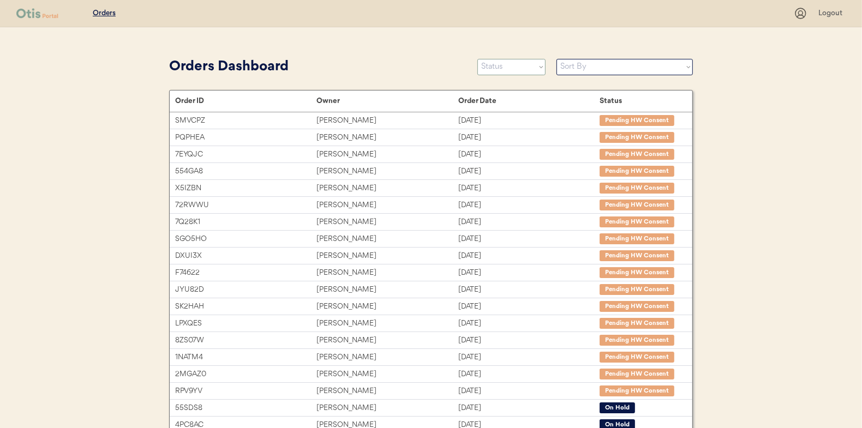
click at [503, 69] on select "Status On Hold New In Progress Complete Pending HW Consent Cancelled" at bounding box center [511, 67] width 68 height 16
select select ""in_progress""
click at [477, 59] on select "Status On Hold New In Progress Complete Pending HW Consent Cancelled" at bounding box center [511, 67] width 68 height 16
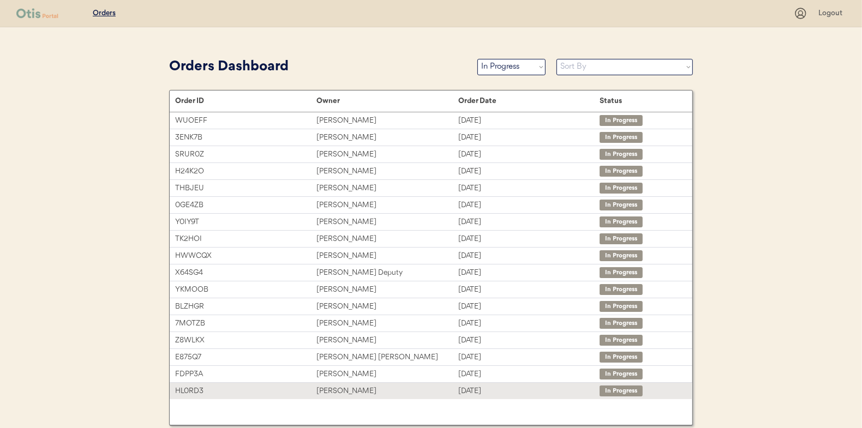
click at [337, 390] on div "[PERSON_NAME]" at bounding box center [386, 391] width 141 height 13
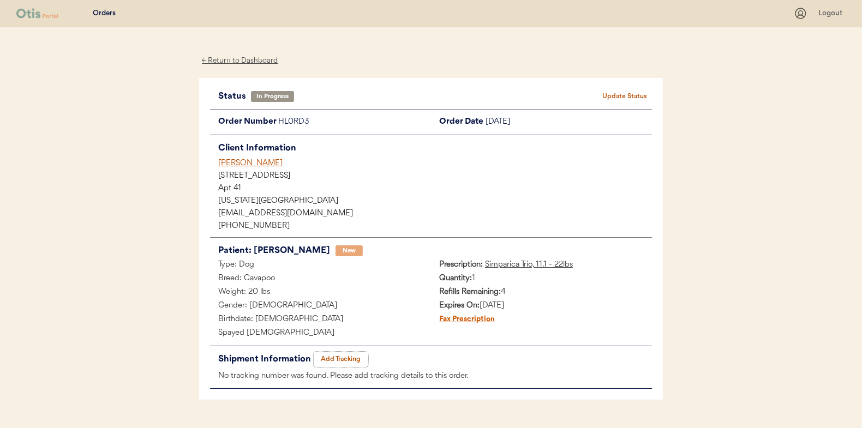
click at [350, 358] on button "Add Tracking" at bounding box center [341, 359] width 55 height 15
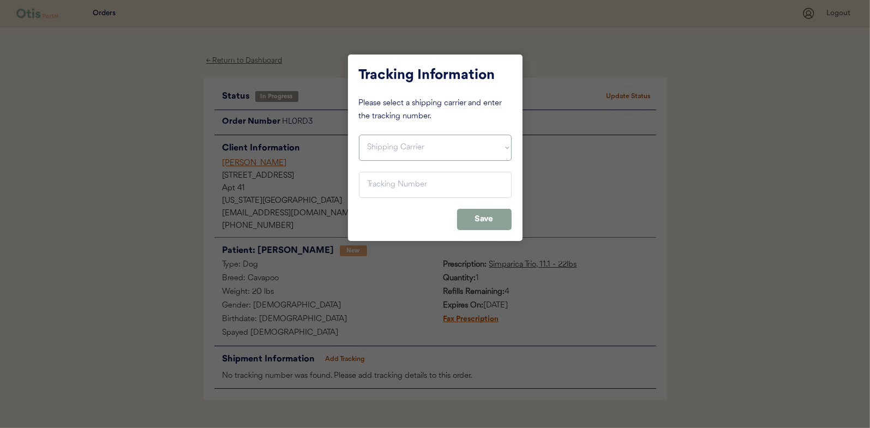
click at [393, 153] on select "Shipping Carrier FedEx FedEx Ground Economy UPS USPS" at bounding box center [435, 148] width 153 height 26
select select ""usps""
click at [359, 135] on select "Shipping Carrier FedEx FedEx Ground Economy UPS USPS" at bounding box center [435, 148] width 153 height 26
click at [379, 187] on input "input" at bounding box center [435, 185] width 153 height 26
type input "9400 1501 0580 0020 8117 24"
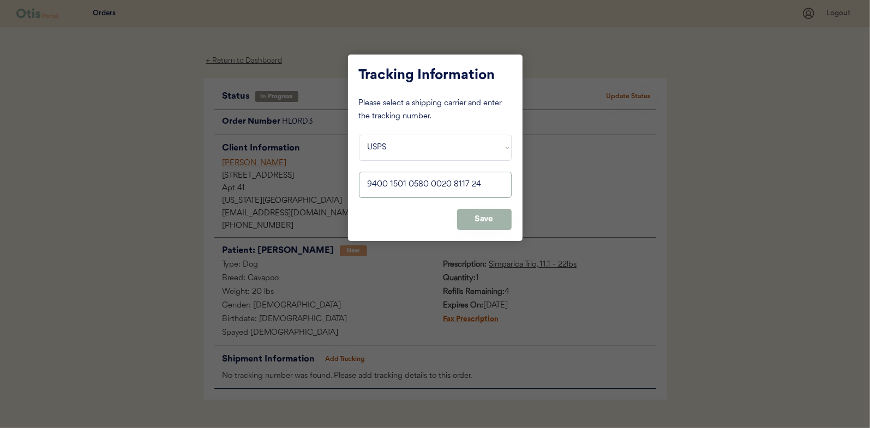
click at [476, 222] on button "Save" at bounding box center [484, 219] width 55 height 21
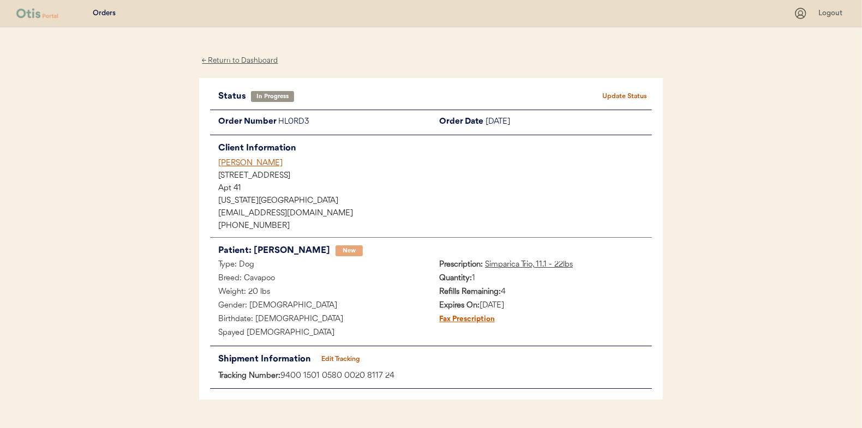
click at [627, 95] on button "Update Status" at bounding box center [624, 96] width 55 height 15
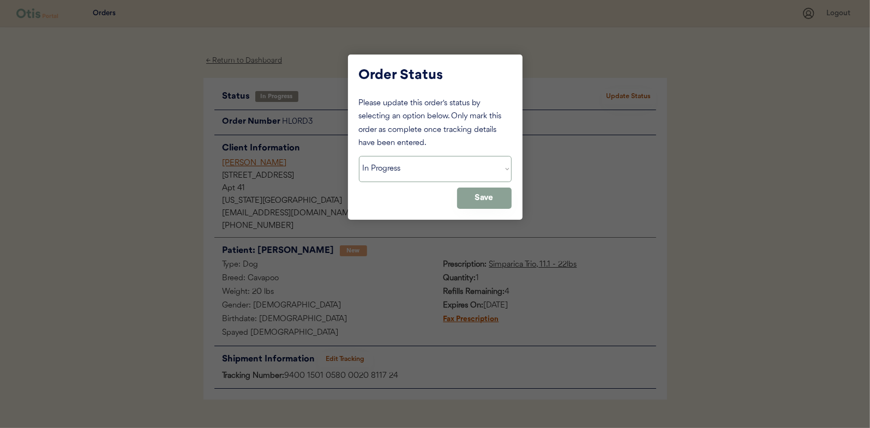
click at [402, 169] on select "Status On Hold New In Progress Complete Pending HW Consent Cancelled" at bounding box center [435, 169] width 153 height 26
select select ""complete""
click at [359, 156] on select "Status On Hold New In Progress Complete Pending HW Consent Cancelled" at bounding box center [435, 169] width 153 height 26
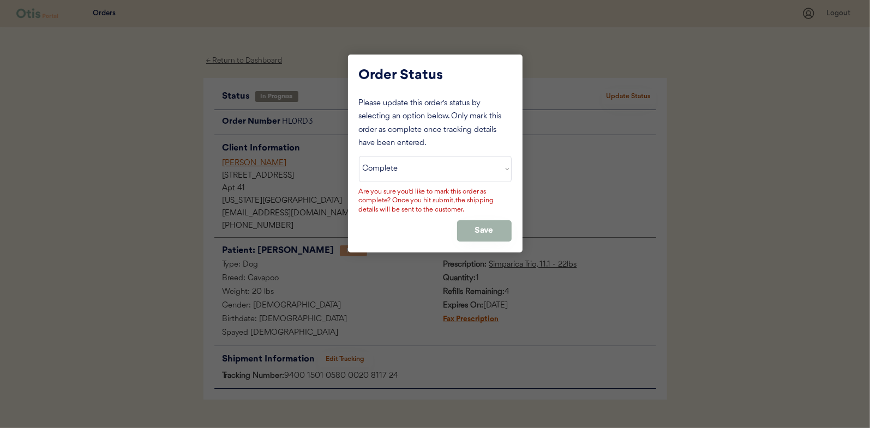
click at [482, 228] on button "Save" at bounding box center [484, 230] width 55 height 21
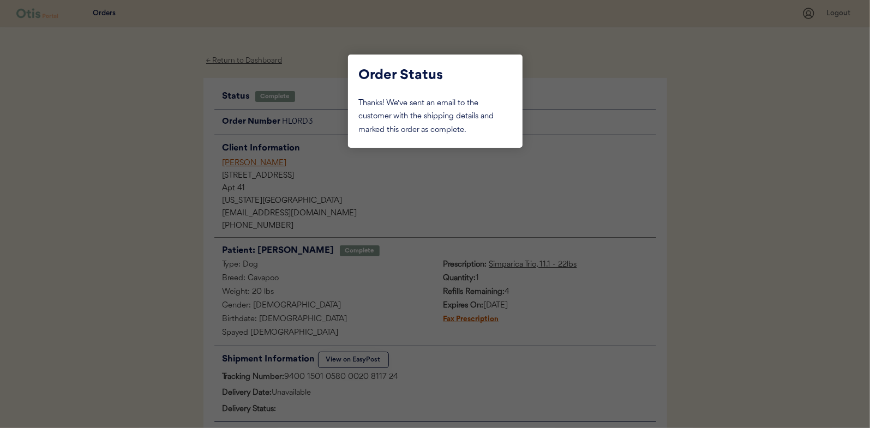
drag, startPoint x: 143, startPoint y: 149, endPoint x: 187, endPoint y: 123, distance: 50.9
click at [143, 149] on div at bounding box center [435, 214] width 870 height 428
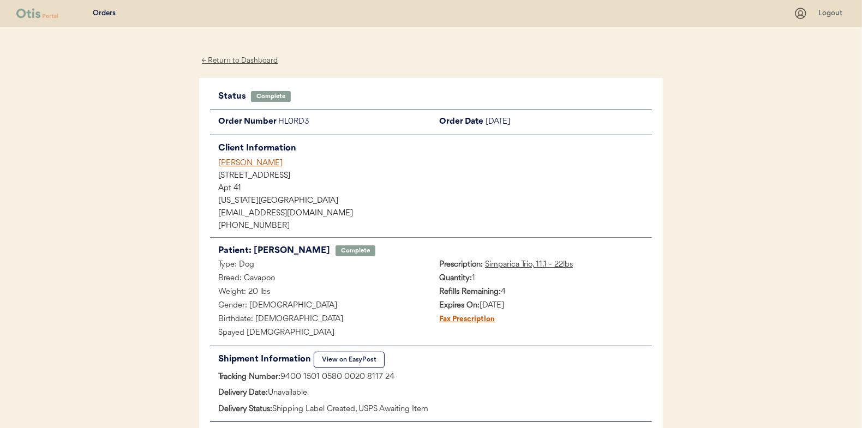
click at [222, 57] on div "← Return to Dashboard" at bounding box center [240, 61] width 82 height 13
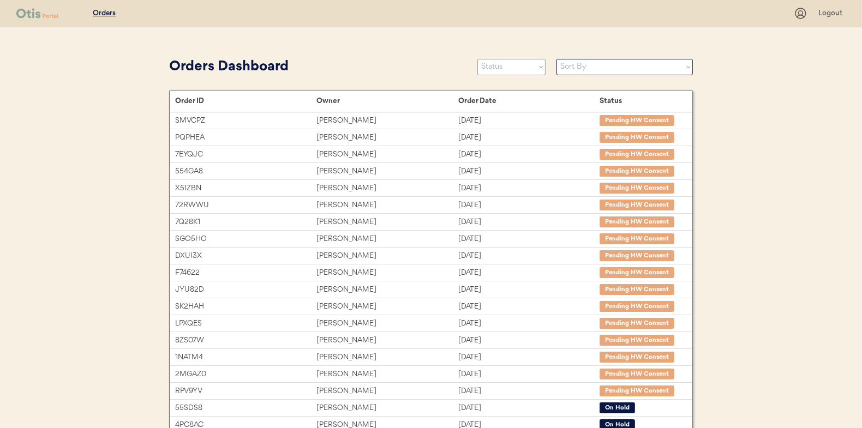
click at [502, 65] on select "Status On Hold New In Progress Complete Pending HW Consent Cancelled" at bounding box center [511, 67] width 68 height 16
click at [477, 59] on select "Status On Hold New In Progress Complete Pending HW Consent Cancelled" at bounding box center [511, 67] width 68 height 16
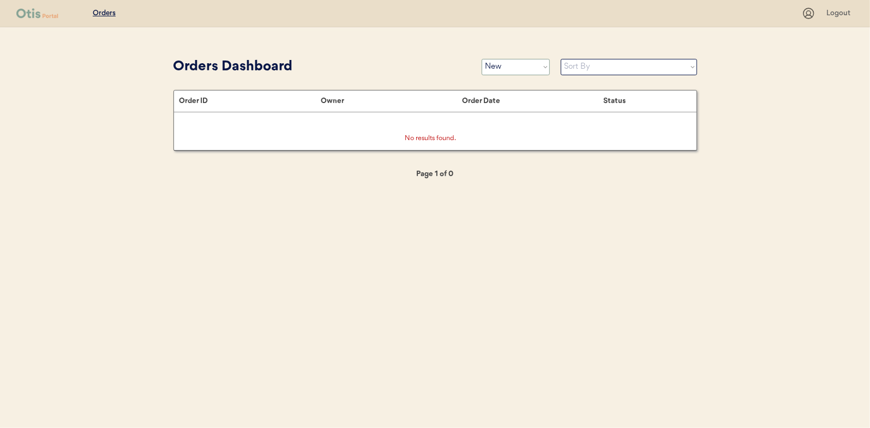
click at [493, 67] on select "Status On Hold New In Progress Complete Pending HW Consent Cancelled" at bounding box center [516, 67] width 68 height 16
click at [482, 59] on select "Status On Hold New In Progress Complete Pending HW Consent Cancelled" at bounding box center [516, 67] width 68 height 16
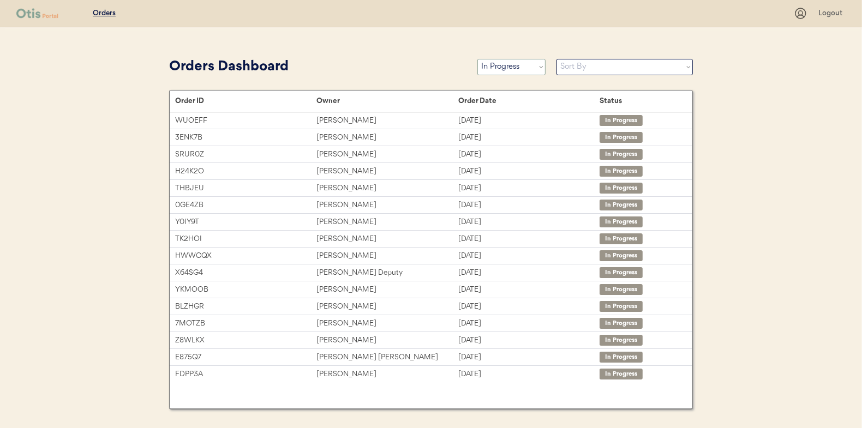
click at [504, 74] on select "Status On Hold New In Progress Complete Pending HW Consent Cancelled" at bounding box center [511, 67] width 68 height 16
click at [477, 59] on select "Status On Hold New In Progress Complete Pending HW Consent Cancelled" at bounding box center [511, 67] width 68 height 16
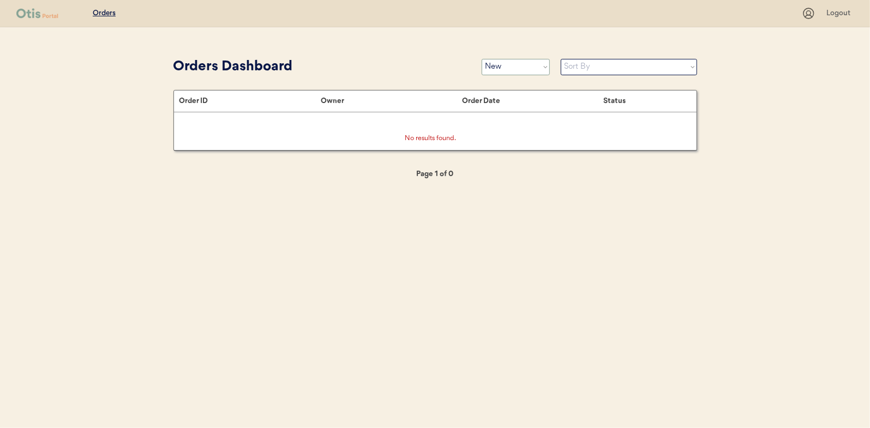
click at [517, 71] on select "Status On Hold New In Progress Complete Pending HW Consent Cancelled" at bounding box center [516, 67] width 68 height 16
select select ""in_progress""
click at [482, 59] on select "Status On Hold New In Progress Complete Pending HW Consent Cancelled" at bounding box center [516, 67] width 68 height 16
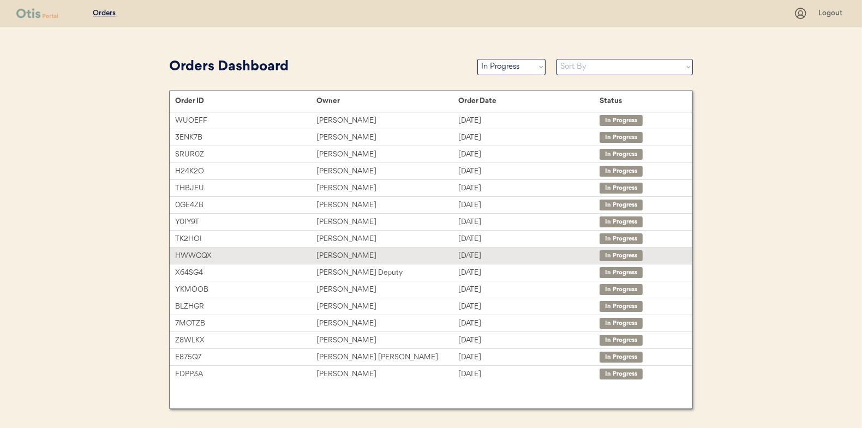
click at [339, 250] on div "Taurean Smith" at bounding box center [386, 256] width 141 height 13
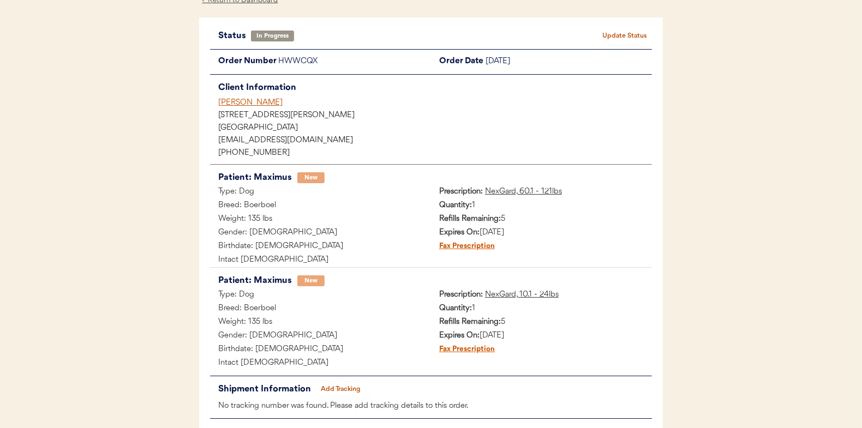
scroll to position [116, 0]
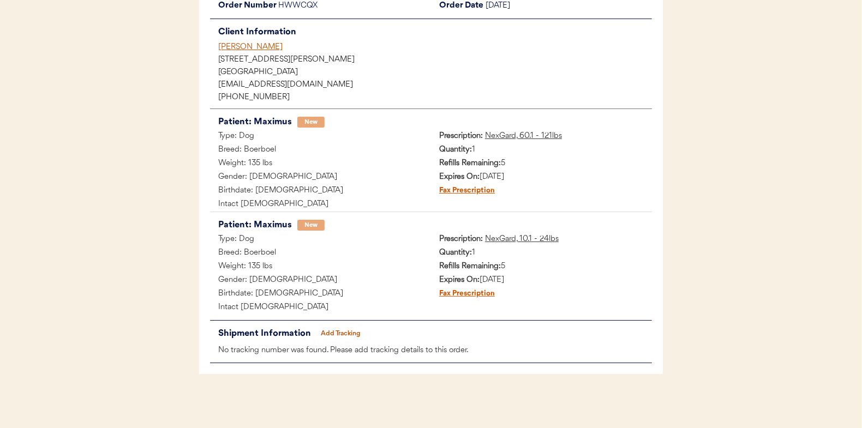
click at [343, 329] on button "Add Tracking" at bounding box center [341, 333] width 55 height 15
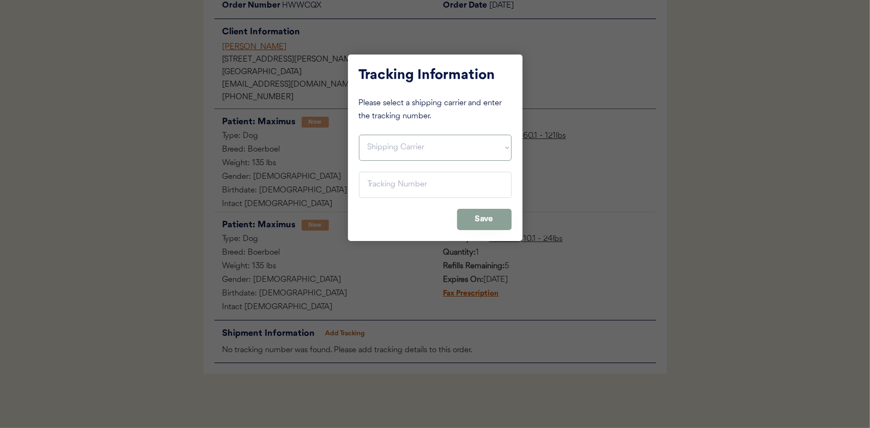
click at [375, 154] on select "Shipping Carrier FedEx FedEx Ground Economy UPS USPS" at bounding box center [435, 148] width 153 height 26
select select ""usps""
click at [359, 135] on select "Shipping Carrier FedEx FedEx Ground Economy UPS USPS" at bounding box center [435, 148] width 153 height 26
click at [372, 183] on input "input" at bounding box center [435, 185] width 153 height 26
paste input "9400150105798020924608"
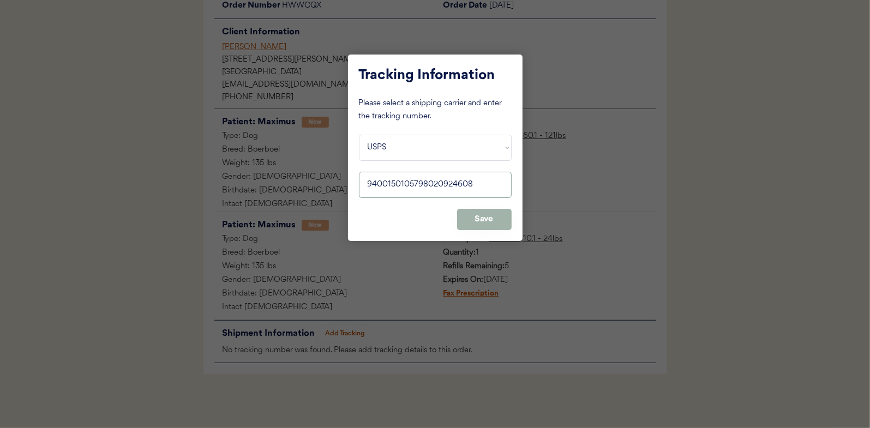
type input "9400150105798020924608"
click at [486, 220] on button "Save" at bounding box center [484, 219] width 55 height 21
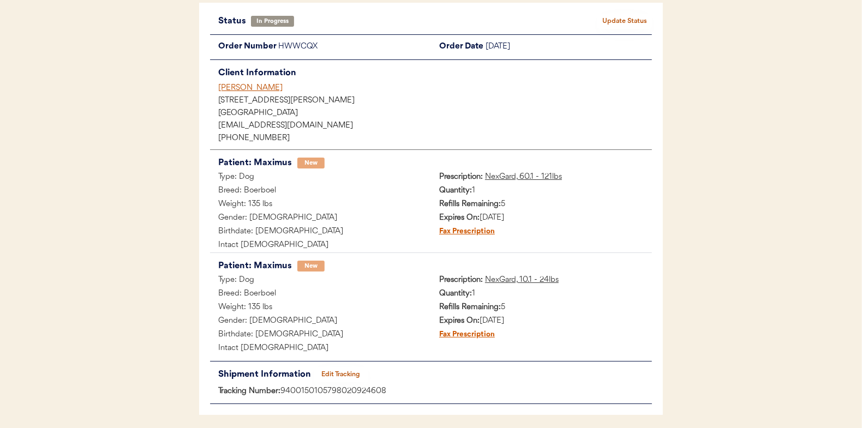
scroll to position [0, 0]
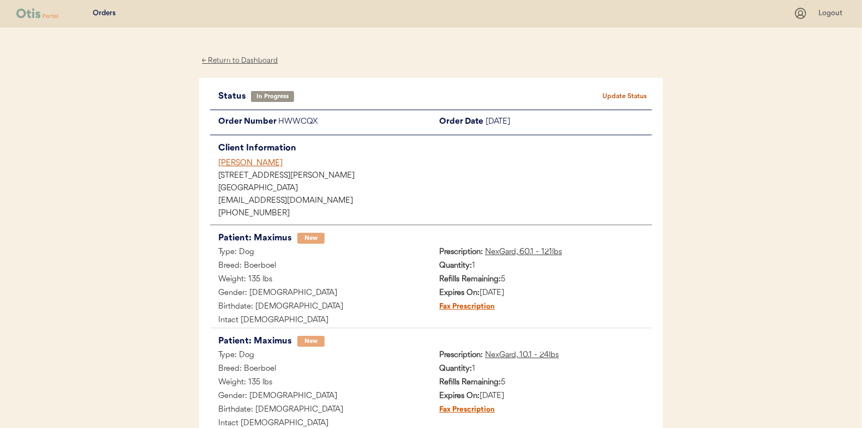
click at [624, 96] on button "Update Status" at bounding box center [624, 96] width 55 height 15
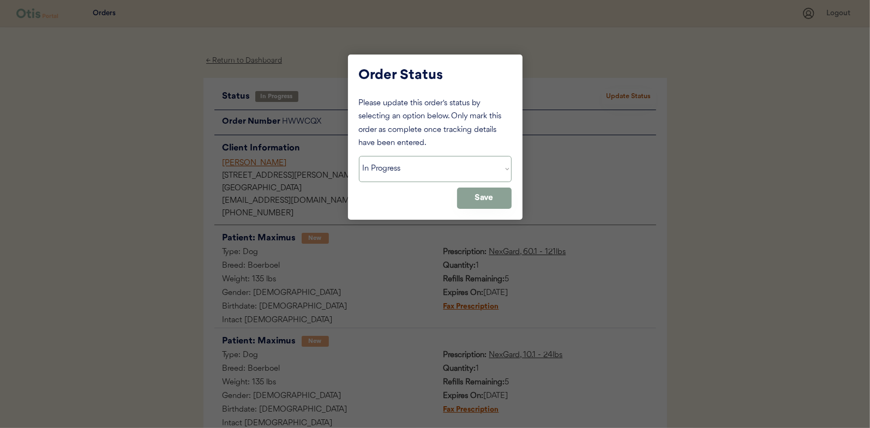
click at [385, 170] on select "Status On Hold New In Progress Complete Pending HW Consent Cancelled" at bounding box center [435, 169] width 153 height 26
select select ""complete""
click at [359, 156] on select "Status On Hold New In Progress Complete Pending HW Consent Cancelled" at bounding box center [435, 169] width 153 height 26
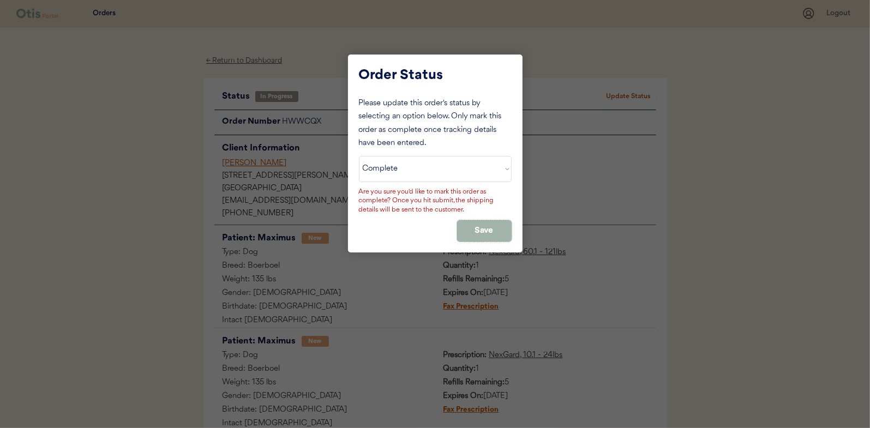
click at [486, 238] on button "Save" at bounding box center [484, 230] width 55 height 21
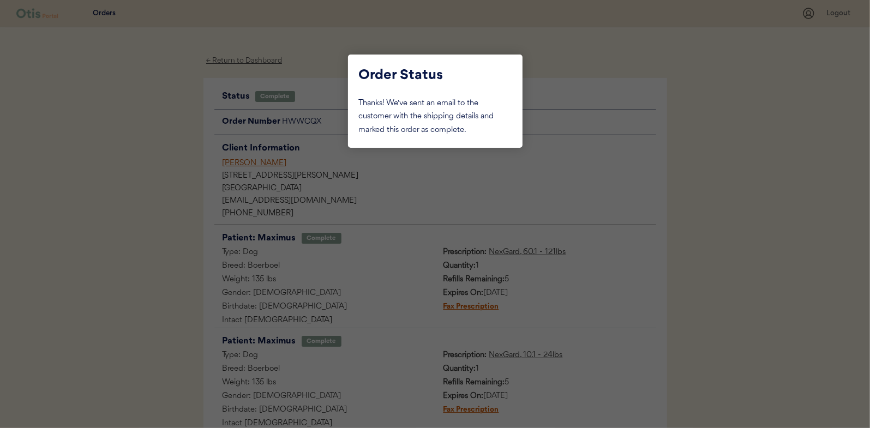
click at [159, 119] on div at bounding box center [435, 214] width 870 height 428
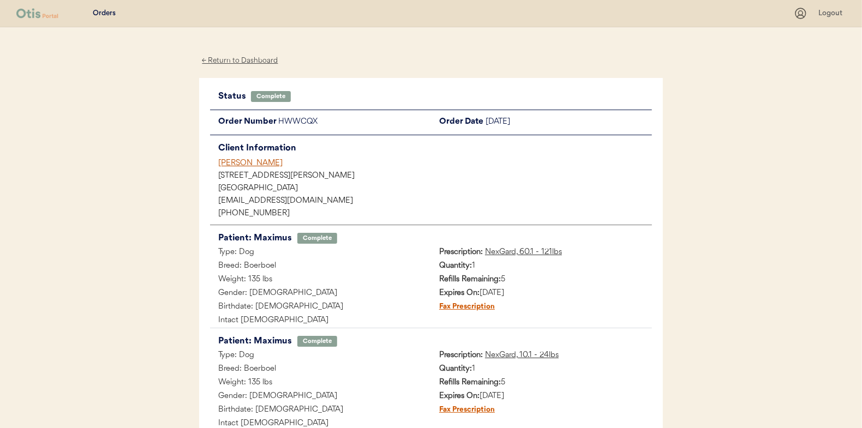
click at [229, 59] on div "← Return to Dashboard" at bounding box center [240, 61] width 82 height 13
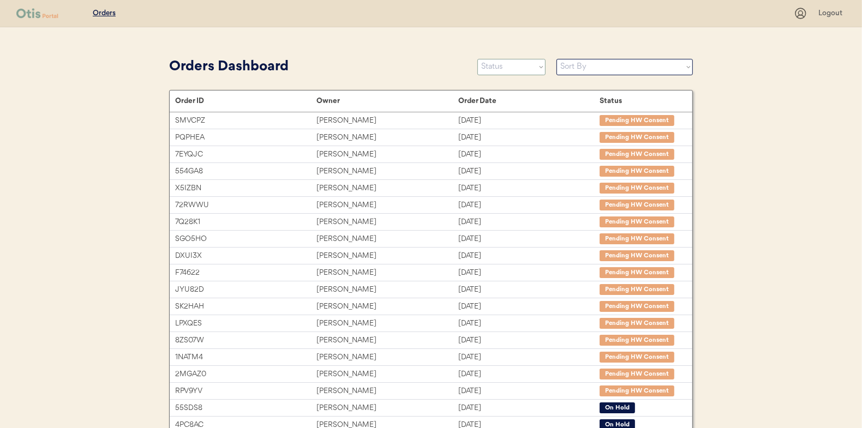
click at [498, 68] on select "Status On Hold New In Progress Complete Pending HW Consent Cancelled" at bounding box center [511, 67] width 68 height 16
select select ""in_progress""
click at [477, 59] on select "Status On Hold New In Progress Complete Pending HW Consent Cancelled" at bounding box center [511, 67] width 68 height 16
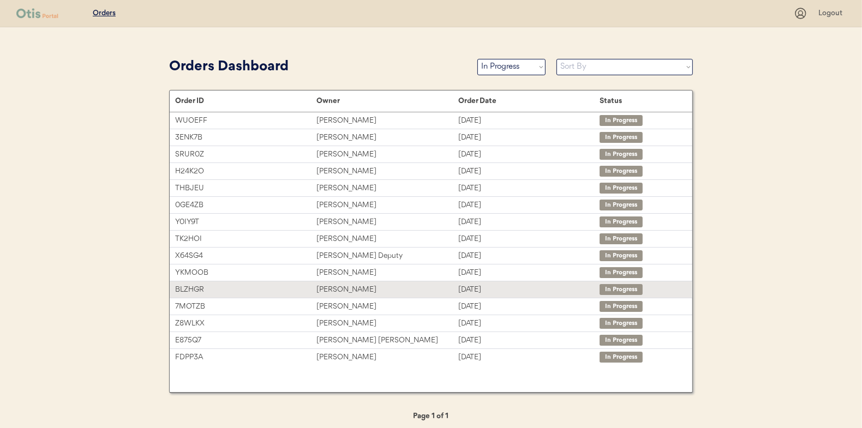
click at [340, 286] on div "Tiffany Davis" at bounding box center [386, 290] width 141 height 13
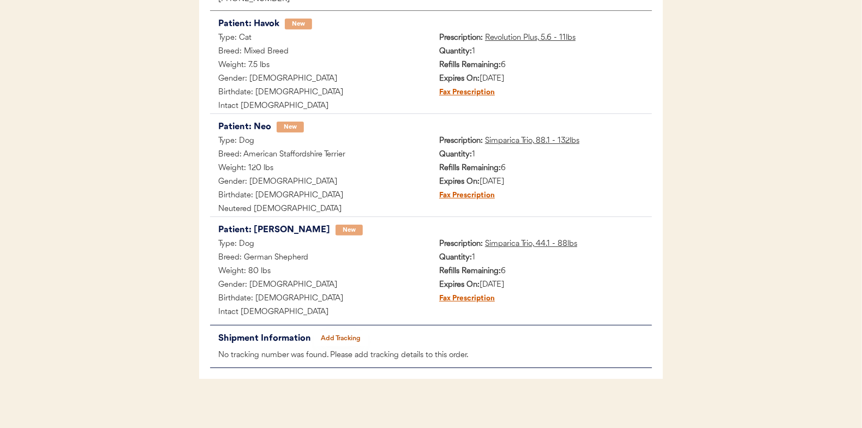
scroll to position [218, 0]
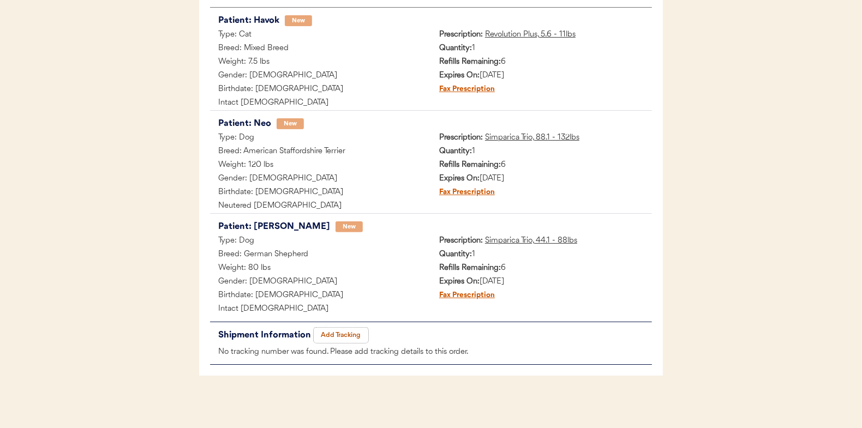
click at [344, 332] on button "Add Tracking" at bounding box center [341, 335] width 55 height 15
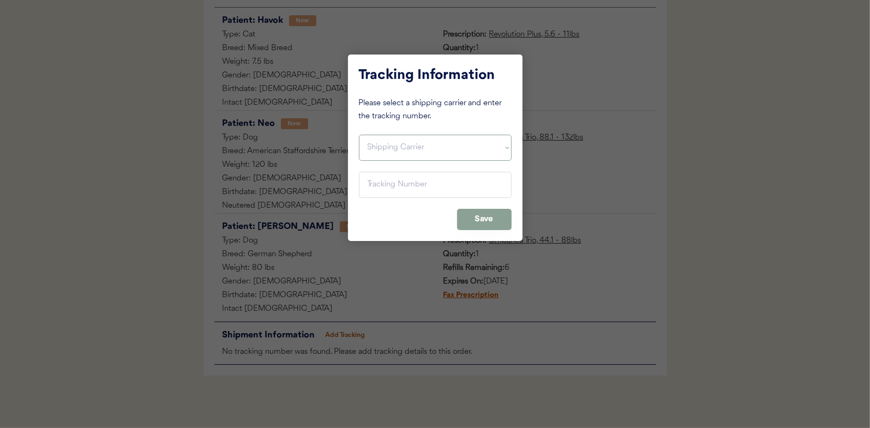
click at [381, 146] on select "Shipping Carrier FedEx FedEx Ground Economy UPS USPS" at bounding box center [435, 148] width 153 height 26
select select ""usps""
click at [359, 135] on select "Shipping Carrier FedEx FedEx Ground Economy UPS USPS" at bounding box center [435, 148] width 153 height 26
click at [374, 191] on input "input" at bounding box center [435, 185] width 153 height 26
paste input "9400150105497021050117"
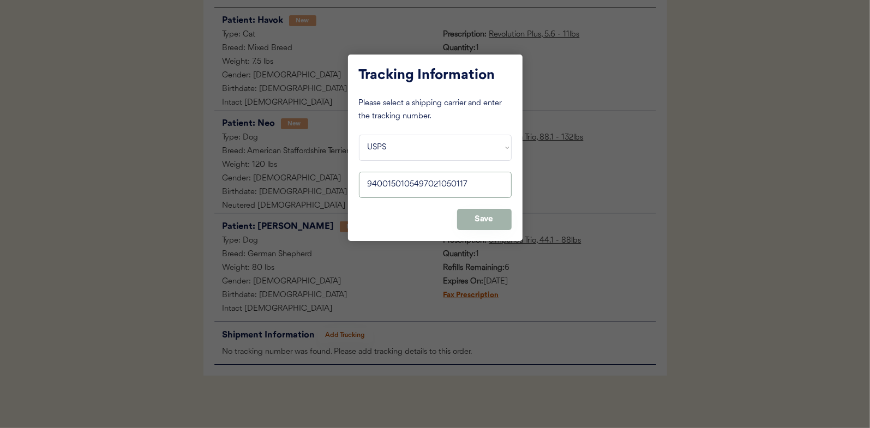
type input "9400150105497021050117"
click at [489, 216] on button "Save" at bounding box center [484, 219] width 55 height 21
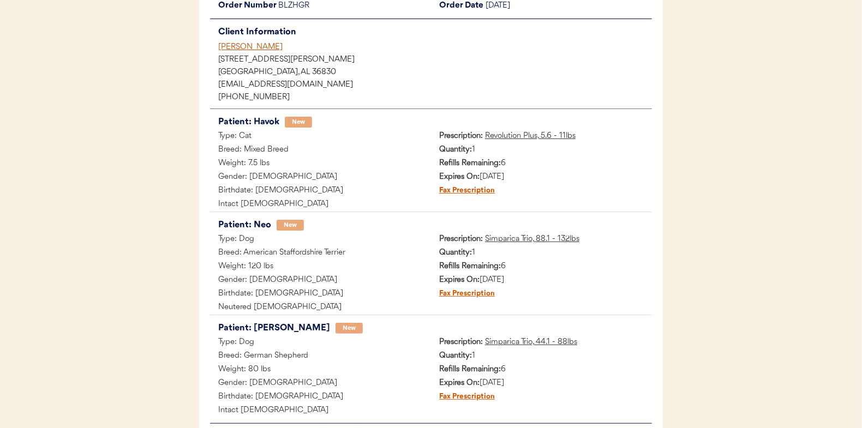
scroll to position [0, 0]
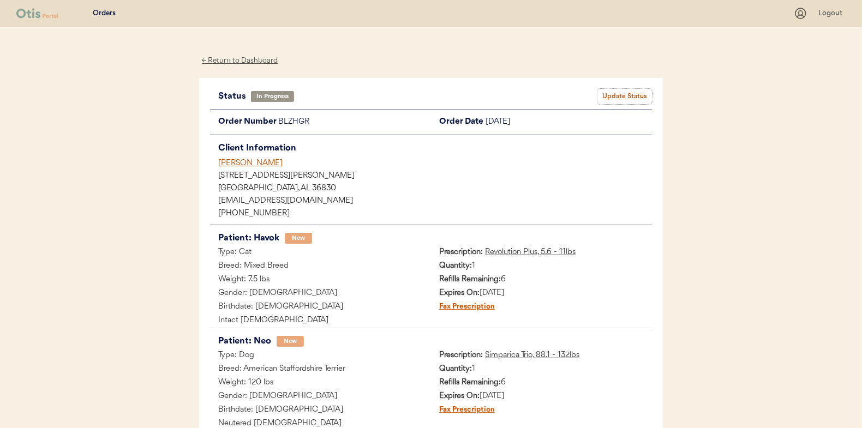
click at [640, 94] on button "Update Status" at bounding box center [624, 96] width 55 height 15
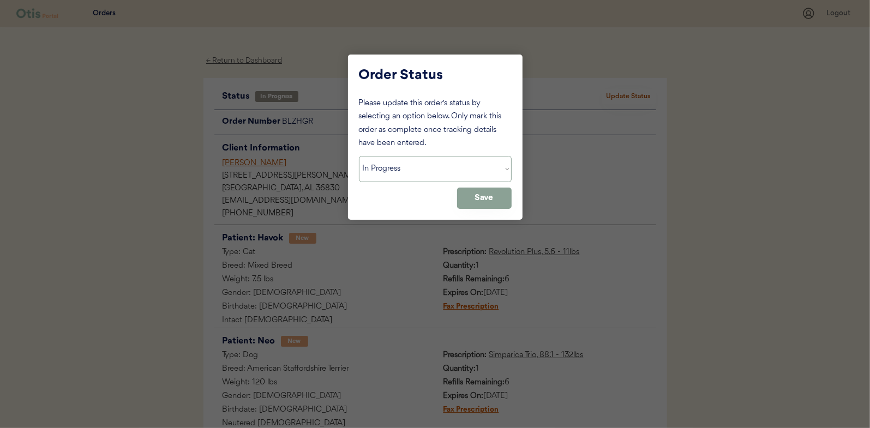
click at [403, 169] on select "Status On Hold New In Progress Complete Pending HW Consent Cancelled" at bounding box center [435, 169] width 153 height 26
select select ""complete""
click at [359, 156] on select "Status On Hold New In Progress Complete Pending HW Consent Cancelled" at bounding box center [435, 169] width 153 height 26
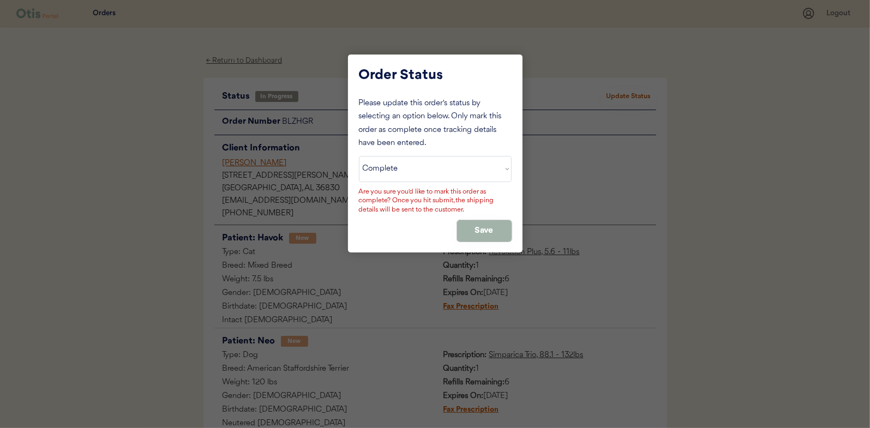
click at [469, 231] on button "Save" at bounding box center [484, 230] width 55 height 21
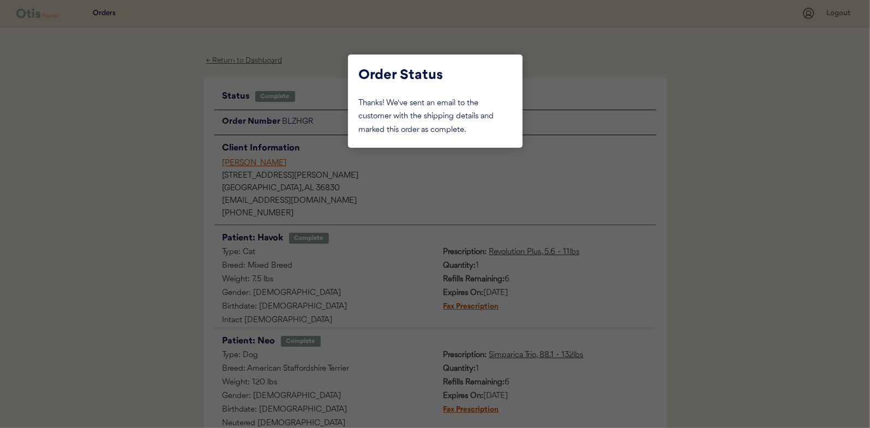
click at [103, 144] on div at bounding box center [435, 214] width 870 height 428
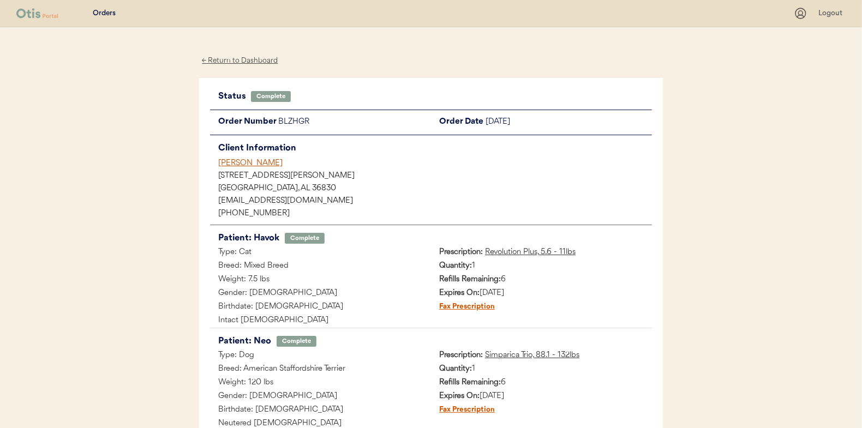
click at [240, 61] on div "← Return to Dashboard" at bounding box center [240, 61] width 82 height 13
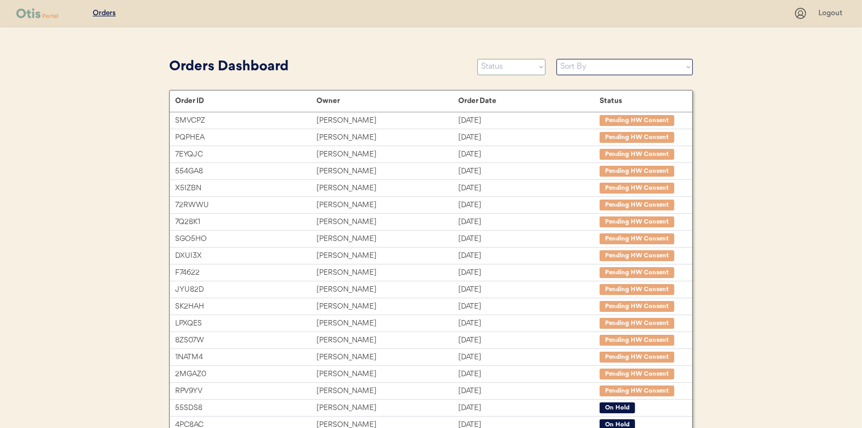
click at [512, 71] on select "Status On Hold New In Progress Complete Pending HW Consent Cancelled" at bounding box center [511, 67] width 68 height 16
click at [477, 59] on select "Status On Hold New In Progress Complete Pending HW Consent Cancelled" at bounding box center [511, 67] width 68 height 16
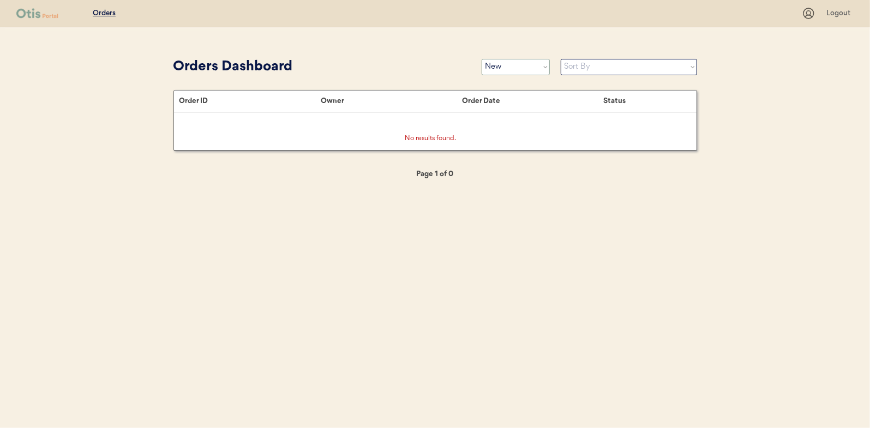
click at [506, 69] on select "Status On Hold New In Progress Complete Pending HW Consent Cancelled" at bounding box center [516, 67] width 68 height 16
select select ""in_progress""
click at [482, 59] on select "Status On Hold New In Progress Complete Pending HW Consent Cancelled" at bounding box center [516, 67] width 68 height 16
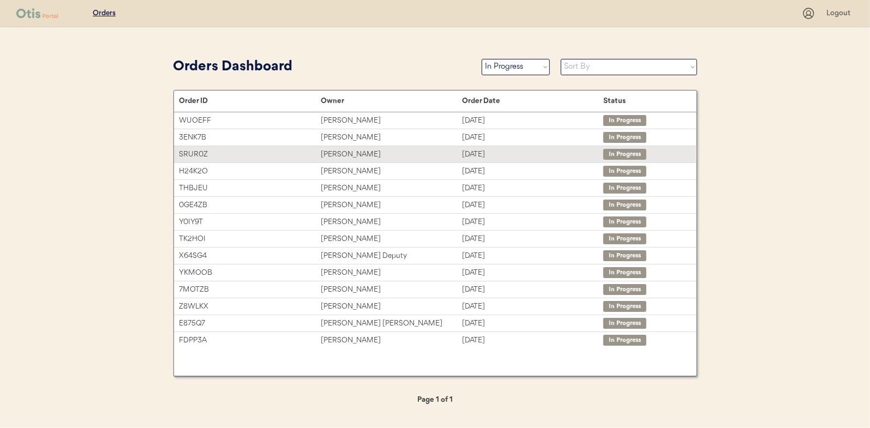
click at [344, 151] on div "[PERSON_NAME]" at bounding box center [391, 154] width 141 height 13
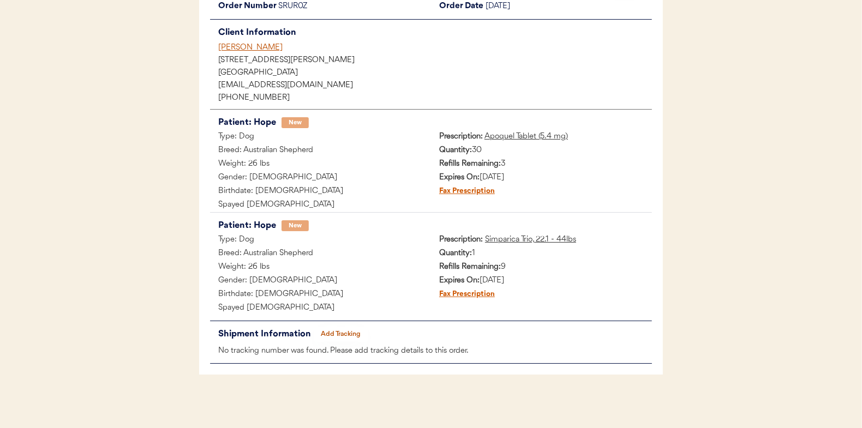
scroll to position [116, 0]
click at [344, 330] on button "Add Tracking" at bounding box center [341, 333] width 55 height 15
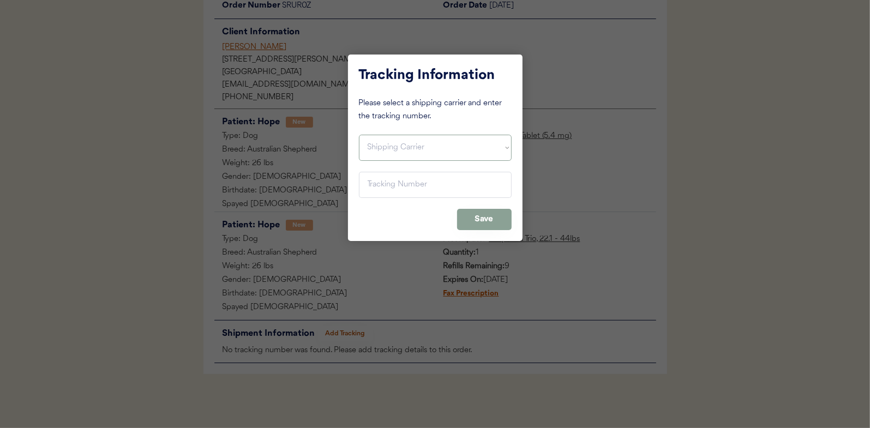
click at [391, 147] on select "Shipping Carrier FedEx FedEx Ground Economy UPS USPS" at bounding box center [435, 148] width 153 height 26
select select ""usps""
click at [359, 135] on select "Shipping Carrier FedEx FedEx Ground Economy UPS USPS" at bounding box center [435, 148] width 153 height 26
click at [378, 182] on input "input" at bounding box center [435, 185] width 153 height 26
paste input "9400150105497021053347"
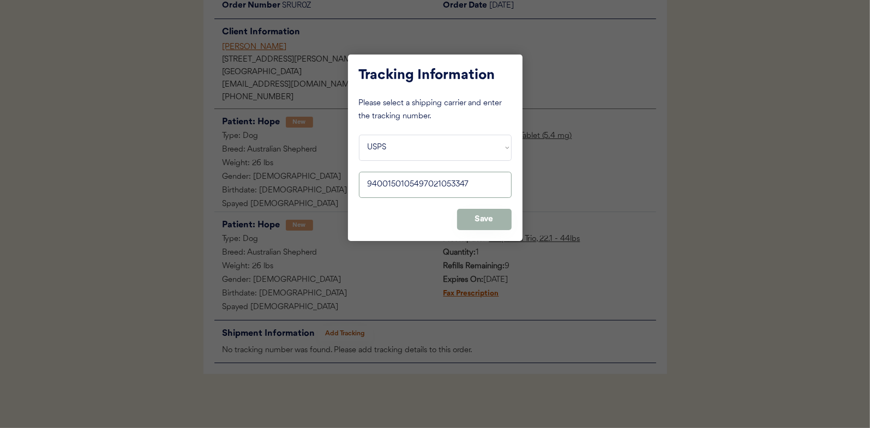
type input "9400150105497021053347"
click at [482, 221] on button "Save" at bounding box center [484, 219] width 55 height 21
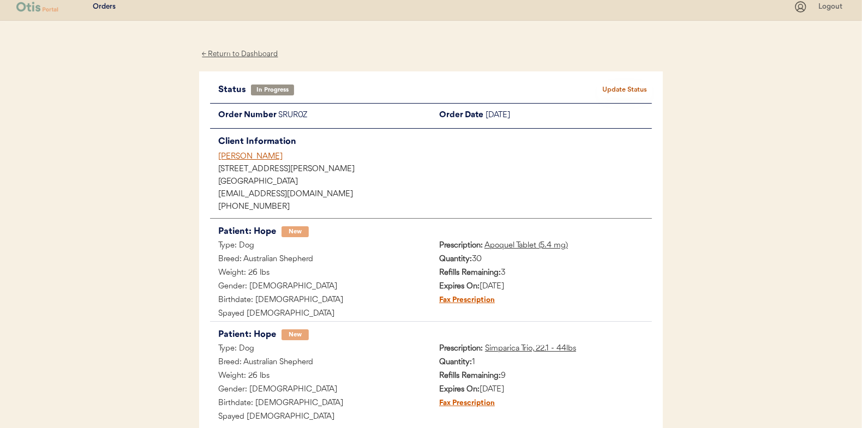
scroll to position [0, 0]
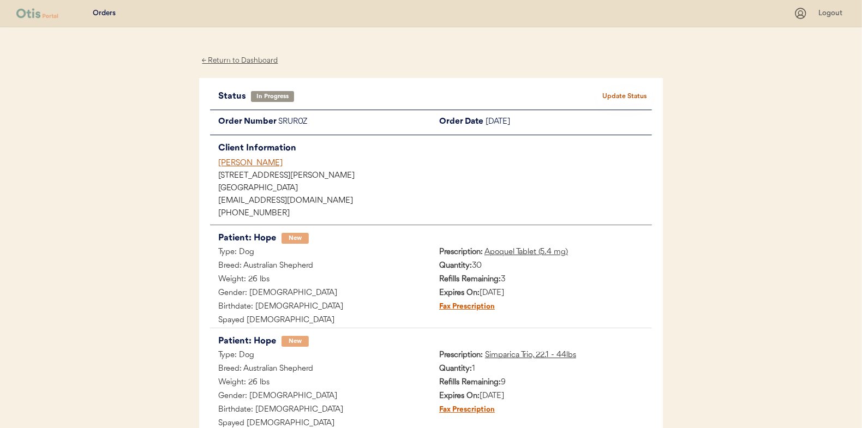
click at [629, 93] on button "Update Status" at bounding box center [624, 96] width 55 height 15
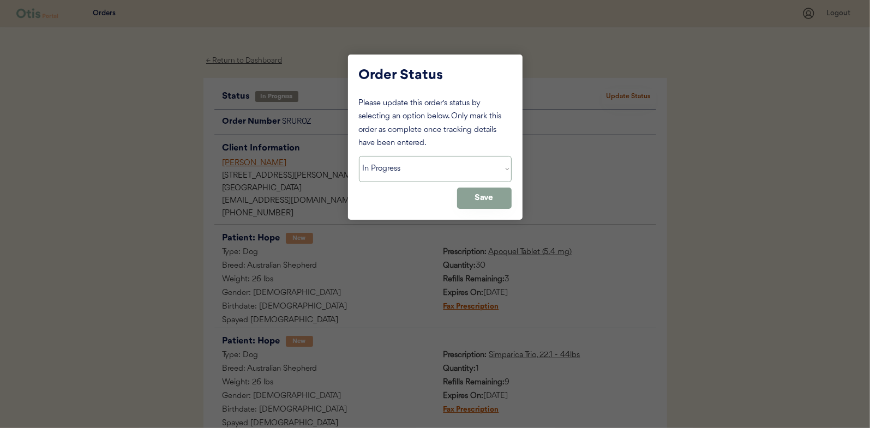
click at [377, 174] on select "Status On Hold New In Progress Complete Pending HW Consent Cancelled" at bounding box center [435, 169] width 153 height 26
select select ""complete""
click at [359, 156] on select "Status On Hold New In Progress Complete Pending HW Consent Cancelled" at bounding box center [435, 169] width 153 height 26
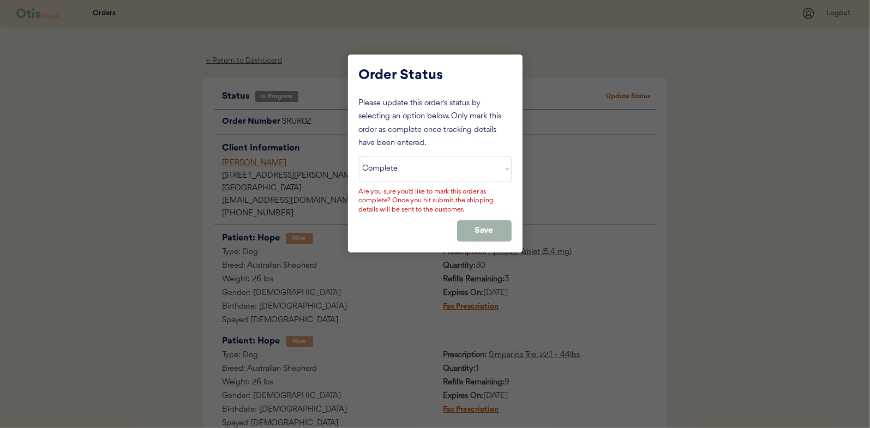
click at [475, 227] on button "Save" at bounding box center [484, 230] width 55 height 21
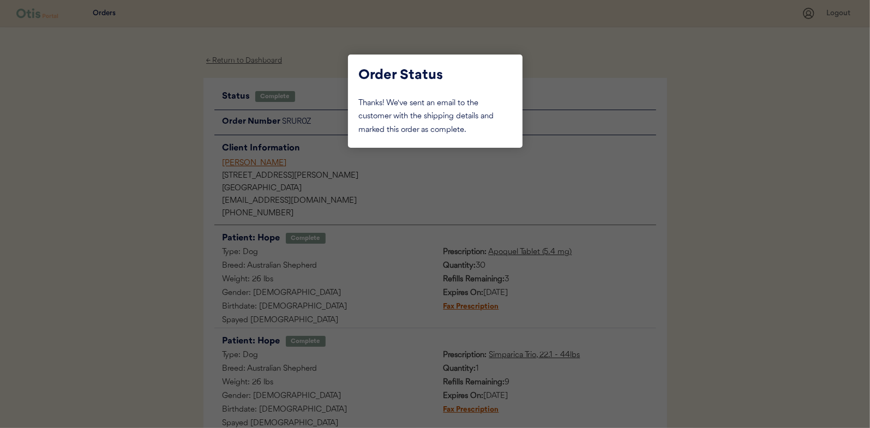
click at [155, 106] on div at bounding box center [435, 214] width 870 height 428
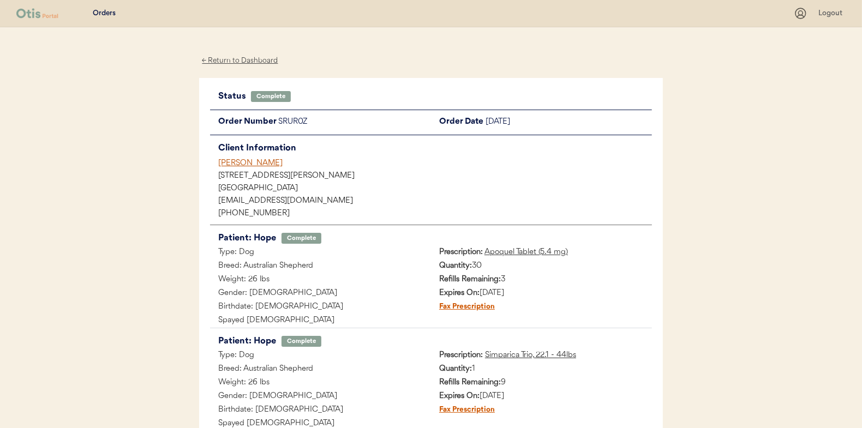
click at [229, 58] on div "← Return to Dashboard" at bounding box center [240, 61] width 82 height 13
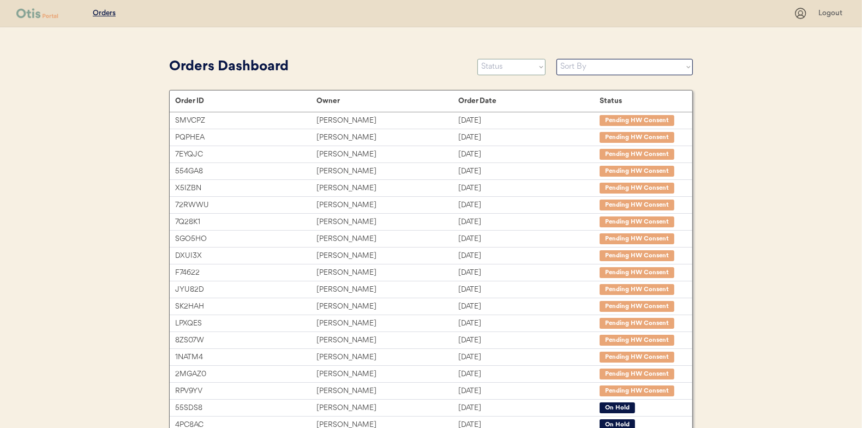
click at [496, 70] on select "Status On Hold New In Progress Complete Pending HW Consent Cancelled" at bounding box center [511, 67] width 68 height 16
select select ""in_progress""
click at [477, 59] on select "Status On Hold New In Progress Complete Pending HW Consent Cancelled" at bounding box center [511, 67] width 68 height 16
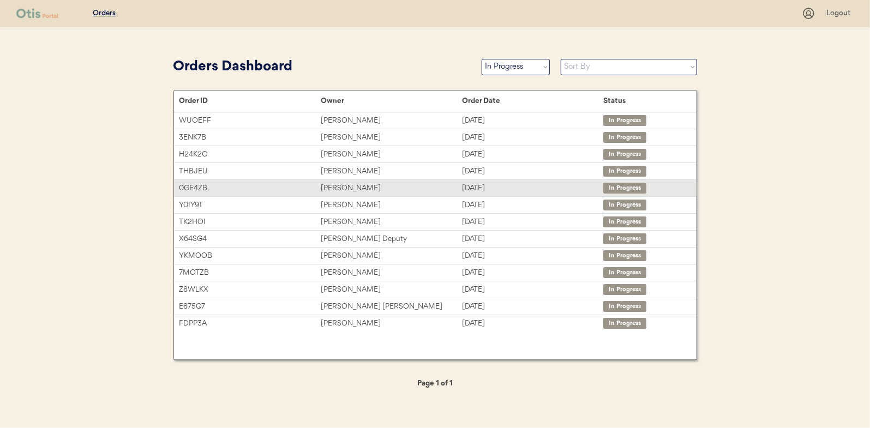
click at [334, 187] on div "Mysti Nichols" at bounding box center [391, 188] width 141 height 13
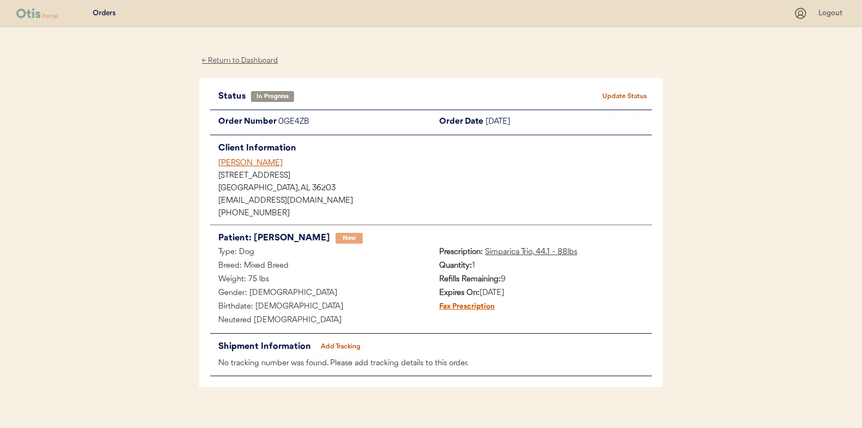
click at [342, 346] on button "Add Tracking" at bounding box center [341, 346] width 55 height 15
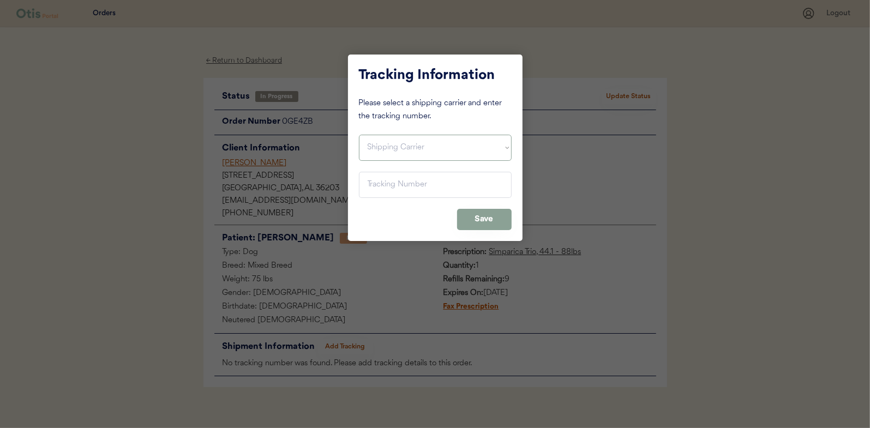
click at [375, 150] on select "Shipping Carrier FedEx FedEx Ground Economy UPS USPS" at bounding box center [435, 148] width 153 height 26
select select ""usps""
click at [359, 135] on select "Shipping Carrier FedEx FedEx Ground Economy UPS USPS" at bounding box center [435, 148] width 153 height 26
click at [386, 183] on input "input" at bounding box center [435, 185] width 153 height 26
paste input "9400150105496022554600"
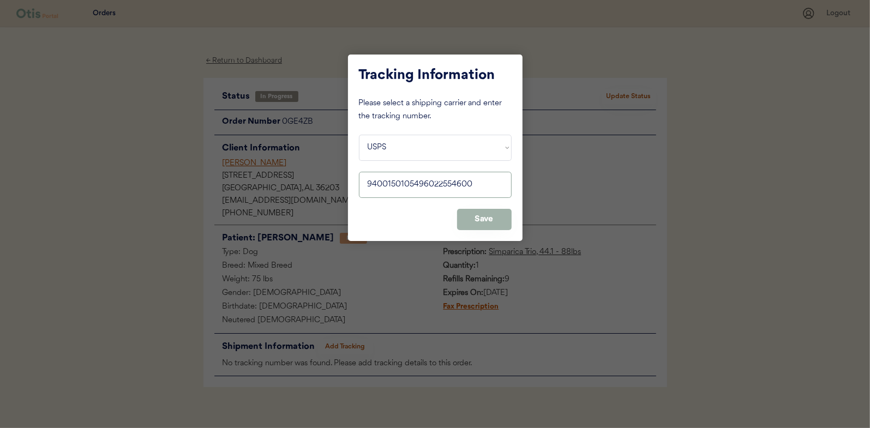
type input "9400150105496022554600"
click at [480, 218] on button "Save" at bounding box center [484, 219] width 55 height 21
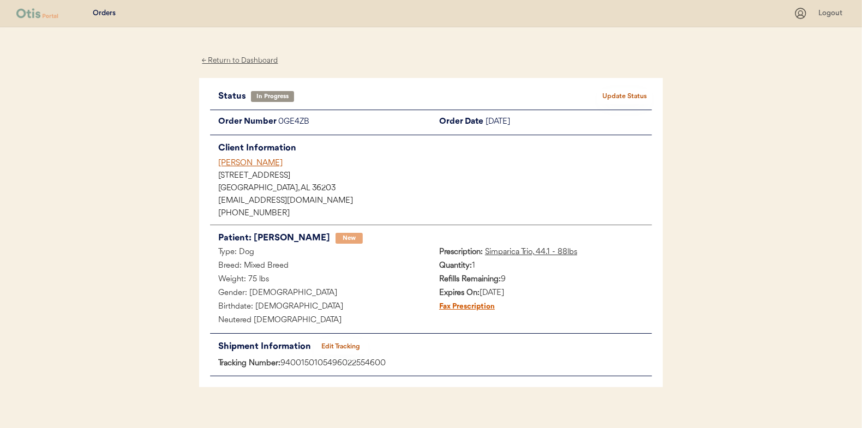
click at [619, 95] on button "Update Status" at bounding box center [624, 96] width 55 height 15
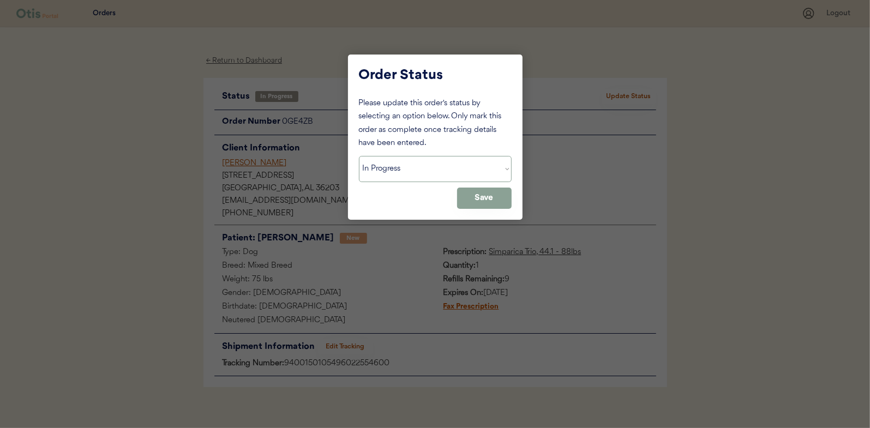
click at [403, 172] on select "Status On Hold New In Progress Complete Pending HW Consent Cancelled" at bounding box center [435, 169] width 153 height 26
select select ""complete""
click at [359, 156] on select "Status On Hold New In Progress Complete Pending HW Consent Cancelled" at bounding box center [435, 169] width 153 height 26
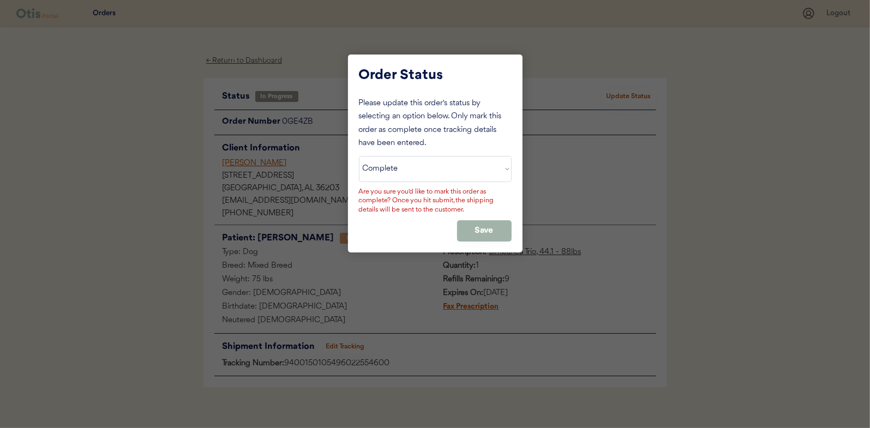
click at [487, 235] on button "Save" at bounding box center [484, 230] width 55 height 21
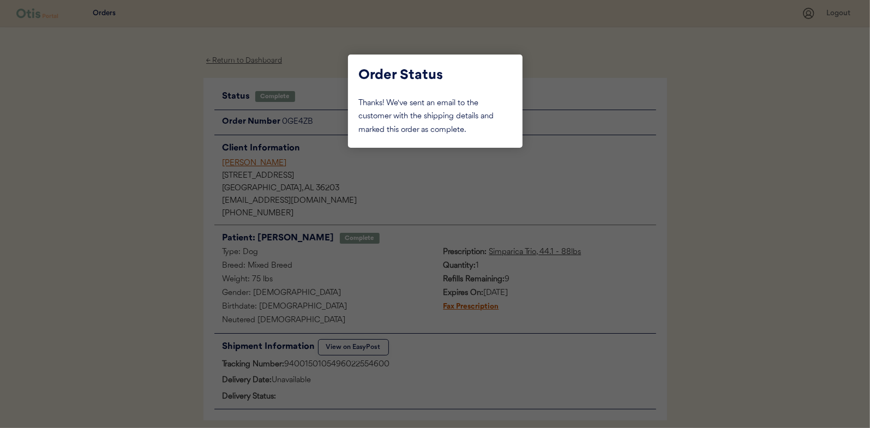
click at [155, 85] on div at bounding box center [435, 214] width 870 height 428
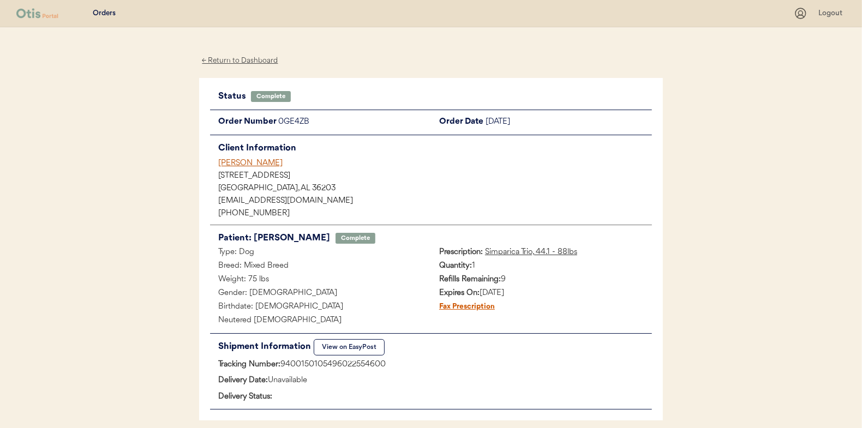
click at [224, 59] on div "← Return to Dashboard" at bounding box center [240, 61] width 82 height 13
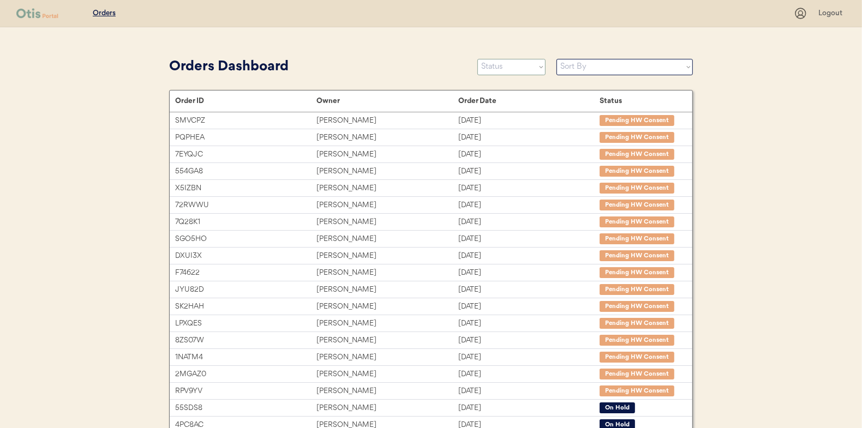
click at [494, 67] on select "Status On Hold New In Progress Complete Pending HW Consent Cancelled" at bounding box center [511, 67] width 68 height 16
click at [477, 59] on select "Status On Hold New In Progress Complete Pending HW Consent Cancelled" at bounding box center [511, 67] width 68 height 16
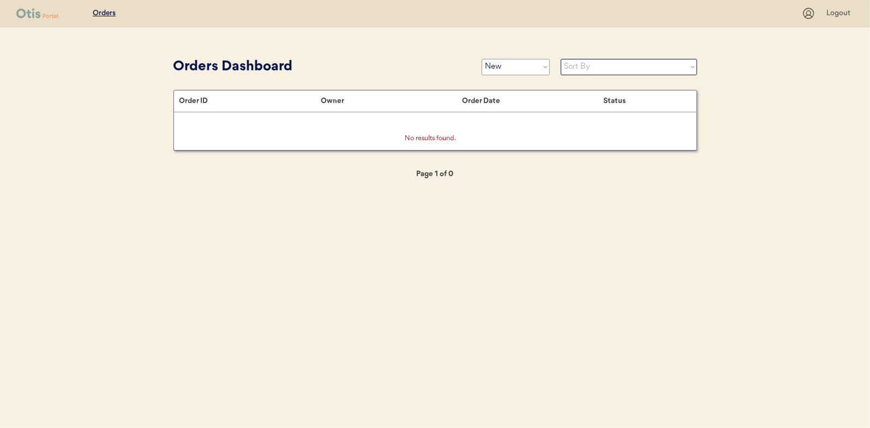
click at [510, 69] on select "Status On Hold New In Progress Complete Pending HW Consent Cancelled" at bounding box center [516, 67] width 68 height 16
click at [510, 71] on select "Status On Hold New In Progress Complete Pending HW Consent Cancelled" at bounding box center [516, 67] width 68 height 16
select select ""in_progress""
click at [482, 59] on select "Status On Hold New In Progress Complete Pending HW Consent Cancelled" at bounding box center [516, 67] width 68 height 16
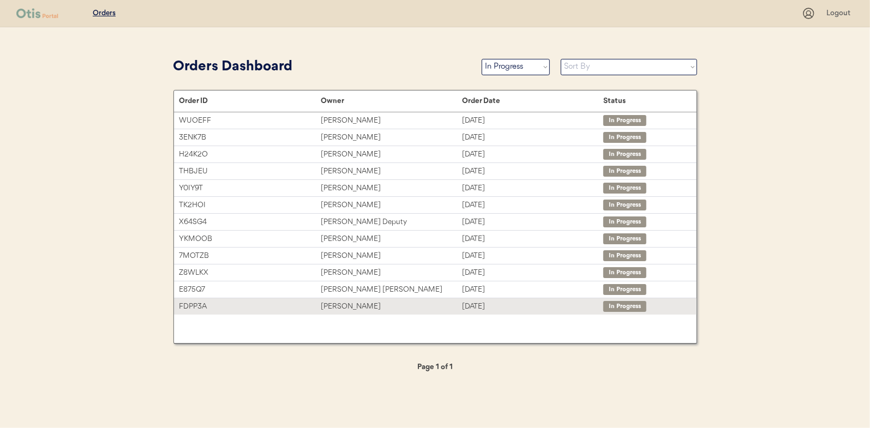
click at [336, 306] on div "[PERSON_NAME]" at bounding box center [391, 307] width 141 height 13
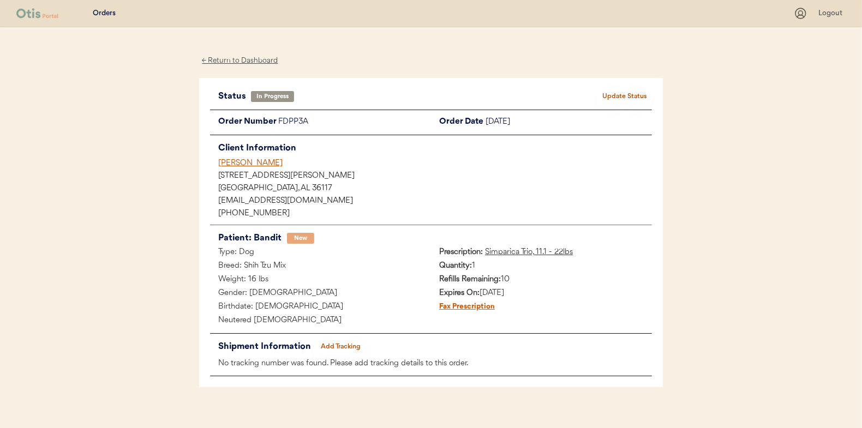
click at [339, 348] on button "Add Tracking" at bounding box center [341, 346] width 55 height 15
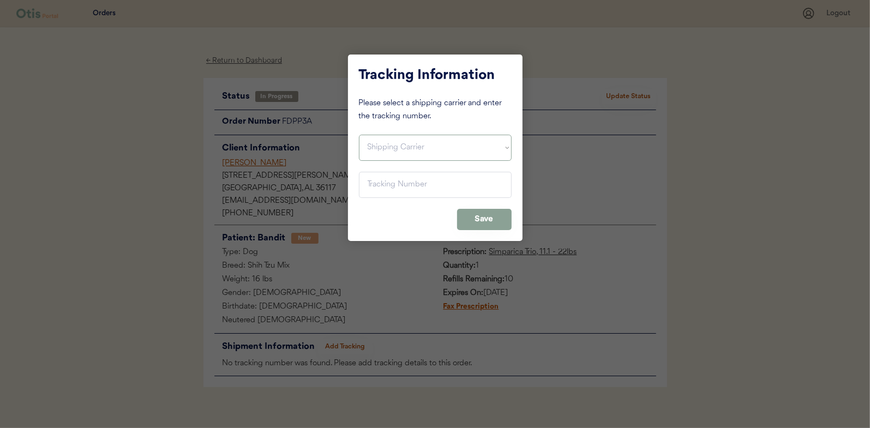
click at [392, 143] on select "Shipping Carrier FedEx FedEx Ground Economy UPS USPS" at bounding box center [435, 148] width 153 height 26
select select ""usps""
click at [359, 135] on select "Shipping Carrier FedEx FedEx Ground Economy UPS USPS" at bounding box center [435, 148] width 153 height 26
click at [378, 179] on input "input" at bounding box center [435, 185] width 153 height 26
paste input "9400150105798020928224"
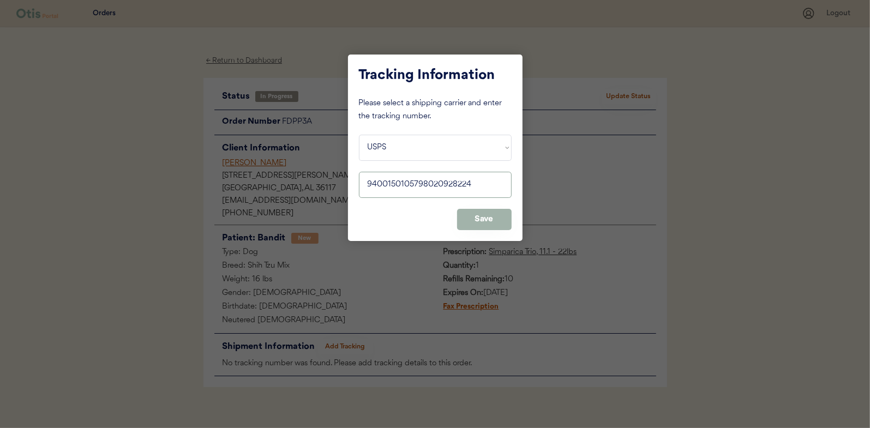
type input "9400150105798020928224"
click at [475, 210] on button "Save" at bounding box center [484, 219] width 55 height 21
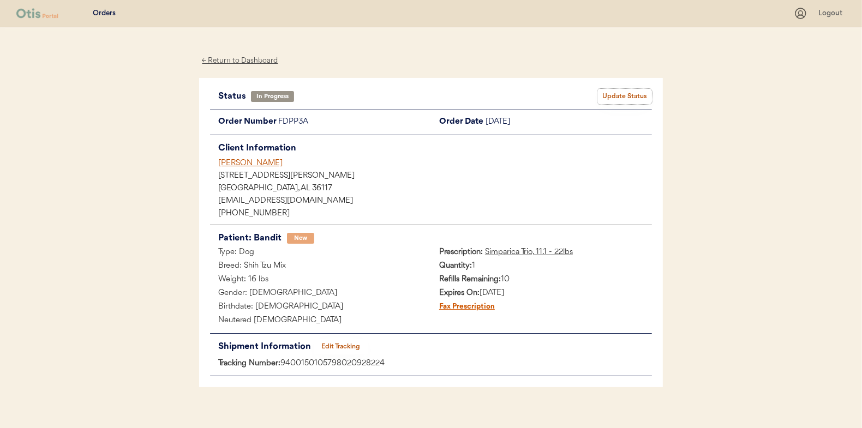
click at [630, 93] on button "Update Status" at bounding box center [624, 96] width 55 height 15
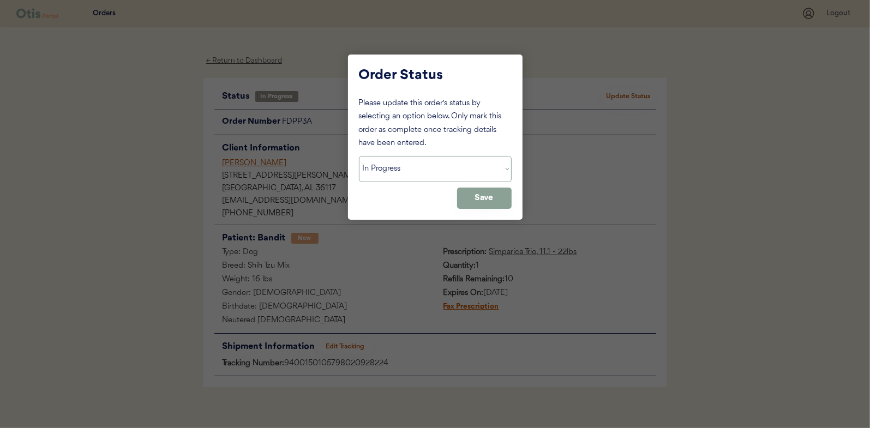
click at [422, 175] on select "Status On Hold New In Progress Complete Pending HW Consent Cancelled" at bounding box center [435, 169] width 153 height 26
select select ""complete""
click at [359, 156] on select "Status On Hold New In Progress Complete Pending HW Consent Cancelled" at bounding box center [435, 169] width 153 height 26
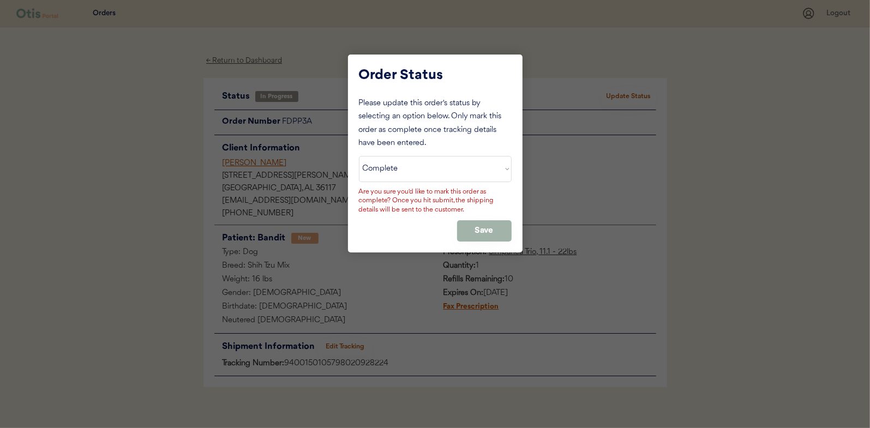
click at [481, 222] on button "Save" at bounding box center [484, 230] width 55 height 21
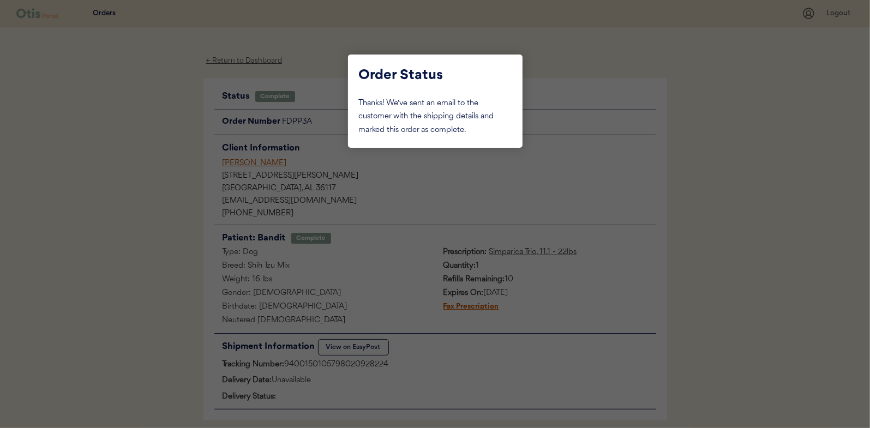
click at [173, 95] on div at bounding box center [435, 214] width 870 height 428
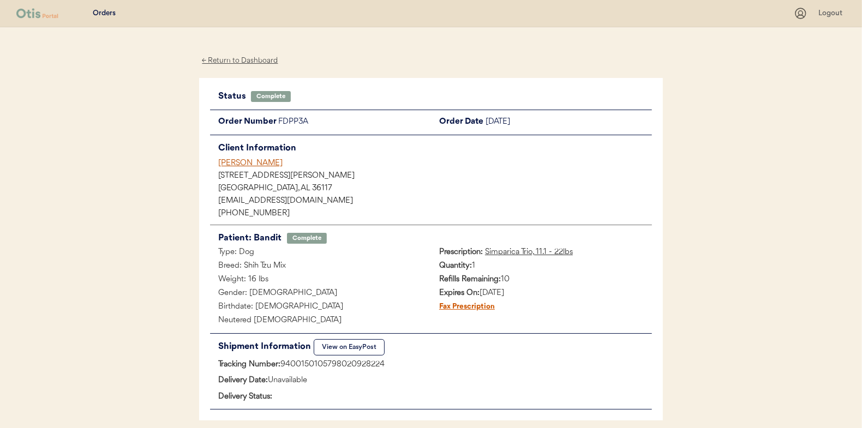
click at [251, 63] on div "← Return to Dashboard" at bounding box center [240, 61] width 82 height 13
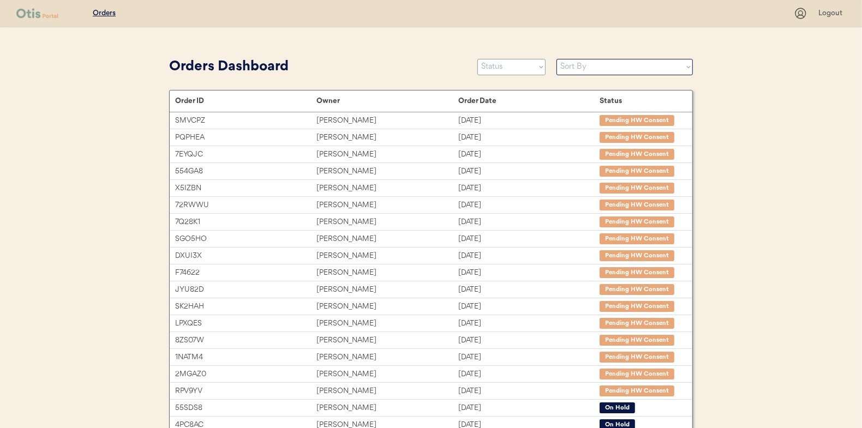
click at [505, 67] on select "Status On Hold New In Progress Complete Pending HW Consent Cancelled" at bounding box center [511, 67] width 68 height 16
click at [477, 59] on select "Status On Hold New In Progress Complete Pending HW Consent Cancelled" at bounding box center [511, 67] width 68 height 16
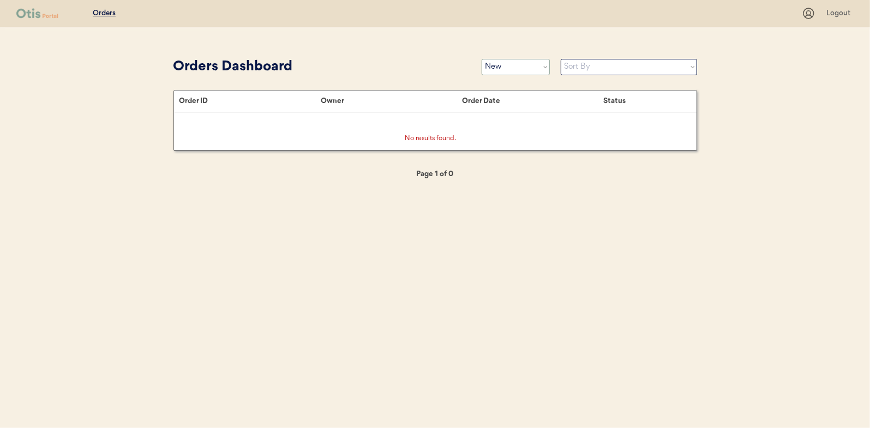
click at [493, 72] on select "Status On Hold New In Progress Complete Pending HW Consent Cancelled" at bounding box center [516, 67] width 68 height 16
select select ""in_progress""
click at [482, 59] on select "Status On Hold New In Progress Complete Pending HW Consent Cancelled" at bounding box center [516, 67] width 68 height 16
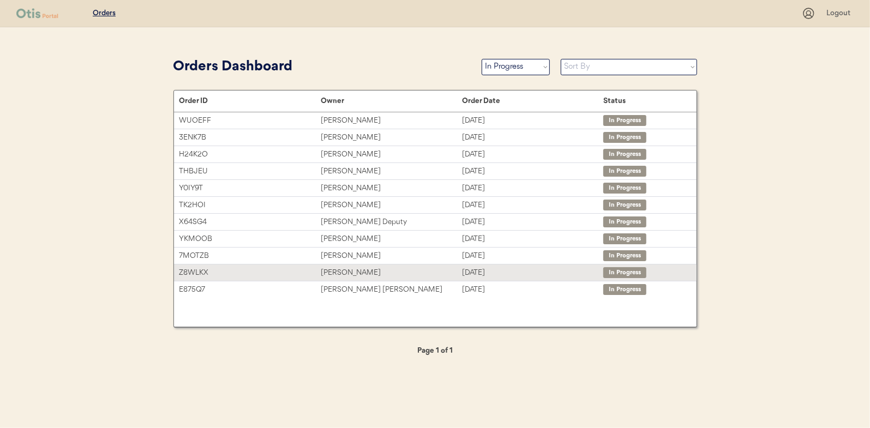
click at [344, 271] on div "[PERSON_NAME]" at bounding box center [391, 273] width 141 height 13
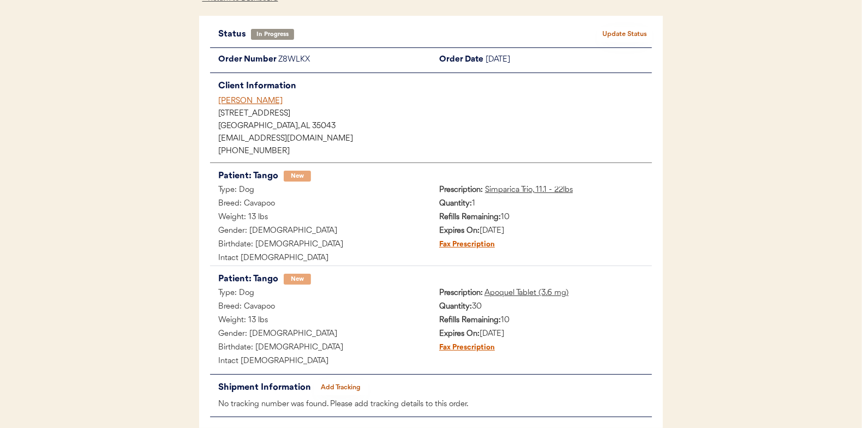
scroll to position [109, 0]
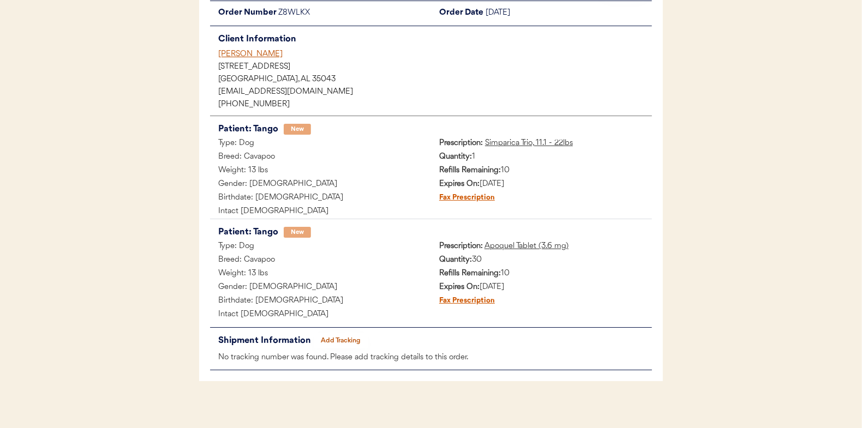
click at [332, 337] on button "Add Tracking" at bounding box center [341, 340] width 55 height 15
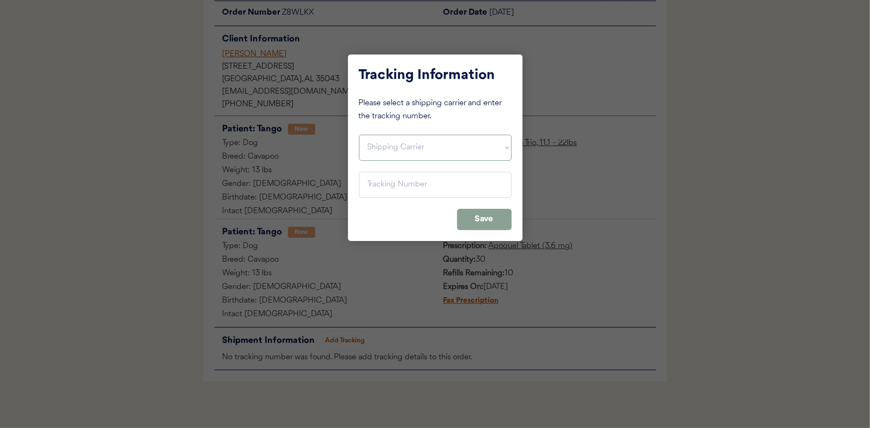
click at [376, 144] on select "Shipping Carrier FedEx FedEx Ground Economy UPS USPS" at bounding box center [435, 148] width 153 height 26
select select ""usps""
click at [359, 135] on select "Shipping Carrier FedEx FedEx Ground Economy UPS USPS" at bounding box center [435, 148] width 153 height 26
click at [374, 180] on input "input" at bounding box center [435, 185] width 153 height 26
paste input "9400150105798020927272"
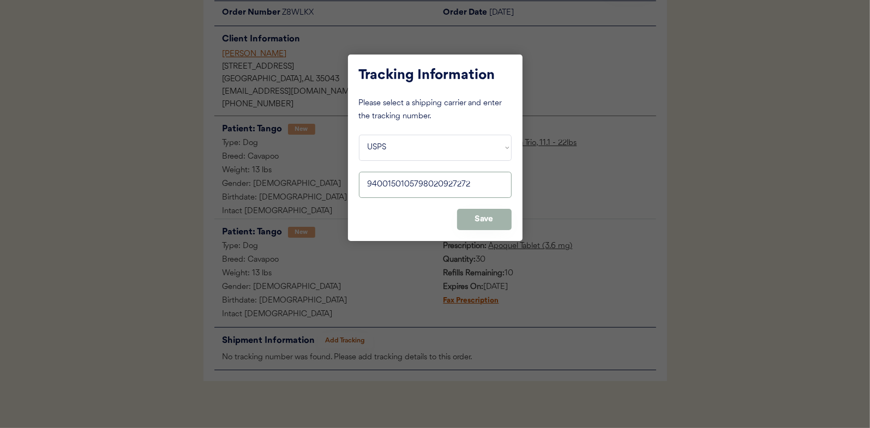
type input "9400150105798020927272"
click at [479, 222] on button "Save" at bounding box center [484, 219] width 55 height 21
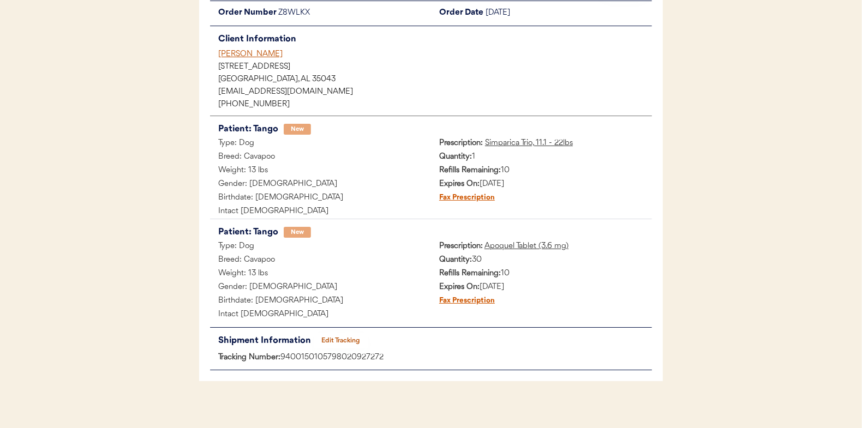
scroll to position [0, 0]
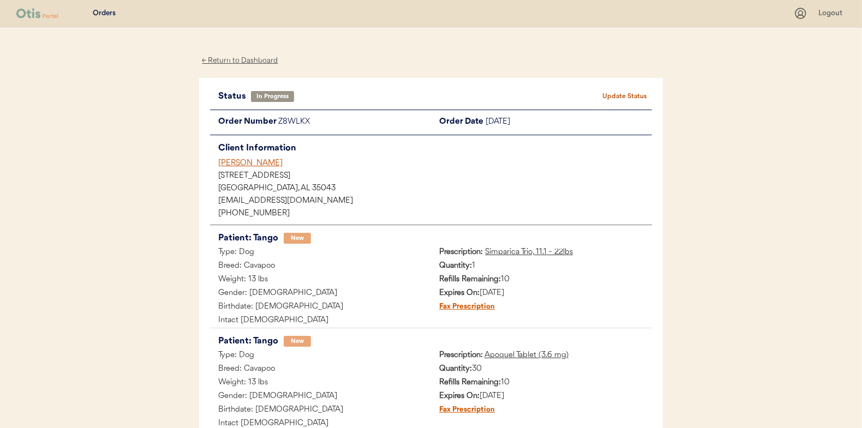
click at [632, 94] on button "Update Status" at bounding box center [624, 96] width 55 height 15
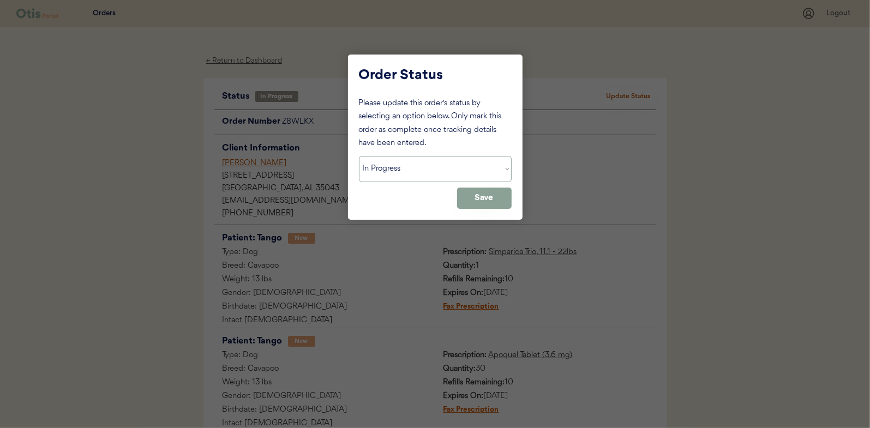
click at [395, 156] on select "Status On Hold New In Progress Complete Pending HW Consent Cancelled" at bounding box center [435, 169] width 153 height 26
select select ""complete""
click at [359, 156] on select "Status On Hold New In Progress Complete Pending HW Consent Cancelled" at bounding box center [435, 169] width 153 height 26
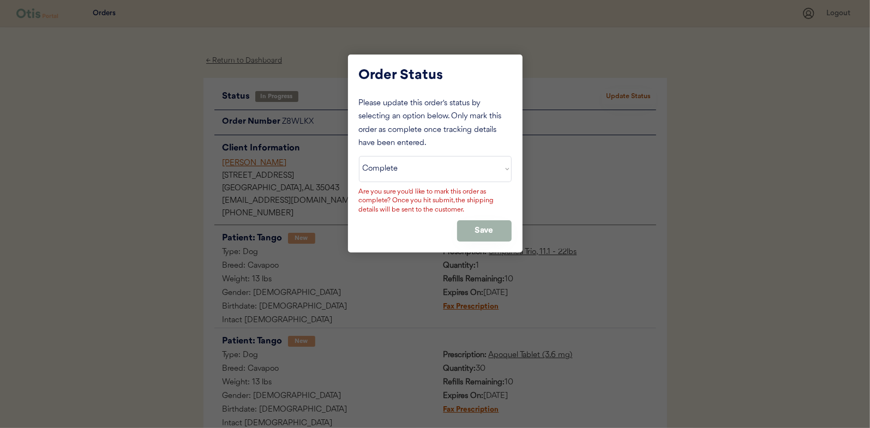
click at [472, 240] on button "Save" at bounding box center [484, 230] width 55 height 21
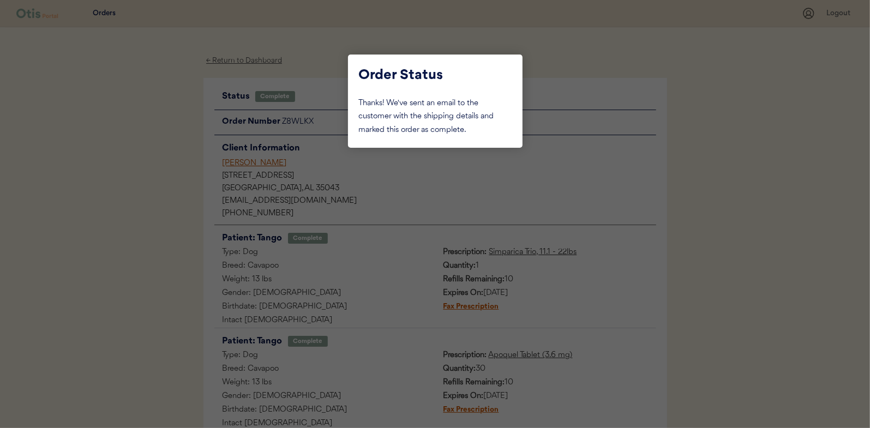
click at [143, 136] on div at bounding box center [435, 214] width 870 height 428
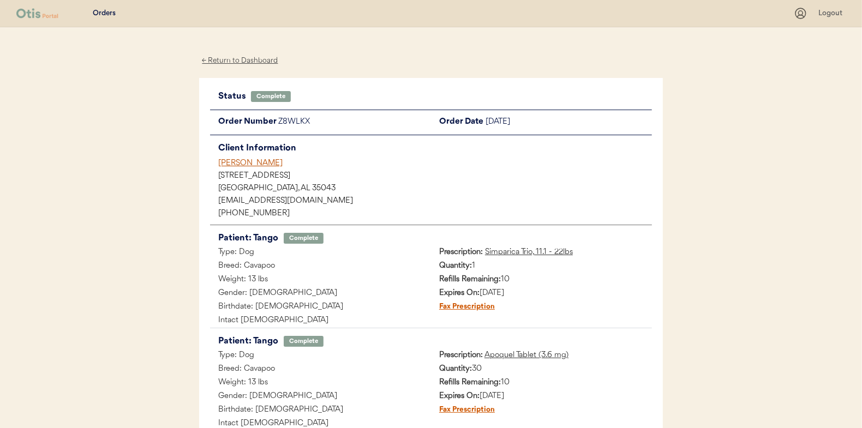
click at [235, 62] on div "← Return to Dashboard" at bounding box center [240, 61] width 82 height 13
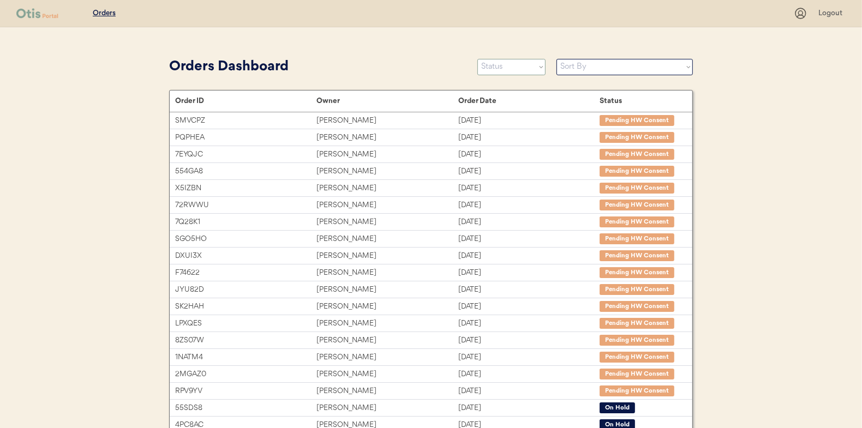
click at [518, 67] on select "Status On Hold New In Progress Complete Pending HW Consent Cancelled" at bounding box center [511, 67] width 68 height 16
click at [477, 59] on select "Status On Hold New In Progress Complete Pending HW Consent Cancelled" at bounding box center [511, 67] width 68 height 16
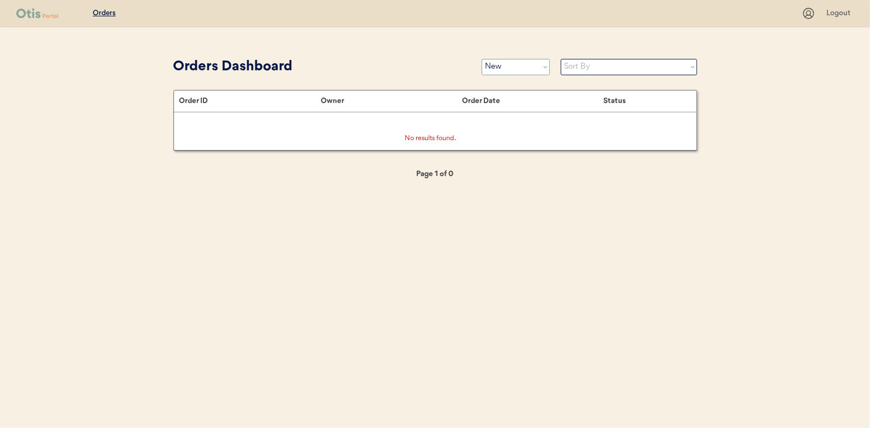
click at [507, 67] on select "Status On Hold New In Progress Complete Pending HW Consent Cancelled" at bounding box center [516, 67] width 68 height 16
select select ""in_progress""
click at [482, 59] on select "Status On Hold New In Progress Complete Pending HW Consent Cancelled" at bounding box center [516, 67] width 68 height 16
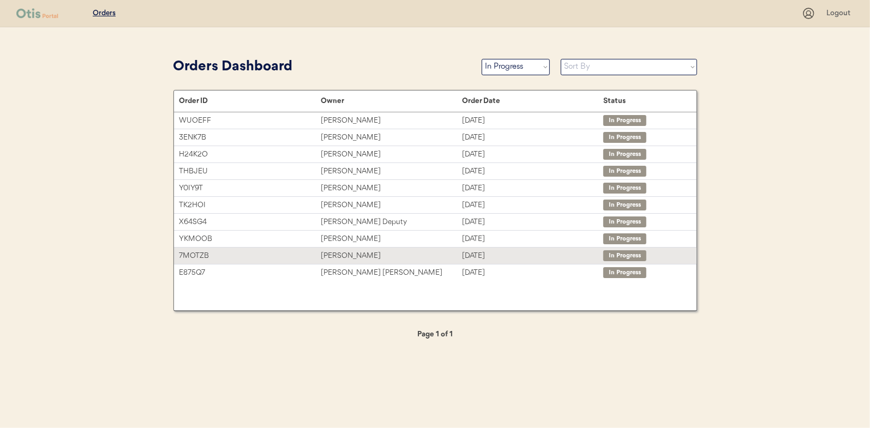
click at [337, 252] on div "Leslie Bryant" at bounding box center [391, 256] width 141 height 13
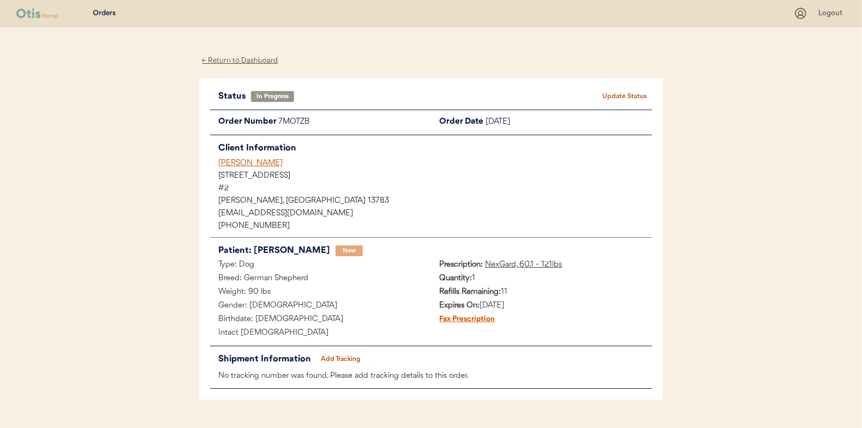
click at [345, 356] on button "Add Tracking" at bounding box center [341, 359] width 55 height 15
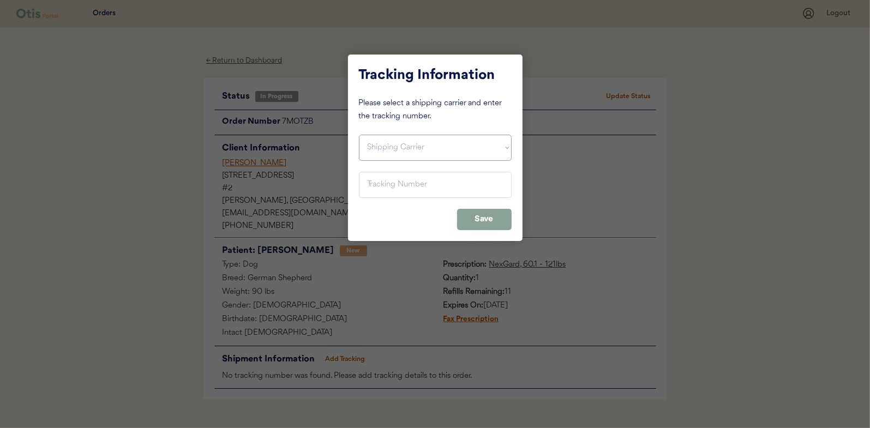
click at [366, 140] on select "Shipping Carrier FedEx FedEx Ground Economy UPS USPS" at bounding box center [435, 148] width 153 height 26
select select ""usps""
click at [359, 135] on select "Shipping Carrier FedEx FedEx Ground Economy UPS USPS" at bounding box center [435, 148] width 153 height 26
click at [388, 185] on input "input" at bounding box center [435, 185] width 153 height 26
paste input "9400150105798020928699"
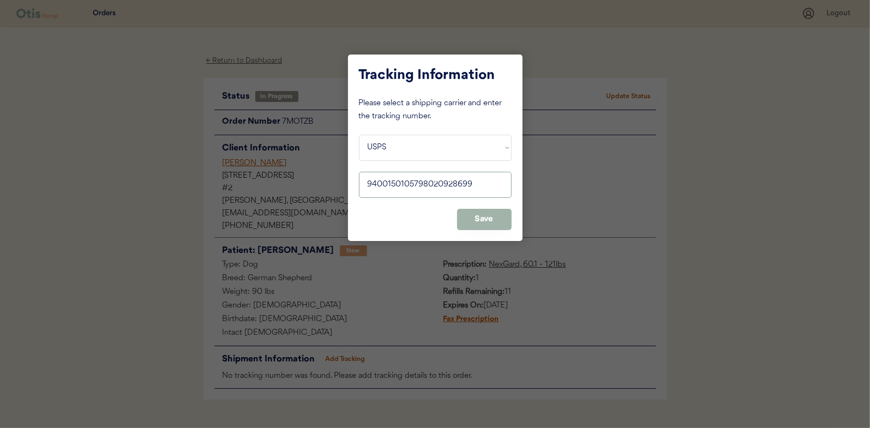
type input "9400150105798020928699"
click at [484, 223] on button "Save" at bounding box center [484, 219] width 55 height 21
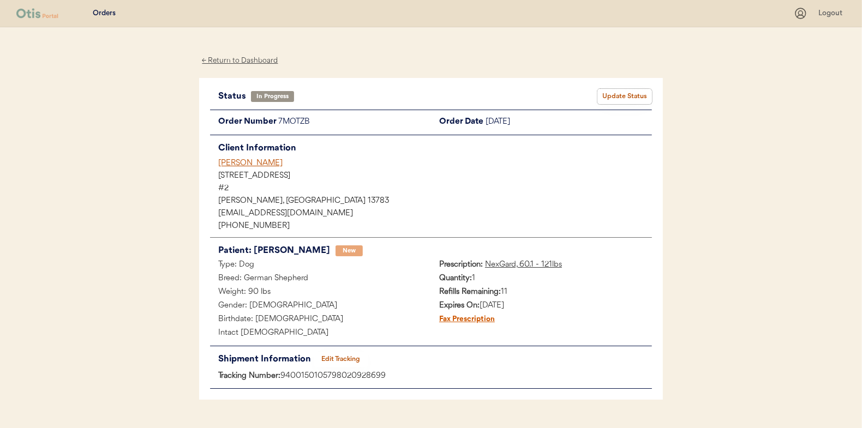
click at [613, 94] on button "Update Status" at bounding box center [624, 96] width 55 height 15
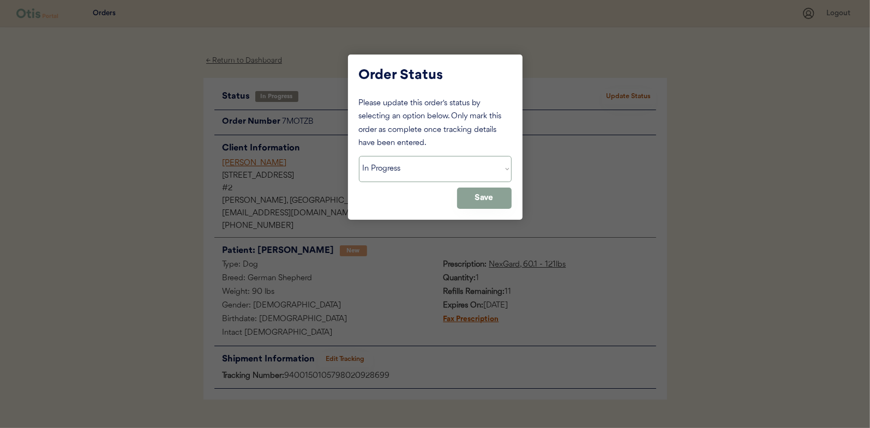
click at [421, 170] on select "Status On Hold New In Progress Complete Pending HW Consent Cancelled" at bounding box center [435, 169] width 153 height 26
select select ""complete""
click at [359, 156] on select "Status On Hold New In Progress Complete Pending HW Consent Cancelled" at bounding box center [435, 169] width 153 height 26
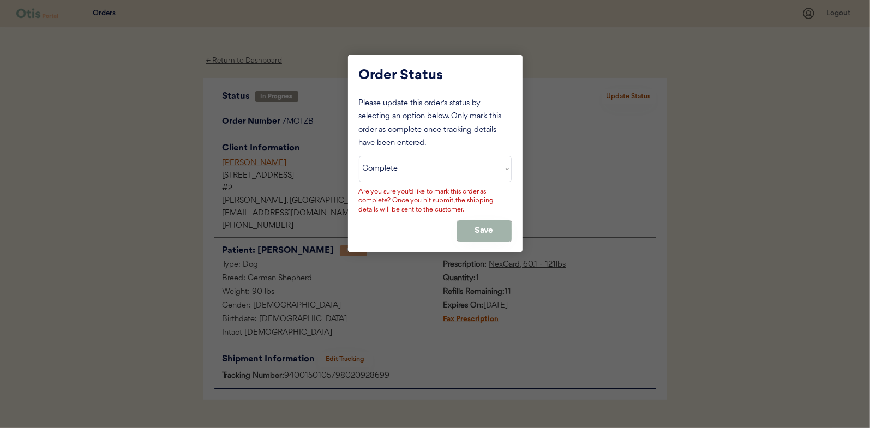
click at [488, 228] on button "Save" at bounding box center [484, 230] width 55 height 21
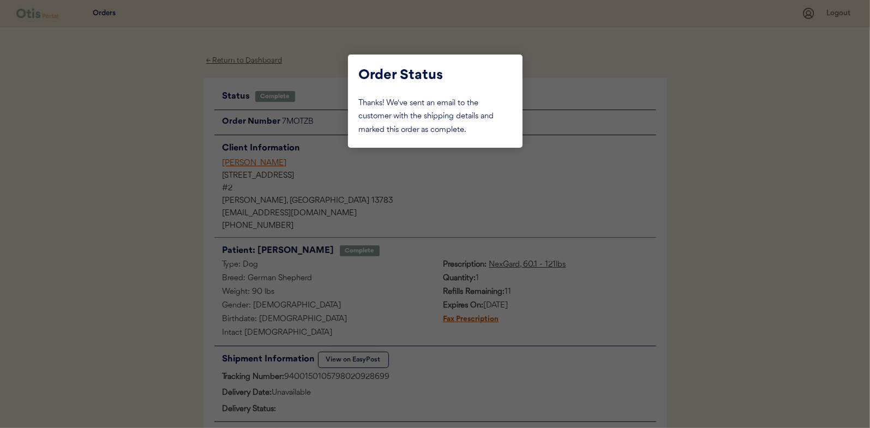
click at [142, 147] on div at bounding box center [435, 214] width 870 height 428
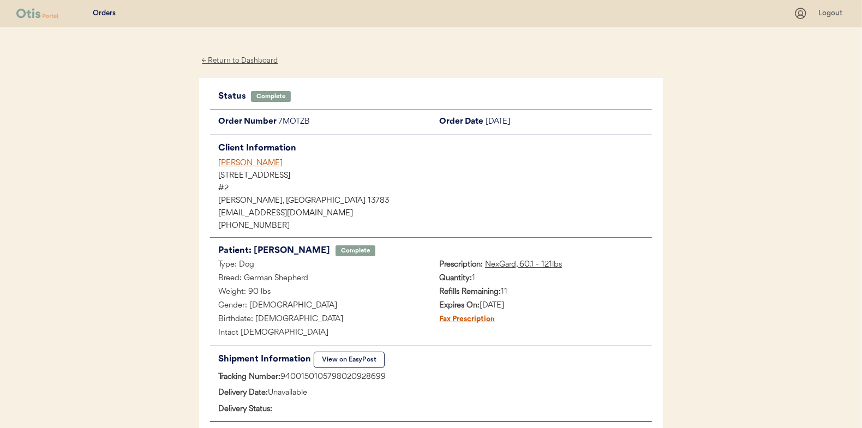
click at [243, 59] on div "← Return to Dashboard" at bounding box center [240, 61] width 82 height 13
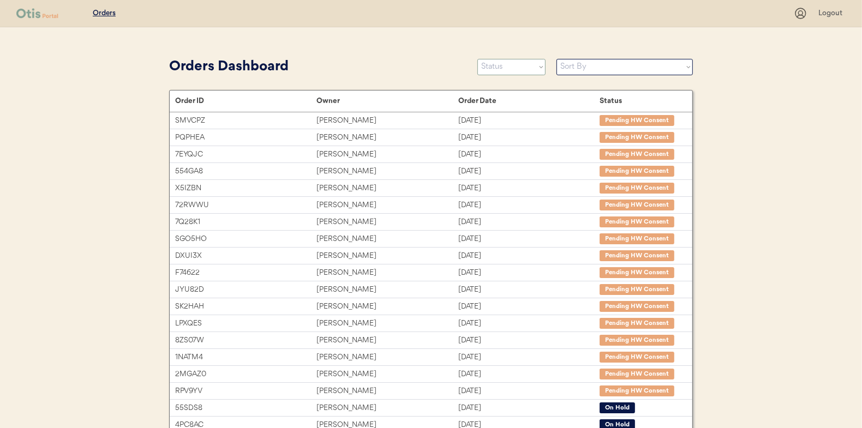
click at [494, 67] on select "Status On Hold New In Progress Complete Pending HW Consent Cancelled" at bounding box center [511, 67] width 68 height 16
click at [477, 59] on select "Status On Hold New In Progress Complete Pending HW Consent Cancelled" at bounding box center [511, 67] width 68 height 16
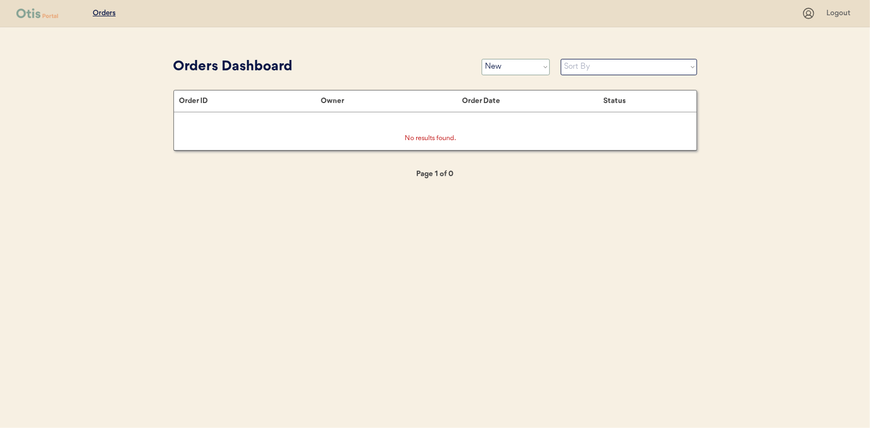
click at [499, 67] on select "Status On Hold New In Progress Complete Pending HW Consent Cancelled" at bounding box center [516, 67] width 68 height 16
select select ""in_progress""
click at [482, 59] on select "Status On Hold New In Progress Complete Pending HW Consent Cancelled" at bounding box center [516, 67] width 68 height 16
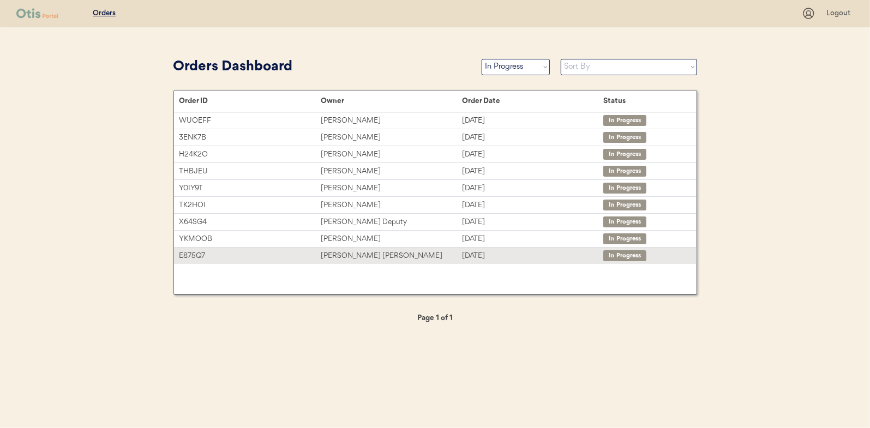
click at [348, 253] on div "[PERSON_NAME] [PERSON_NAME]" at bounding box center [391, 256] width 141 height 13
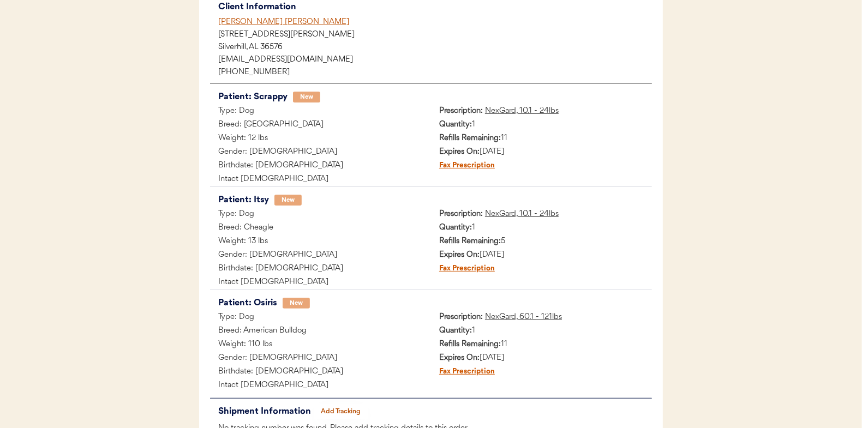
scroll to position [219, 0]
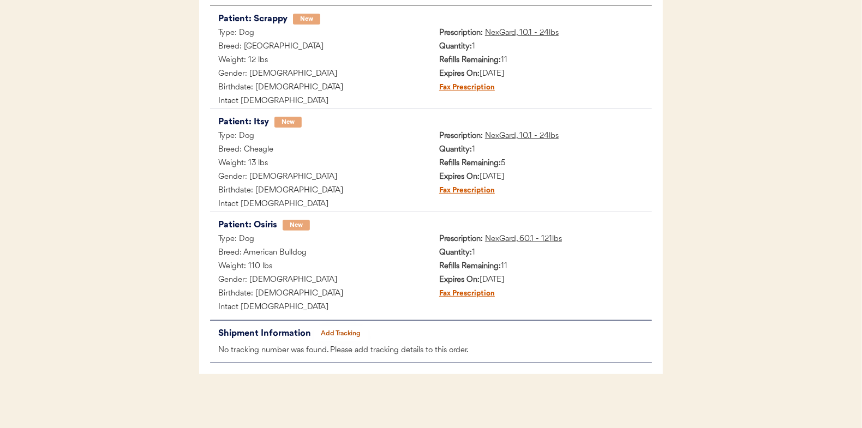
click at [349, 329] on button "Add Tracking" at bounding box center [341, 333] width 55 height 15
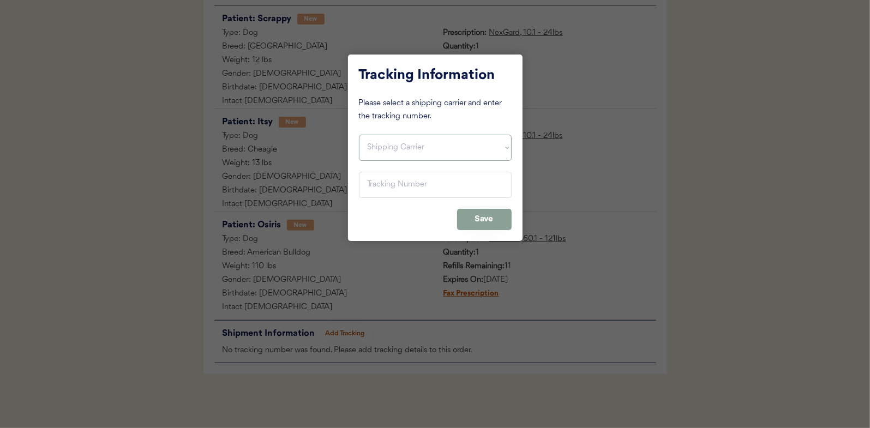
click at [385, 146] on select "Shipping Carrier FedEx FedEx Ground Economy UPS USPS" at bounding box center [435, 148] width 153 height 26
select select ""usps""
click at [359, 135] on select "Shipping Carrier FedEx FedEx Ground Economy UPS USPS" at bounding box center [435, 148] width 153 height 26
click at [378, 186] on input "input" at bounding box center [435, 185] width 153 height 26
paste input "9400150105798020929160"
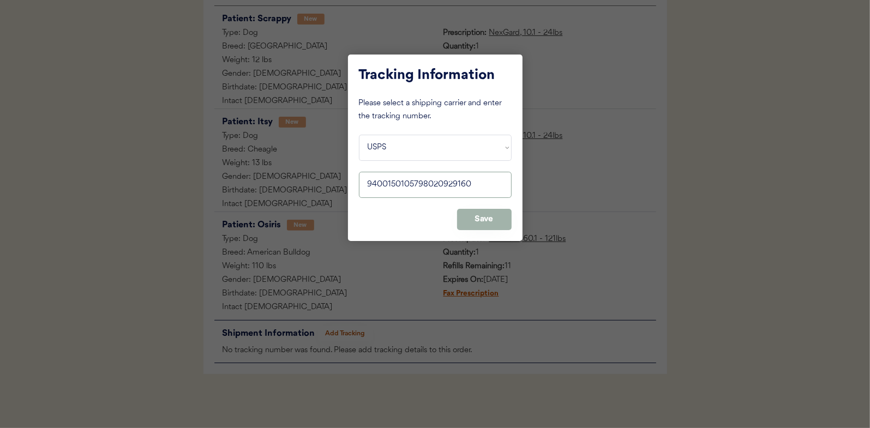
type input "9400150105798020929160"
click at [494, 222] on button "Save" at bounding box center [484, 219] width 55 height 21
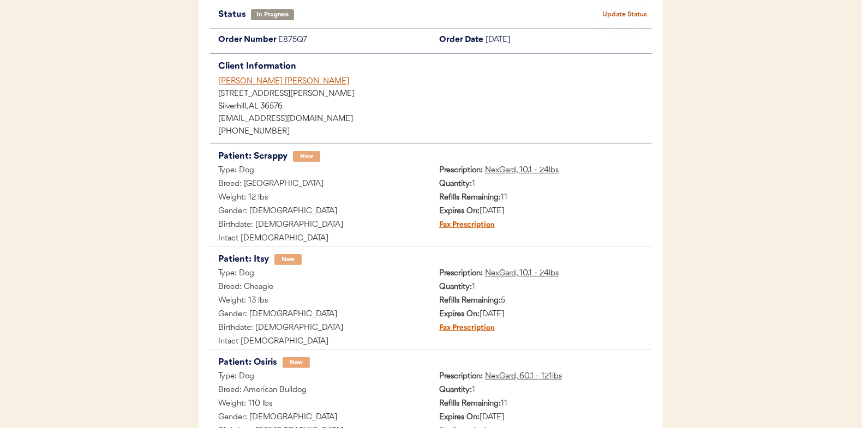
scroll to position [0, 0]
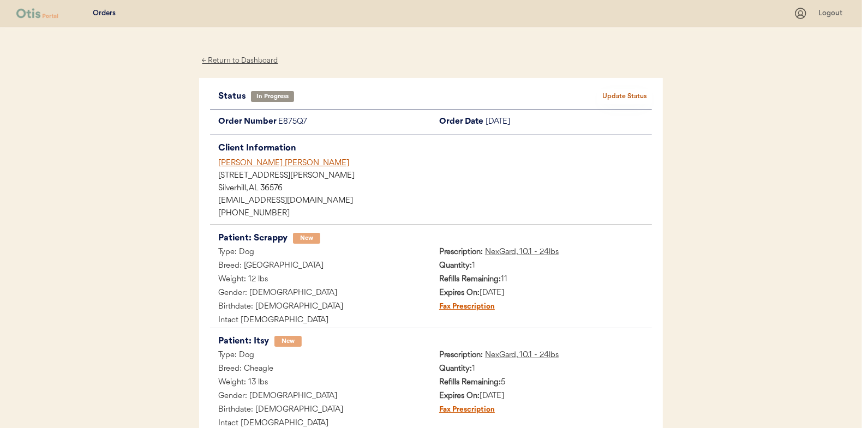
click at [625, 95] on button "Update Status" at bounding box center [624, 96] width 55 height 15
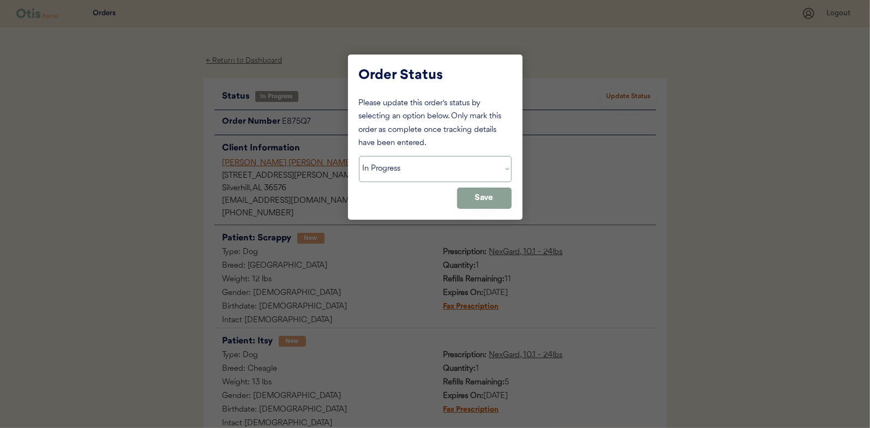
click at [384, 168] on select "Status On Hold New In Progress Complete Pending HW Consent Cancelled" at bounding box center [435, 169] width 153 height 26
select select ""complete""
click at [359, 156] on select "Status On Hold New In Progress Complete Pending HW Consent Cancelled" at bounding box center [435, 169] width 153 height 26
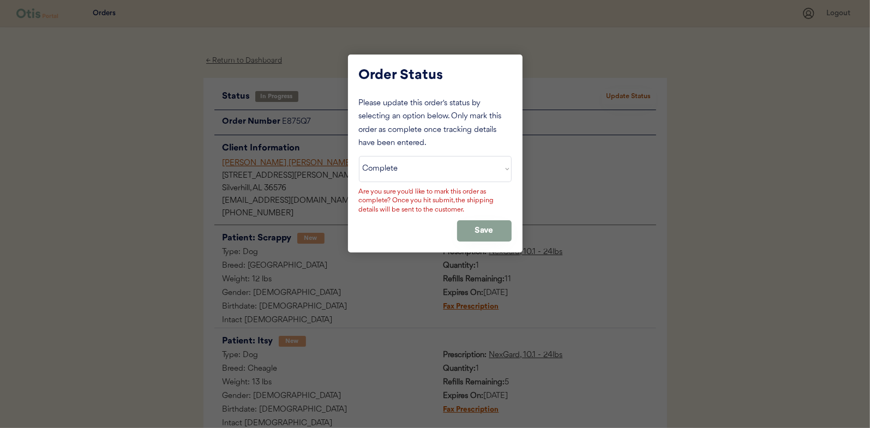
click at [481, 219] on div "Please update this order's status by selecting an option below. Only mark this …" at bounding box center [435, 169] width 153 height 145
click at [488, 232] on button "Save" at bounding box center [484, 230] width 55 height 21
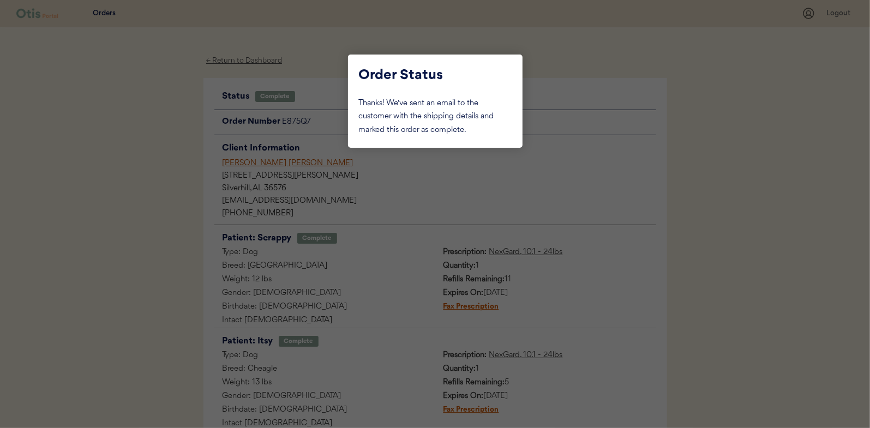
click at [133, 166] on div at bounding box center [435, 214] width 870 height 428
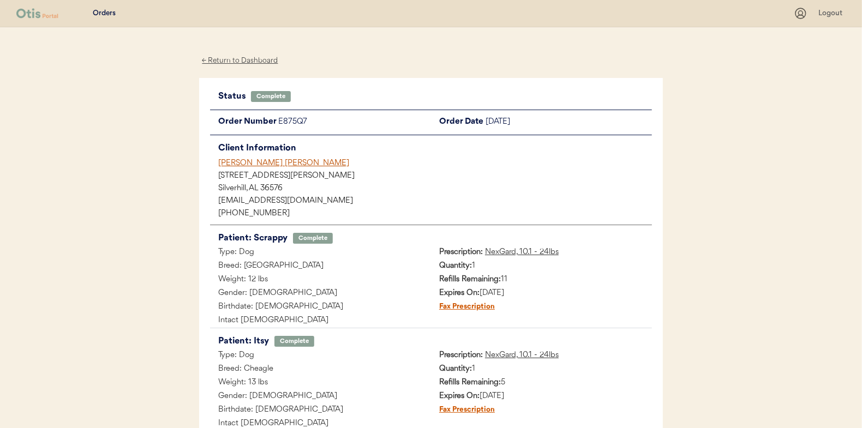
click at [224, 61] on div "← Return to Dashboard" at bounding box center [240, 61] width 82 height 13
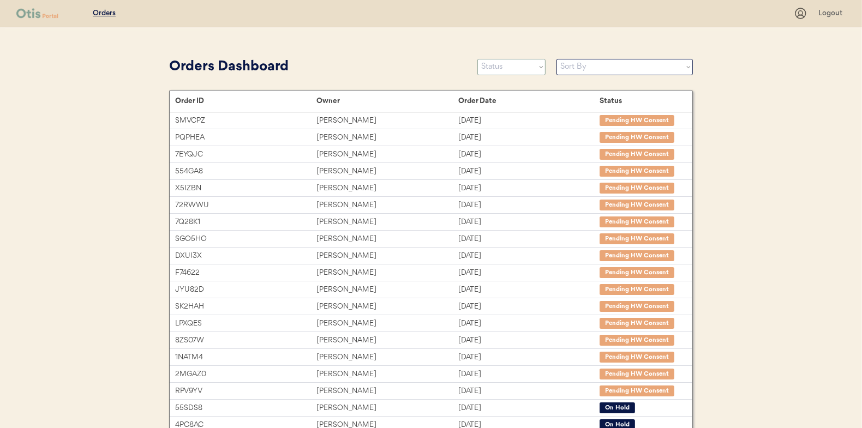
click at [508, 64] on select "Status On Hold New In Progress Complete Pending HW Consent Cancelled" at bounding box center [511, 67] width 68 height 16
click at [477, 59] on select "Status On Hold New In Progress Complete Pending HW Consent Cancelled" at bounding box center [511, 67] width 68 height 16
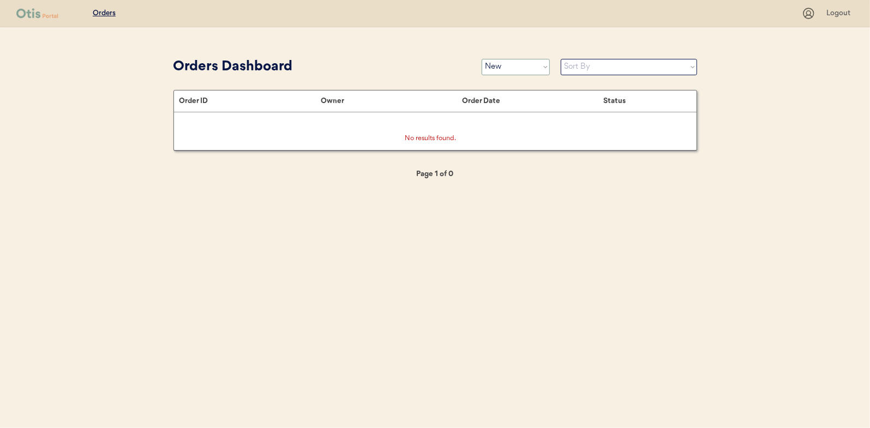
click at [504, 71] on select "Status On Hold New In Progress Complete Pending HW Consent Cancelled" at bounding box center [516, 67] width 68 height 16
select select ""in_progress""
click at [482, 59] on select "Status On Hold New In Progress Complete Pending HW Consent Cancelled" at bounding box center [516, 67] width 68 height 16
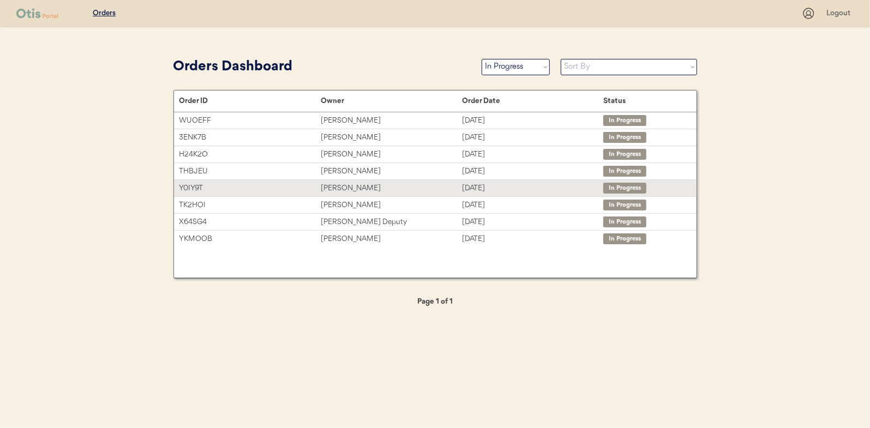
click at [346, 182] on div "[PERSON_NAME]" at bounding box center [391, 188] width 141 height 13
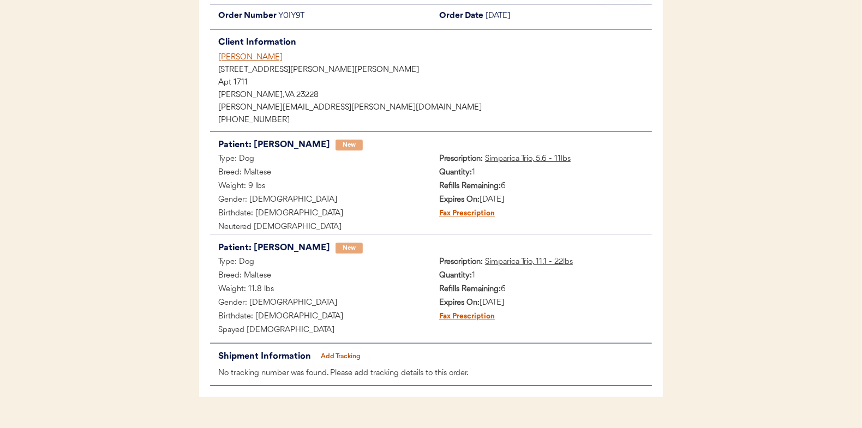
scroll to position [129, 0]
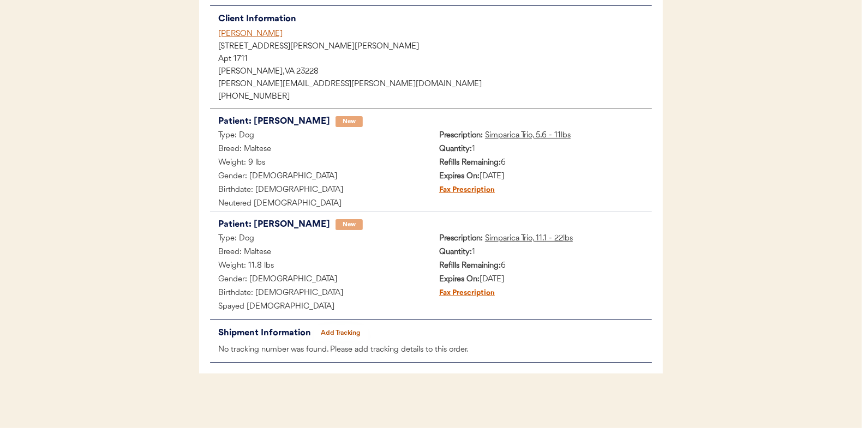
click at [338, 329] on button "Add Tracking" at bounding box center [341, 333] width 55 height 15
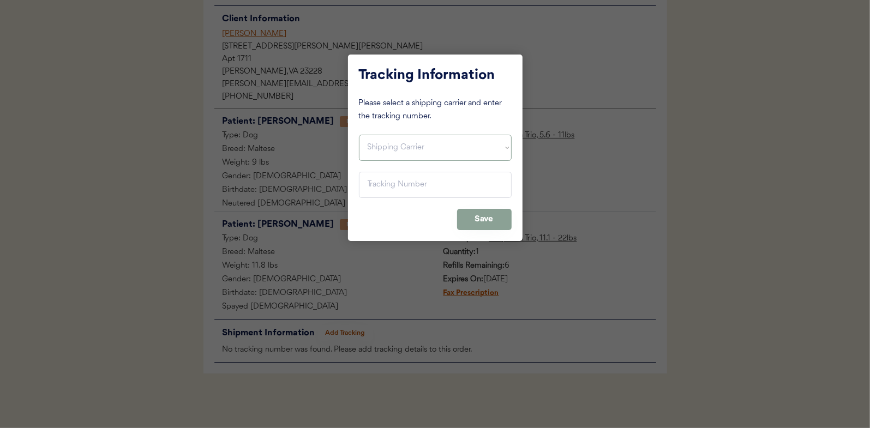
click at [367, 148] on select "Shipping Carrier FedEx FedEx Ground Economy UPS USPS" at bounding box center [435, 148] width 153 height 26
select select ""usps""
click at [359, 135] on select "Shipping Carrier FedEx FedEx Ground Economy UPS USPS" at bounding box center [435, 148] width 153 height 26
click at [369, 185] on input "input" at bounding box center [435, 185] width 153 height 26
paste input "9400150105800020916498"
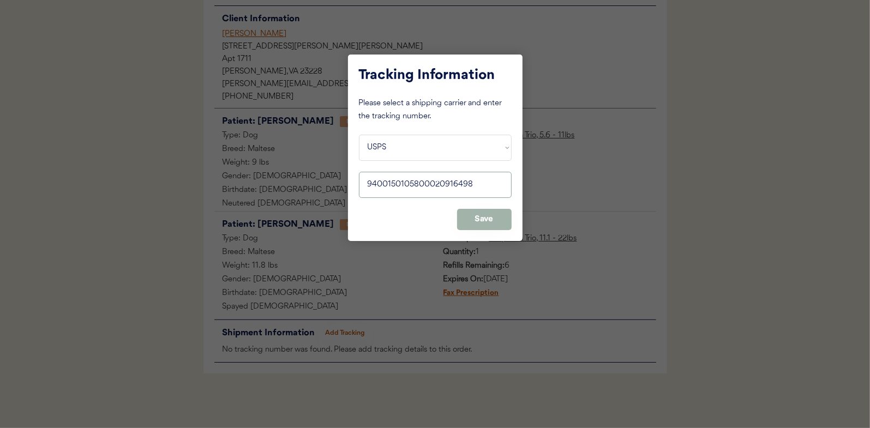
type input "9400150105800020916498"
click at [492, 217] on button "Save" at bounding box center [484, 219] width 55 height 21
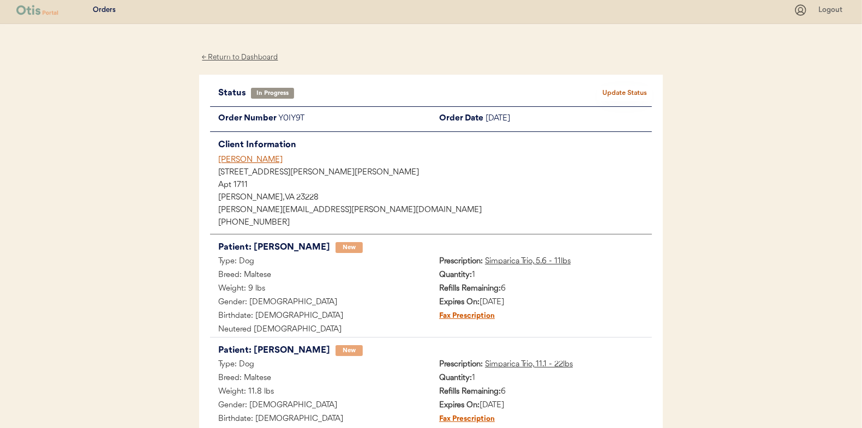
scroll to position [0, 0]
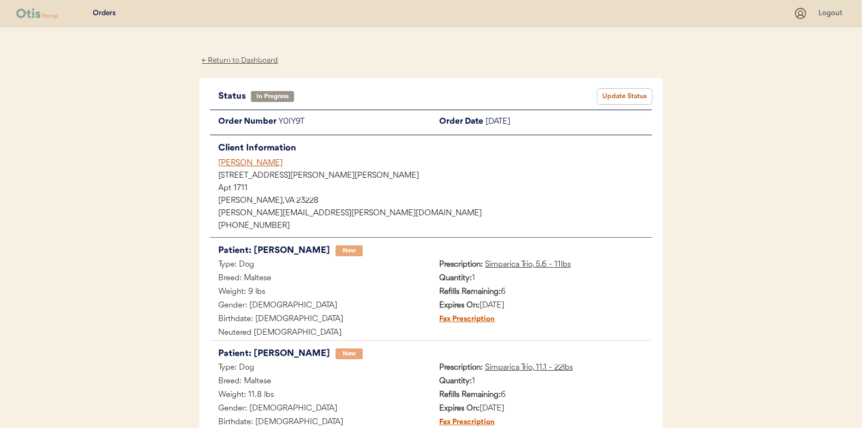
click at [621, 98] on button "Update Status" at bounding box center [624, 96] width 55 height 15
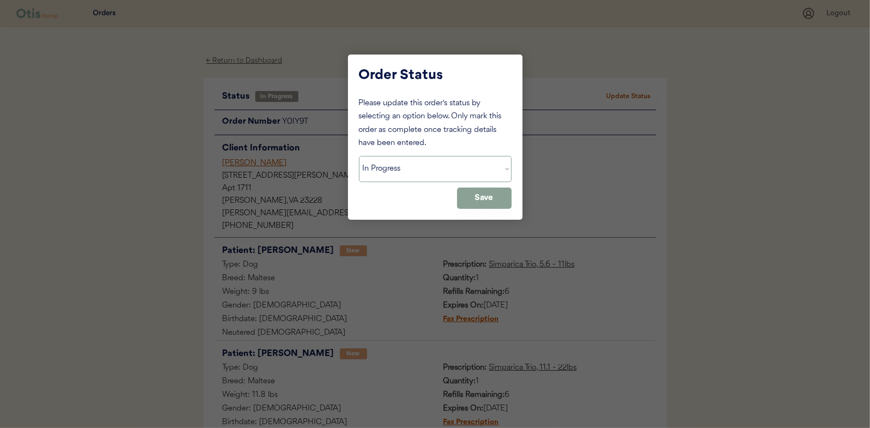
click at [398, 165] on select "Status On Hold New In Progress Complete Pending HW Consent Cancelled" at bounding box center [435, 169] width 153 height 26
select select ""complete""
click at [359, 156] on select "Status On Hold New In Progress Complete Pending HW Consent Cancelled" at bounding box center [435, 169] width 153 height 26
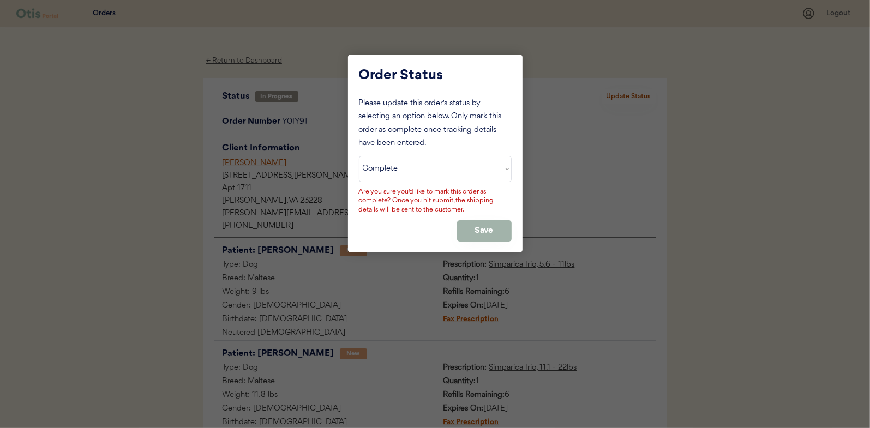
click at [476, 229] on button "Save" at bounding box center [484, 230] width 55 height 21
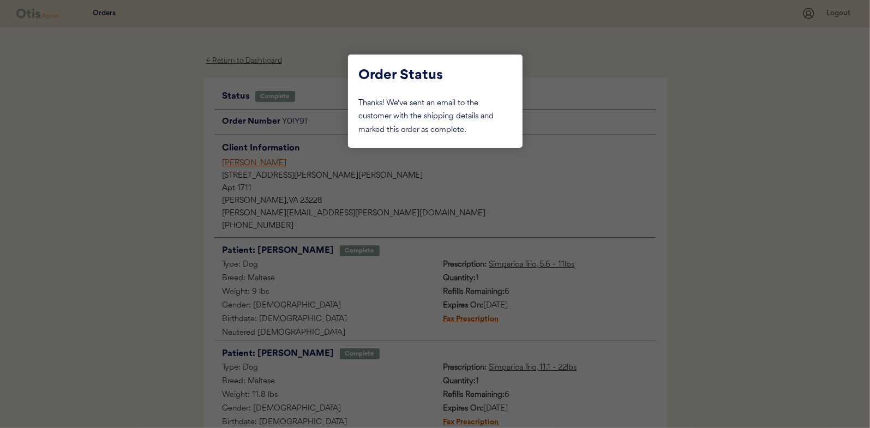
click at [141, 167] on div at bounding box center [435, 214] width 870 height 428
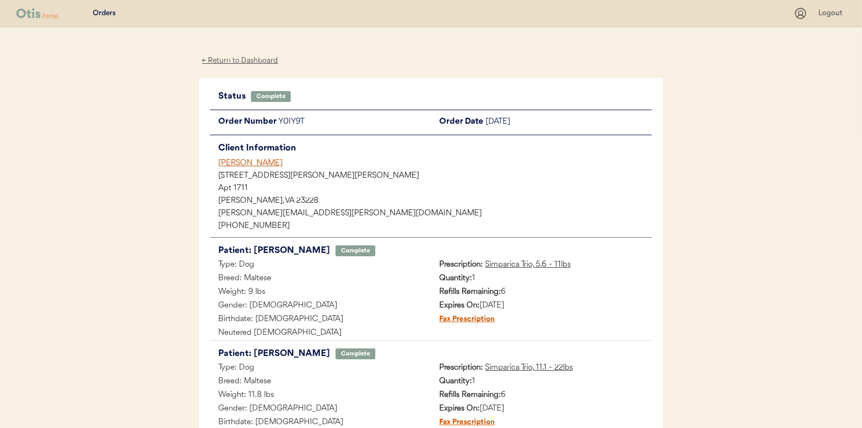
click at [220, 56] on div "← Return to Dashboard" at bounding box center [240, 61] width 82 height 13
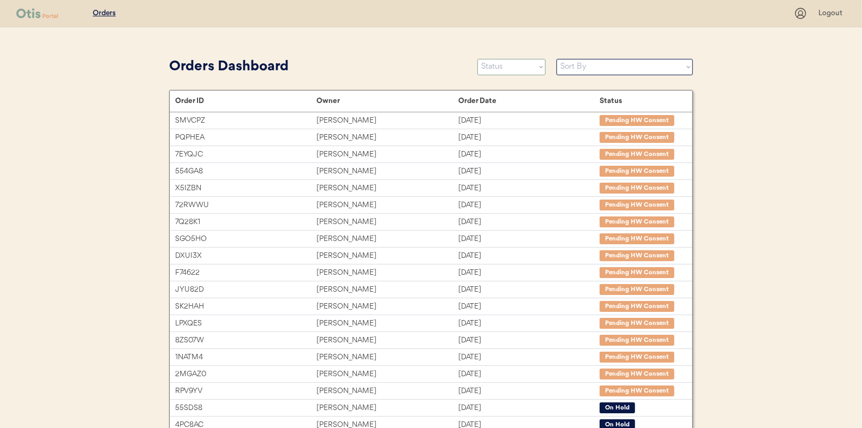
click at [520, 64] on select "Status On Hold New In Progress Complete Pending HW Consent Cancelled" at bounding box center [511, 67] width 68 height 16
click at [477, 59] on select "Status On Hold New In Progress Complete Pending HW Consent Cancelled" at bounding box center [511, 67] width 68 height 16
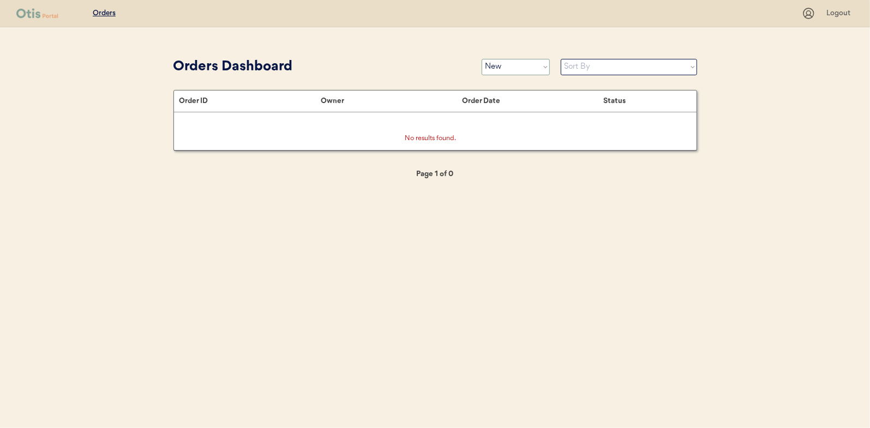
click at [503, 69] on select "Status On Hold New In Progress Complete Pending HW Consent Cancelled" at bounding box center [516, 67] width 68 height 16
select select ""in_progress""
click at [482, 59] on select "Status On Hold New In Progress Complete Pending HW Consent Cancelled" at bounding box center [516, 67] width 68 height 16
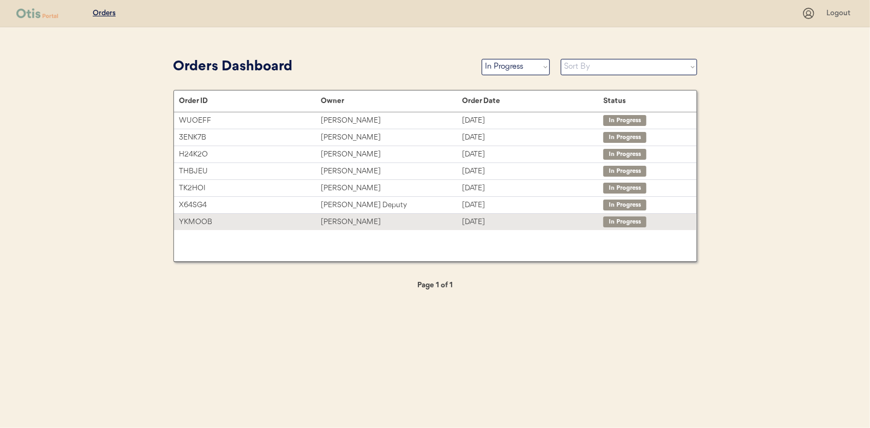
drag, startPoint x: 340, startPoint y: 218, endPoint x: 158, endPoint y: 176, distance: 187.1
click at [340, 218] on div "[PERSON_NAME]" at bounding box center [391, 222] width 141 height 13
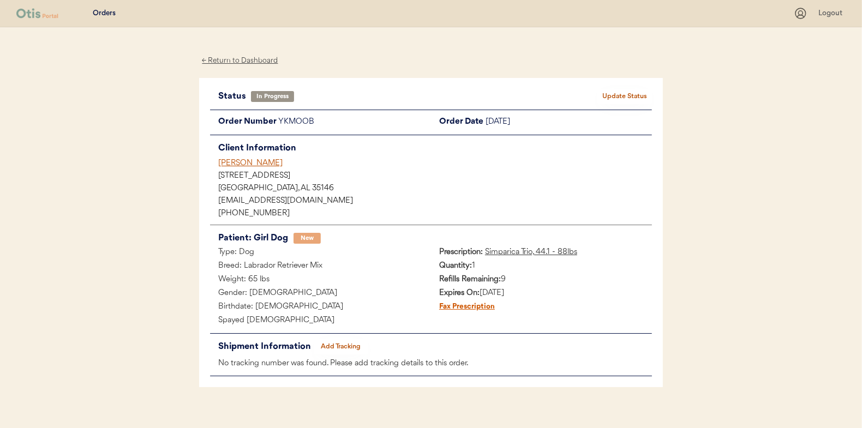
click at [342, 344] on button "Add Tracking" at bounding box center [341, 346] width 55 height 15
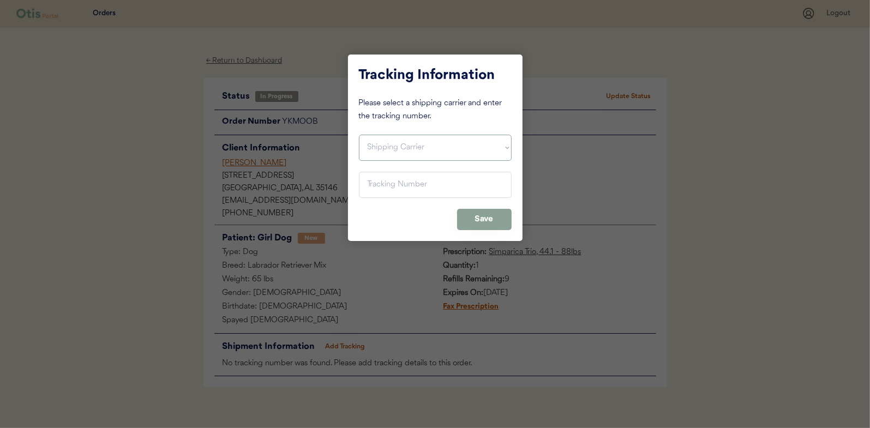
click at [389, 141] on select "Shipping Carrier FedEx FedEx Ground Economy UPS USPS" at bounding box center [435, 148] width 153 height 26
select select ""usps""
click at [359, 135] on select "Shipping Carrier FedEx FedEx Ground Economy UPS USPS" at bounding box center [435, 148] width 153 height 26
click at [381, 189] on input "input" at bounding box center [435, 185] width 153 height 26
paste input "9400150105799020908582"
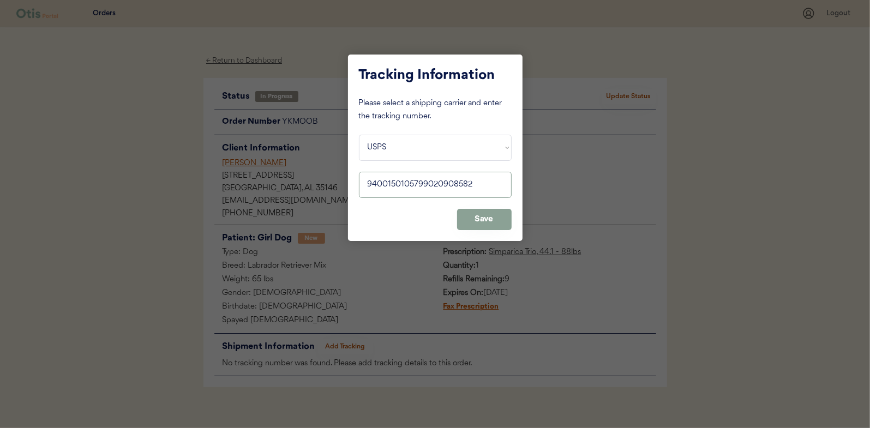
type input "9400150105799020908582"
click at [488, 213] on button "Save" at bounding box center [484, 219] width 55 height 21
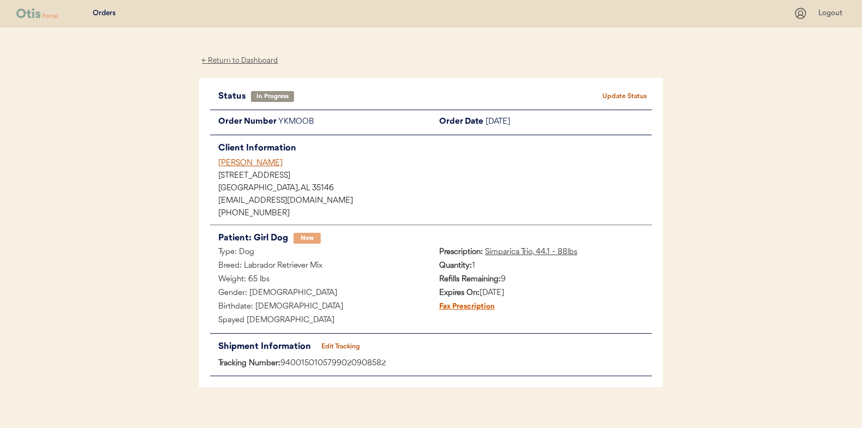
click at [622, 91] on button "Update Status" at bounding box center [624, 96] width 55 height 15
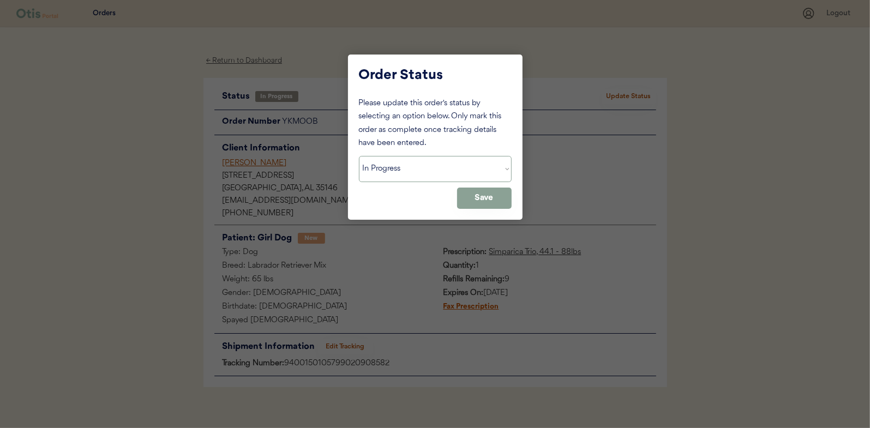
click at [411, 171] on select "Status On Hold New In Progress Complete Pending HW Consent Cancelled" at bounding box center [435, 169] width 153 height 26
select select ""complete""
click at [359, 156] on select "Status On Hold New In Progress Complete Pending HW Consent Cancelled" at bounding box center [435, 169] width 153 height 26
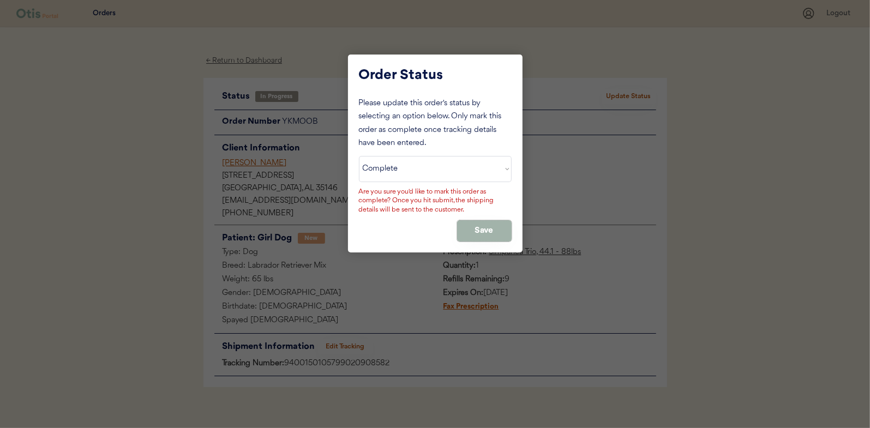
click at [480, 229] on button "Save" at bounding box center [484, 230] width 55 height 21
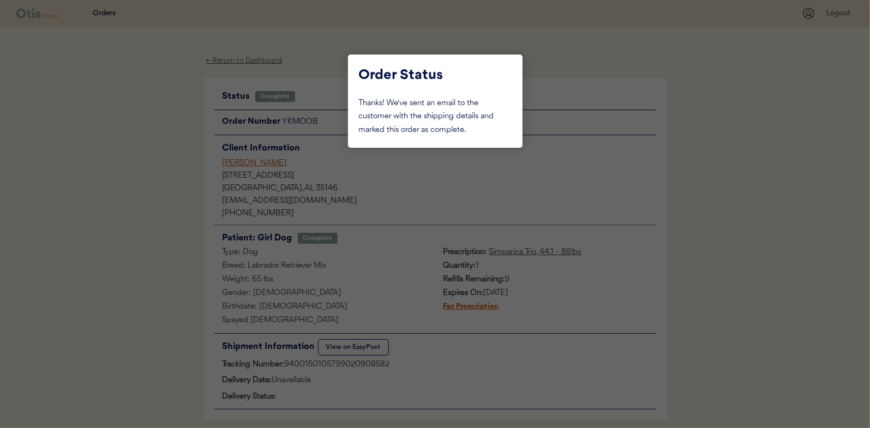
click at [163, 228] on div at bounding box center [435, 214] width 870 height 428
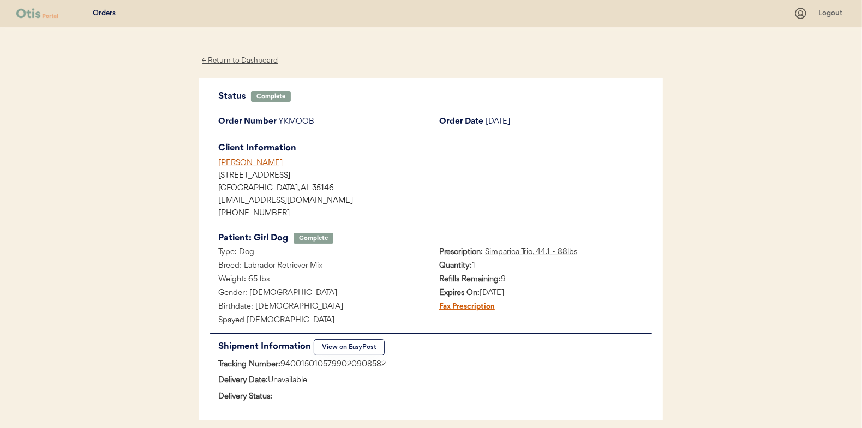
click at [235, 59] on div "← Return to Dashboard" at bounding box center [240, 61] width 82 height 13
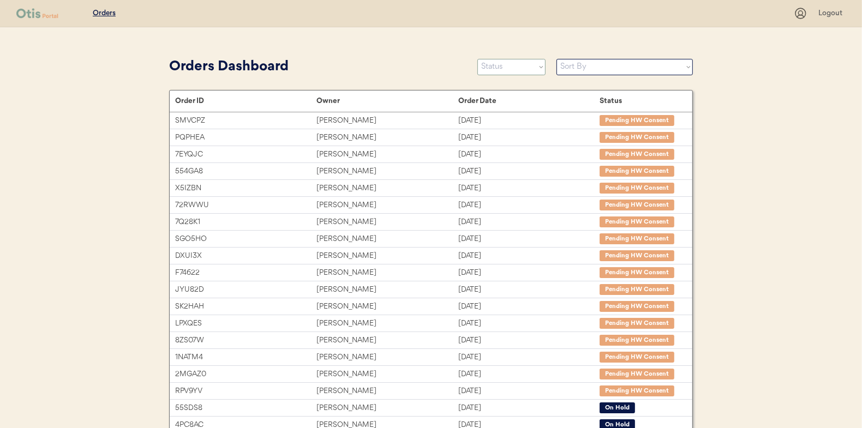
click at [491, 63] on select "Status On Hold New In Progress Complete Pending HW Consent Cancelled" at bounding box center [511, 67] width 68 height 16
click at [477, 59] on select "Status On Hold New In Progress Complete Pending HW Consent Cancelled" at bounding box center [511, 67] width 68 height 16
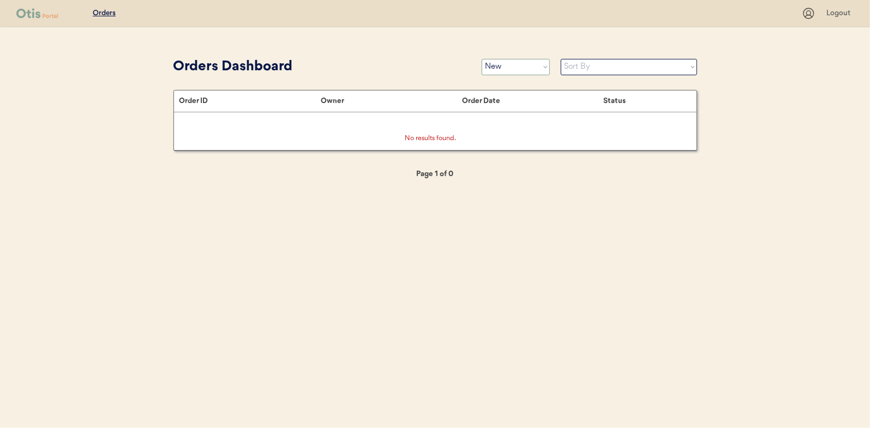
click at [508, 69] on select "Status On Hold New In Progress Complete Pending HW Consent Cancelled" at bounding box center [516, 67] width 68 height 16
select select ""in_progress""
click at [482, 59] on select "Status On Hold New In Progress Complete Pending HW Consent Cancelled" at bounding box center [516, 67] width 68 height 16
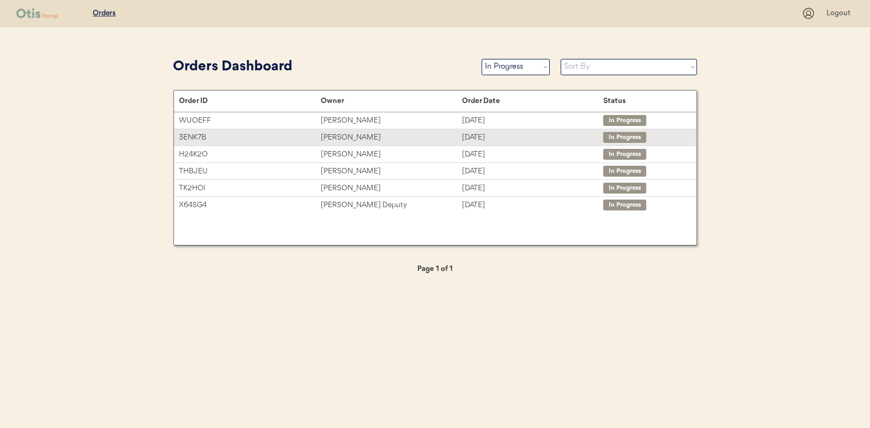
click at [343, 139] on div "[PERSON_NAME]" at bounding box center [391, 137] width 141 height 13
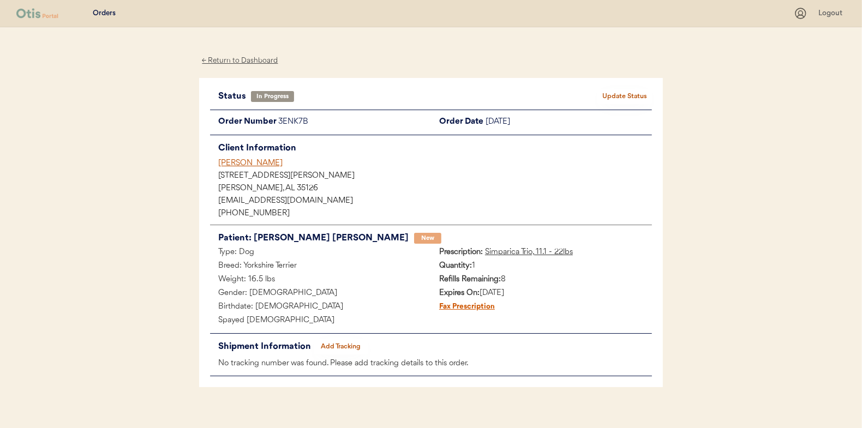
click at [334, 341] on button "Add Tracking" at bounding box center [341, 346] width 55 height 15
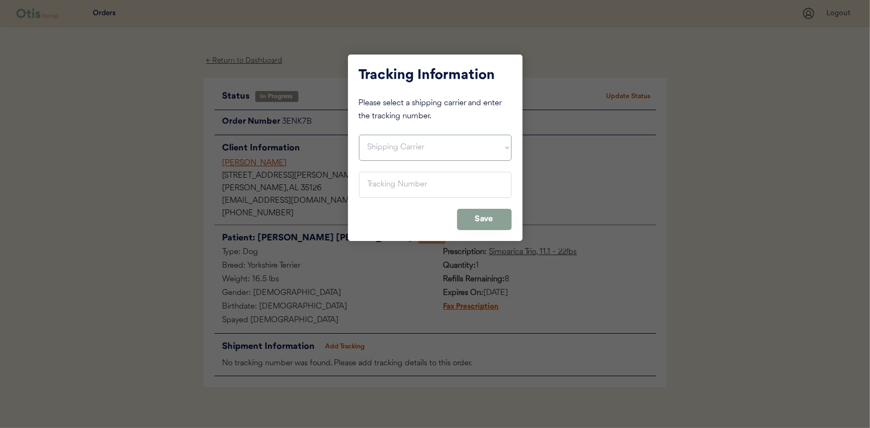
click at [383, 140] on select "Shipping Carrier FedEx FedEx Ground Economy UPS USPS" at bounding box center [435, 148] width 153 height 26
select select ""usps""
click at [359, 135] on select "Shipping Carrier FedEx FedEx Ground Economy UPS USPS" at bounding box center [435, 148] width 153 height 26
click at [379, 185] on input "input" at bounding box center [435, 185] width 153 height 26
paste input "9400150105497021057260"
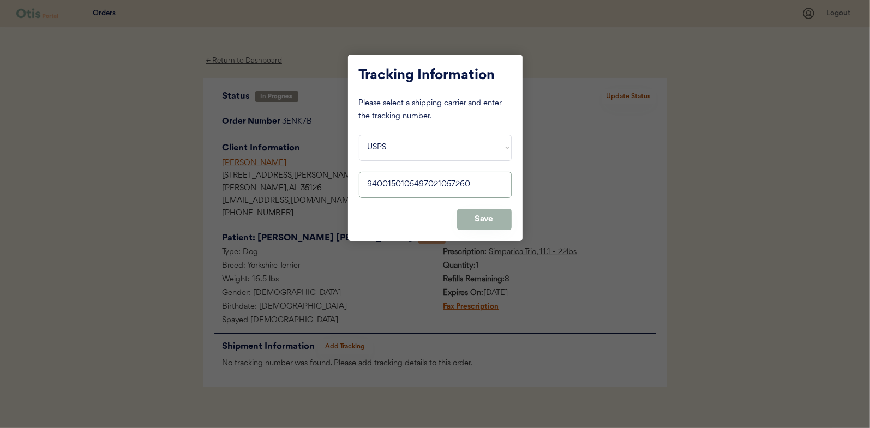
type input "9400150105497021057260"
click at [488, 215] on button "Save" at bounding box center [484, 219] width 55 height 21
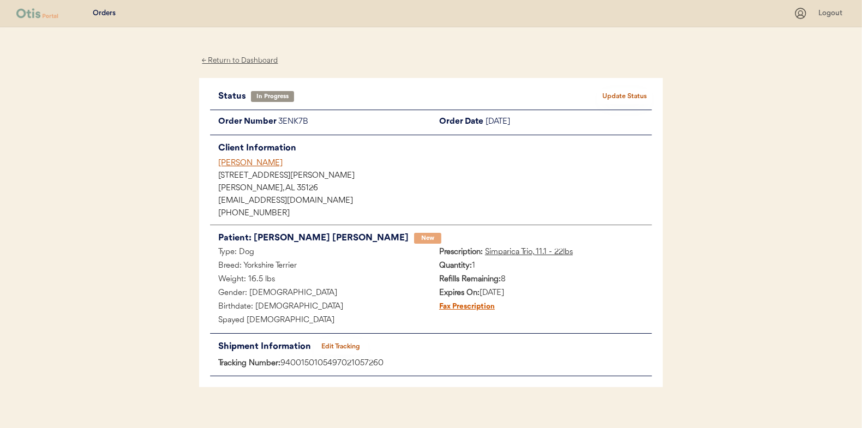
click at [643, 94] on button "Update Status" at bounding box center [624, 96] width 55 height 15
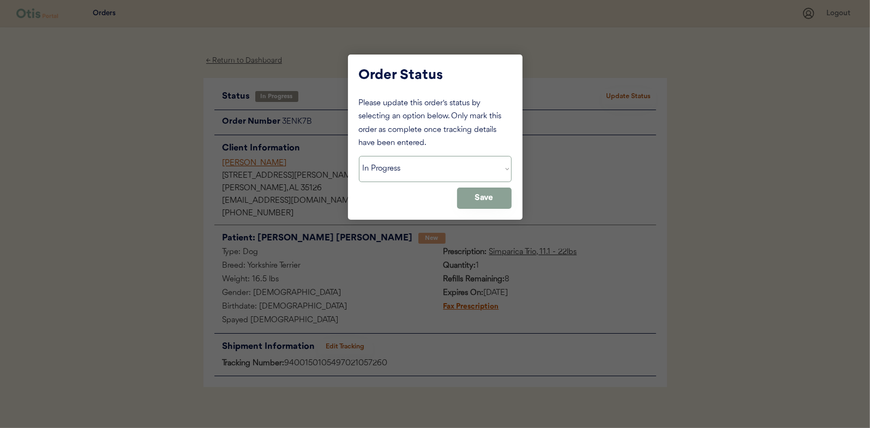
click at [394, 175] on select "Status On Hold New In Progress Complete Pending HW Consent Cancelled" at bounding box center [435, 169] width 153 height 26
select select ""complete""
click at [359, 156] on select "Status On Hold New In Progress Complete Pending HW Consent Cancelled" at bounding box center [435, 169] width 153 height 26
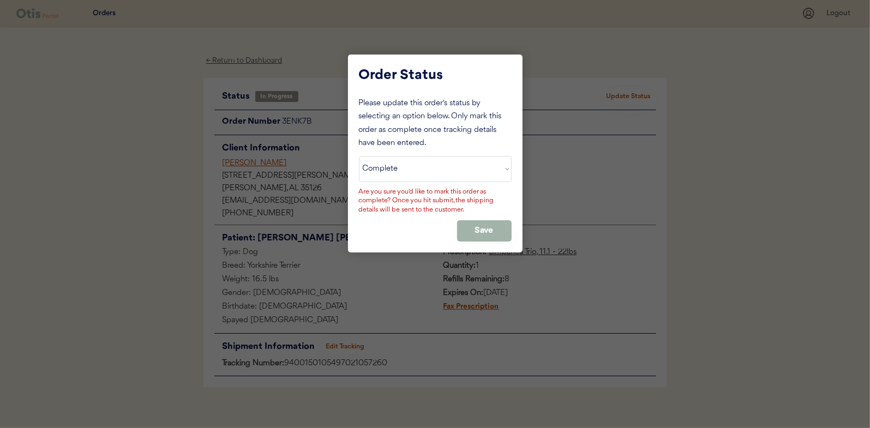
click at [483, 232] on button "Save" at bounding box center [484, 230] width 55 height 21
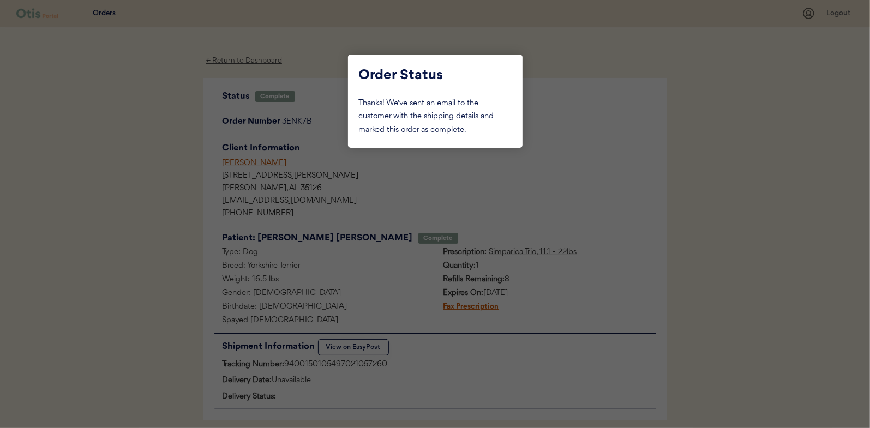
click at [152, 181] on div at bounding box center [435, 214] width 870 height 428
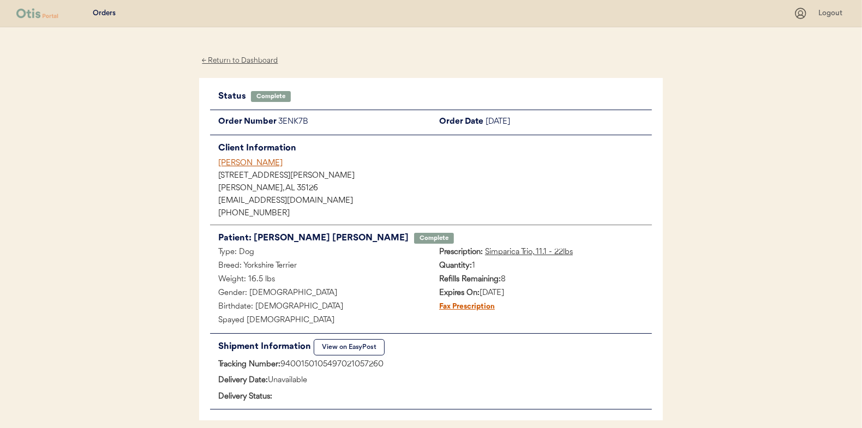
click at [249, 61] on div "← Return to Dashboard" at bounding box center [240, 61] width 82 height 13
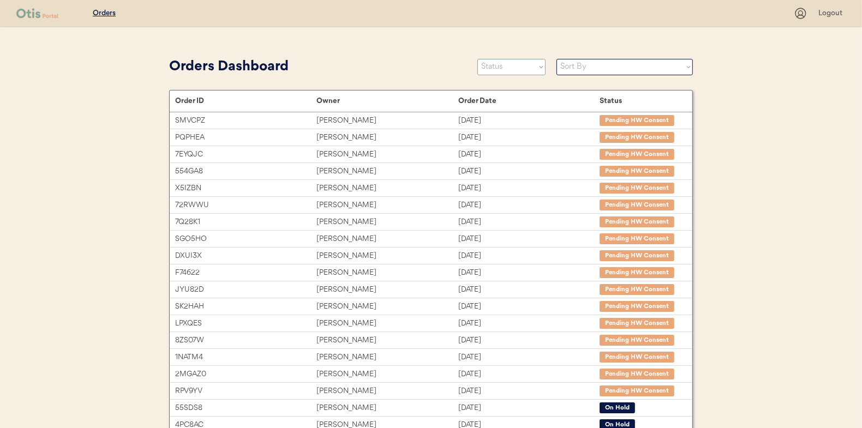
click at [493, 64] on select "Status On Hold New In Progress Complete Pending HW Consent Cancelled" at bounding box center [511, 67] width 68 height 16
click at [477, 59] on select "Status On Hold New In Progress Complete Pending HW Consent Cancelled" at bounding box center [511, 67] width 68 height 16
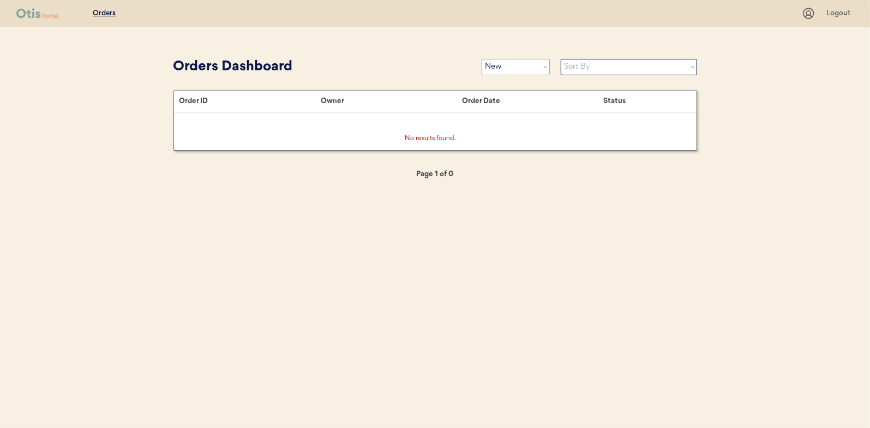
click at [503, 73] on select "Status On Hold New In Progress Complete Pending HW Consent Cancelled" at bounding box center [516, 67] width 68 height 16
select select ""in_progress""
click at [482, 59] on select "Status On Hold New In Progress Complete Pending HW Consent Cancelled" at bounding box center [516, 67] width 68 height 16
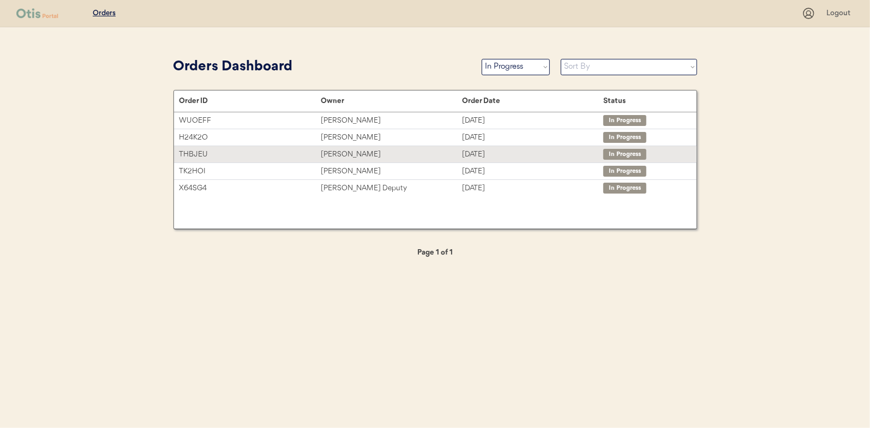
click at [349, 152] on div "[PERSON_NAME]" at bounding box center [391, 154] width 141 height 13
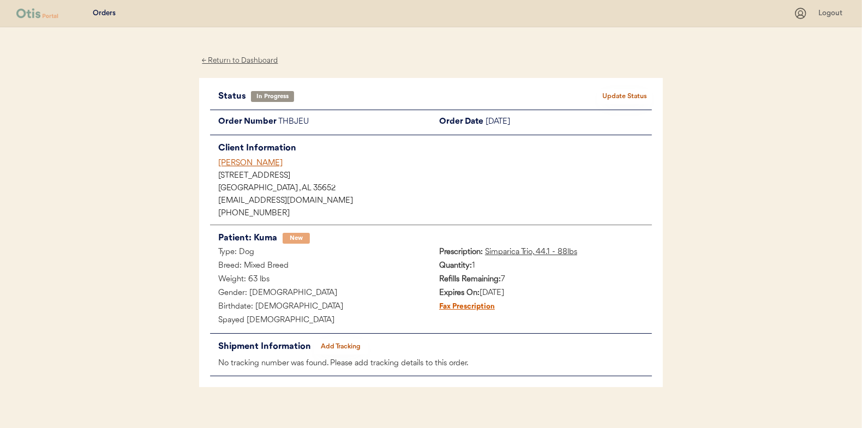
click at [345, 339] on button "Add Tracking" at bounding box center [341, 346] width 55 height 15
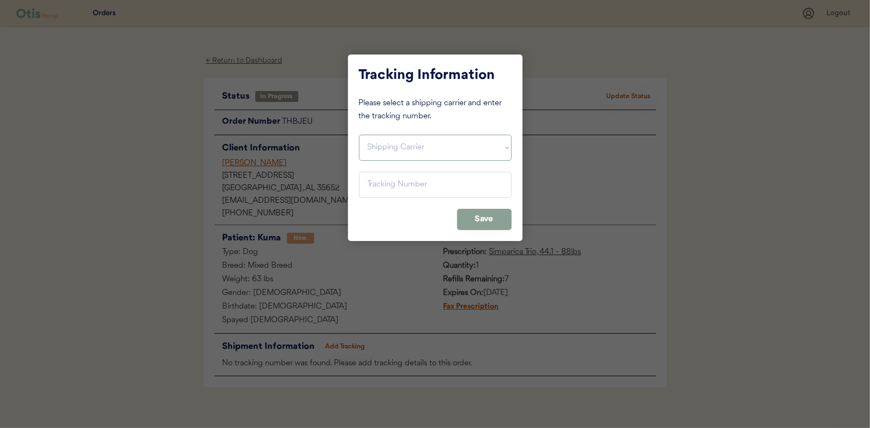
click at [372, 150] on select "Shipping Carrier FedEx FedEx Ground Economy UPS USPS" at bounding box center [435, 148] width 153 height 26
select select ""usps""
click at [359, 135] on select "Shipping Carrier FedEx FedEx Ground Economy UPS USPS" at bounding box center [435, 148] width 153 height 26
click at [386, 184] on input "input" at bounding box center [435, 185] width 153 height 26
paste input "9400150105800020918232"
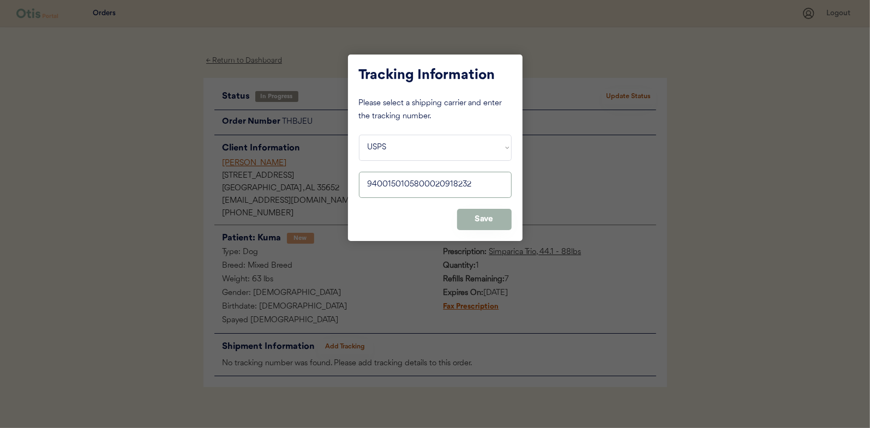
type input "9400150105800020918232"
click at [489, 220] on button "Save" at bounding box center [484, 219] width 55 height 21
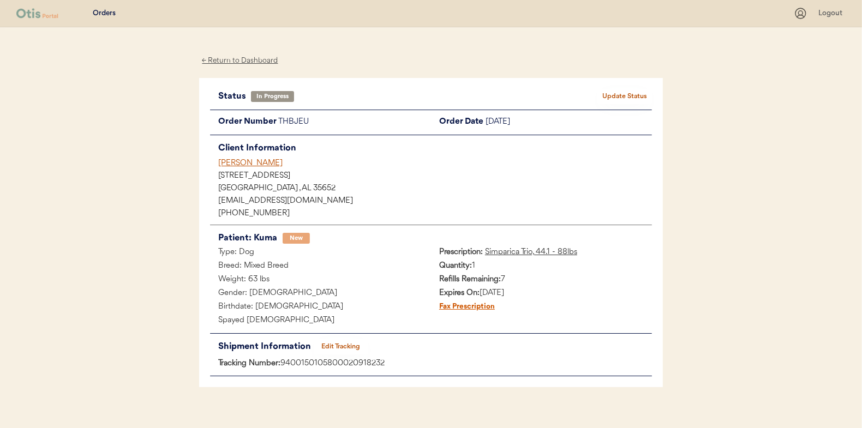
click at [614, 95] on button "Update Status" at bounding box center [624, 96] width 55 height 15
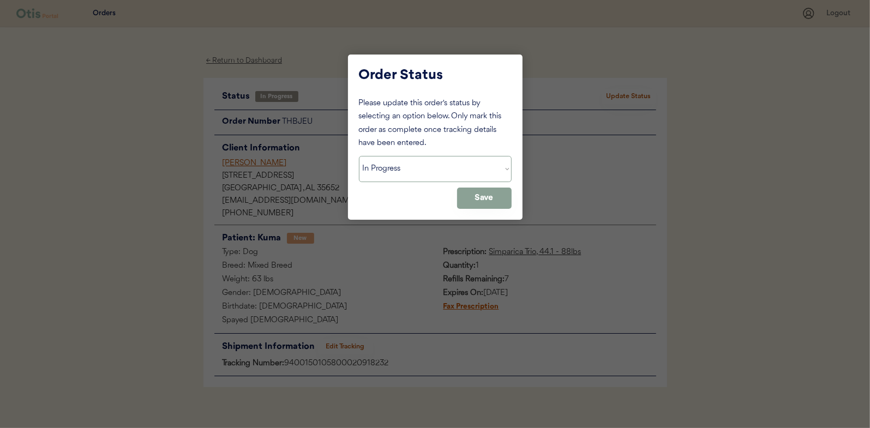
click at [394, 169] on select "Status On Hold New In Progress Complete Pending HW Consent Cancelled" at bounding box center [435, 169] width 153 height 26
select select ""complete""
click at [359, 156] on select "Status On Hold New In Progress Complete Pending HW Consent Cancelled" at bounding box center [435, 169] width 153 height 26
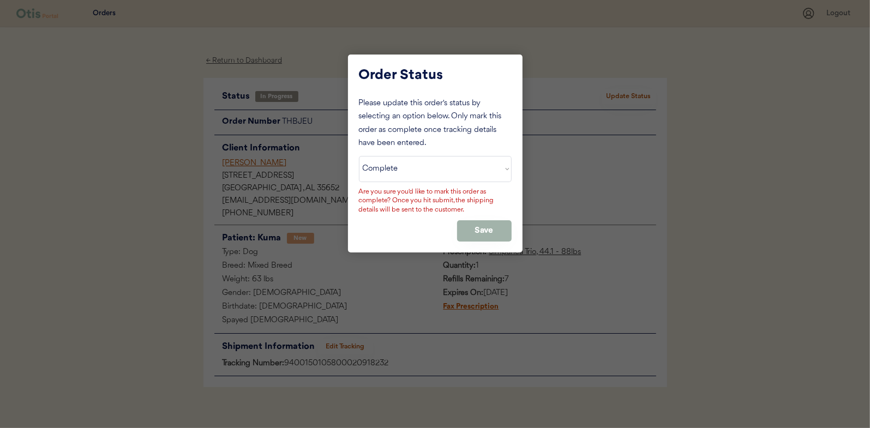
click at [481, 222] on button "Save" at bounding box center [484, 230] width 55 height 21
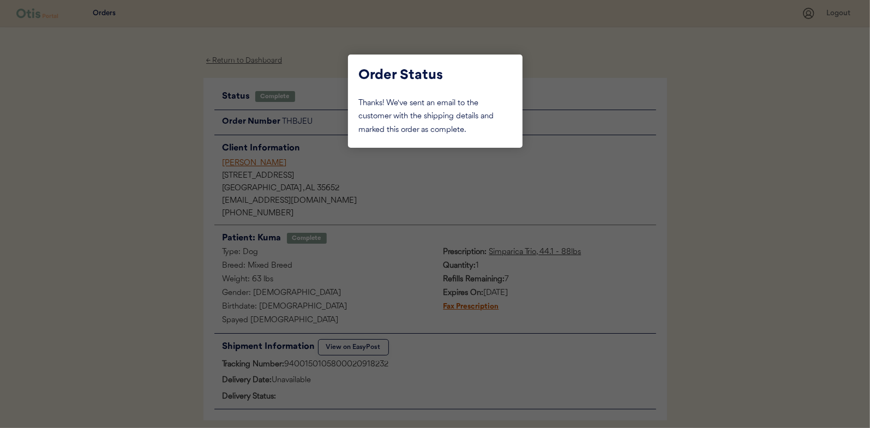
click at [190, 157] on div at bounding box center [435, 214] width 870 height 428
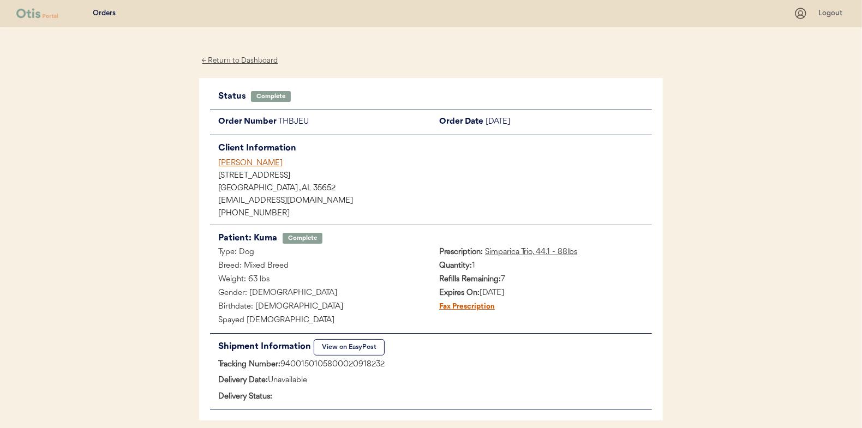
click at [251, 61] on div "← Return to Dashboard" at bounding box center [240, 61] width 82 height 13
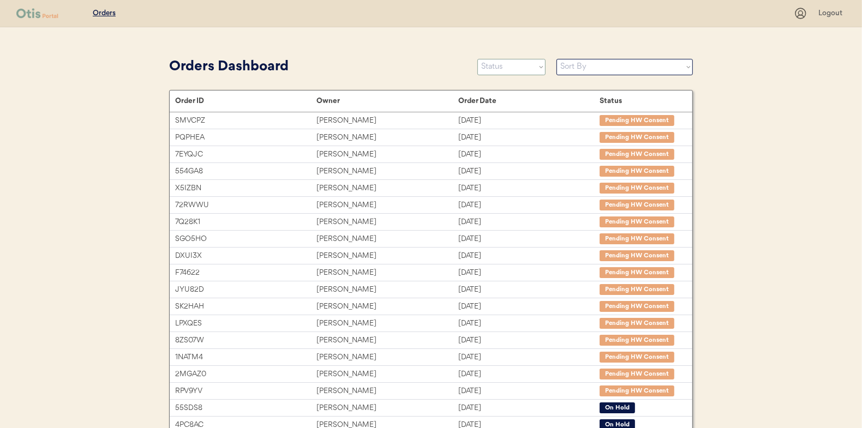
click at [493, 68] on select "Status On Hold New In Progress Complete Pending HW Consent Cancelled" at bounding box center [511, 67] width 68 height 16
click at [477, 59] on select "Status On Hold New In Progress Complete Pending HW Consent Cancelled" at bounding box center [511, 67] width 68 height 16
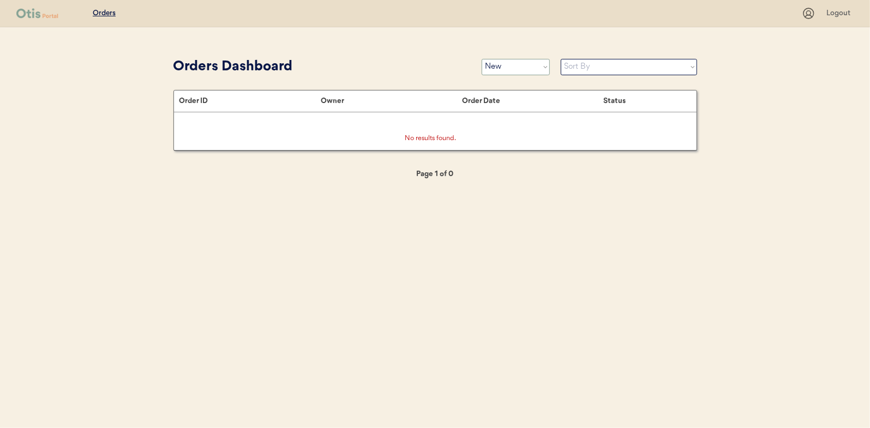
click at [496, 65] on select "Status On Hold New In Progress Complete Pending HW Consent Cancelled" at bounding box center [516, 67] width 68 height 16
select select ""in_progress""
click at [482, 59] on select "Status On Hold New In Progress Complete Pending HW Consent Cancelled" at bounding box center [516, 67] width 68 height 16
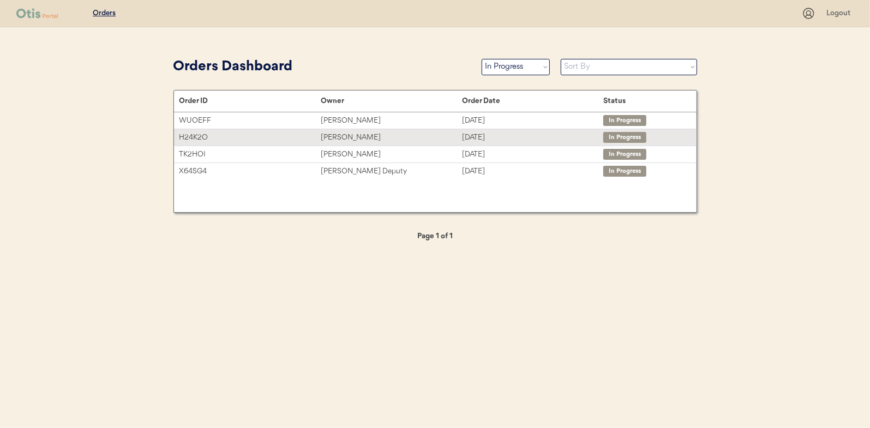
click at [331, 134] on div "[PERSON_NAME]" at bounding box center [391, 137] width 141 height 13
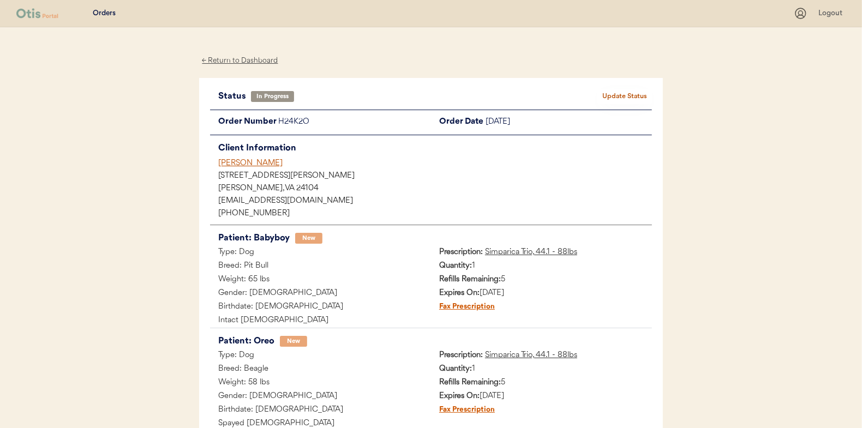
scroll to position [116, 0]
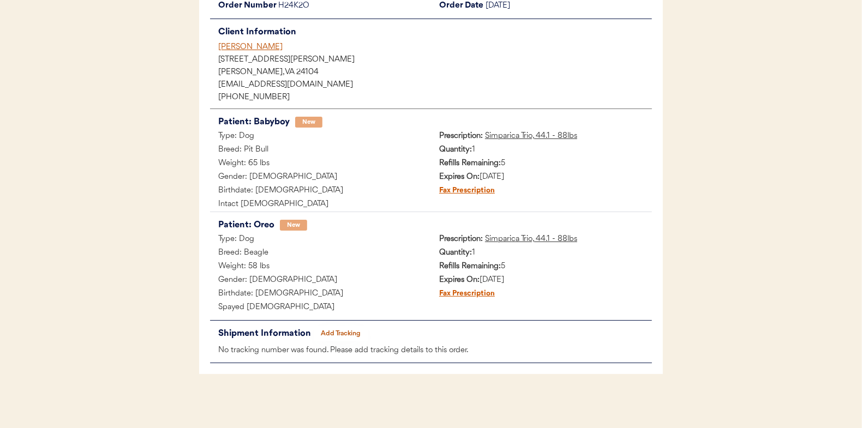
click at [348, 333] on button "Add Tracking" at bounding box center [341, 333] width 55 height 15
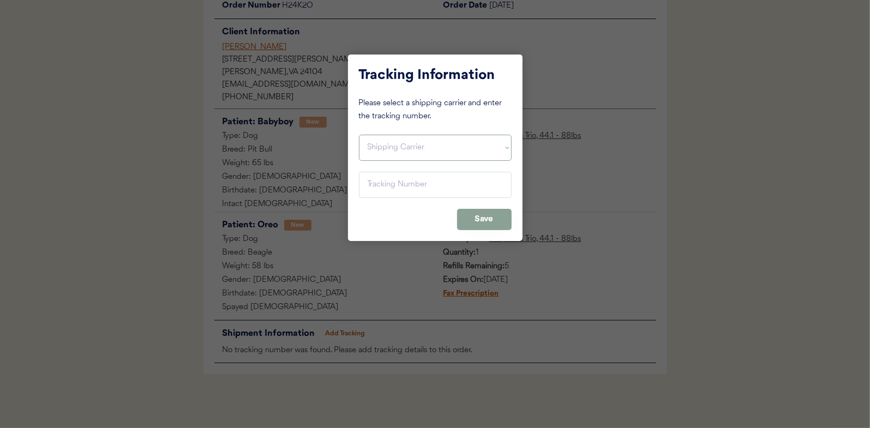
click at [375, 142] on select "Shipping Carrier FedEx FedEx Ground Economy UPS USPS" at bounding box center [435, 148] width 153 height 26
select select ""usps""
click at [359, 135] on select "Shipping Carrier FedEx FedEx Ground Economy UPS USPS" at bounding box center [435, 148] width 153 height 26
click at [370, 183] on input "input" at bounding box center [435, 185] width 153 height 26
paste input "9400150105496022561172"
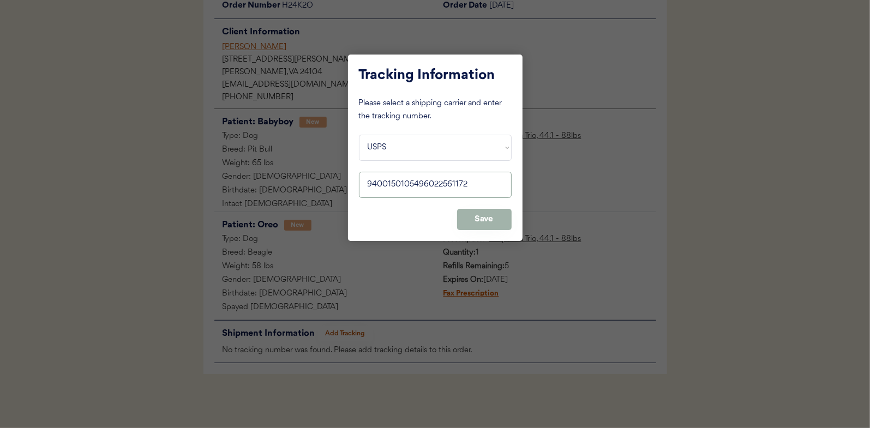
type input "9400150105496022561172"
click at [497, 218] on button "Save" at bounding box center [484, 219] width 55 height 21
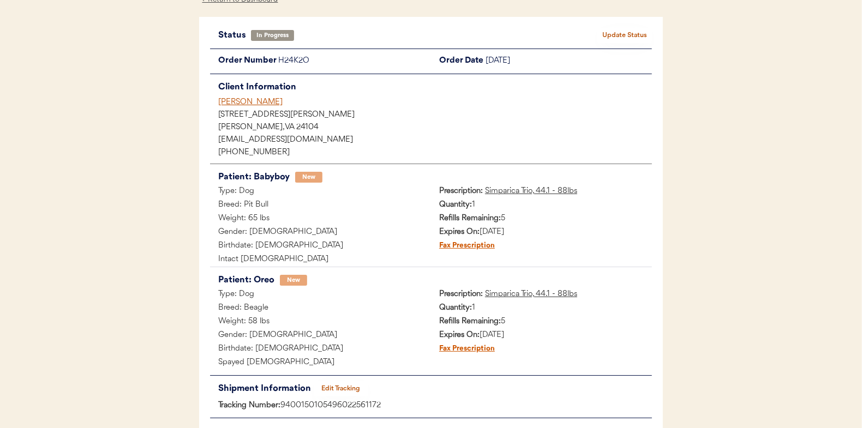
scroll to position [0, 0]
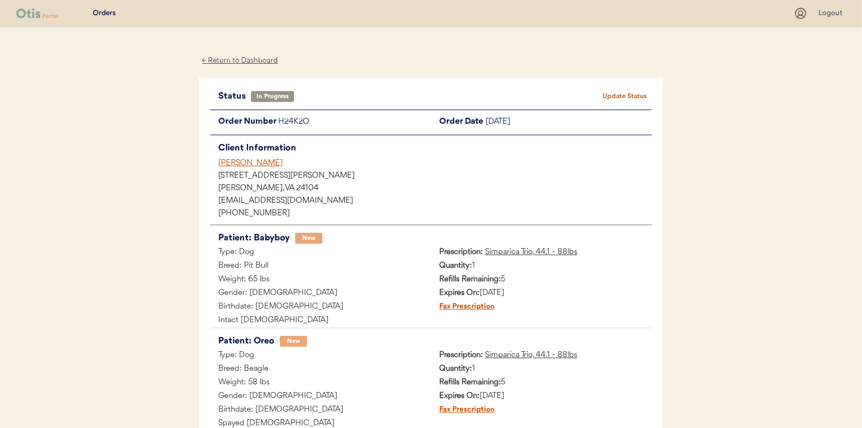
click at [607, 86] on div "Status In Progress Update Status Order Number H24K2O Order Date [DATE] Client I…" at bounding box center [431, 284] width 464 height 413
click at [618, 97] on button "Update Status" at bounding box center [624, 96] width 55 height 15
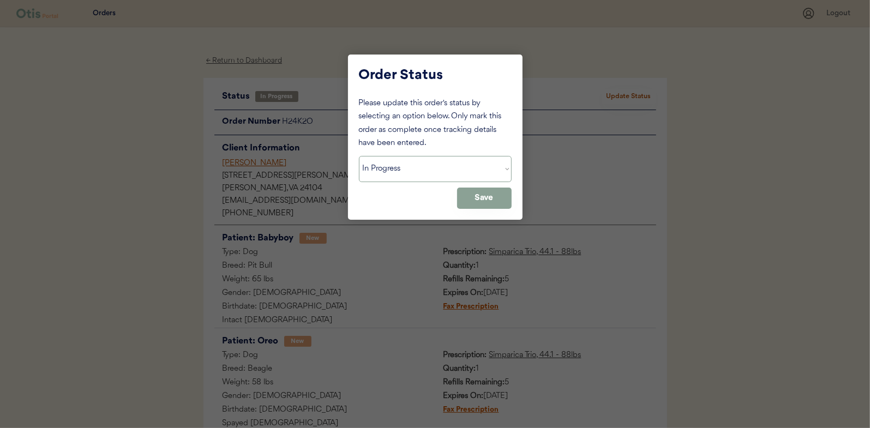
click at [393, 171] on select "Status On Hold New In Progress Complete Pending HW Consent Cancelled" at bounding box center [435, 169] width 153 height 26
select select ""complete""
click at [359, 156] on select "Status On Hold New In Progress Complete Pending HW Consent Cancelled" at bounding box center [435, 169] width 153 height 26
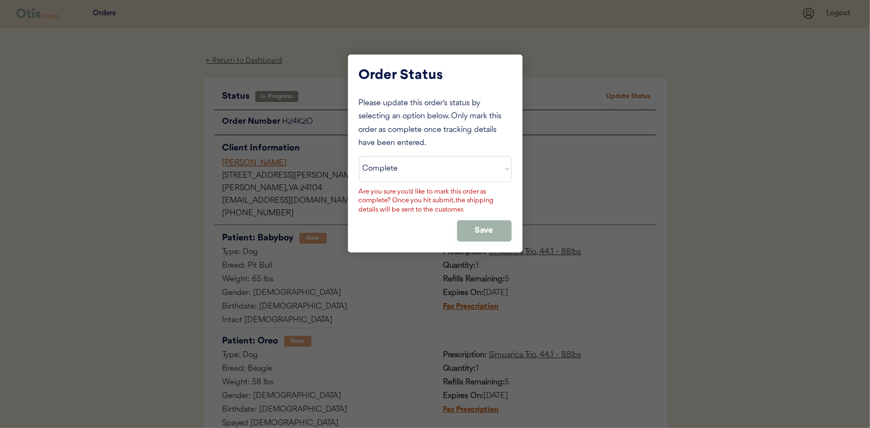
click at [480, 221] on button "Save" at bounding box center [484, 230] width 55 height 21
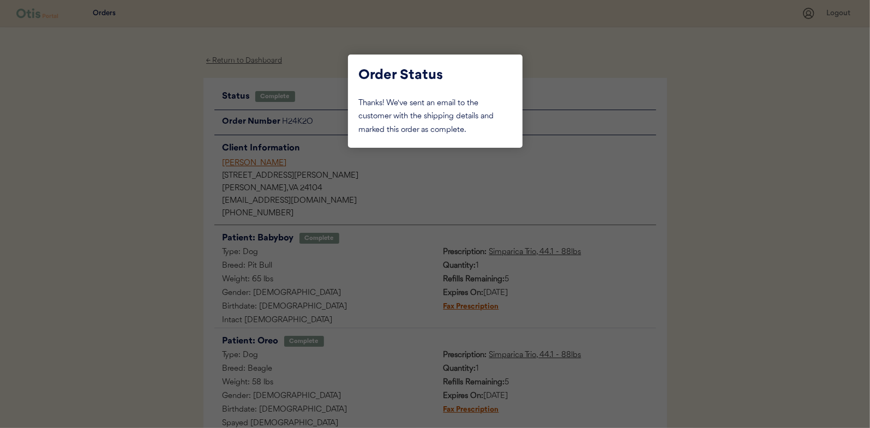
click at [157, 113] on div at bounding box center [435, 214] width 870 height 428
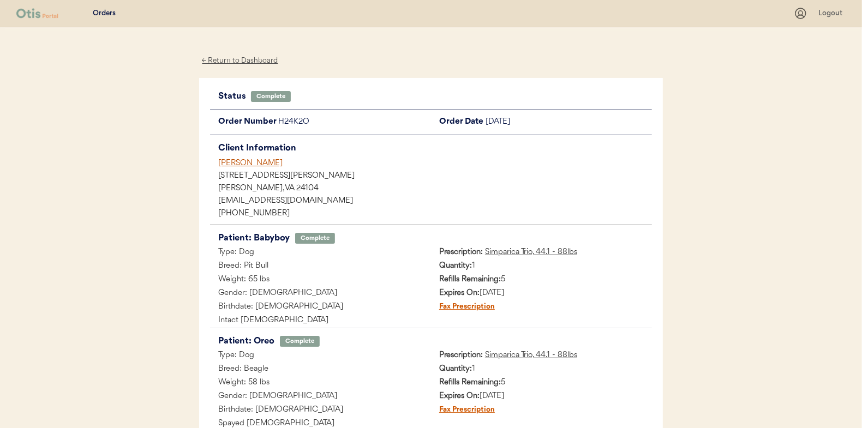
click at [244, 61] on div "← Return to Dashboard" at bounding box center [240, 61] width 82 height 13
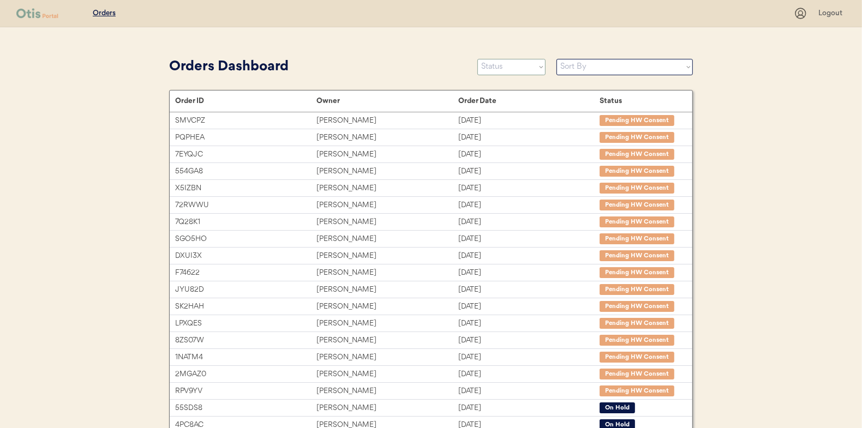
click at [504, 65] on select "Status On Hold New In Progress Complete Pending HW Consent Cancelled" at bounding box center [511, 67] width 68 height 16
select select ""new""
click at [477, 59] on select "Status On Hold New In Progress Complete Pending HW Consent Cancelled" at bounding box center [511, 67] width 68 height 16
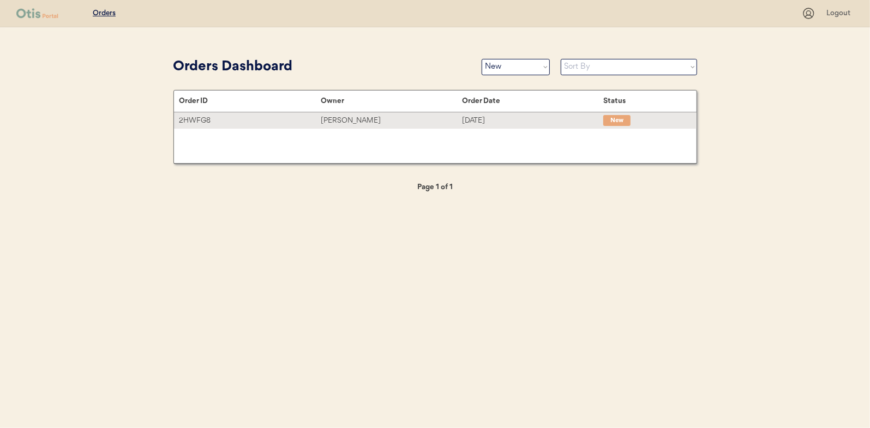
drag, startPoint x: 350, startPoint y: 117, endPoint x: 251, endPoint y: 133, distance: 100.0
click at [350, 117] on div "[PERSON_NAME]" at bounding box center [391, 121] width 141 height 13
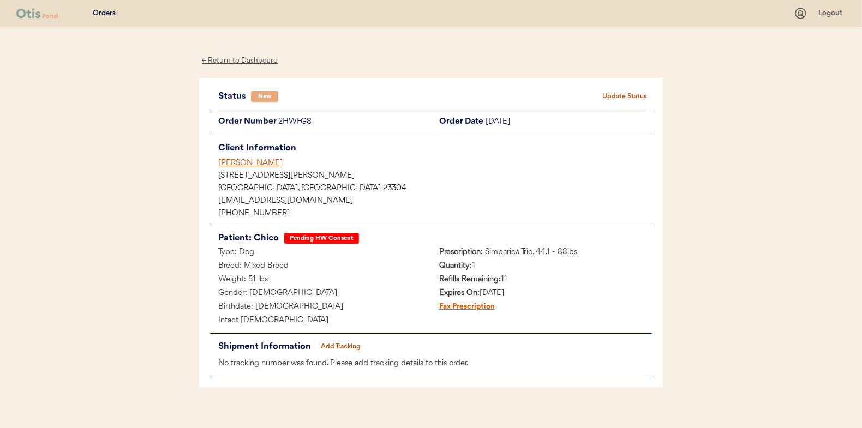
click at [625, 89] on button "Update Status" at bounding box center [624, 96] width 55 height 15
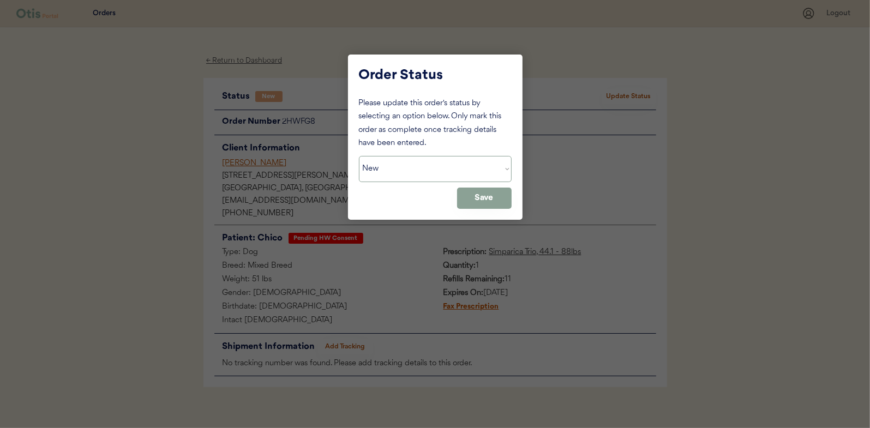
click at [409, 172] on select "Status On Hold New In Progress Complete Pending HW Consent Cancelled" at bounding box center [435, 169] width 153 height 26
select select ""pending_hw_consent""
click at [359, 156] on select "Status On Hold New In Progress Complete Pending HW Consent Cancelled" at bounding box center [435, 169] width 153 height 26
click at [495, 190] on button "Save" at bounding box center [484, 198] width 55 height 21
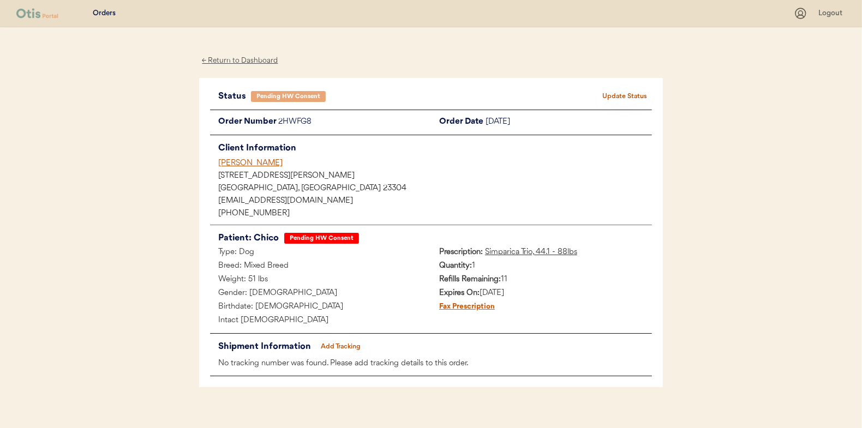
click at [238, 60] on div "← Return to Dashboard" at bounding box center [240, 61] width 82 height 13
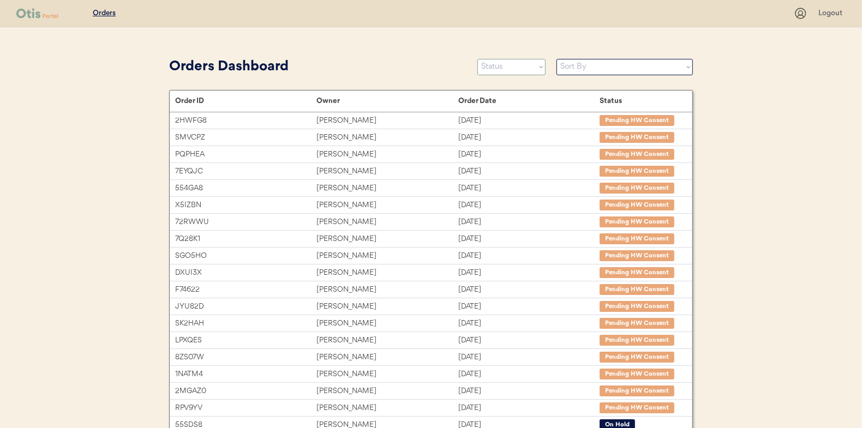
click at [505, 73] on select "Status On Hold New In Progress Complete Pending HW Consent Cancelled" at bounding box center [511, 67] width 68 height 16
click at [477, 59] on select "Status On Hold New In Progress Complete Pending HW Consent Cancelled" at bounding box center [511, 67] width 68 height 16
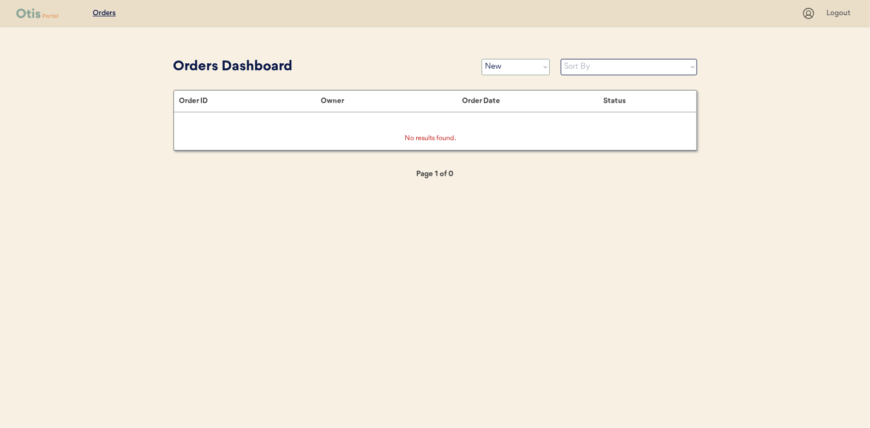
click at [495, 71] on select "Status On Hold New In Progress Complete Pending HW Consent Cancelled" at bounding box center [516, 67] width 68 height 16
select select ""in_progress""
click at [482, 59] on select "Status On Hold New In Progress Complete Pending HW Consent Cancelled" at bounding box center [516, 67] width 68 height 16
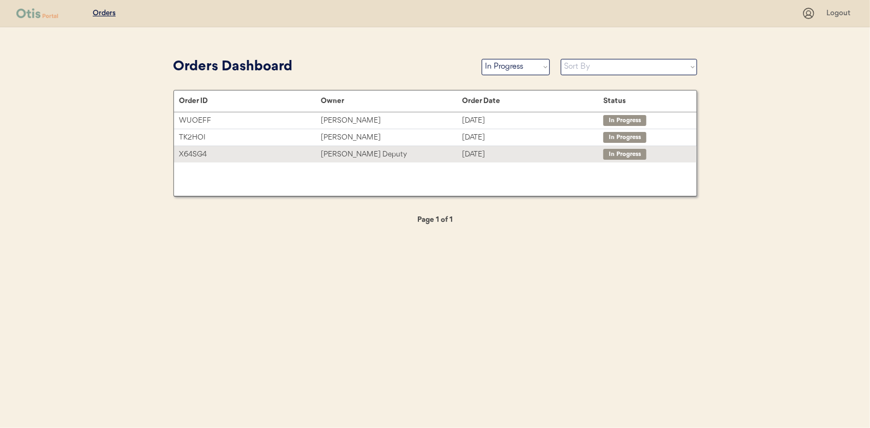
click at [324, 154] on div "[PERSON_NAME] Deputy" at bounding box center [391, 154] width 141 height 13
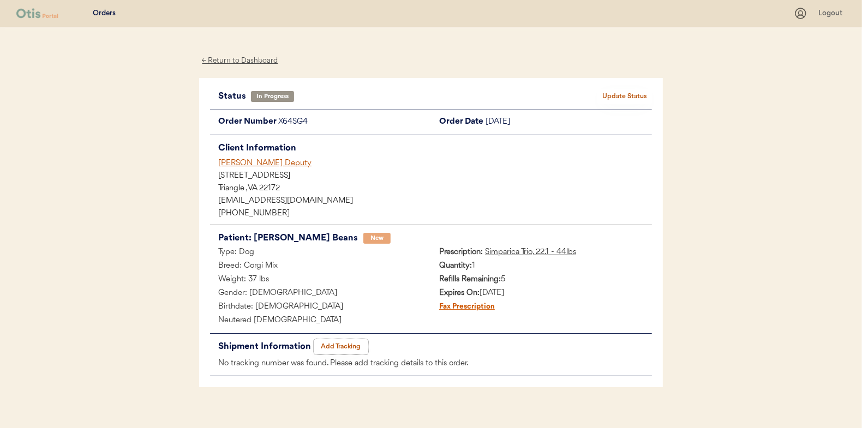
click at [341, 345] on button "Add Tracking" at bounding box center [341, 346] width 55 height 15
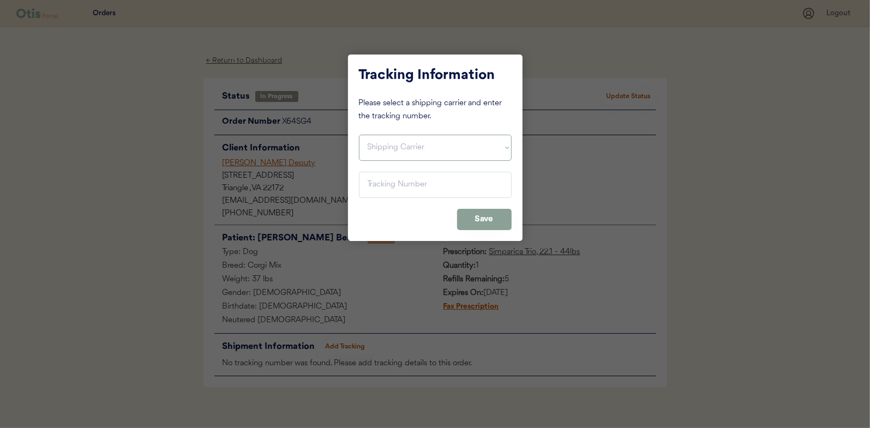
click at [397, 155] on select "Shipping Carrier FedEx FedEx Ground Economy UPS USPS" at bounding box center [435, 148] width 153 height 26
select select ""usps""
click at [359, 135] on select "Shipping Carrier FedEx FedEx Ground Economy UPS USPS" at bounding box center [435, 148] width 153 height 26
click at [366, 188] on input "input" at bounding box center [435, 185] width 153 height 26
paste input "9400150105799020910707"
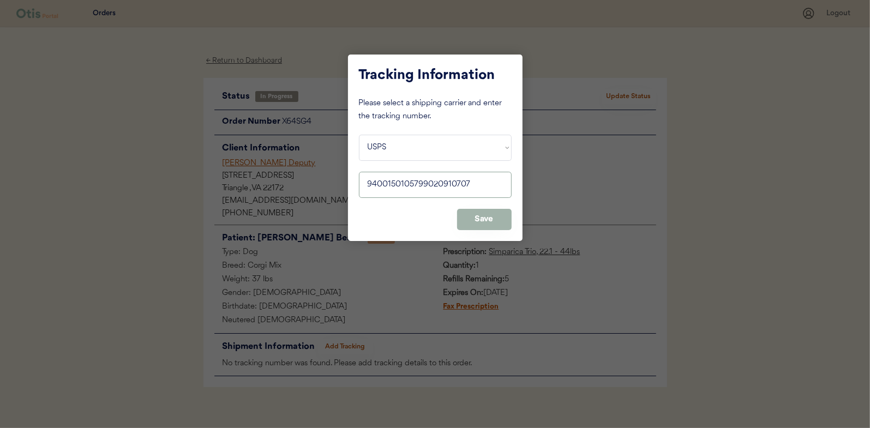
type input "9400150105799020910707"
click at [488, 214] on button "Save" at bounding box center [484, 219] width 55 height 21
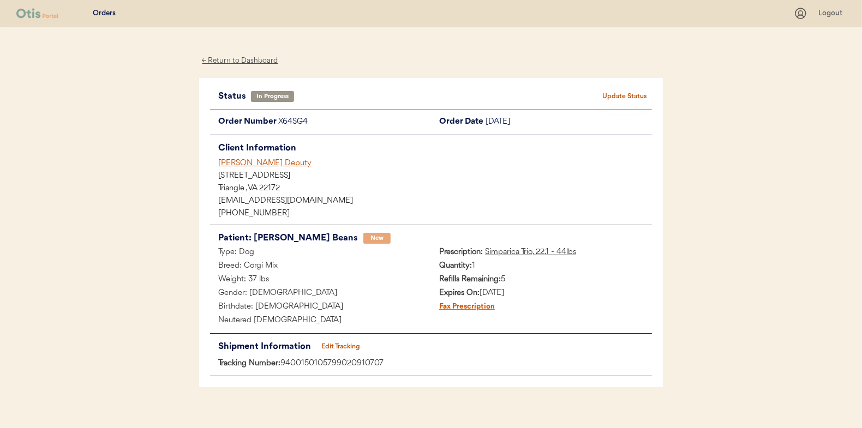
click at [627, 94] on button "Update Status" at bounding box center [624, 96] width 55 height 15
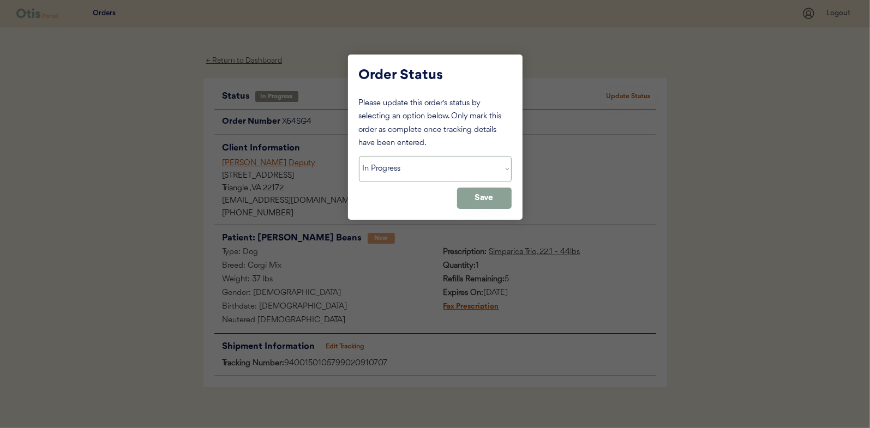
click at [388, 170] on select "Status On Hold New In Progress Complete Pending HW Consent Cancelled" at bounding box center [435, 169] width 153 height 26
select select ""complete""
click at [359, 156] on select "Status On Hold New In Progress Complete Pending HW Consent Cancelled" at bounding box center [435, 169] width 153 height 26
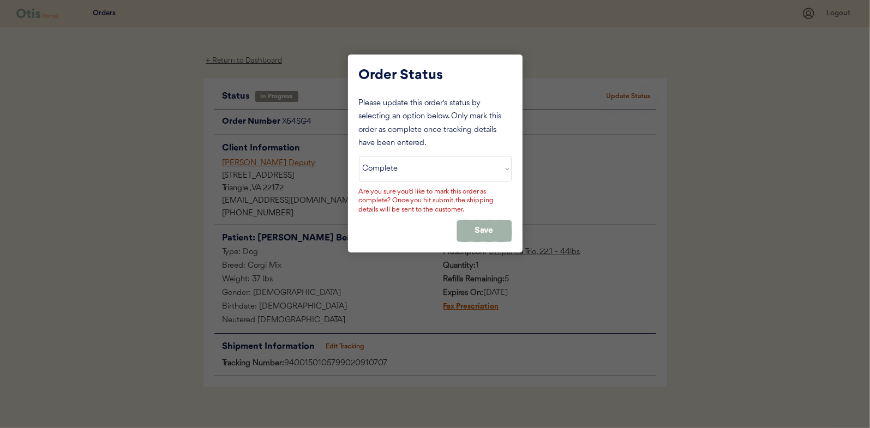
click at [486, 229] on button "Save" at bounding box center [484, 230] width 55 height 21
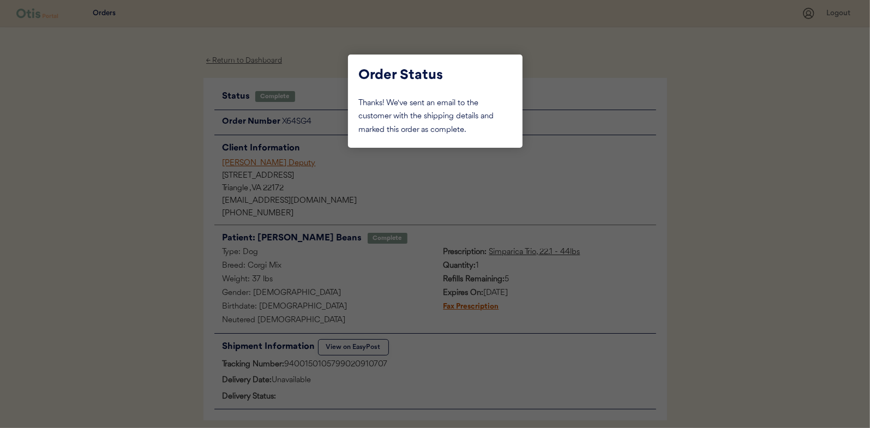
drag, startPoint x: 147, startPoint y: 139, endPoint x: 214, endPoint y: 63, distance: 101.3
click at [148, 138] on div at bounding box center [435, 214] width 870 height 428
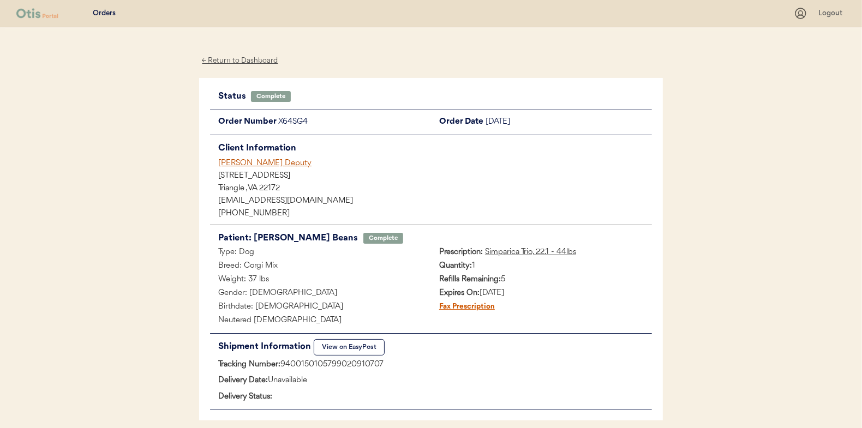
click at [230, 61] on div "← Return to Dashboard" at bounding box center [240, 61] width 82 height 13
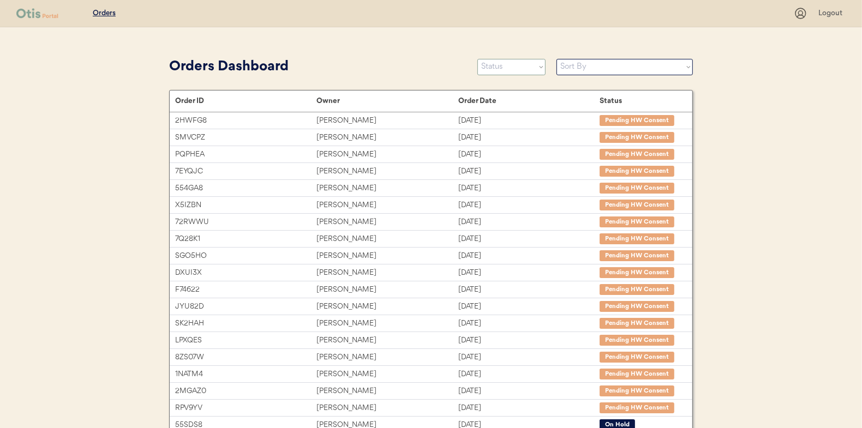
click at [502, 65] on select "Status On Hold New In Progress Complete Pending HW Consent Cancelled" at bounding box center [511, 67] width 68 height 16
click at [477, 59] on select "Status On Hold New In Progress Complete Pending HW Consent Cancelled" at bounding box center [511, 67] width 68 height 16
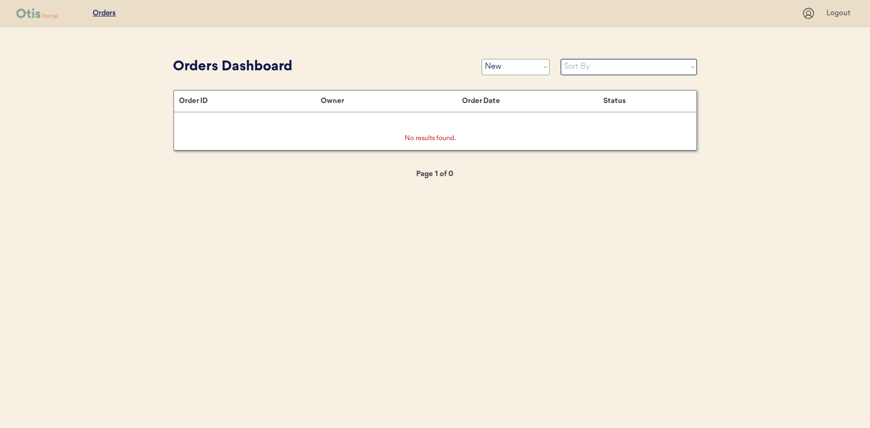
click at [504, 68] on select "Status On Hold New In Progress Complete Pending HW Consent Cancelled" at bounding box center [516, 67] width 68 height 16
select select ""in_progress""
click at [482, 59] on select "Status On Hold New In Progress Complete Pending HW Consent Cancelled" at bounding box center [516, 67] width 68 height 16
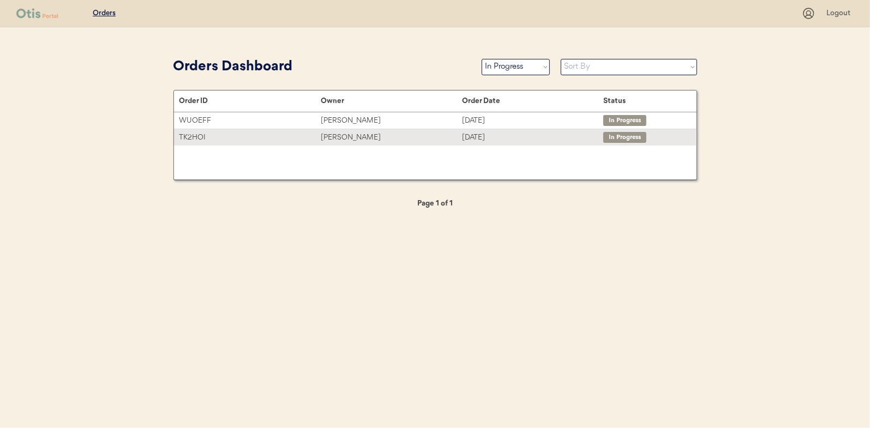
click at [346, 142] on div "Courtney Bishop" at bounding box center [391, 137] width 141 height 13
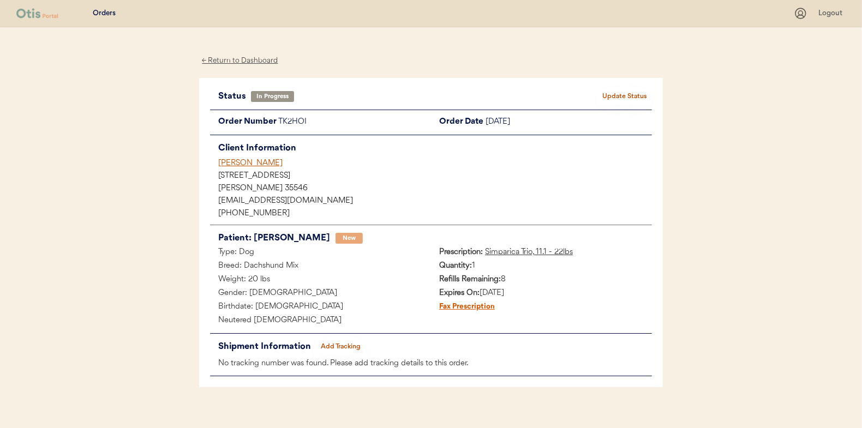
click at [338, 344] on button "Add Tracking" at bounding box center [341, 346] width 55 height 15
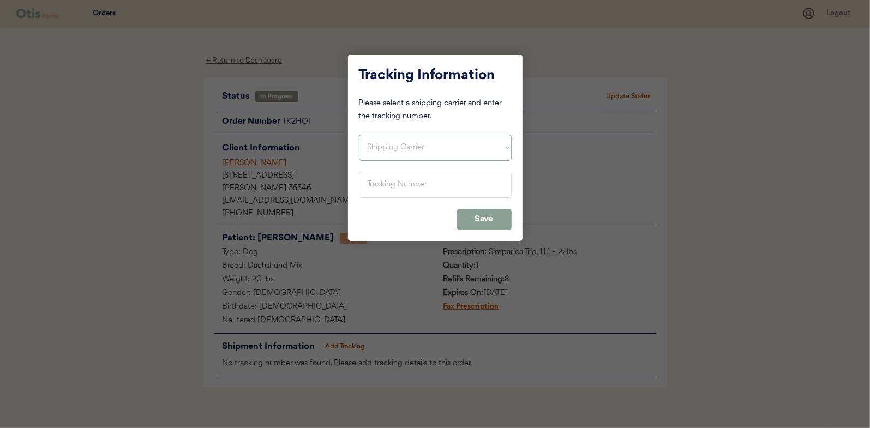
click at [392, 152] on select "Shipping Carrier FedEx FedEx Ground Economy UPS USPS" at bounding box center [435, 148] width 153 height 26
select select ""usps""
click at [359, 135] on select "Shipping Carrier FedEx FedEx Ground Economy UPS USPS" at bounding box center [435, 148] width 153 height 26
click at [375, 182] on input "input" at bounding box center [435, 185] width 153 height 26
paste input "9400150105800020920969"
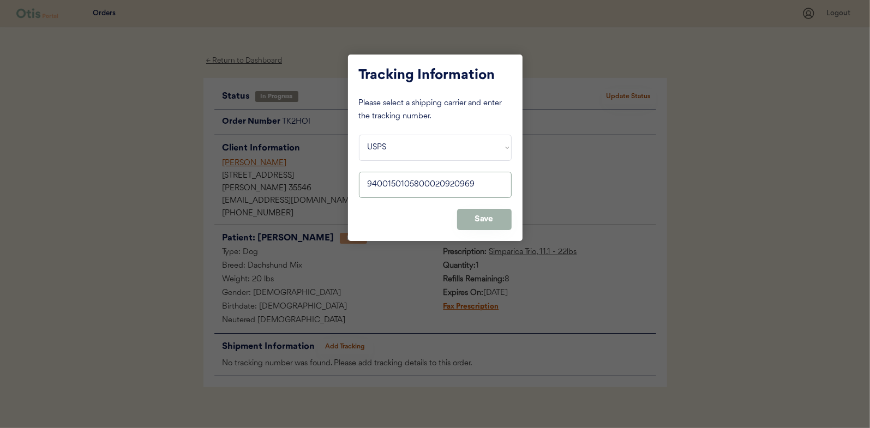
type input "9400150105800020920969"
click at [488, 218] on button "Save" at bounding box center [484, 219] width 55 height 21
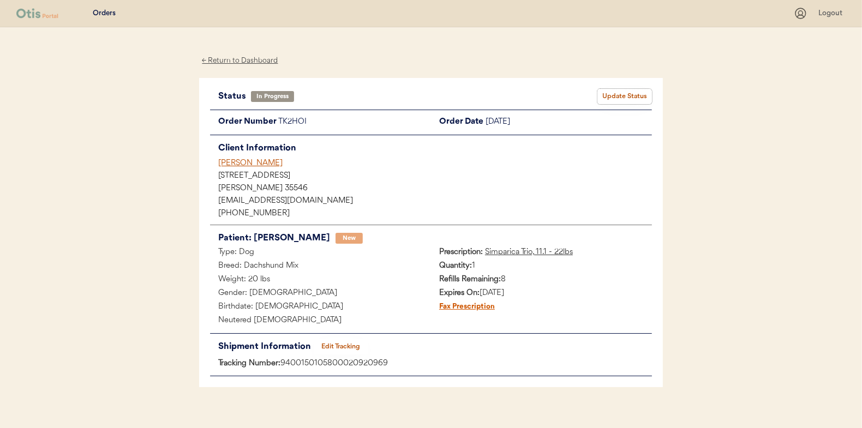
click at [616, 94] on button "Update Status" at bounding box center [624, 96] width 55 height 15
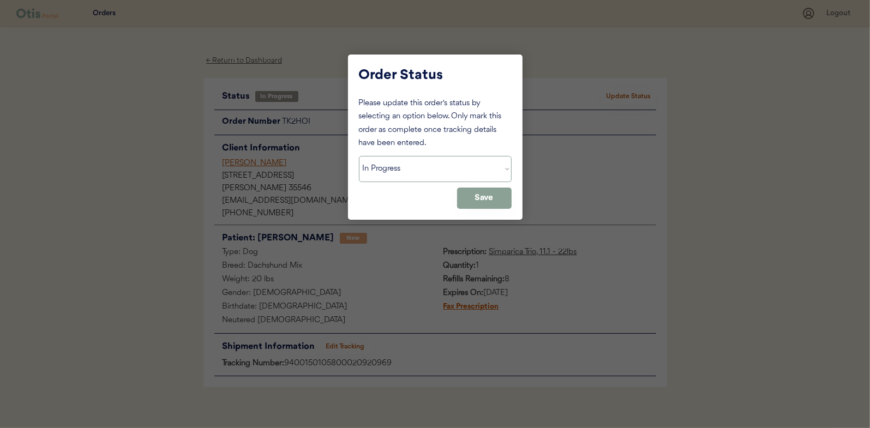
click at [425, 168] on select "Status On Hold New In Progress Complete Pending HW Consent Cancelled" at bounding box center [435, 169] width 153 height 26
select select ""complete""
click at [359, 156] on select "Status On Hold New In Progress Complete Pending HW Consent Cancelled" at bounding box center [435, 169] width 153 height 26
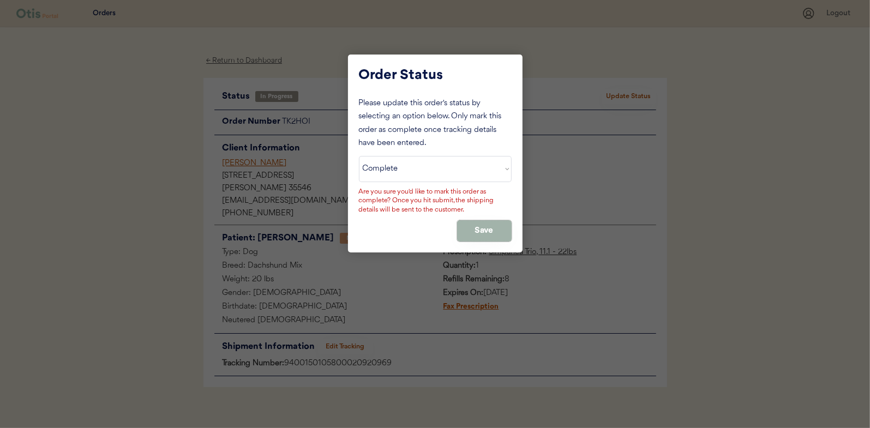
click at [470, 225] on button "Save" at bounding box center [484, 230] width 55 height 21
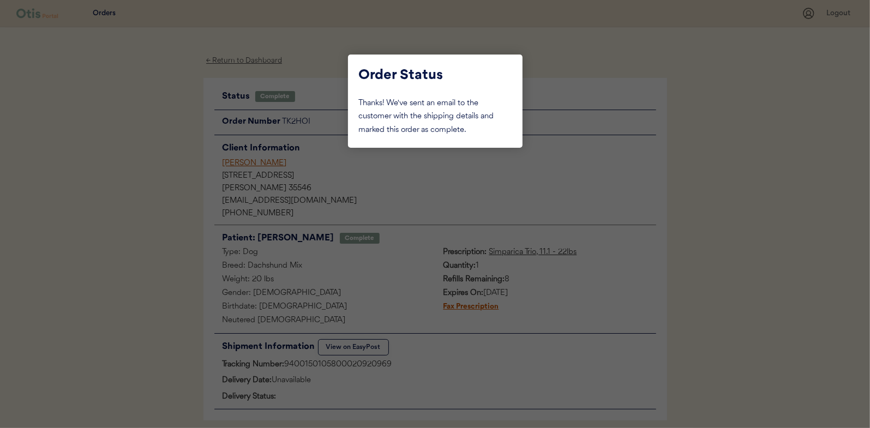
click at [136, 109] on div at bounding box center [435, 214] width 870 height 428
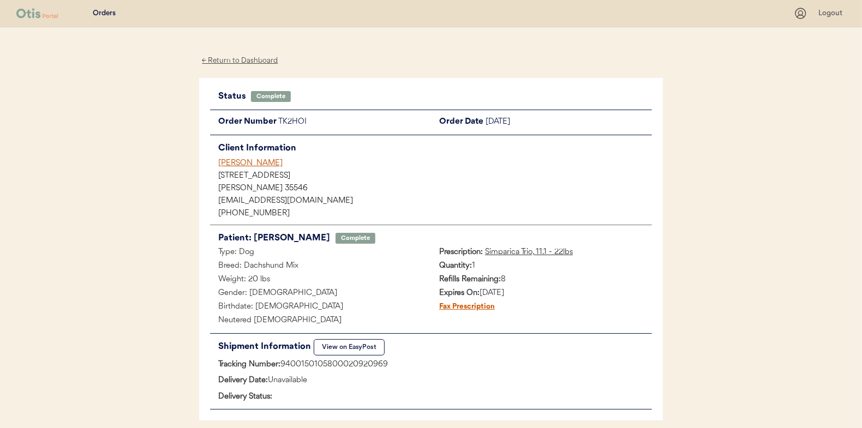
click at [225, 58] on div "← Return to Dashboard" at bounding box center [240, 61] width 82 height 13
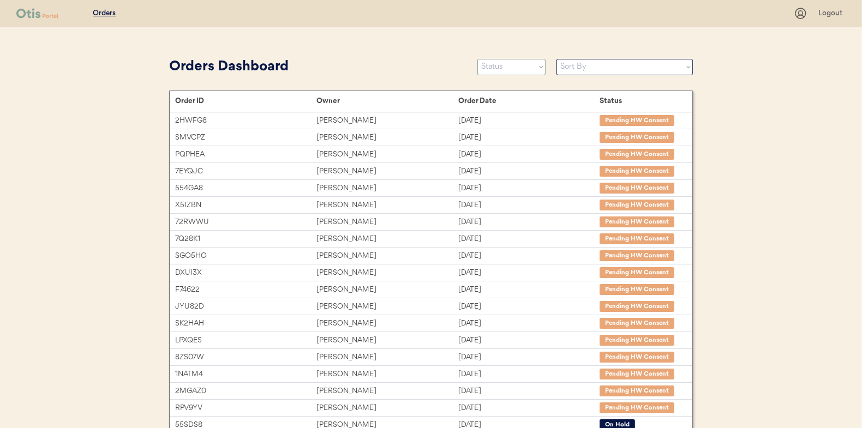
click at [523, 66] on select "Status On Hold New In Progress Complete Pending HW Consent Cancelled" at bounding box center [511, 67] width 68 height 16
click at [477, 59] on select "Status On Hold New In Progress Complete Pending HW Consent Cancelled" at bounding box center [511, 67] width 68 height 16
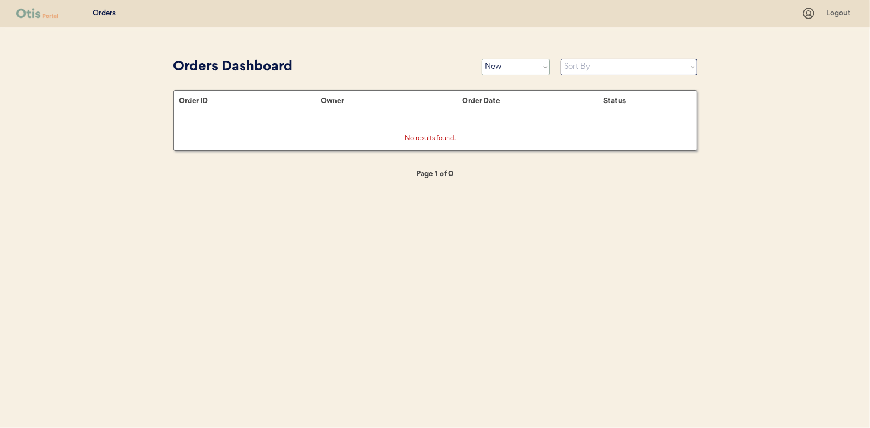
click at [499, 67] on select "Status On Hold New In Progress Complete Pending HW Consent Cancelled" at bounding box center [516, 67] width 68 height 16
click at [482, 59] on select "Status On Hold New In Progress Complete Pending HW Consent Cancelled" at bounding box center [516, 67] width 68 height 16
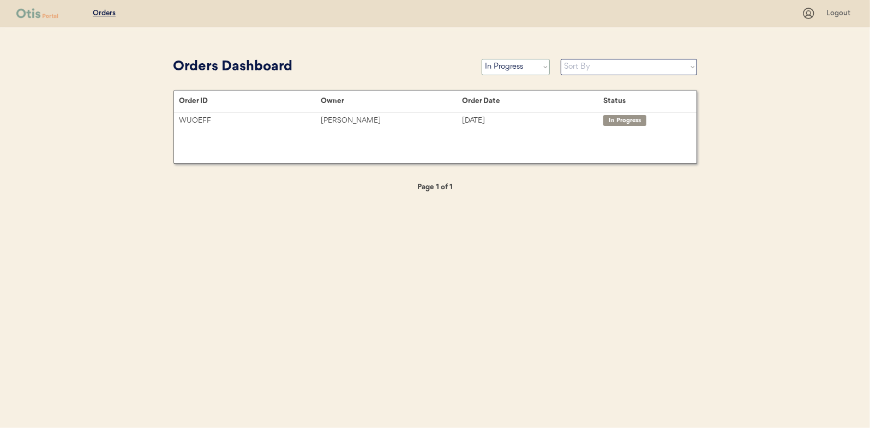
click at [516, 69] on select "Status On Hold New In Progress Complete Pending HW Consent Cancelled" at bounding box center [516, 67] width 68 height 16
select select ""pending_hw_consent""
click at [482, 59] on select "Status On Hold New In Progress Complete Pending HW Consent Cancelled" at bounding box center [516, 67] width 68 height 16
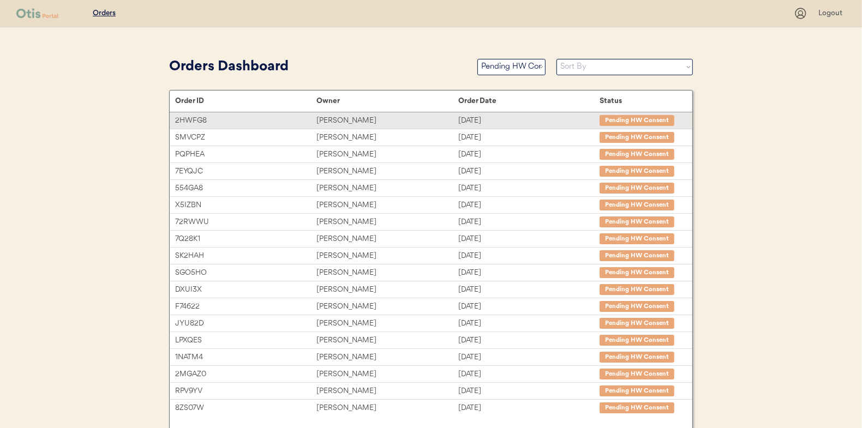
click at [330, 119] on div "[PERSON_NAME]" at bounding box center [386, 121] width 141 height 13
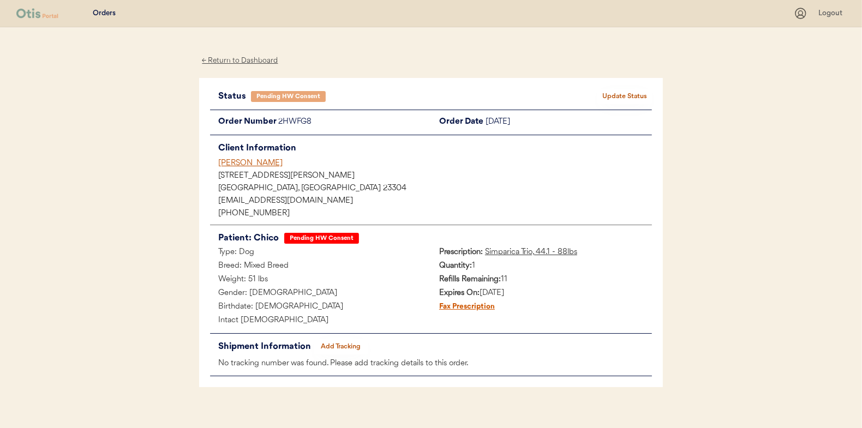
click at [239, 58] on div "← Return to Dashboard" at bounding box center [240, 61] width 82 height 13
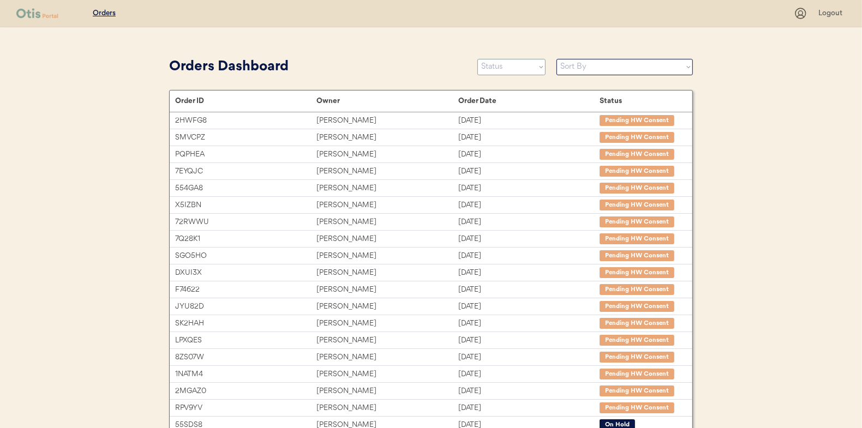
click at [499, 62] on select "Status On Hold New In Progress Complete Pending HW Consent Cancelled" at bounding box center [511, 67] width 68 height 16
select select ""in_progress""
click at [477, 59] on select "Status On Hold New In Progress Complete Pending HW Consent Cancelled" at bounding box center [511, 67] width 68 height 16
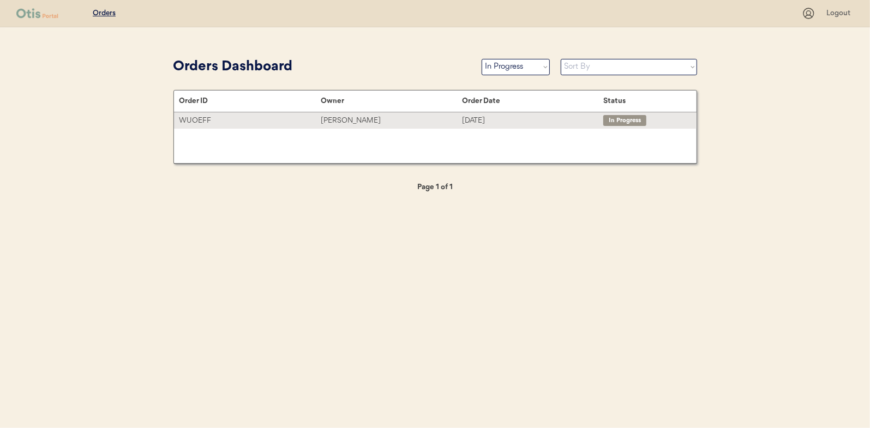
drag, startPoint x: 342, startPoint y: 121, endPoint x: 248, endPoint y: 131, distance: 93.9
click at [342, 121] on div "[PERSON_NAME]" at bounding box center [391, 121] width 141 height 13
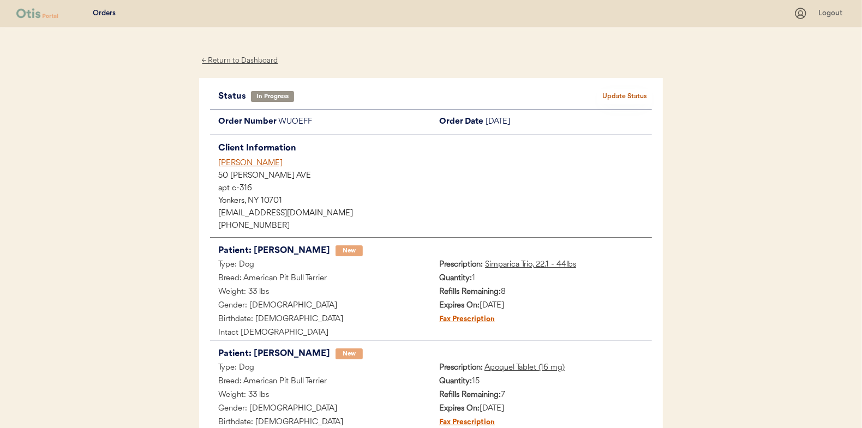
click at [251, 60] on div "← Return to Dashboard" at bounding box center [240, 61] width 82 height 13
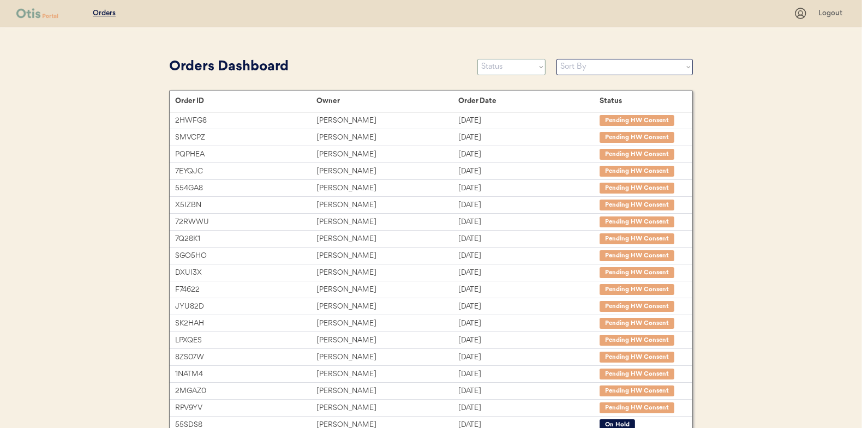
click at [520, 67] on select "Status On Hold New In Progress Complete Pending HW Consent Cancelled" at bounding box center [511, 67] width 68 height 16
click at [477, 59] on select "Status On Hold New In Progress Complete Pending HW Consent Cancelled" at bounding box center [511, 67] width 68 height 16
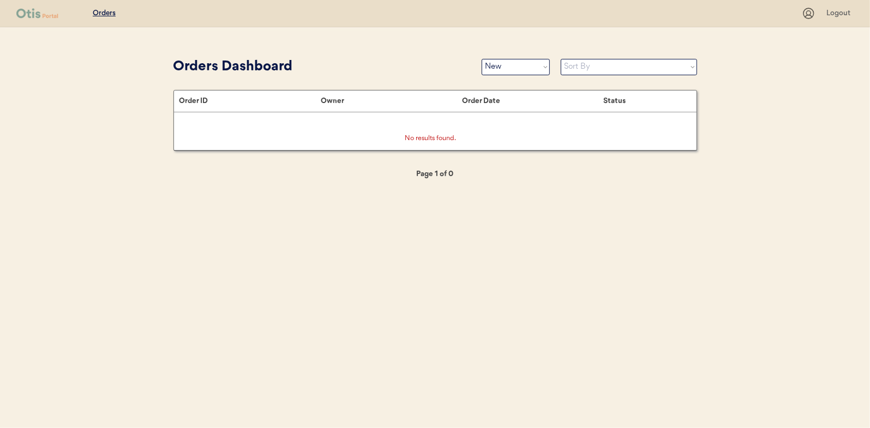
click at [529, 57] on div "Orders Dashboard Status On Hold New In Progress Complete Pending HW Consent Can…" at bounding box center [435, 67] width 524 height 25
click at [522, 71] on select "Status On Hold New In Progress Complete Pending HW Consent Cancelled" at bounding box center [516, 67] width 68 height 16
click at [482, 59] on select "Status On Hold New In Progress Complete Pending HW Consent Cancelled" at bounding box center [516, 67] width 68 height 16
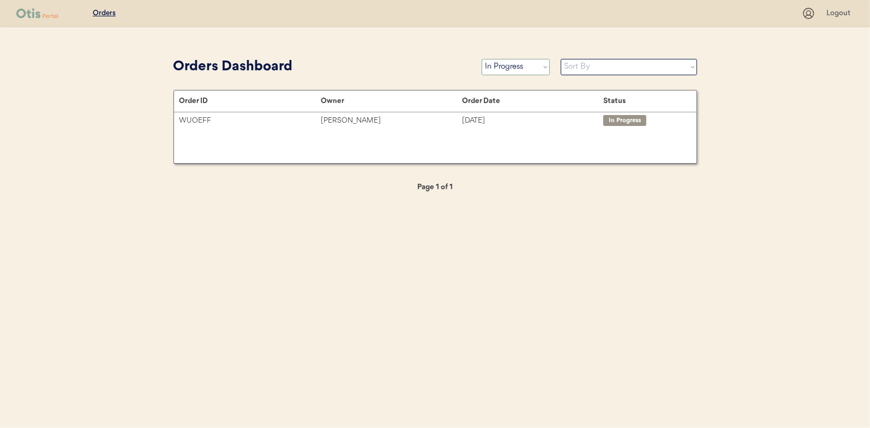
click at [504, 72] on select "Status On Hold New In Progress Complete Pending HW Consent Cancelled" at bounding box center [516, 67] width 68 height 16
click at [482, 59] on select "Status On Hold New In Progress Complete Pending HW Consent Cancelled" at bounding box center [516, 67] width 68 height 16
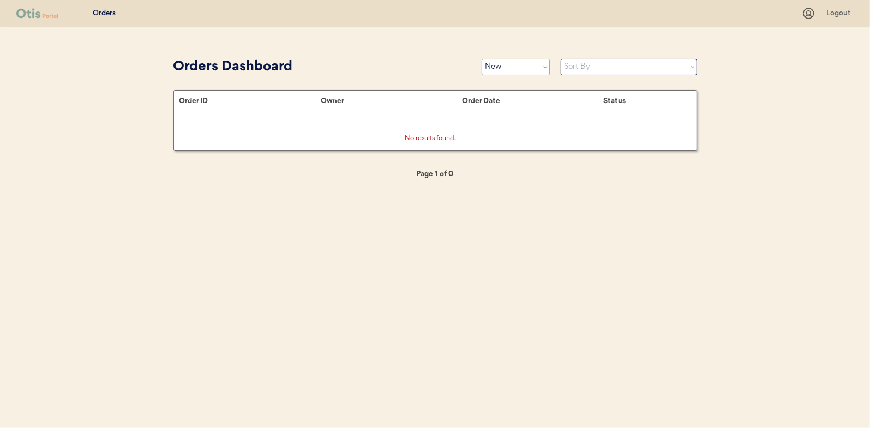
click at [506, 65] on select "Status On Hold New In Progress Complete Pending HW Consent Cancelled" at bounding box center [516, 67] width 68 height 16
click at [482, 59] on select "Status On Hold New In Progress Complete Pending HW Consent Cancelled" at bounding box center [516, 67] width 68 height 16
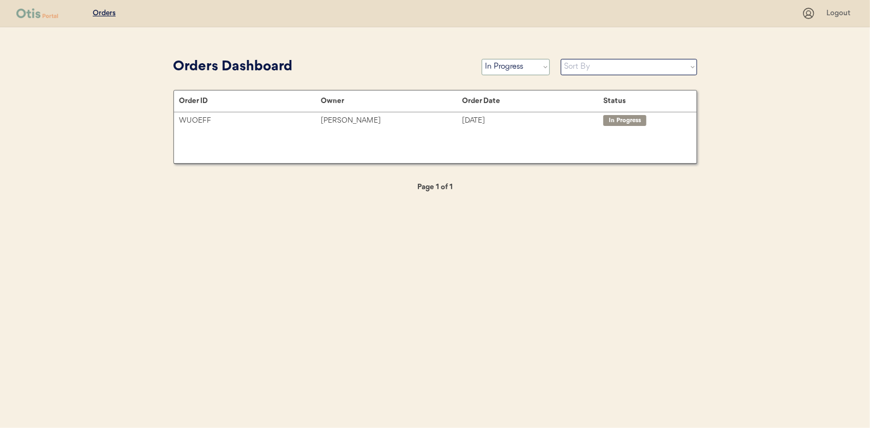
click at [501, 64] on select "Status On Hold New In Progress Complete Pending HW Consent Cancelled" at bounding box center [516, 67] width 68 height 16
click at [482, 59] on select "Status On Hold New In Progress Complete Pending HW Consent Cancelled" at bounding box center [516, 67] width 68 height 16
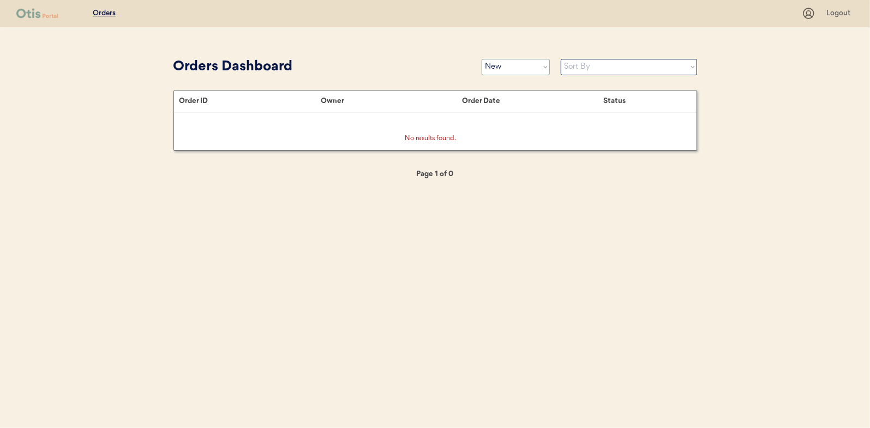
click at [504, 70] on select "Status On Hold New In Progress Complete Pending HW Consent Cancelled" at bounding box center [516, 67] width 68 height 16
click at [482, 59] on select "Status On Hold New In Progress Complete Pending HW Consent Cancelled" at bounding box center [516, 67] width 68 height 16
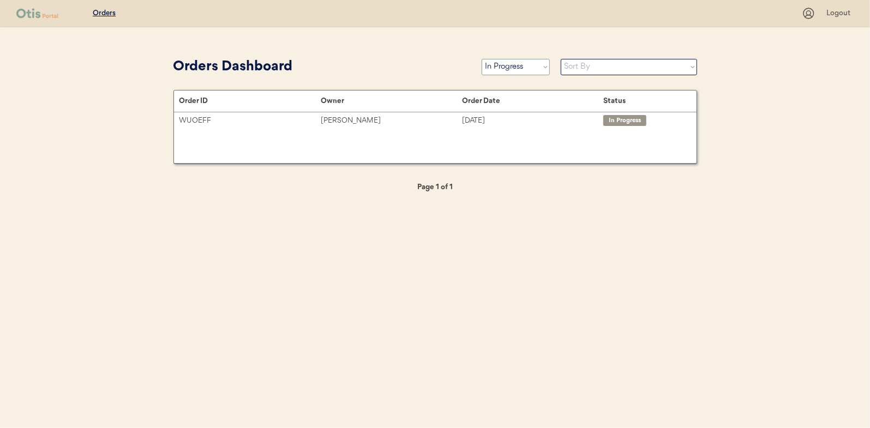
click at [496, 68] on select "Status On Hold New In Progress Complete Pending HW Consent Cancelled" at bounding box center [516, 67] width 68 height 16
click at [482, 59] on select "Status On Hold New In Progress Complete Pending HW Consent Cancelled" at bounding box center [516, 67] width 68 height 16
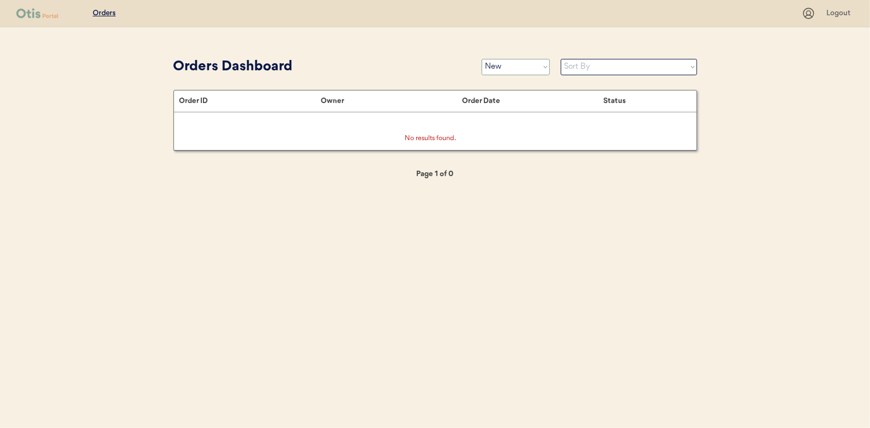
click at [525, 74] on select "Status On Hold New In Progress Complete Pending HW Consent Cancelled" at bounding box center [516, 67] width 68 height 16
select select ""pending_hw_consent""
click at [482, 59] on select "Status On Hold New In Progress Complete Pending HW Consent Cancelled" at bounding box center [516, 67] width 68 height 16
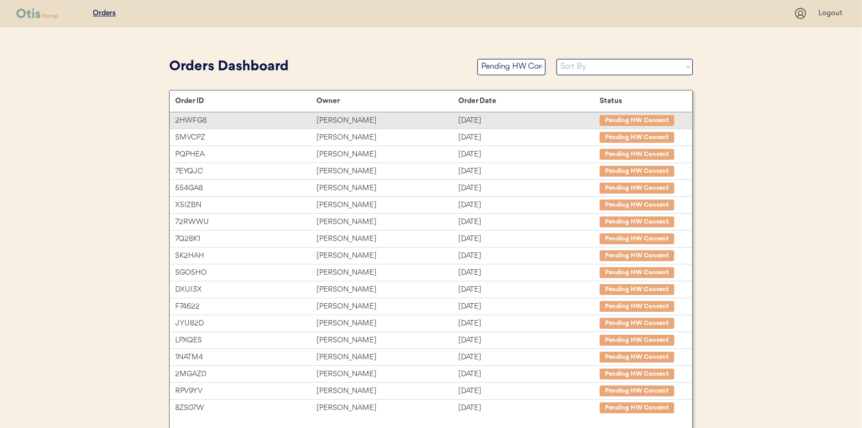
click at [345, 115] on div "[PERSON_NAME]" at bounding box center [386, 121] width 141 height 13
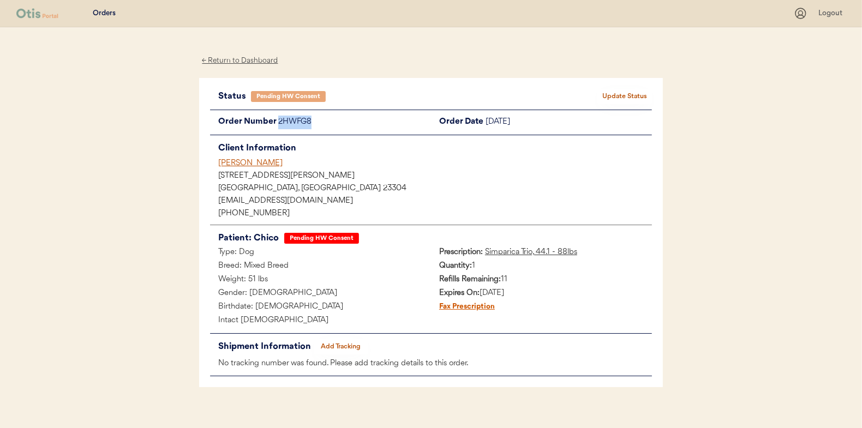
drag, startPoint x: 319, startPoint y: 119, endPoint x: 279, endPoint y: 128, distance: 40.8
click at [279, 128] on div "2HWFG8" at bounding box center [354, 123] width 153 height 14
drag, startPoint x: 279, startPoint y: 128, endPoint x: 290, endPoint y: 124, distance: 11.0
copy div "2HWFG8"
click at [243, 58] on div "← Return to Dashboard" at bounding box center [240, 61] width 82 height 13
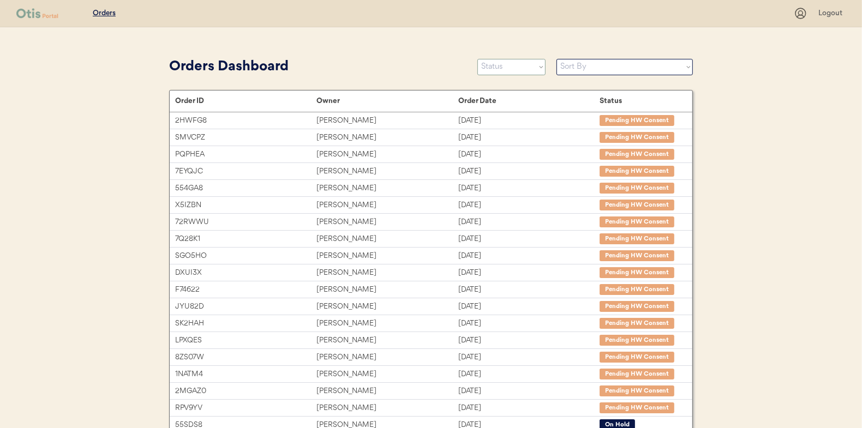
click at [509, 65] on select "Status On Hold New In Progress Complete Pending HW Consent Cancelled" at bounding box center [511, 67] width 68 height 16
click at [477, 59] on select "Status On Hold New In Progress Complete Pending HW Consent Cancelled" at bounding box center [511, 67] width 68 height 16
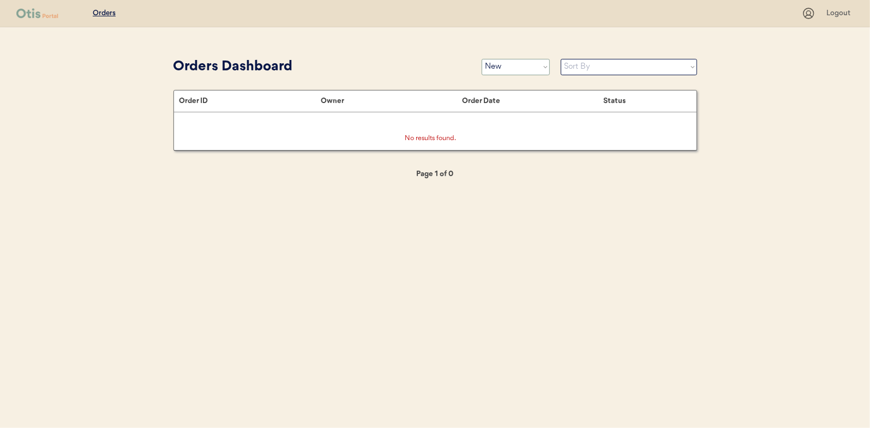
click at [490, 66] on select "Status On Hold New In Progress Complete Pending HW Consent Cancelled" at bounding box center [516, 67] width 68 height 16
click at [482, 59] on select "Status On Hold New In Progress Complete Pending HW Consent Cancelled" at bounding box center [516, 67] width 68 height 16
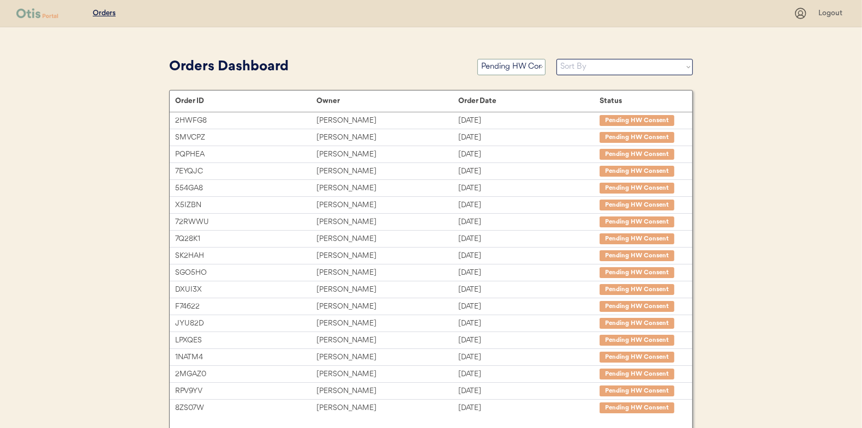
click at [517, 67] on select "Status On Hold New In Progress Complete Pending HW Consent Cancelled" at bounding box center [511, 67] width 68 height 16
click at [477, 59] on select "Status On Hold New In Progress Complete Pending HW Consent Cancelled" at bounding box center [511, 67] width 68 height 16
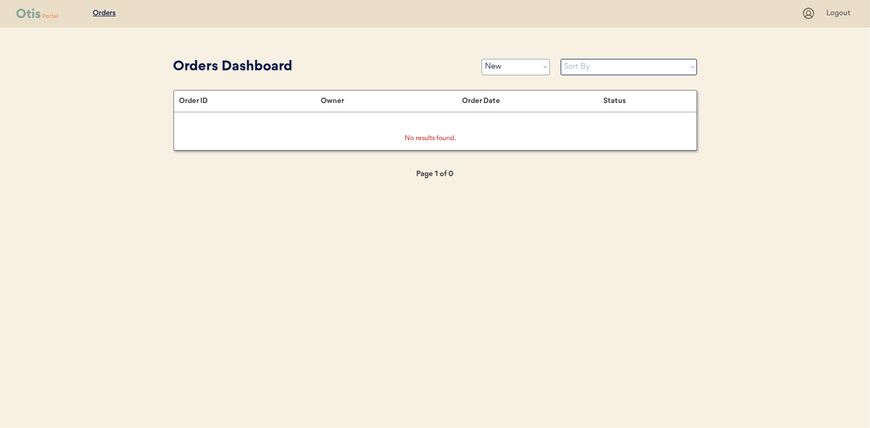
click at [504, 61] on select "Status On Hold New In Progress Complete Pending HW Consent Cancelled" at bounding box center [516, 67] width 68 height 16
click at [482, 59] on select "Status On Hold New In Progress Complete Pending HW Consent Cancelled" at bounding box center [516, 67] width 68 height 16
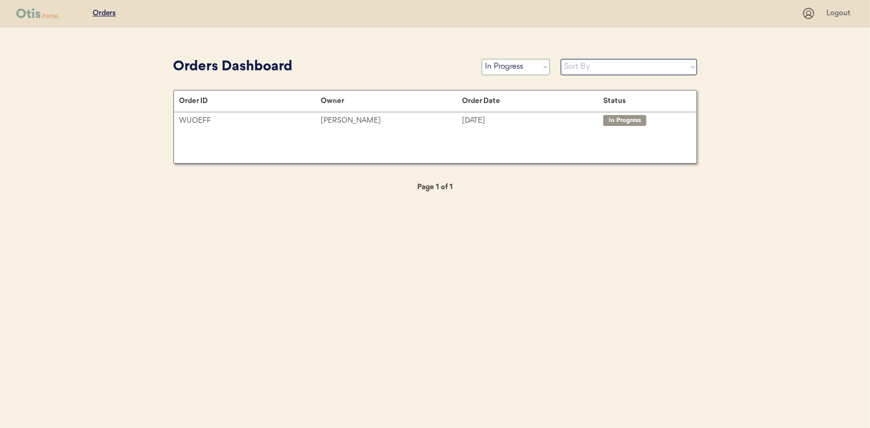
click at [505, 69] on select "Status On Hold New In Progress Complete Pending HW Consent Cancelled" at bounding box center [516, 67] width 68 height 16
click at [482, 59] on select "Status On Hold New In Progress Complete Pending HW Consent Cancelled" at bounding box center [516, 67] width 68 height 16
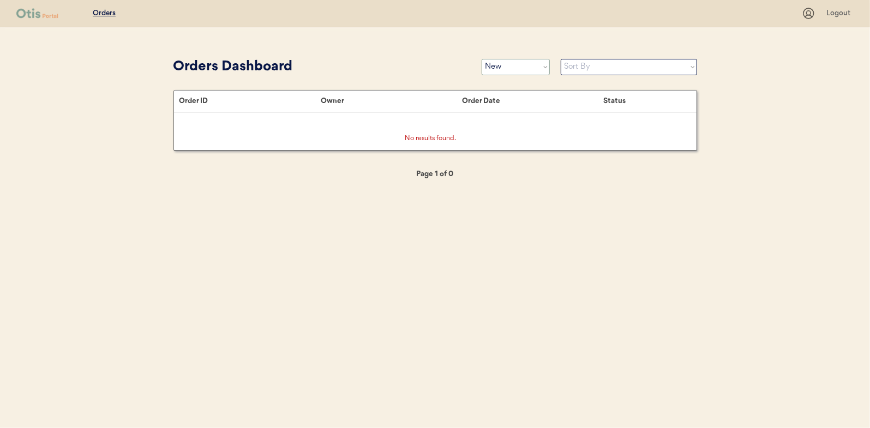
click at [502, 68] on select "Status On Hold New In Progress Complete Pending HW Consent Cancelled" at bounding box center [516, 67] width 68 height 16
click at [482, 59] on select "Status On Hold New In Progress Complete Pending HW Consent Cancelled" at bounding box center [516, 67] width 68 height 16
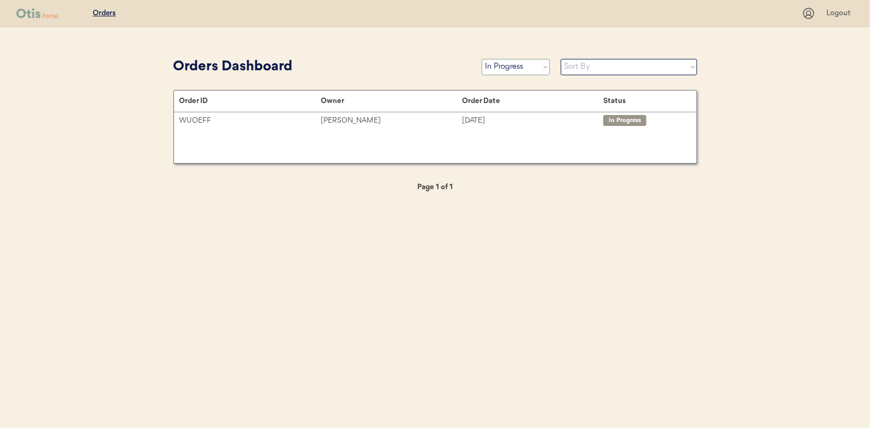
click at [524, 65] on select "Status On Hold New In Progress Complete Pending HW Consent Cancelled" at bounding box center [516, 67] width 68 height 16
select select ""pending_hw_consent""
click at [482, 59] on select "Status On Hold New In Progress Complete Pending HW Consent Cancelled" at bounding box center [516, 67] width 68 height 16
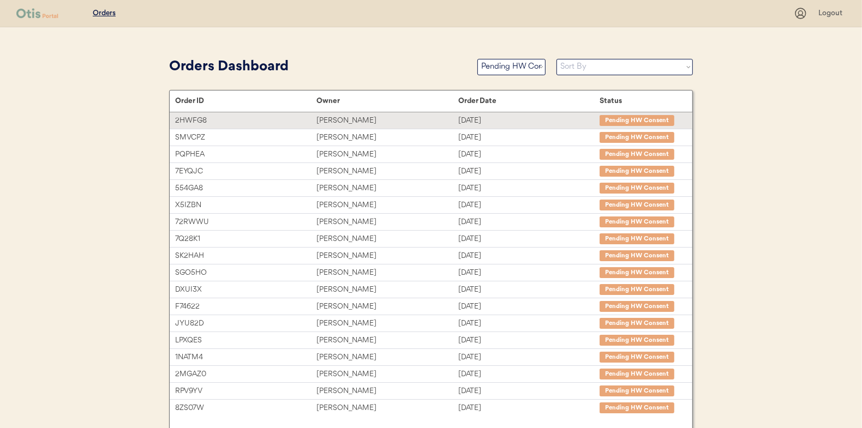
click at [331, 119] on div "Liana Castro" at bounding box center [386, 121] width 141 height 13
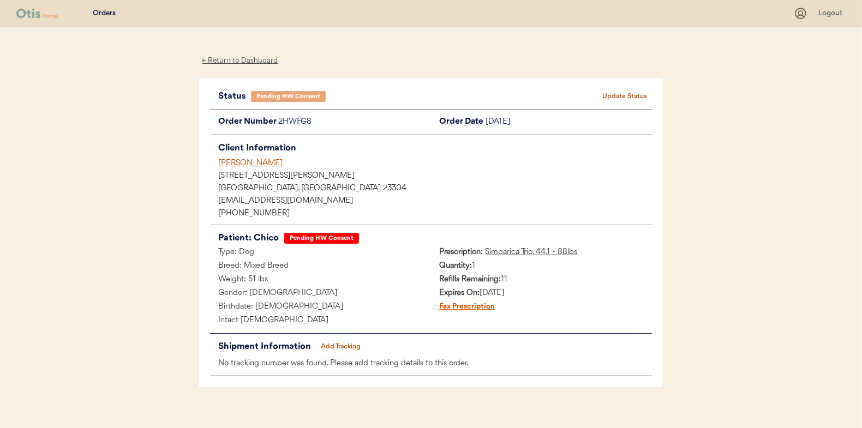
click at [619, 91] on button "Update Status" at bounding box center [624, 96] width 55 height 15
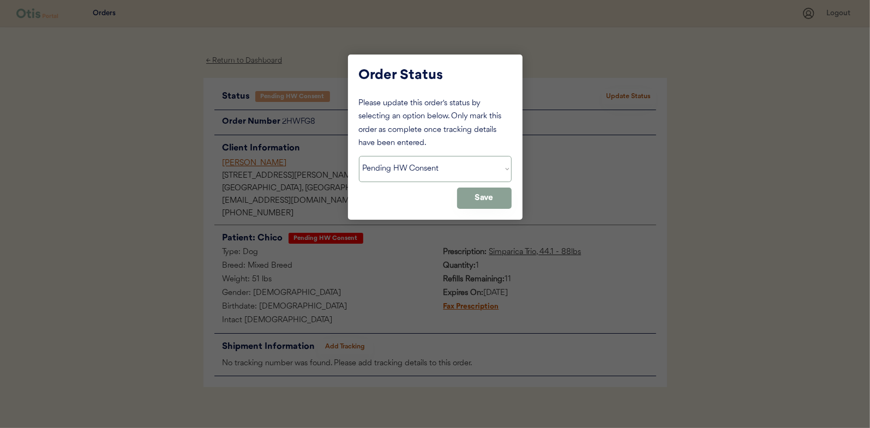
click at [417, 163] on select "Status On Hold New In Progress Complete Pending HW Consent Cancelled" at bounding box center [435, 169] width 153 height 26
select select ""in_progress""
click at [359, 156] on select "Status On Hold New In Progress Complete Pending HW Consent Cancelled" at bounding box center [435, 169] width 153 height 26
click at [506, 206] on button "Save" at bounding box center [484, 198] width 55 height 21
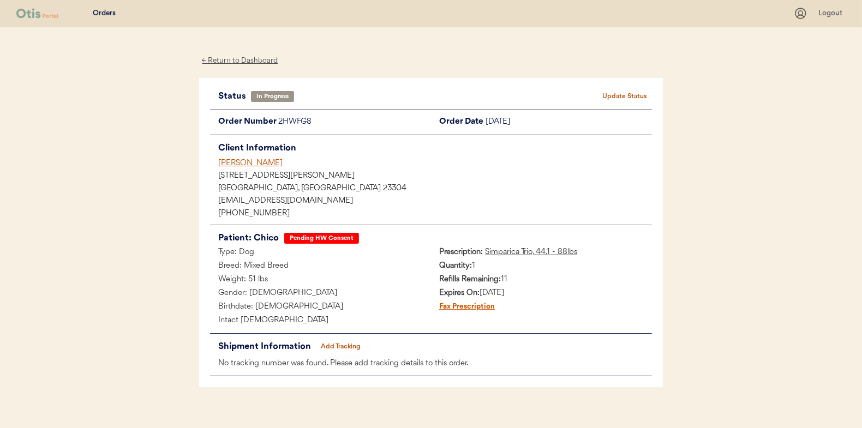
click at [232, 60] on div "← Return to Dashboard" at bounding box center [240, 61] width 82 height 13
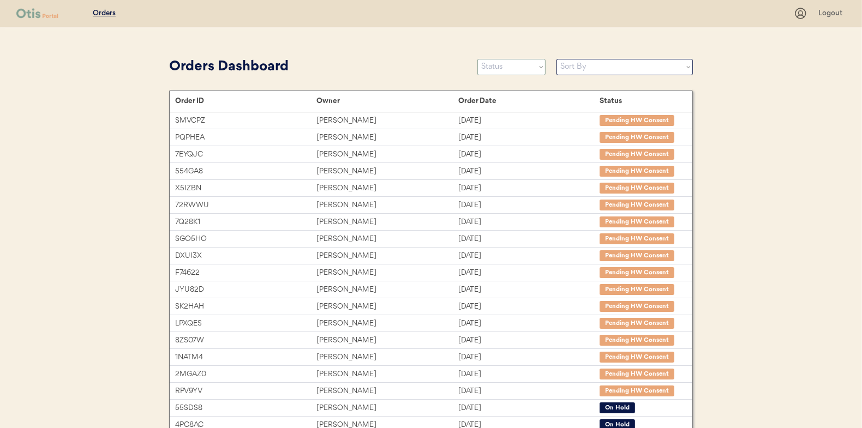
click at [507, 65] on select "Status On Hold New In Progress Complete Pending HW Consent Cancelled" at bounding box center [511, 67] width 68 height 16
select select ""new""
click at [477, 59] on select "Status On Hold New In Progress Complete Pending HW Consent Cancelled" at bounding box center [511, 67] width 68 height 16
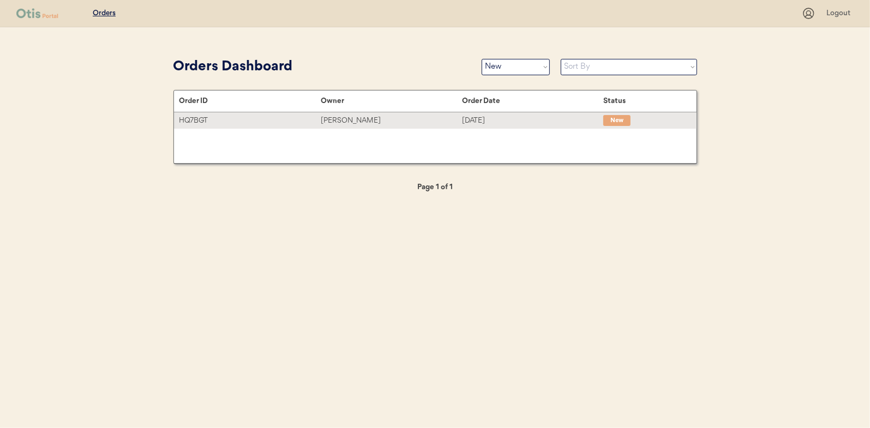
click at [346, 119] on div "[PERSON_NAME]" at bounding box center [391, 121] width 141 height 13
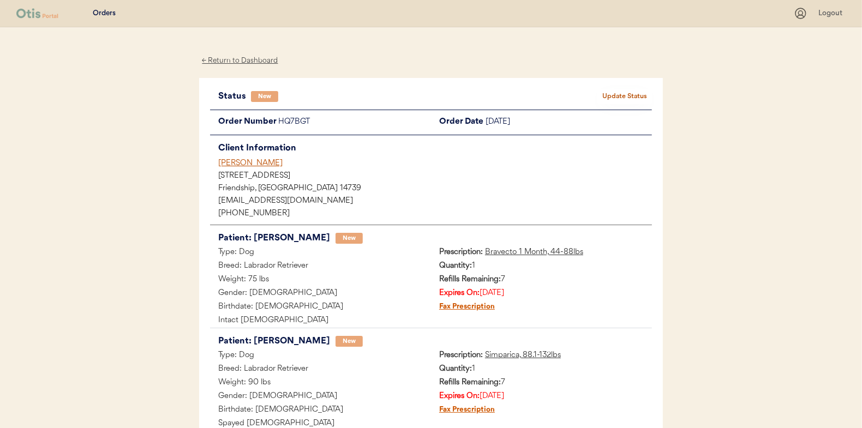
click at [631, 95] on button "Update Status" at bounding box center [624, 96] width 55 height 15
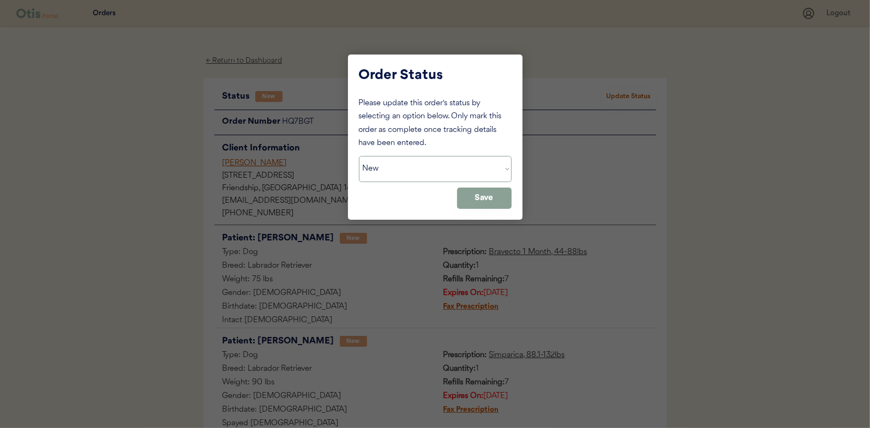
click at [382, 172] on select "Status On Hold New In Progress Complete Pending HW Consent Cancelled" at bounding box center [435, 169] width 153 height 26
select select ""in_progress""
click at [359, 156] on select "Status On Hold New In Progress Complete Pending HW Consent Cancelled" at bounding box center [435, 169] width 153 height 26
click at [490, 201] on button "Save" at bounding box center [484, 198] width 55 height 21
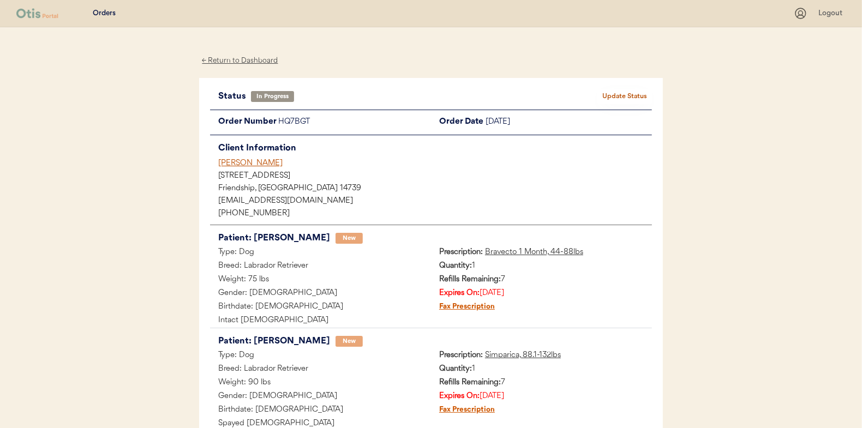
click at [229, 58] on div "← Return to Dashboard" at bounding box center [240, 61] width 82 height 13
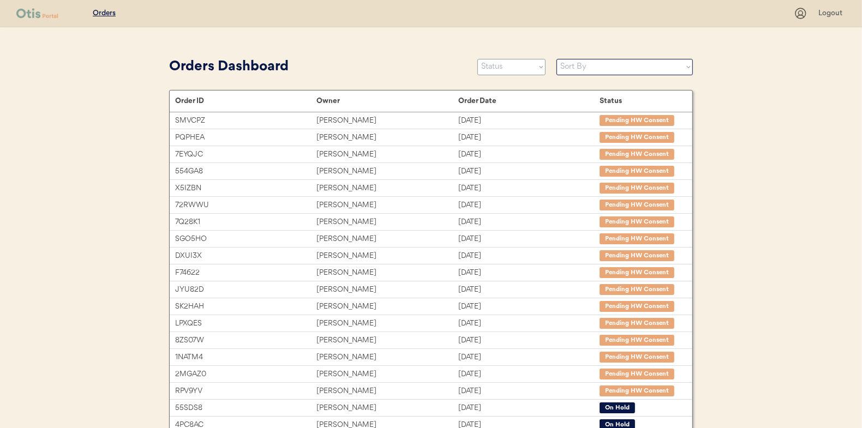
click at [514, 67] on select "Status On Hold New In Progress Complete Pending HW Consent Cancelled" at bounding box center [511, 67] width 68 height 16
click at [477, 59] on select "Status On Hold New In Progress Complete Pending HW Consent Cancelled" at bounding box center [511, 67] width 68 height 16
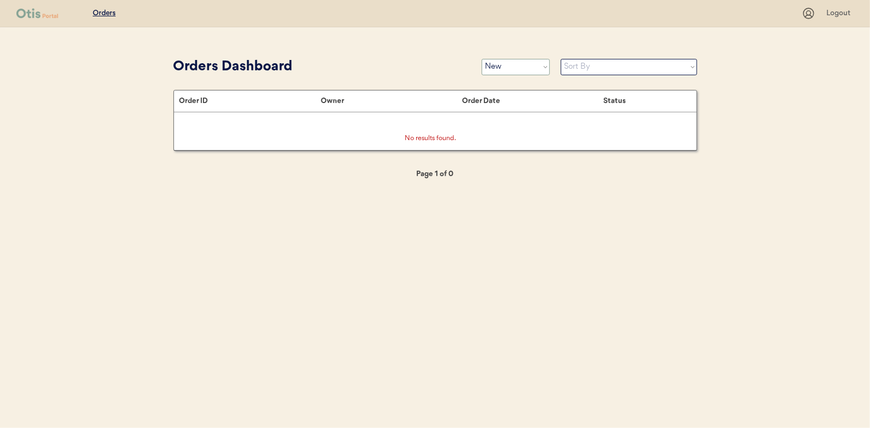
click at [500, 69] on select "Status On Hold New In Progress Complete Pending HW Consent Cancelled" at bounding box center [516, 67] width 68 height 16
click at [513, 70] on select "Status On Hold New In Progress Complete Pending HW Consent Cancelled" at bounding box center [516, 67] width 68 height 16
click at [507, 70] on select "Status On Hold New In Progress Complete Pending HW Consent Cancelled" at bounding box center [516, 67] width 68 height 16
click at [482, 59] on select "Status On Hold New In Progress Complete Pending HW Consent Cancelled" at bounding box center [516, 67] width 68 height 16
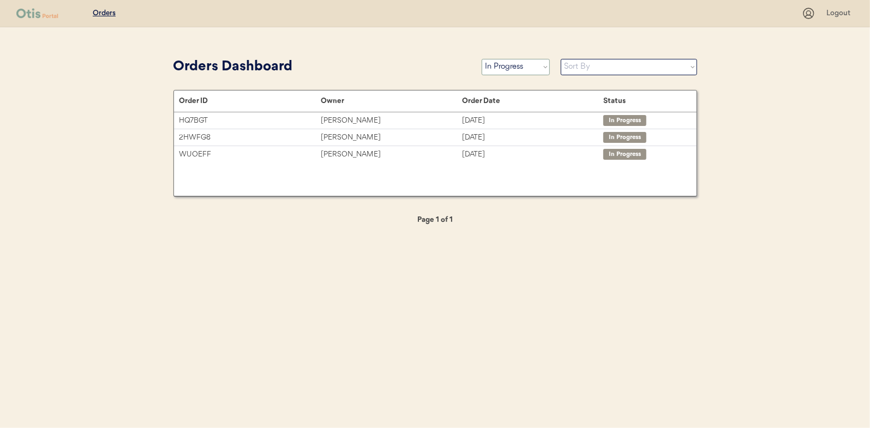
click at [513, 62] on select "Status On Hold New In Progress Complete Pending HW Consent Cancelled" at bounding box center [516, 67] width 68 height 16
select select ""new""
click at [482, 59] on select "Status On Hold New In Progress Complete Pending HW Consent Cancelled" at bounding box center [516, 67] width 68 height 16
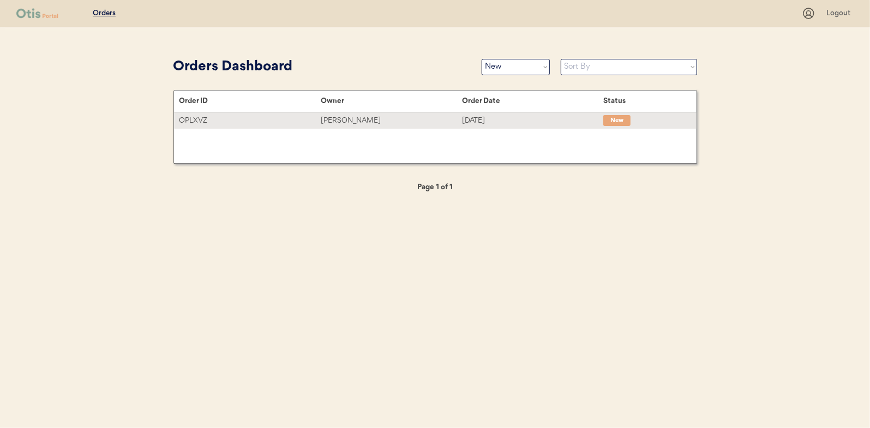
click at [334, 120] on div "[PERSON_NAME]" at bounding box center [391, 121] width 141 height 13
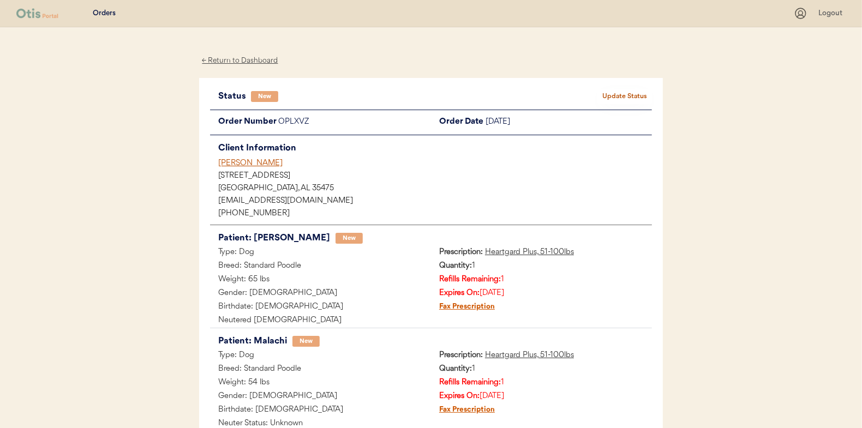
click at [629, 95] on button "Update Status" at bounding box center [624, 96] width 55 height 15
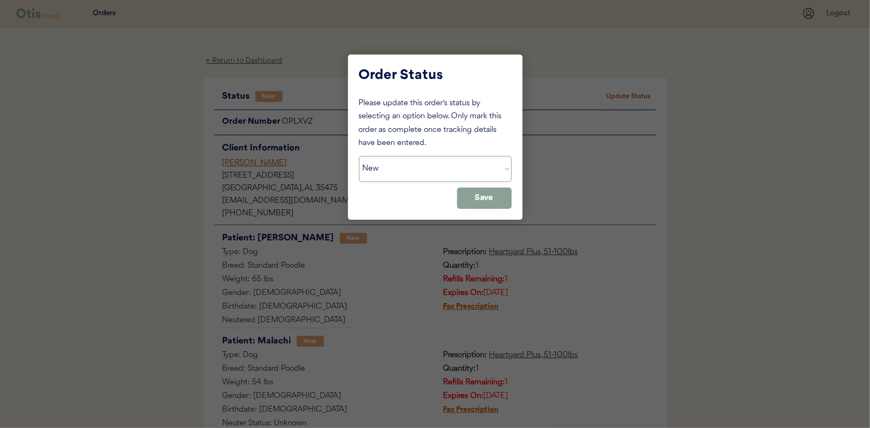
click at [410, 177] on select "Status On Hold New In Progress Complete Pending HW Consent Cancelled" at bounding box center [435, 169] width 153 height 26
select select ""in_progress""
click at [359, 156] on select "Status On Hold New In Progress Complete Pending HW Consent Cancelled" at bounding box center [435, 169] width 153 height 26
drag, startPoint x: 473, startPoint y: 202, endPoint x: 421, endPoint y: 167, distance: 62.8
click at [474, 202] on button "Save" at bounding box center [484, 198] width 55 height 21
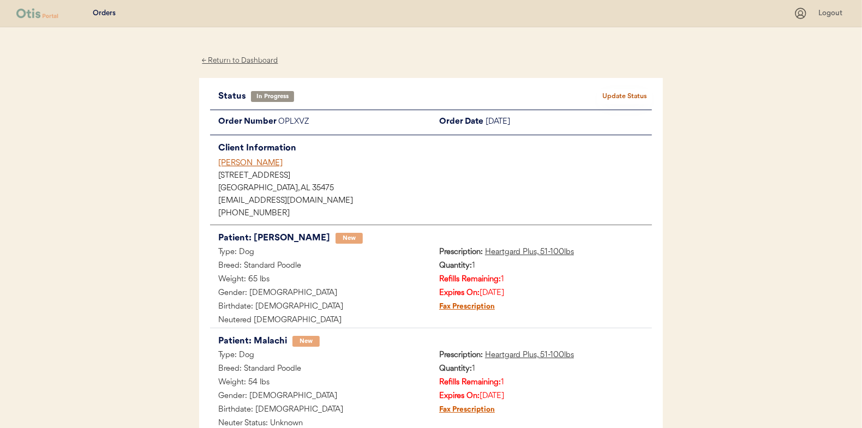
click at [230, 59] on div "← Return to Dashboard" at bounding box center [240, 61] width 82 height 13
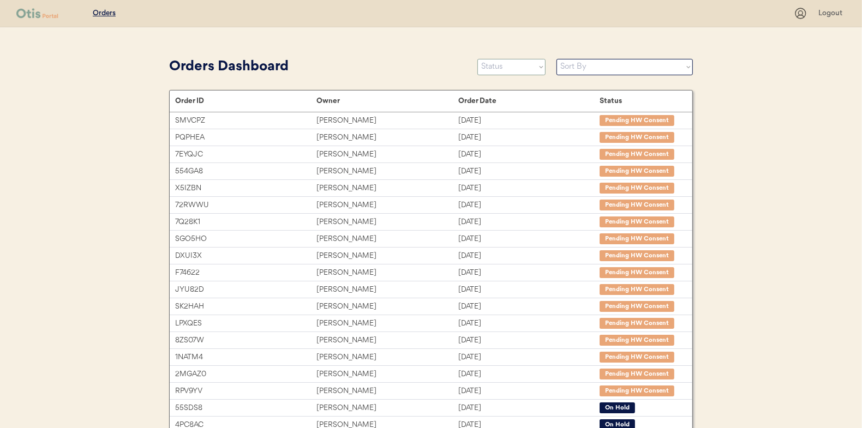
click at [525, 66] on select "Status On Hold New In Progress Complete Pending HW Consent Cancelled" at bounding box center [511, 67] width 68 height 16
click at [477, 59] on select "Status On Hold New In Progress Complete Pending HW Consent Cancelled" at bounding box center [511, 67] width 68 height 16
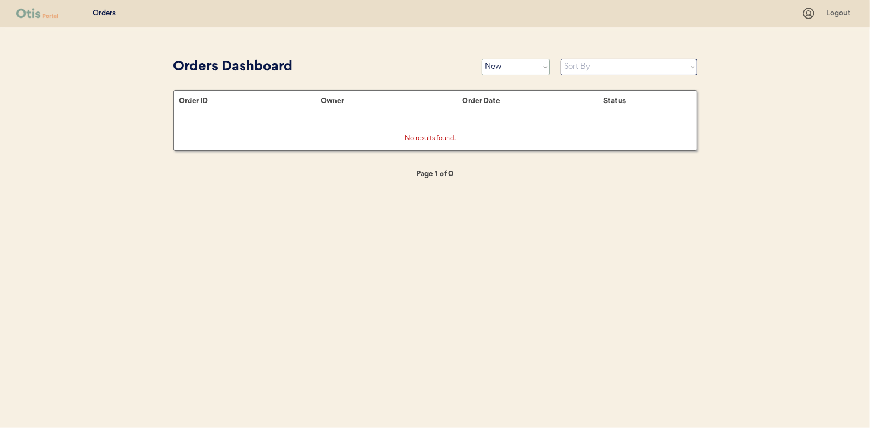
click at [524, 66] on select "Status On Hold New In Progress Complete Pending HW Consent Cancelled" at bounding box center [516, 67] width 68 height 16
click at [482, 59] on select "Status On Hold New In Progress Complete Pending HW Consent Cancelled" at bounding box center [516, 67] width 68 height 16
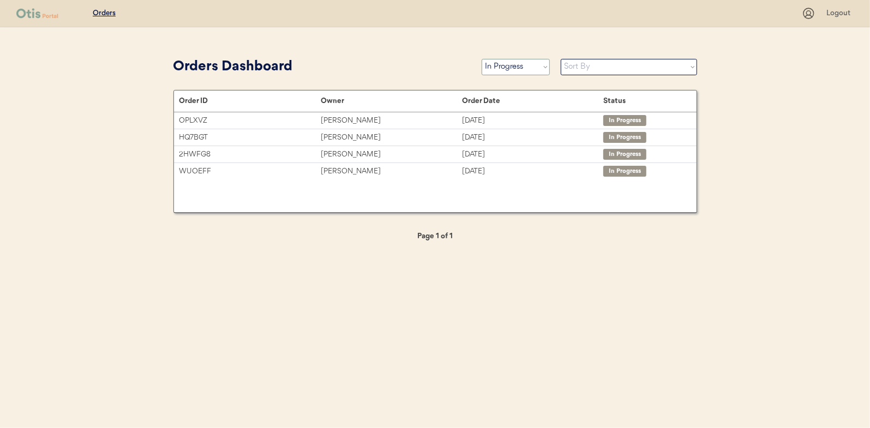
click at [499, 63] on select "Status On Hold New In Progress Complete Pending HW Consent Cancelled" at bounding box center [516, 67] width 68 height 16
click at [482, 59] on select "Status On Hold New In Progress Complete Pending HW Consent Cancelled" at bounding box center [516, 67] width 68 height 16
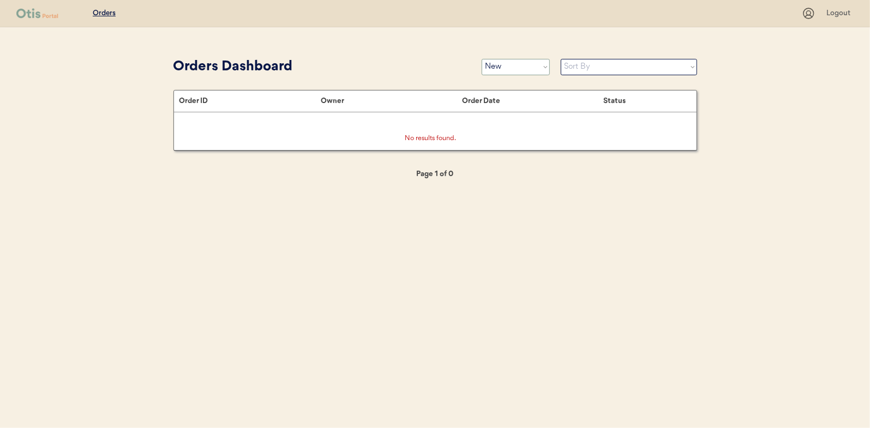
click at [502, 68] on select "Status On Hold New In Progress Complete Pending HW Consent Cancelled" at bounding box center [516, 67] width 68 height 16
select select ""in_progress""
click at [482, 59] on select "Status On Hold New In Progress Complete Pending HW Consent Cancelled" at bounding box center [516, 67] width 68 height 16
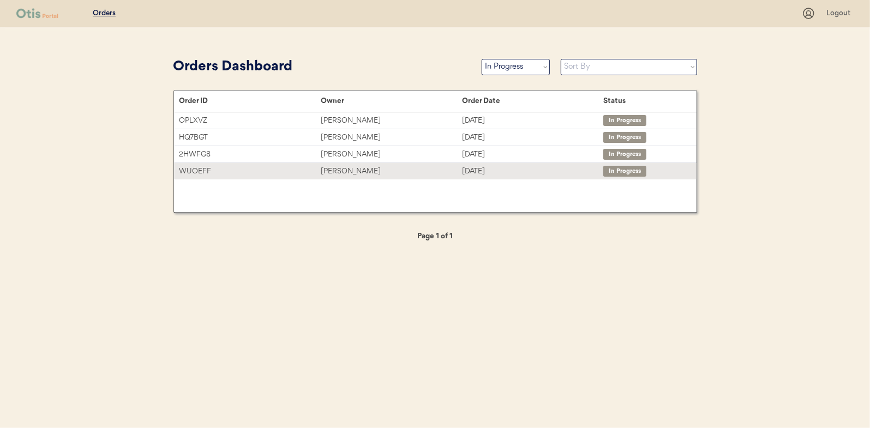
click at [352, 171] on div "[PERSON_NAME]" at bounding box center [391, 171] width 141 height 13
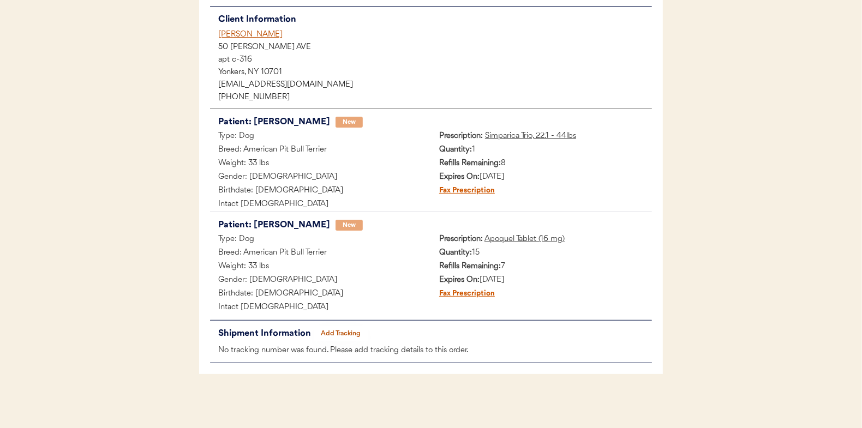
scroll to position [129, 0]
click at [338, 332] on button "Add Tracking" at bounding box center [341, 333] width 55 height 15
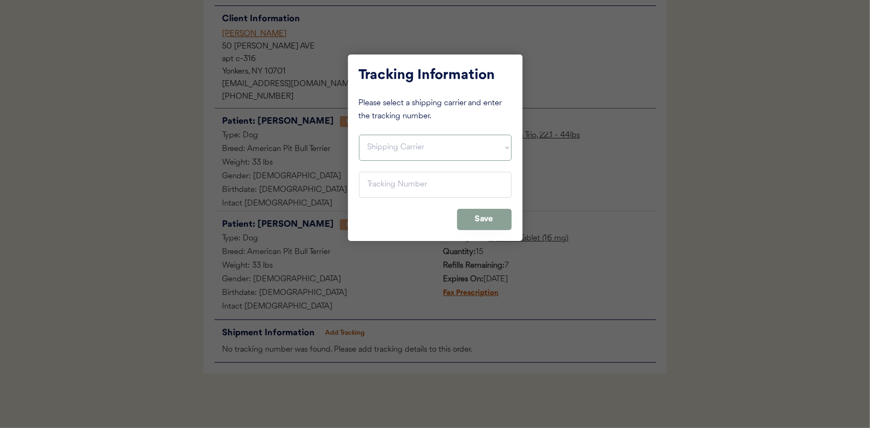
click at [369, 142] on select "Shipping Carrier FedEx FedEx Ground Economy UPS USPS" at bounding box center [435, 148] width 153 height 26
select select ""usps""
click at [359, 135] on select "Shipping Carrier FedEx FedEx Ground Economy UPS USPS" at bounding box center [435, 148] width 153 height 26
click at [370, 183] on input "input" at bounding box center [435, 185] width 153 height 26
paste input "9400150105497021080862"
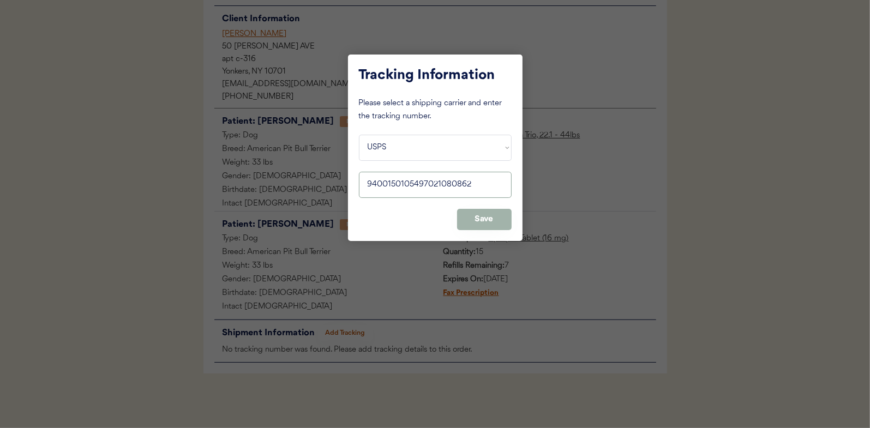
type input "9400150105497021080862"
click at [504, 222] on button "Save" at bounding box center [484, 219] width 55 height 21
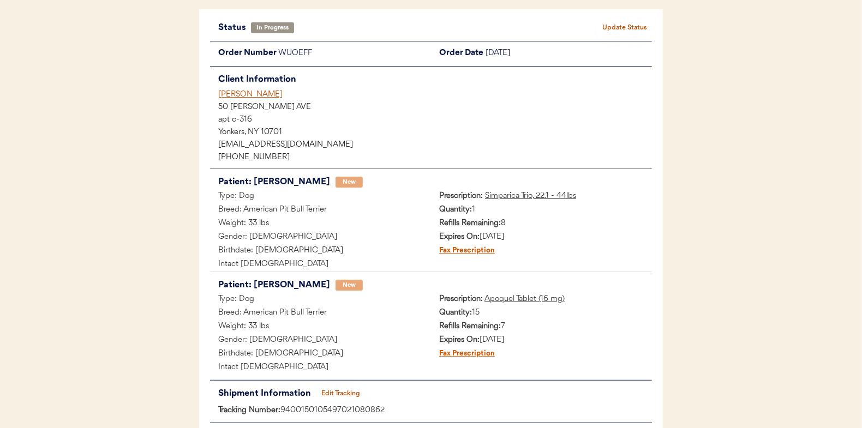
scroll to position [0, 0]
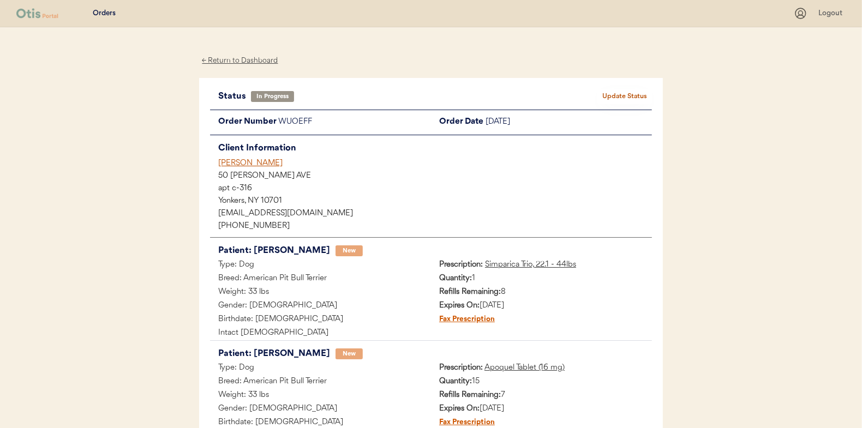
click at [618, 95] on button "Update Status" at bounding box center [624, 96] width 55 height 15
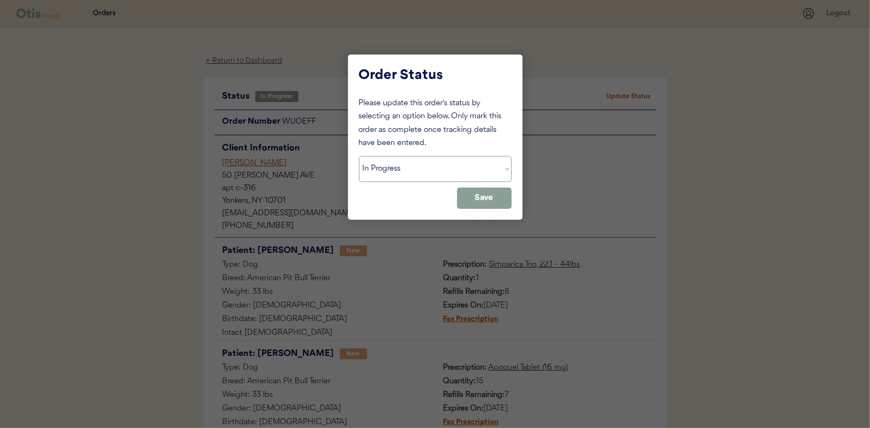
click at [409, 176] on select "Status On Hold New In Progress Complete Pending HW Consent Cancelled" at bounding box center [435, 169] width 153 height 26
select select ""complete""
click at [359, 156] on select "Status On Hold New In Progress Complete Pending HW Consent Cancelled" at bounding box center [435, 169] width 153 height 26
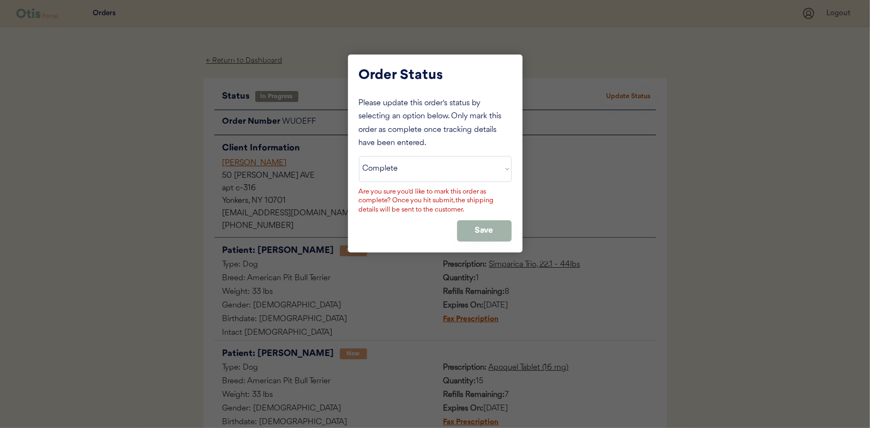
drag, startPoint x: 494, startPoint y: 222, endPoint x: 483, endPoint y: 222, distance: 10.9
click at [494, 222] on button "Save" at bounding box center [484, 230] width 55 height 21
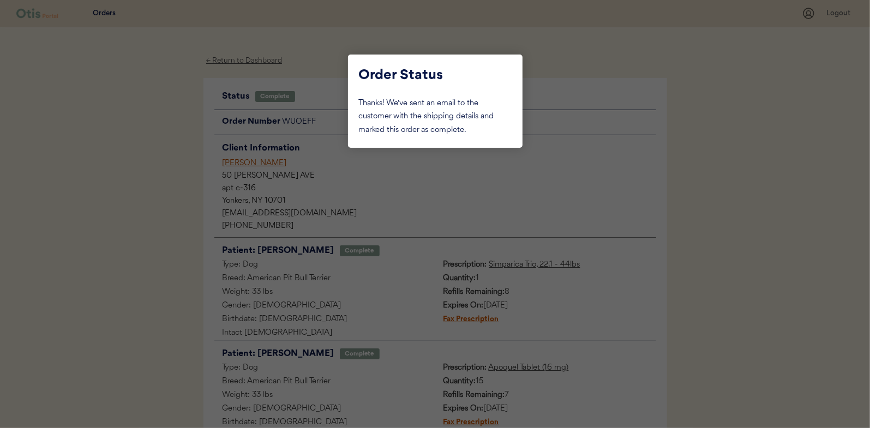
click at [158, 111] on div at bounding box center [435, 214] width 870 height 428
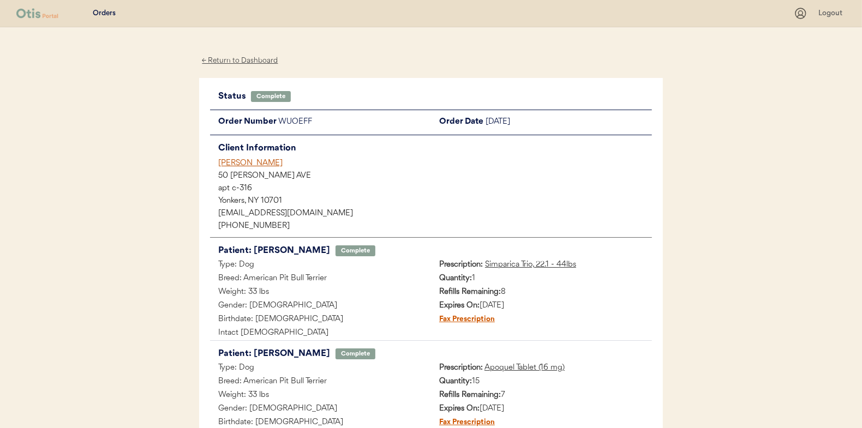
click at [232, 61] on div "← Return to Dashboard" at bounding box center [240, 61] width 82 height 13
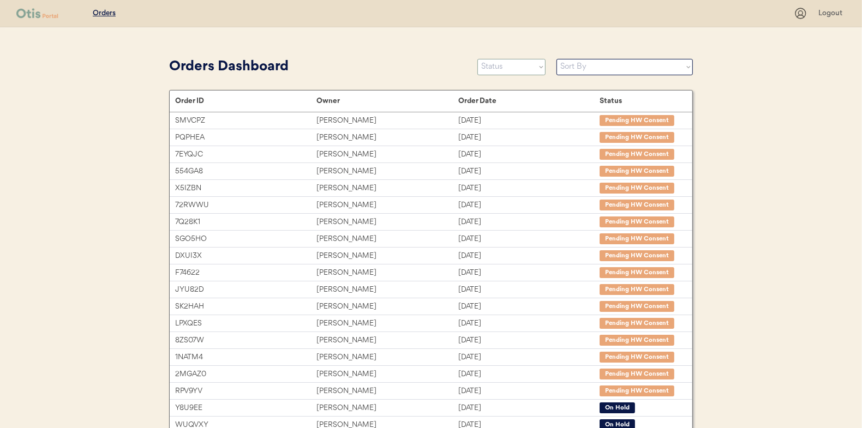
click at [498, 70] on select "Status On Hold New In Progress Complete Pending HW Consent Cancelled" at bounding box center [511, 67] width 68 height 16
click at [477, 59] on select "Status On Hold New In Progress Complete Pending HW Consent Cancelled" at bounding box center [511, 67] width 68 height 16
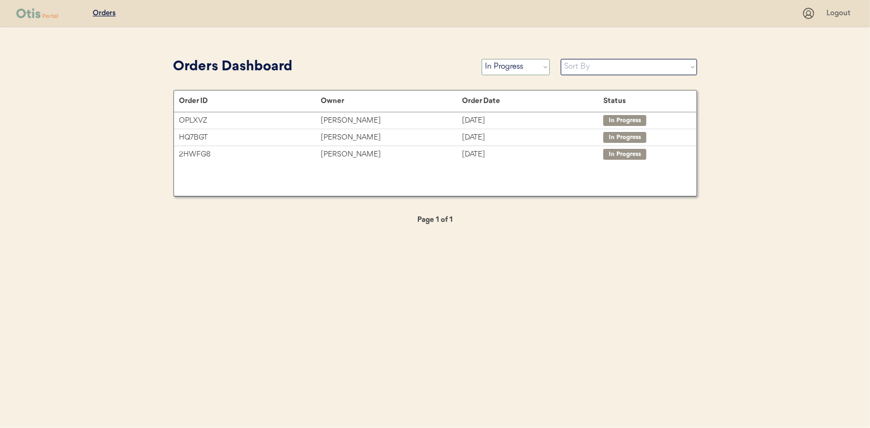
click at [500, 69] on select "Status On Hold New In Progress Complete Pending HW Consent Cancelled" at bounding box center [516, 67] width 68 height 16
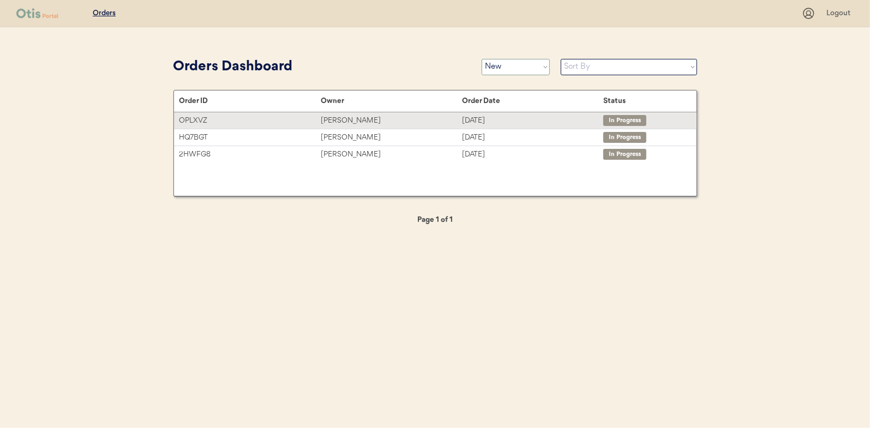
click at [482, 59] on select "Status On Hold New In Progress Complete Pending HW Consent Cancelled" at bounding box center [516, 67] width 68 height 16
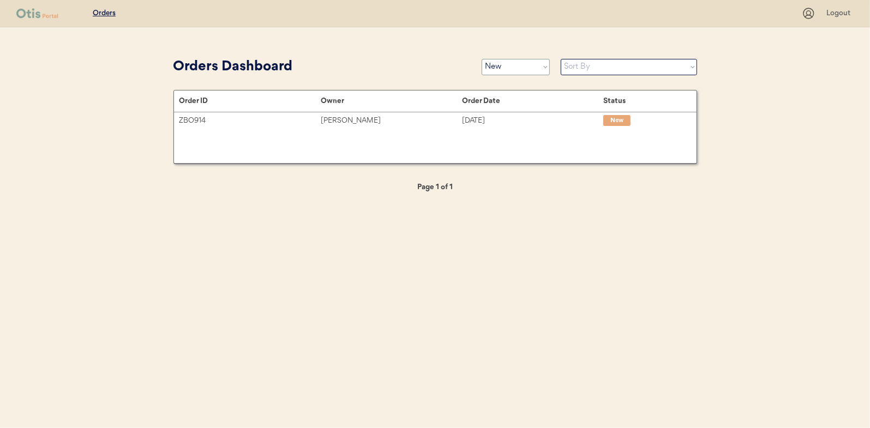
click at [500, 61] on select "Status On Hold New In Progress Complete Pending HW Consent Cancelled" at bounding box center [516, 67] width 68 height 16
select select ""in_progress""
click at [482, 59] on select "Status On Hold New In Progress Complete Pending HW Consent Cancelled" at bounding box center [516, 67] width 68 height 16
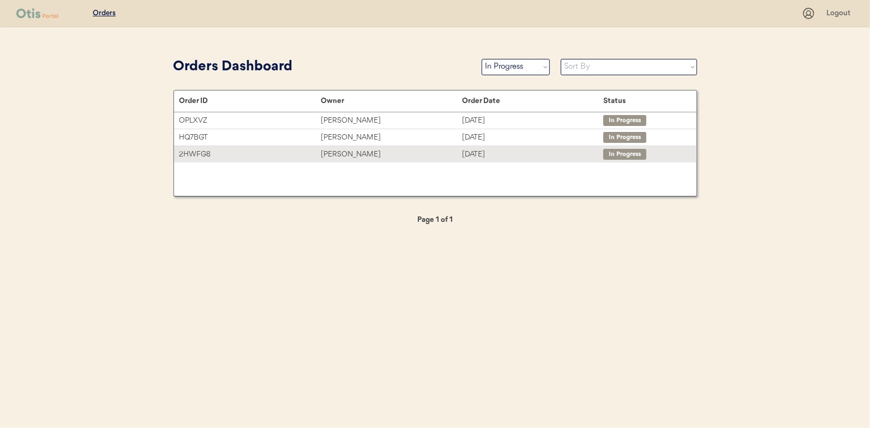
click at [345, 158] on div "Liana Castro" at bounding box center [391, 154] width 141 height 13
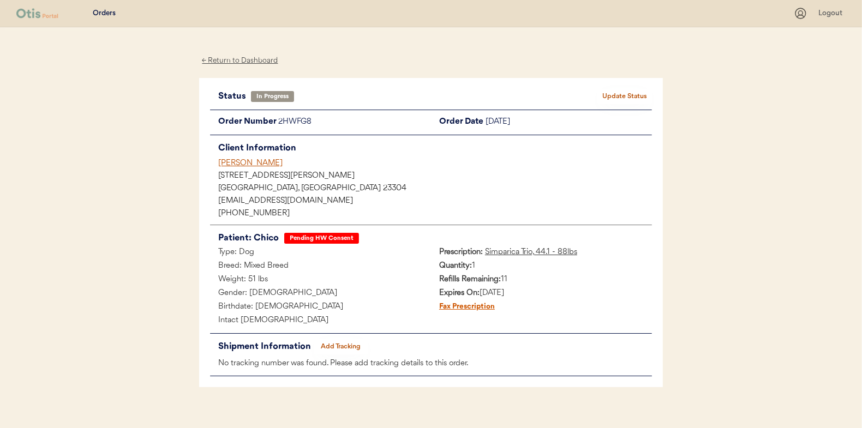
click at [336, 345] on button "Add Tracking" at bounding box center [341, 346] width 55 height 15
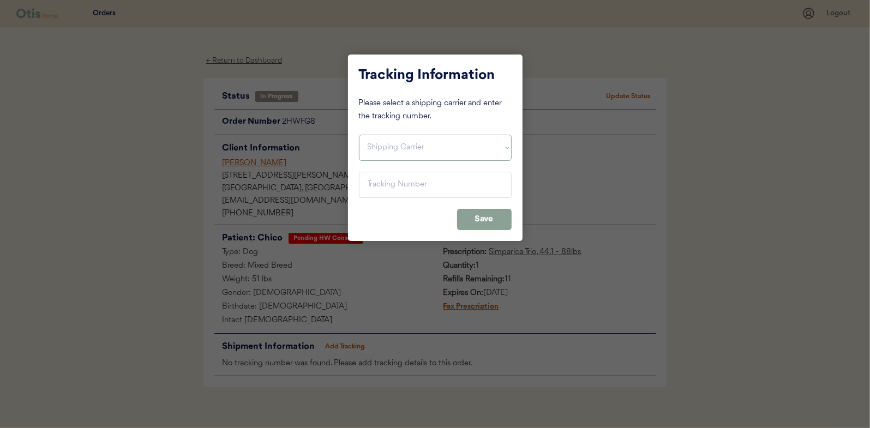
click at [379, 150] on select "Shipping Carrier FedEx FedEx Ground Economy UPS USPS" at bounding box center [435, 148] width 153 height 26
select select ""usps""
click at [359, 135] on select "Shipping Carrier FedEx FedEx Ground Economy UPS USPS" at bounding box center [435, 148] width 153 height 26
click at [378, 190] on input "input" at bounding box center [435, 185] width 153 height 26
paste input "9400150105497021100638"
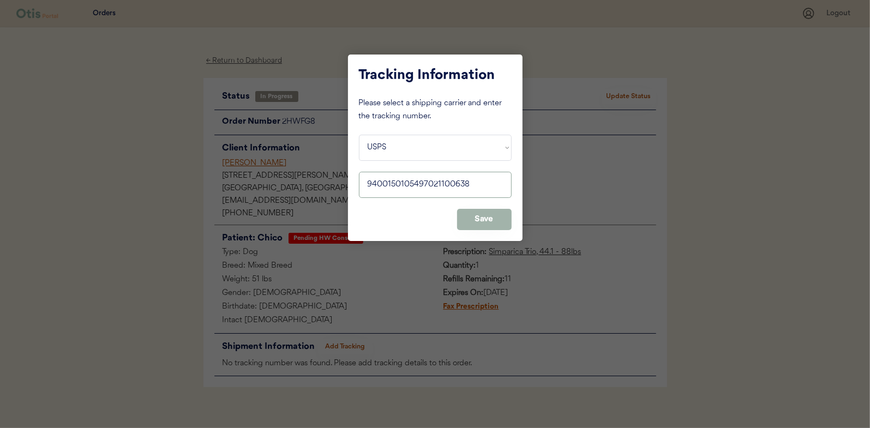
type input "9400150105497021100638"
drag, startPoint x: 470, startPoint y: 227, endPoint x: 538, endPoint y: 187, distance: 78.5
click at [471, 226] on button "Save" at bounding box center [484, 219] width 55 height 21
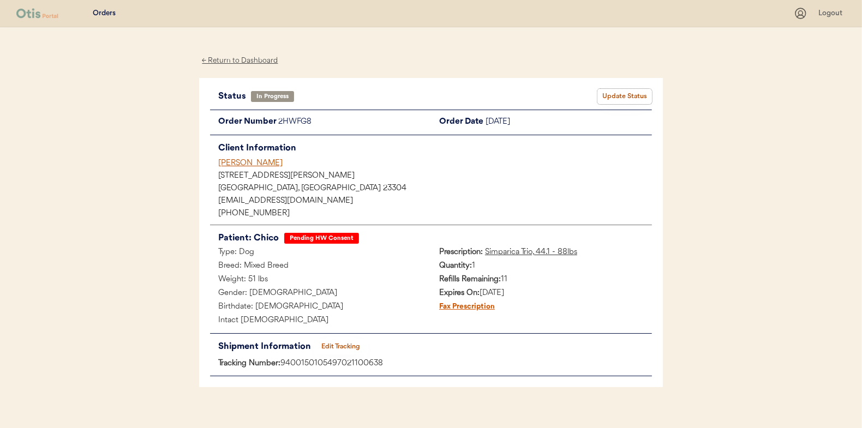
click at [618, 93] on button "Update Status" at bounding box center [624, 96] width 55 height 15
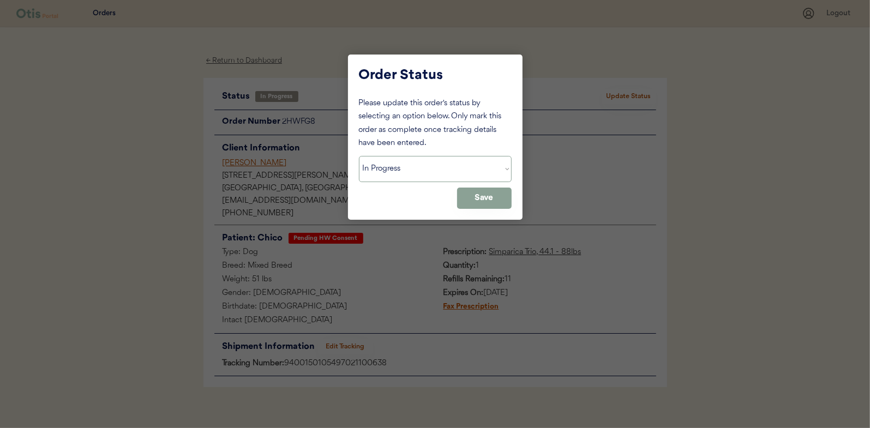
click at [394, 177] on select "Status On Hold New In Progress Complete Pending HW Consent Cancelled" at bounding box center [435, 169] width 153 height 26
select select ""complete""
click at [359, 156] on select "Status On Hold New In Progress Complete Pending HW Consent Cancelled" at bounding box center [435, 169] width 153 height 26
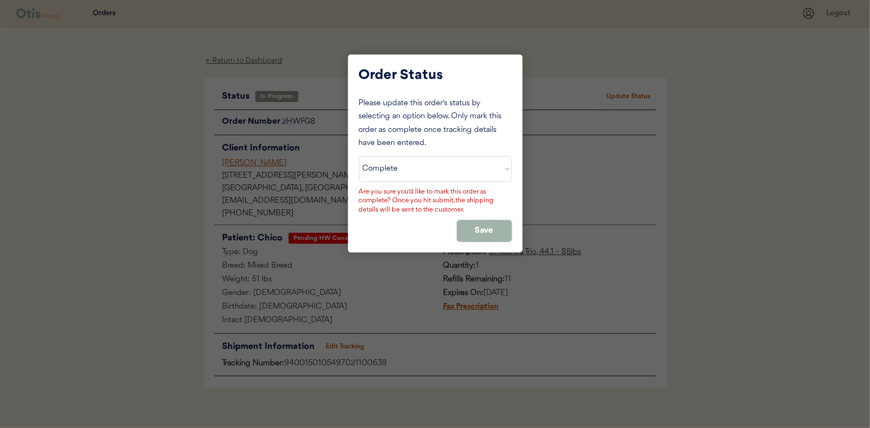
click at [465, 224] on button "Save" at bounding box center [484, 230] width 55 height 21
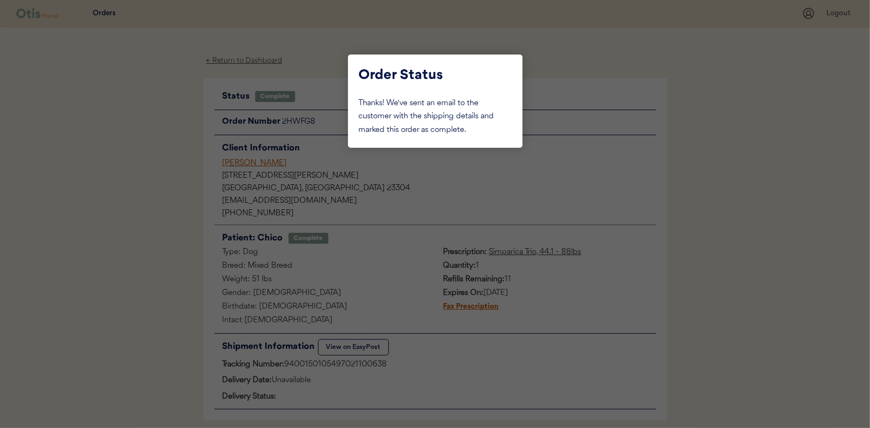
drag, startPoint x: 149, startPoint y: 110, endPoint x: 196, endPoint y: 62, distance: 66.8
click at [152, 109] on div at bounding box center [435, 214] width 870 height 428
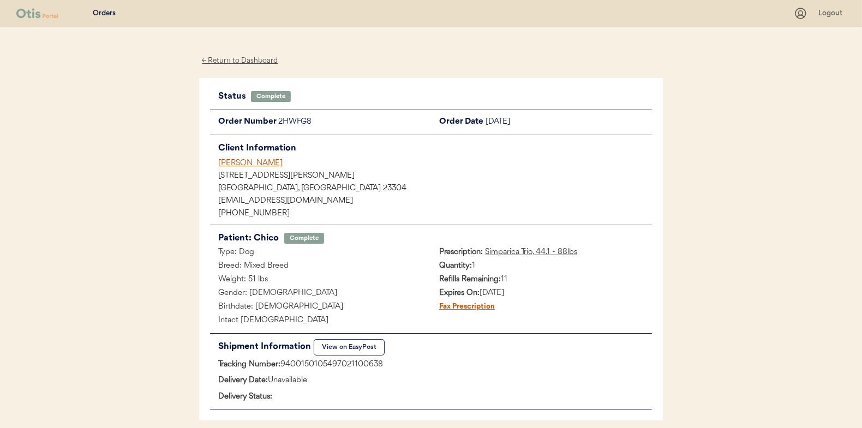
click at [240, 59] on div "← Return to Dashboard" at bounding box center [240, 61] width 82 height 13
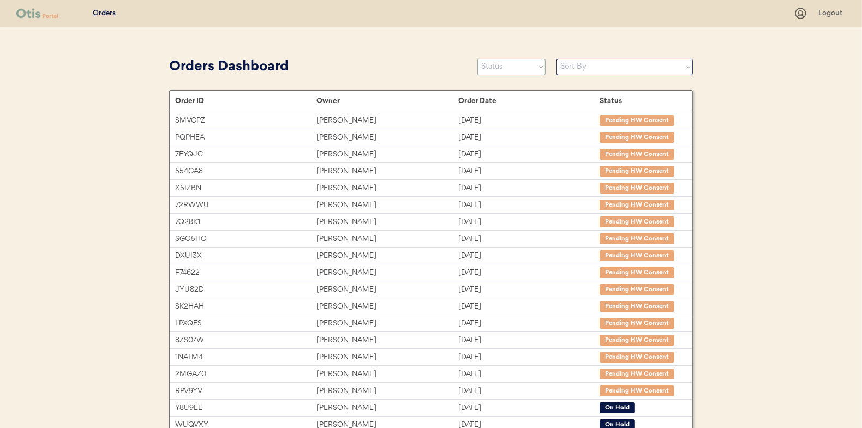
click at [488, 67] on select "Status On Hold New In Progress Complete Pending HW Consent Cancelled" at bounding box center [511, 67] width 68 height 16
select select ""in_progress""
click at [477, 59] on select "Status On Hold New In Progress Complete Pending HW Consent Cancelled" at bounding box center [511, 67] width 68 height 16
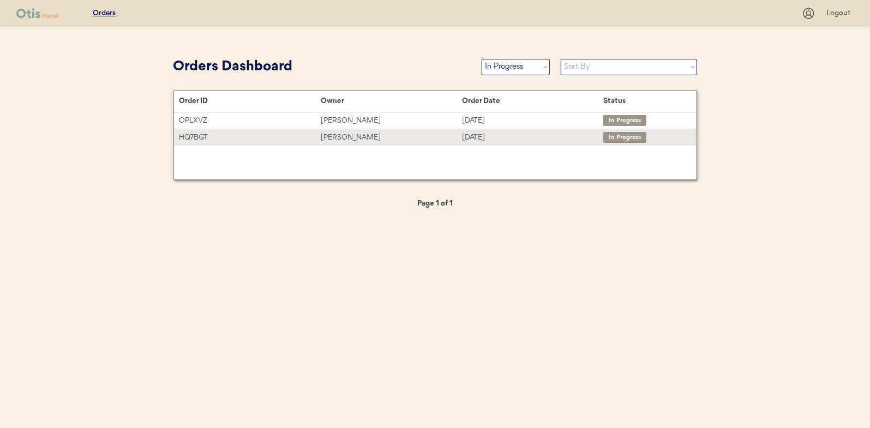
click at [339, 136] on div "[PERSON_NAME]" at bounding box center [391, 137] width 141 height 13
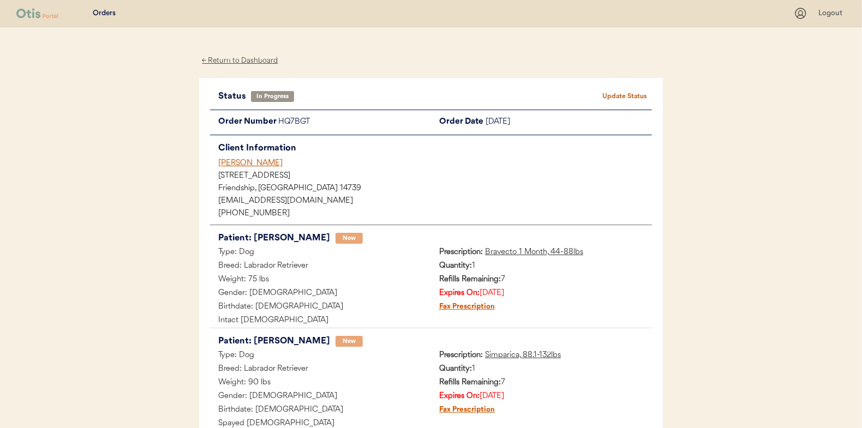
scroll to position [163, 0]
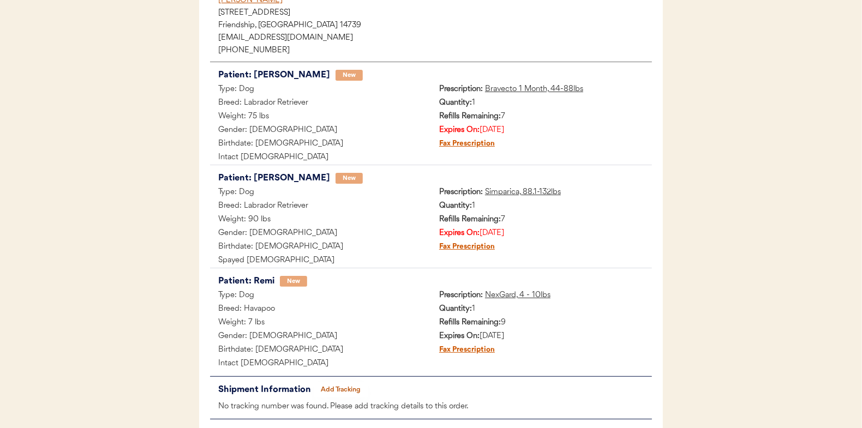
click at [332, 392] on button "Add Tracking" at bounding box center [341, 389] width 55 height 15
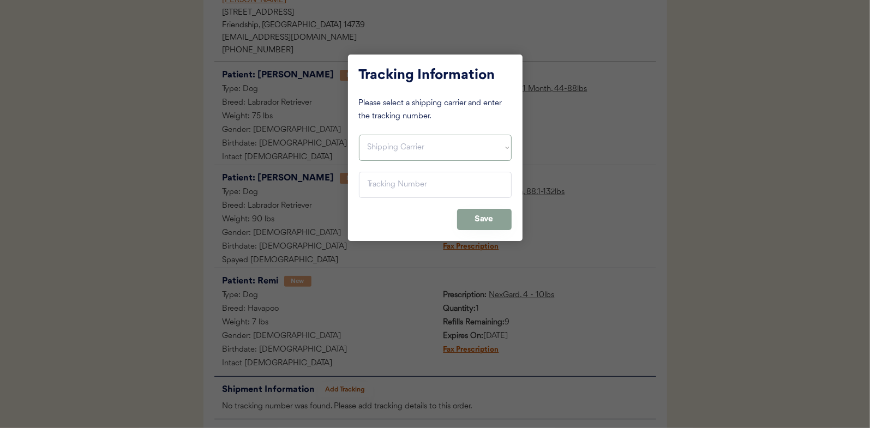
click at [376, 148] on select "Shipping Carrier FedEx FedEx Ground Economy UPS USPS" at bounding box center [435, 148] width 153 height 26
select select ""usps""
click at [359, 135] on select "Shipping Carrier FedEx FedEx Ground Economy UPS USPS" at bounding box center [435, 148] width 153 height 26
click at [363, 185] on input "input" at bounding box center [435, 185] width 153 height 26
paste input "9400150105496022603049"
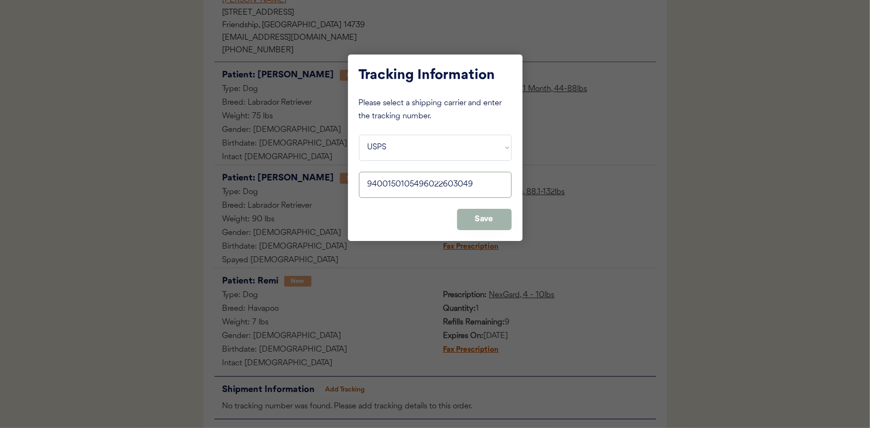
type input "9400150105496022603049"
click at [490, 214] on button "Save" at bounding box center [484, 219] width 55 height 21
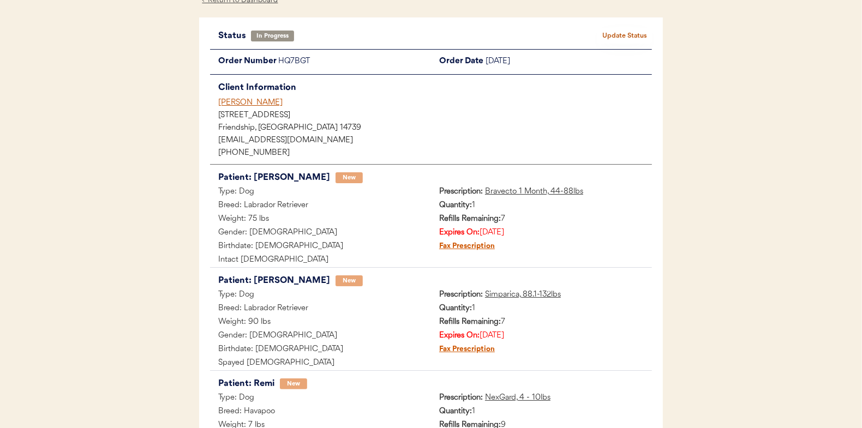
scroll to position [0, 0]
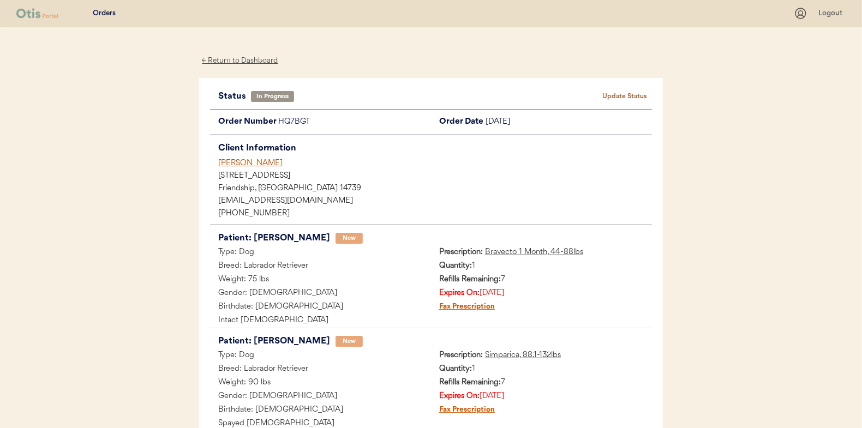
click at [620, 96] on button "Update Status" at bounding box center [624, 96] width 55 height 15
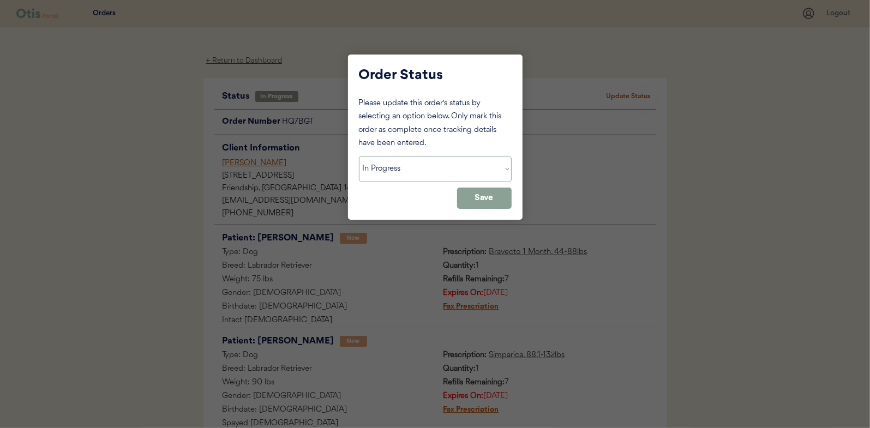
click at [394, 169] on select "Status On Hold New In Progress Complete Pending HW Consent Cancelled" at bounding box center [435, 169] width 153 height 26
select select ""complete""
click at [359, 156] on select "Status On Hold New In Progress Complete Pending HW Consent Cancelled" at bounding box center [435, 169] width 153 height 26
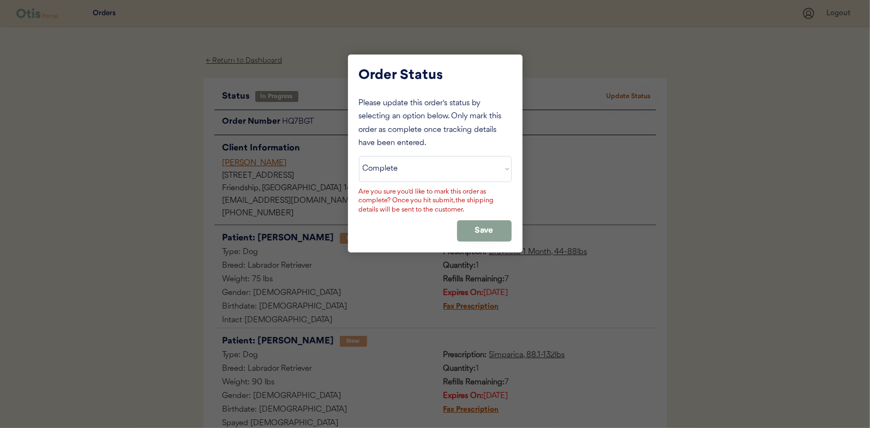
click at [507, 218] on div "Please update this order's status by selecting an option below. Only mark this …" at bounding box center [435, 169] width 153 height 145
click at [472, 228] on button "Save" at bounding box center [484, 230] width 55 height 21
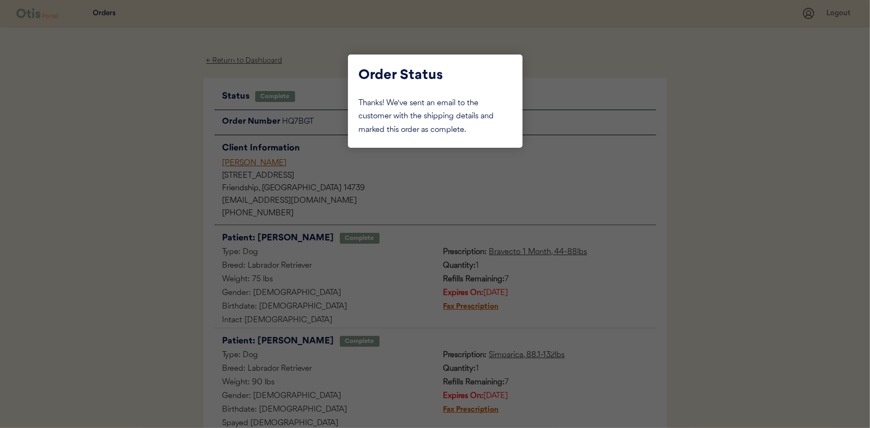
click at [146, 145] on div at bounding box center [435, 214] width 870 height 428
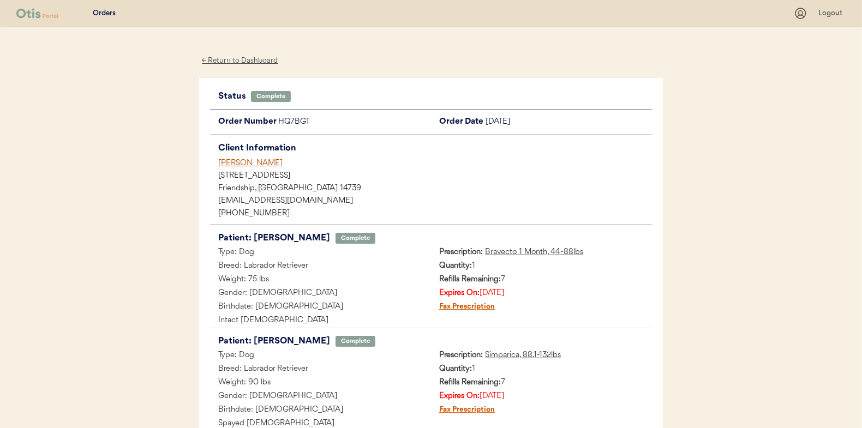
click at [231, 60] on div "← Return to Dashboard" at bounding box center [240, 61] width 82 height 13
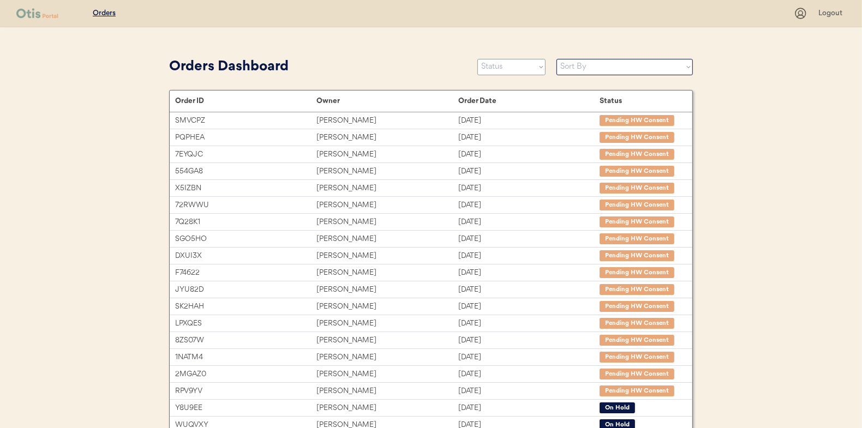
click at [492, 71] on select "Status On Hold New In Progress Complete Pending HW Consent Cancelled" at bounding box center [511, 67] width 68 height 16
select select ""in_progress""
click at [477, 59] on select "Status On Hold New In Progress Complete Pending HW Consent Cancelled" at bounding box center [511, 67] width 68 height 16
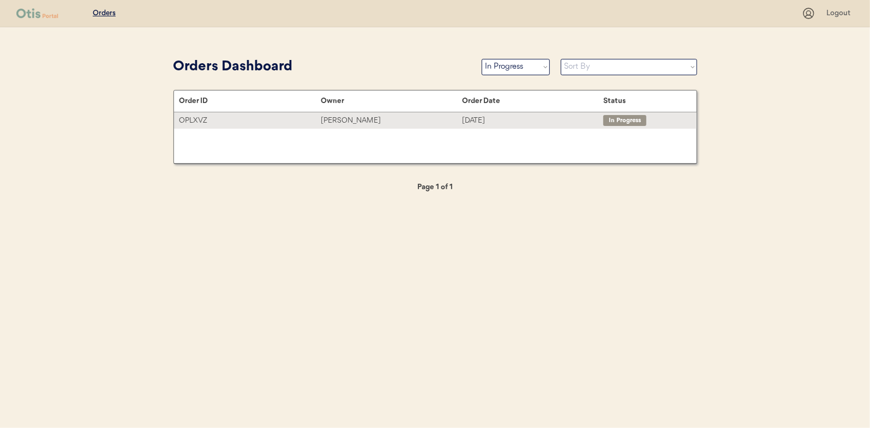
click at [339, 117] on div "Jacqueline Hodges" at bounding box center [391, 121] width 141 height 13
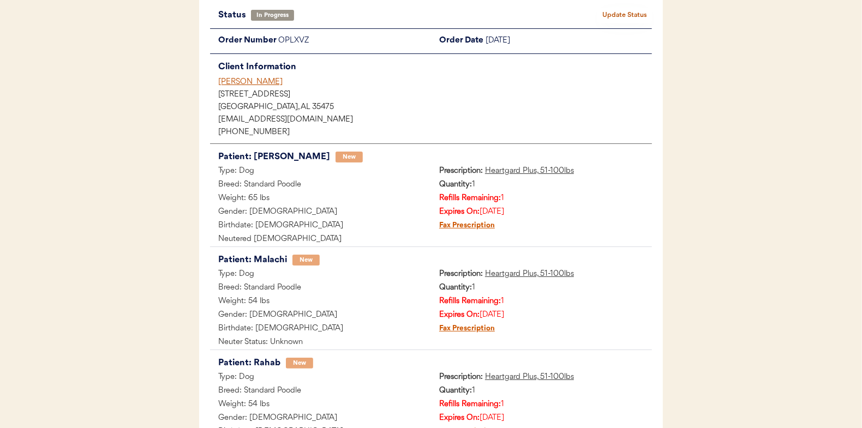
scroll to position [219, 0]
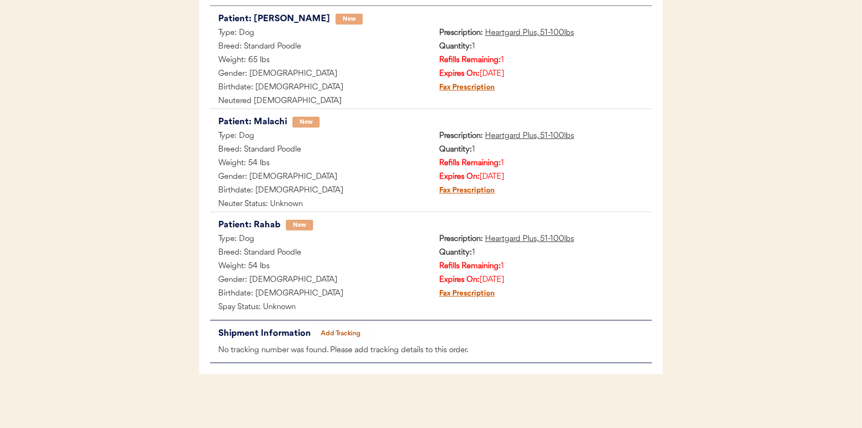
click at [328, 330] on button "Add Tracking" at bounding box center [341, 333] width 55 height 15
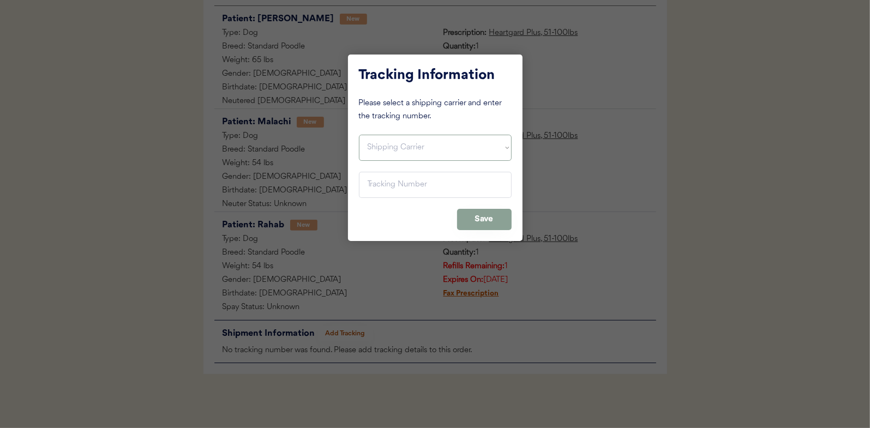
click at [374, 155] on select "Shipping Carrier FedEx FedEx Ground Economy UPS USPS" at bounding box center [435, 148] width 153 height 26
select select ""usps""
click at [359, 135] on select "Shipping Carrier FedEx FedEx Ground Economy UPS USPS" at bounding box center [435, 148] width 153 height 26
click at [376, 187] on input "input" at bounding box center [435, 185] width 153 height 26
paste input "9400150105496022601304"
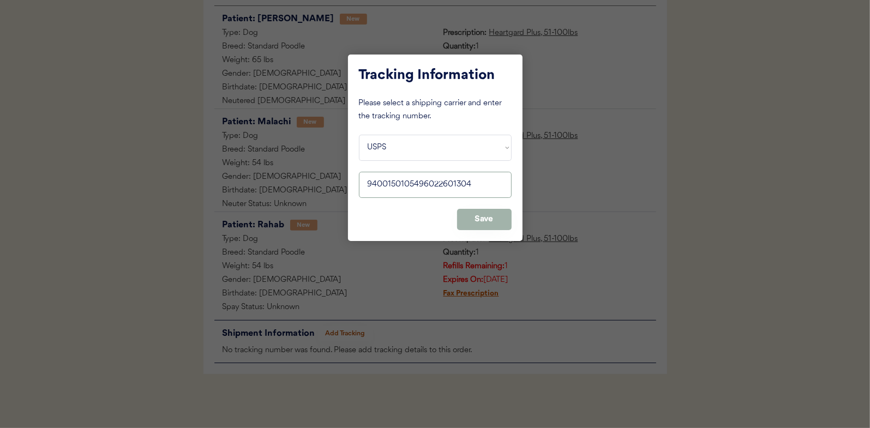
type input "9400150105496022601304"
click at [480, 211] on button "Save" at bounding box center [484, 219] width 55 height 21
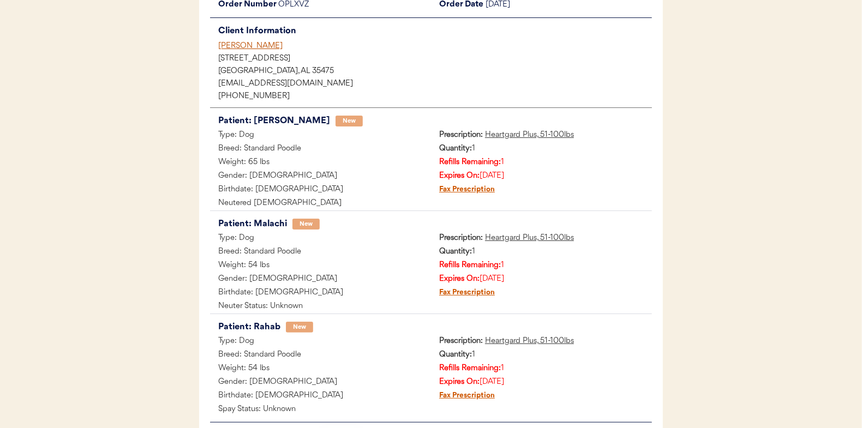
scroll to position [0, 0]
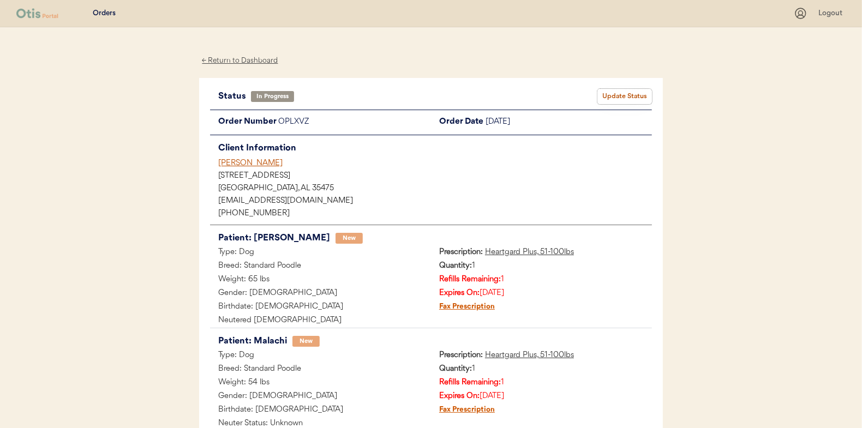
click at [629, 96] on button "Update Status" at bounding box center [624, 96] width 55 height 15
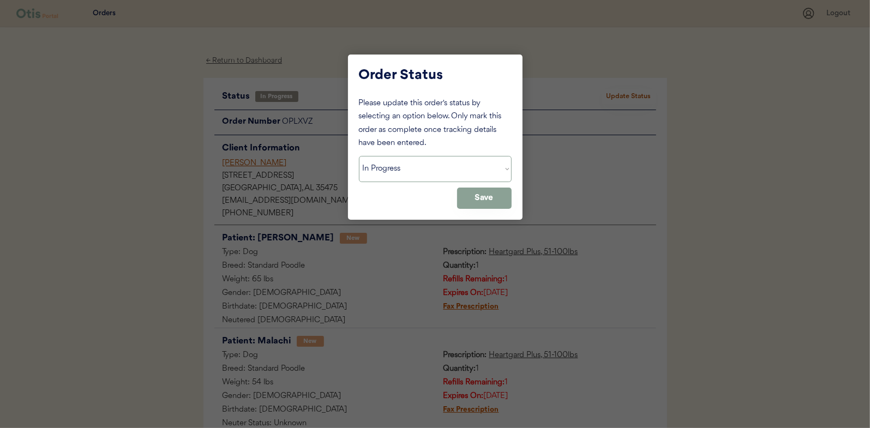
click at [386, 161] on select "Status On Hold New In Progress Complete Pending HW Consent Cancelled" at bounding box center [435, 169] width 153 height 26
select select ""complete""
click at [359, 156] on select "Status On Hold New In Progress Complete Pending HW Consent Cancelled" at bounding box center [435, 169] width 153 height 26
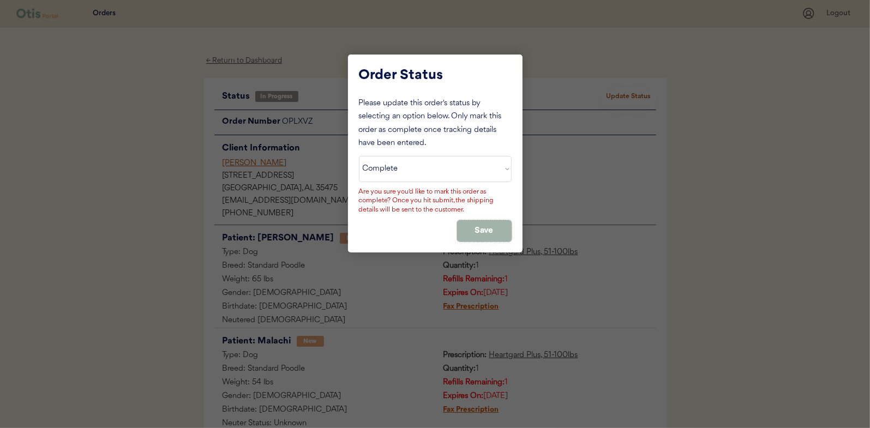
click at [475, 229] on button "Save" at bounding box center [484, 230] width 55 height 21
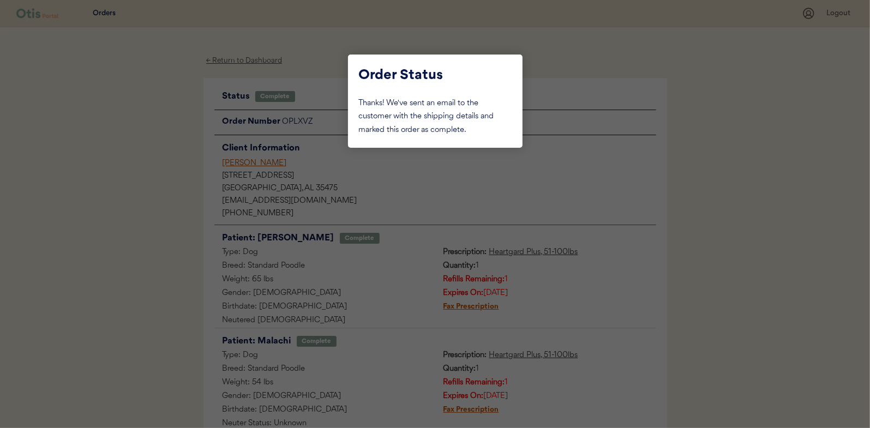
click at [170, 101] on div at bounding box center [435, 214] width 870 height 428
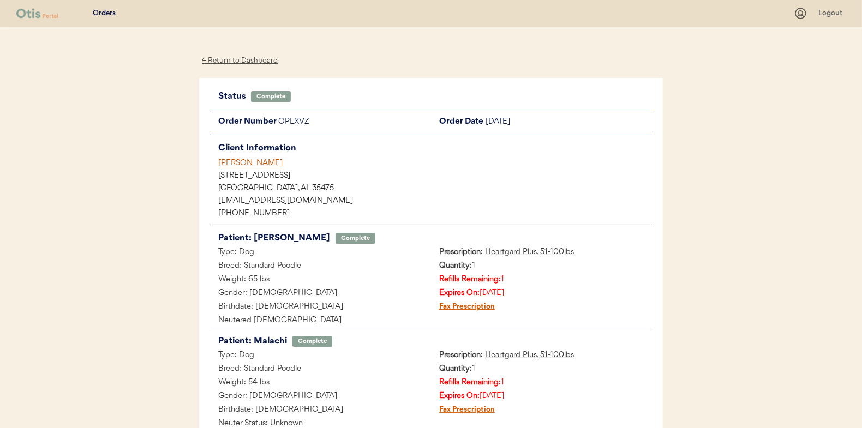
click at [226, 56] on div "← Return to Dashboard" at bounding box center [240, 61] width 82 height 13
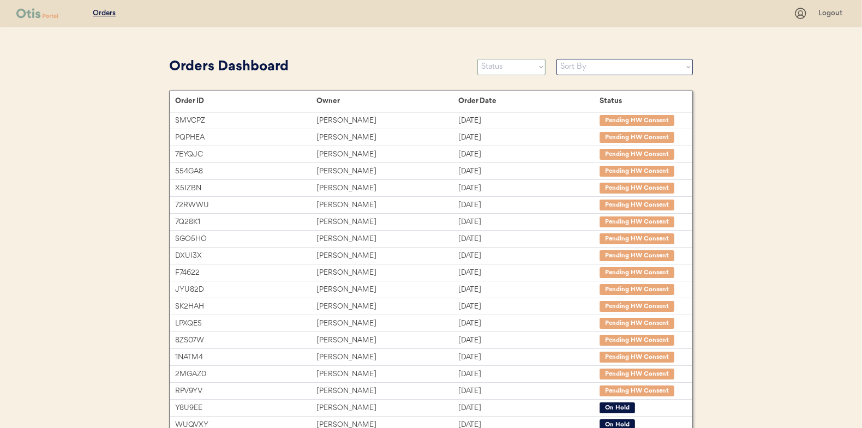
click at [496, 65] on select "Status On Hold New In Progress Complete Pending HW Consent Cancelled" at bounding box center [511, 67] width 68 height 16
click at [493, 106] on div "Order ID Owner Order Date Status SMVCPZ Cindy Carden Aug 7, 2025 Pending HW Con…" at bounding box center [431, 324] width 523 height 466
drag, startPoint x: 493, startPoint y: 106, endPoint x: 475, endPoint y: 73, distance: 38.3
click at [433, 69] on div "Orders Dashboard" at bounding box center [317, 67] width 297 height 21
click at [512, 73] on select "Status On Hold New In Progress Complete Pending HW Consent Cancelled" at bounding box center [511, 67] width 68 height 16
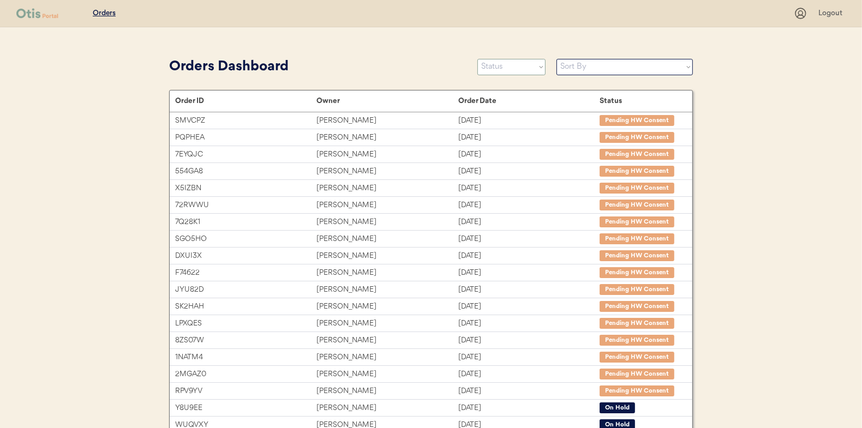
select select ""new""
click at [477, 59] on select "Status On Hold New In Progress Complete Pending HW Consent Cancelled" at bounding box center [511, 67] width 68 height 16
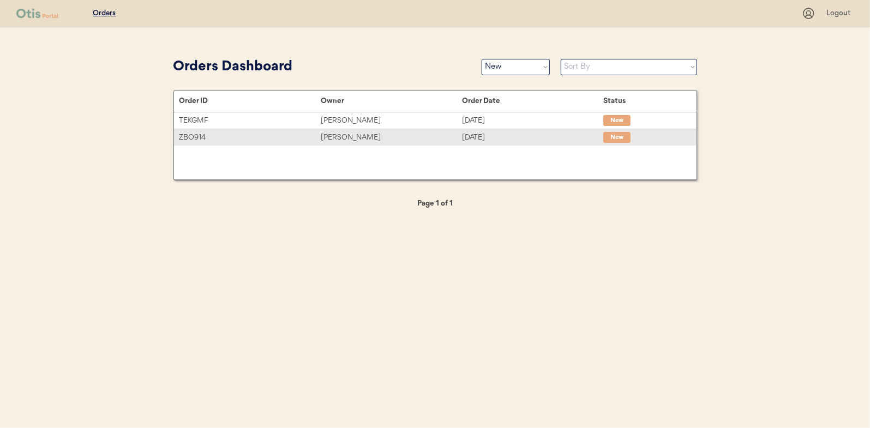
click at [360, 135] on div "Laura Edmondson" at bounding box center [391, 137] width 141 height 13
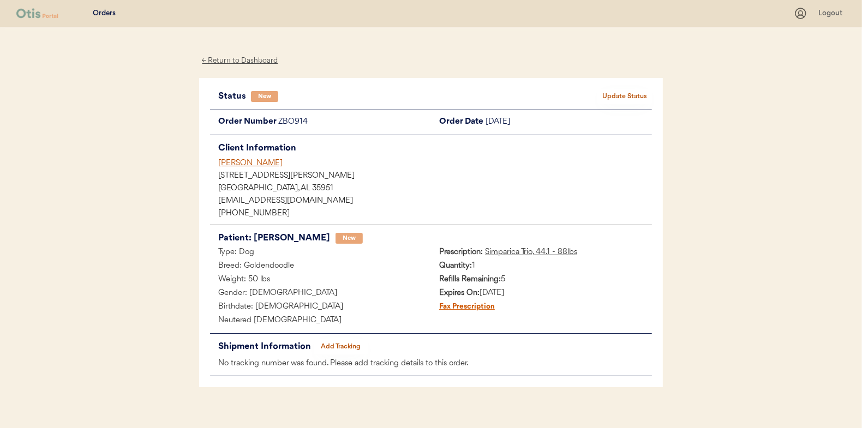
click at [235, 58] on div "← Return to Dashboard" at bounding box center [240, 61] width 82 height 13
